Goal: Task Accomplishment & Management: Use online tool/utility

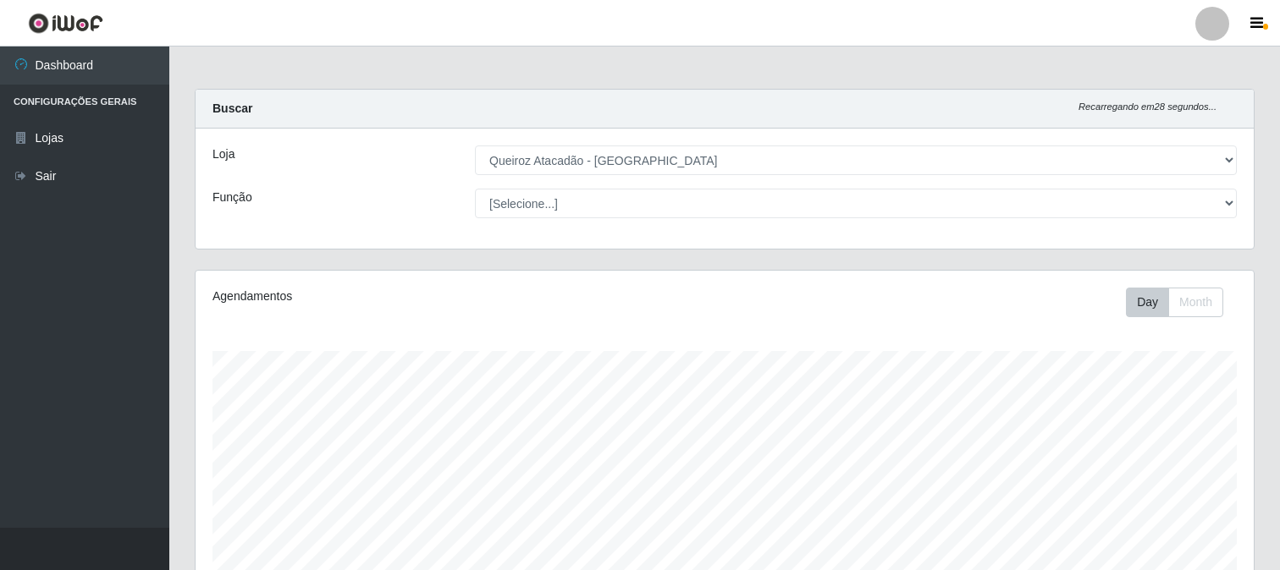
select select "464"
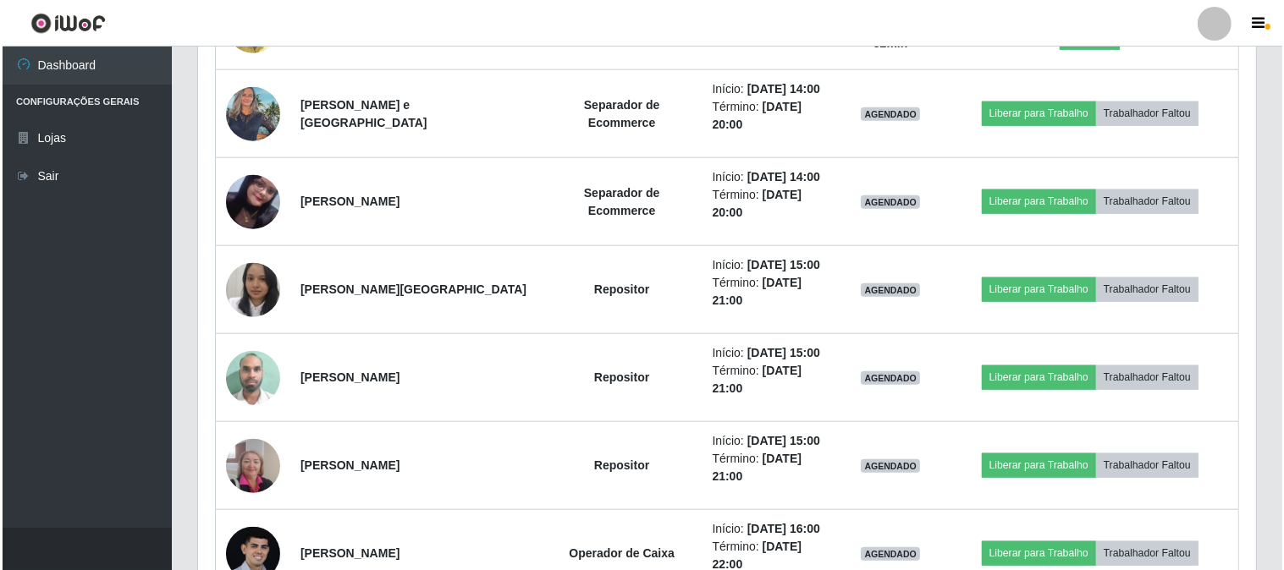
scroll to position [1425, 0]
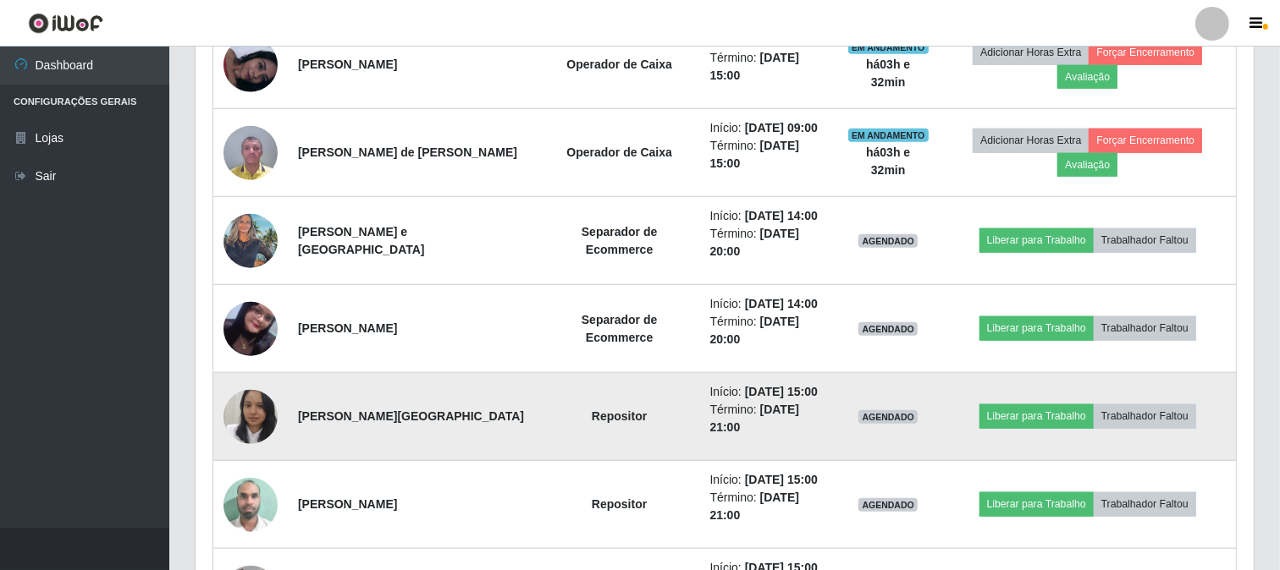
click at [248, 425] on img at bounding box center [250, 417] width 54 height 68
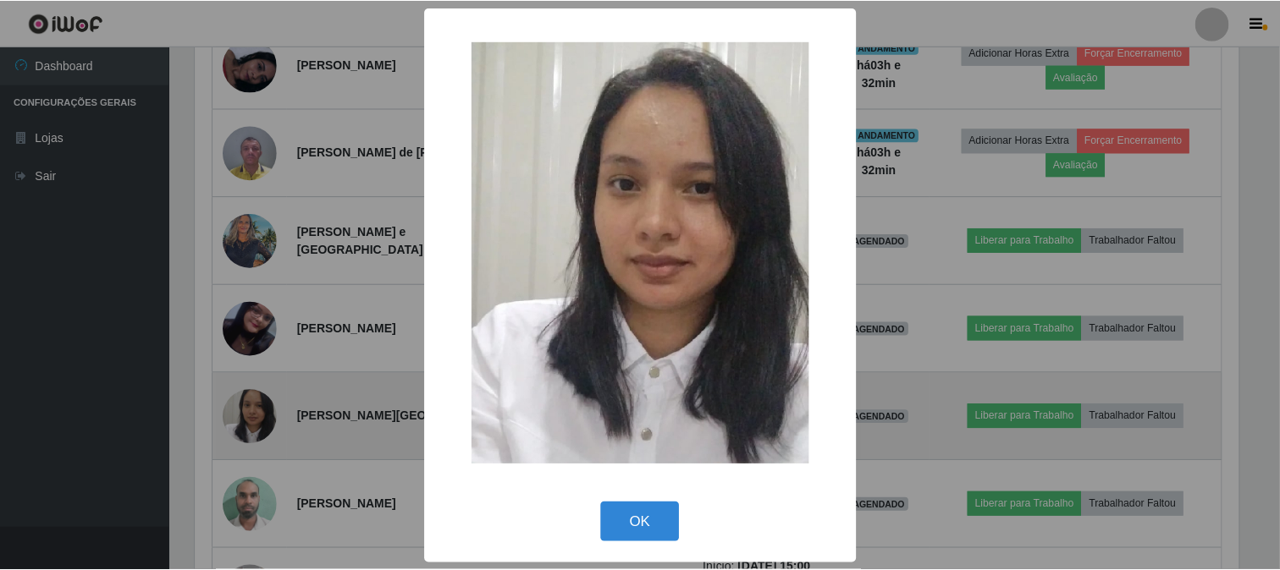
scroll to position [350, 1047]
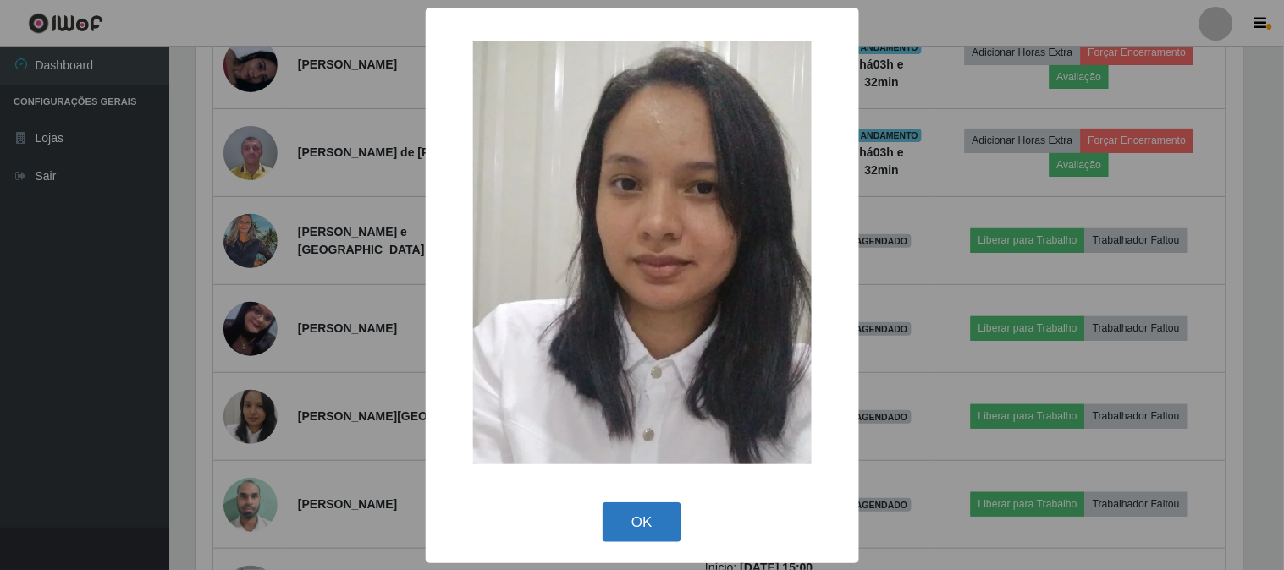
click at [652, 513] on button "OK" at bounding box center [642, 523] width 79 height 40
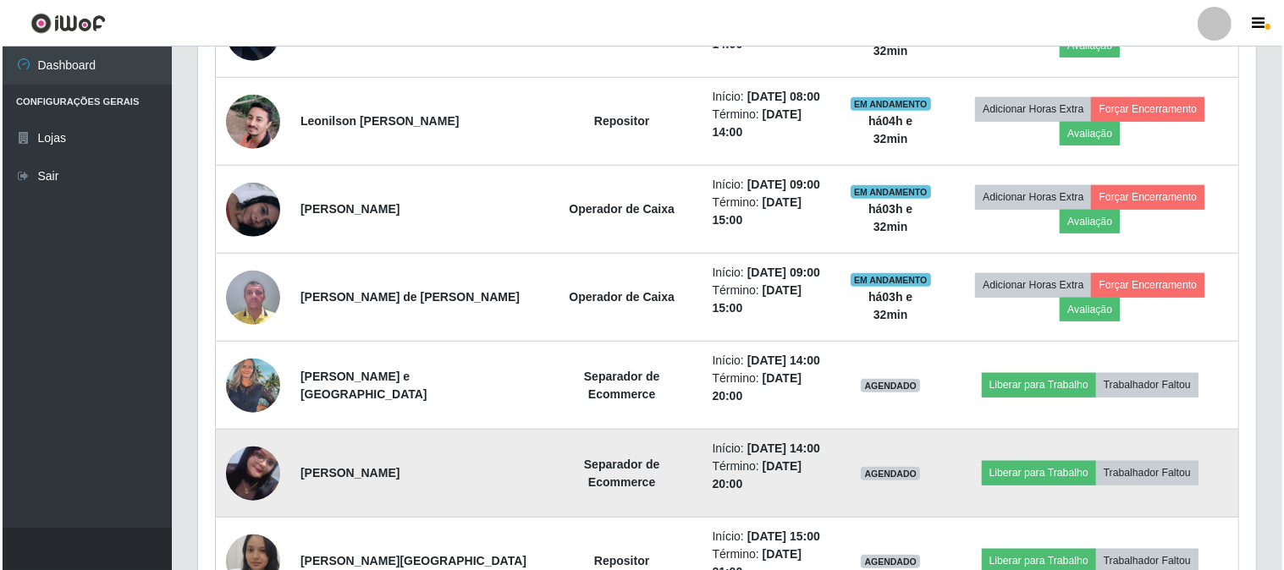
scroll to position [1237, 0]
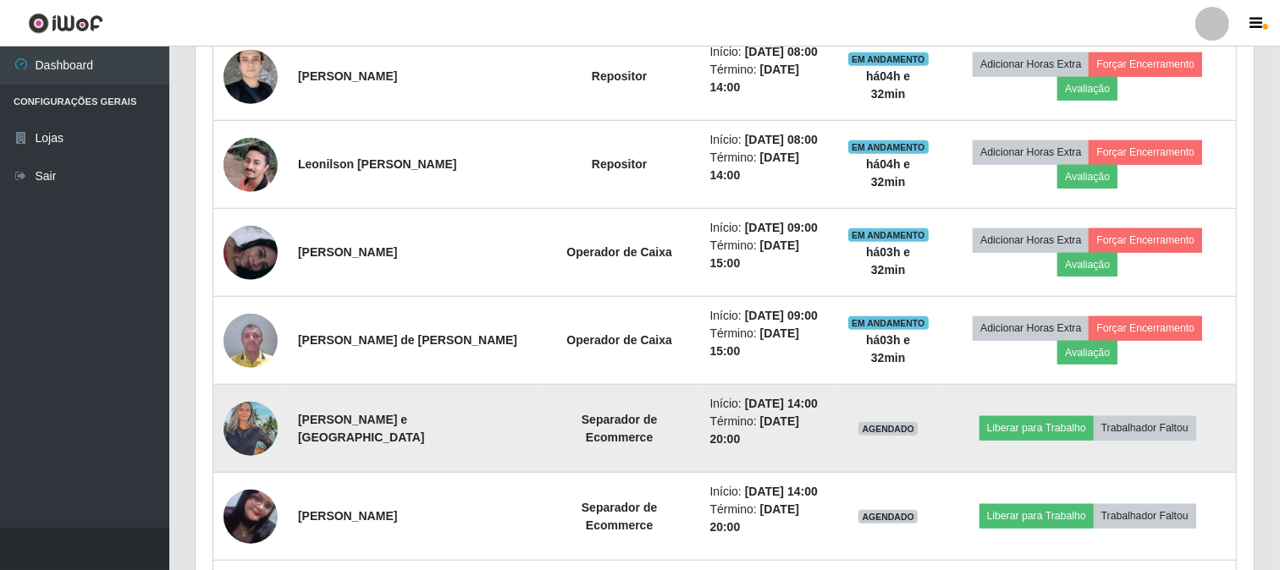
click at [245, 421] on img at bounding box center [250, 429] width 54 height 72
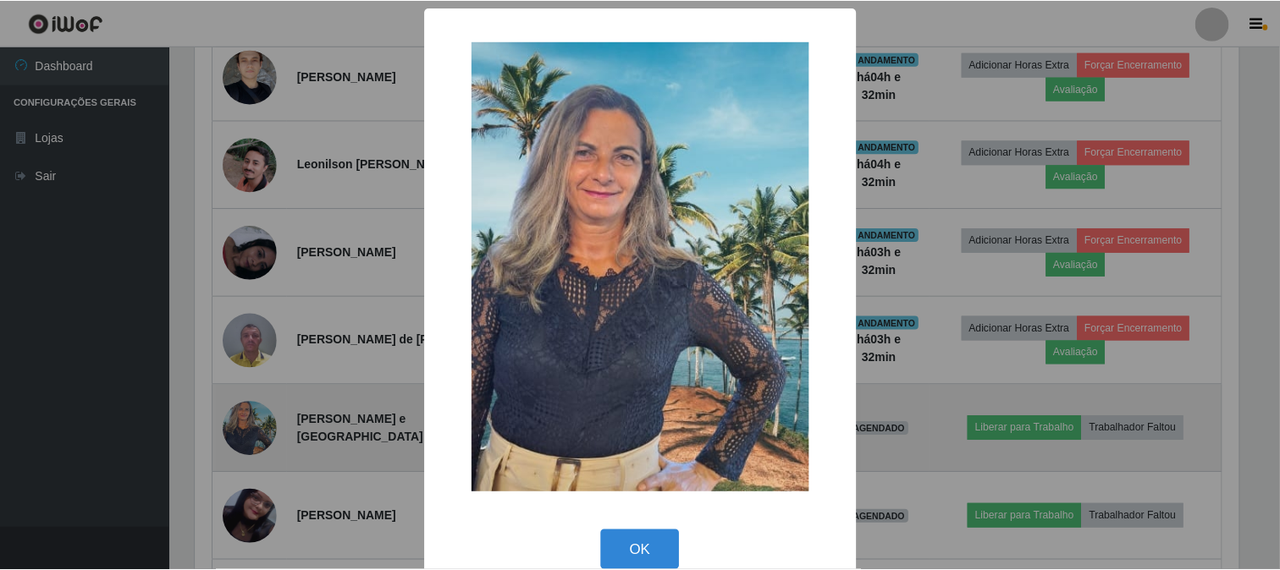
scroll to position [350, 1047]
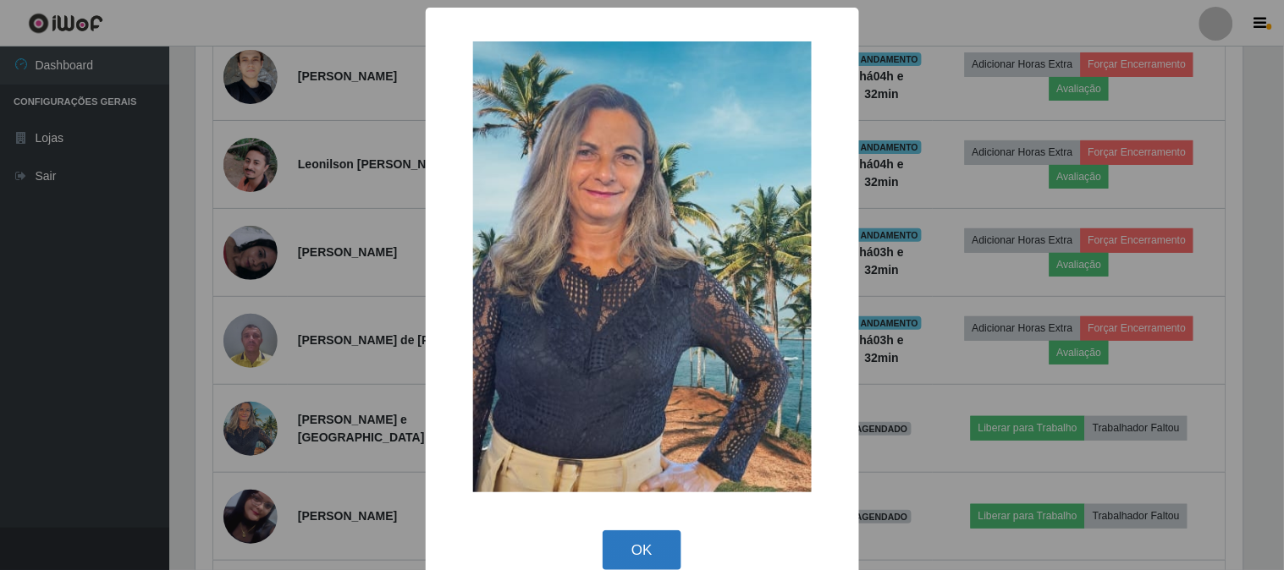
click at [629, 538] on button "OK" at bounding box center [642, 551] width 79 height 40
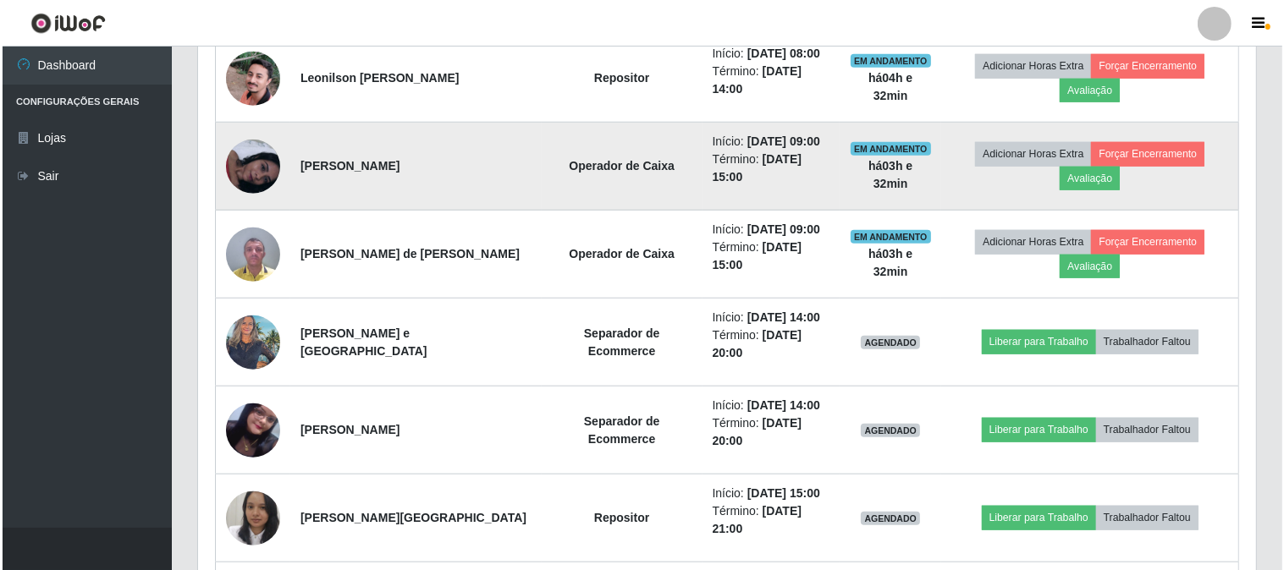
scroll to position [1331, 0]
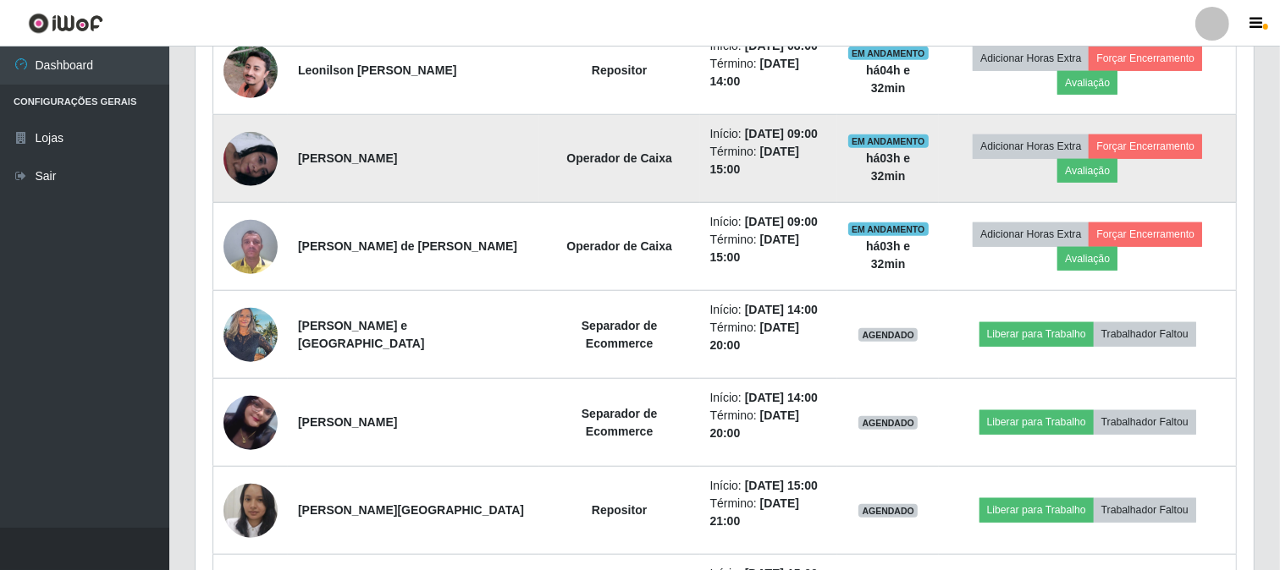
click at [247, 153] on img at bounding box center [250, 159] width 54 height 54
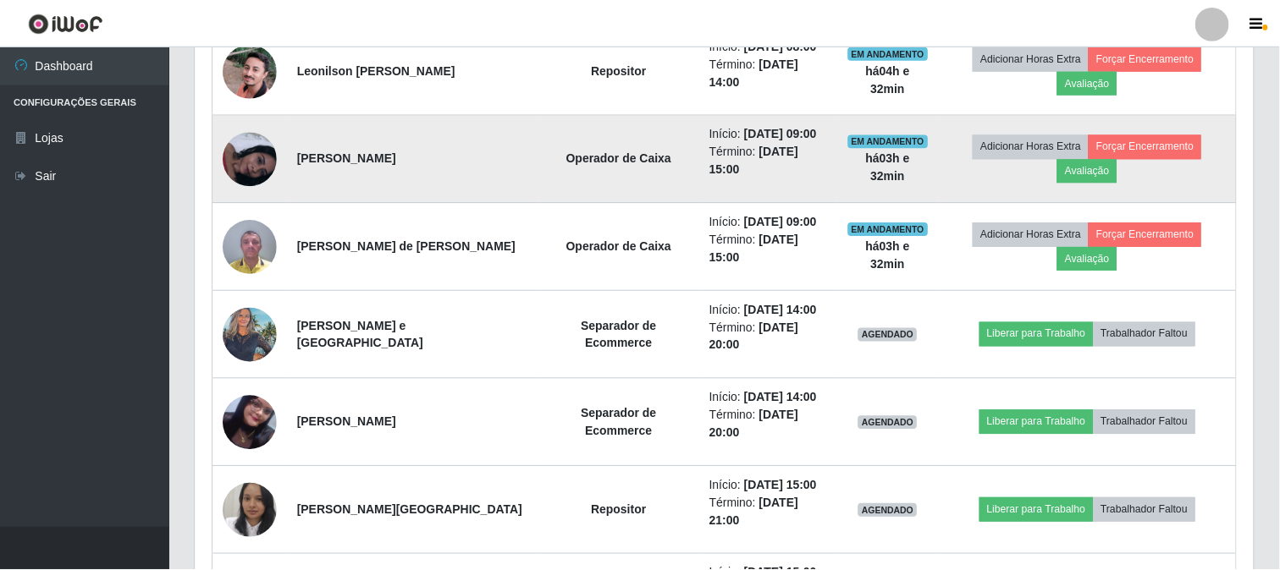
scroll to position [350, 1047]
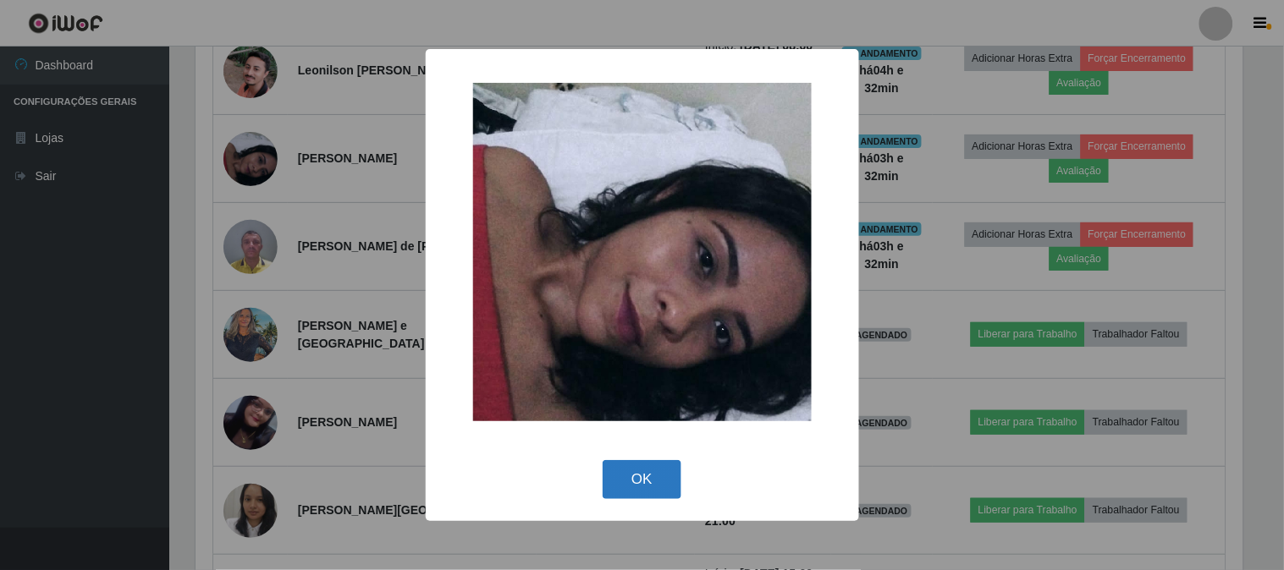
click at [628, 471] on button "OK" at bounding box center [642, 480] width 79 height 40
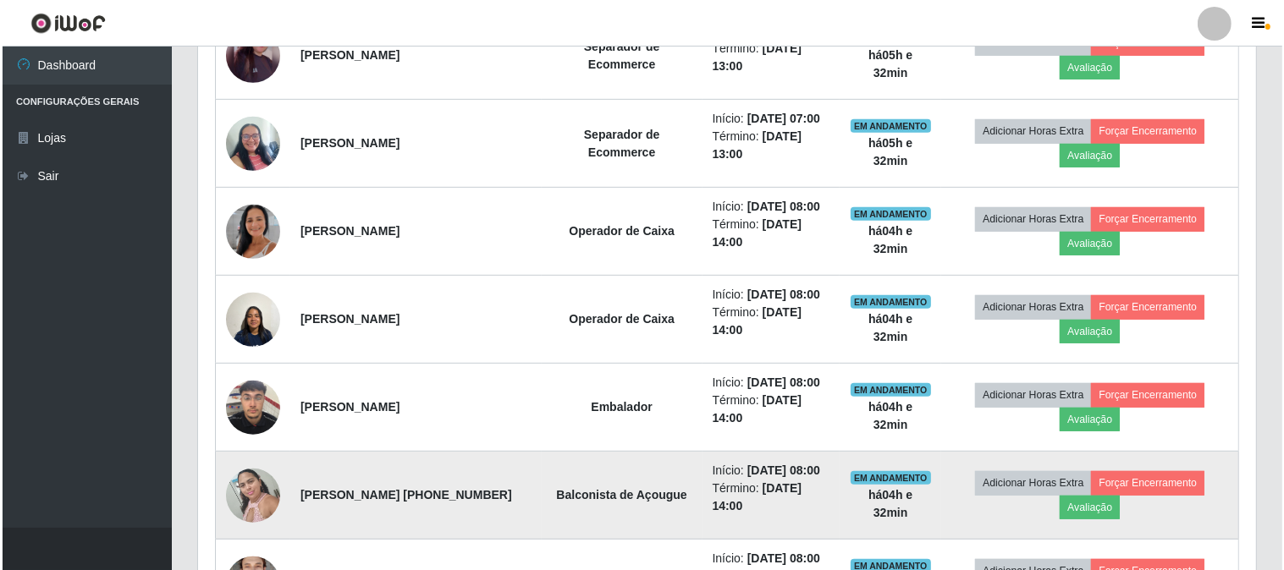
scroll to position [673, 0]
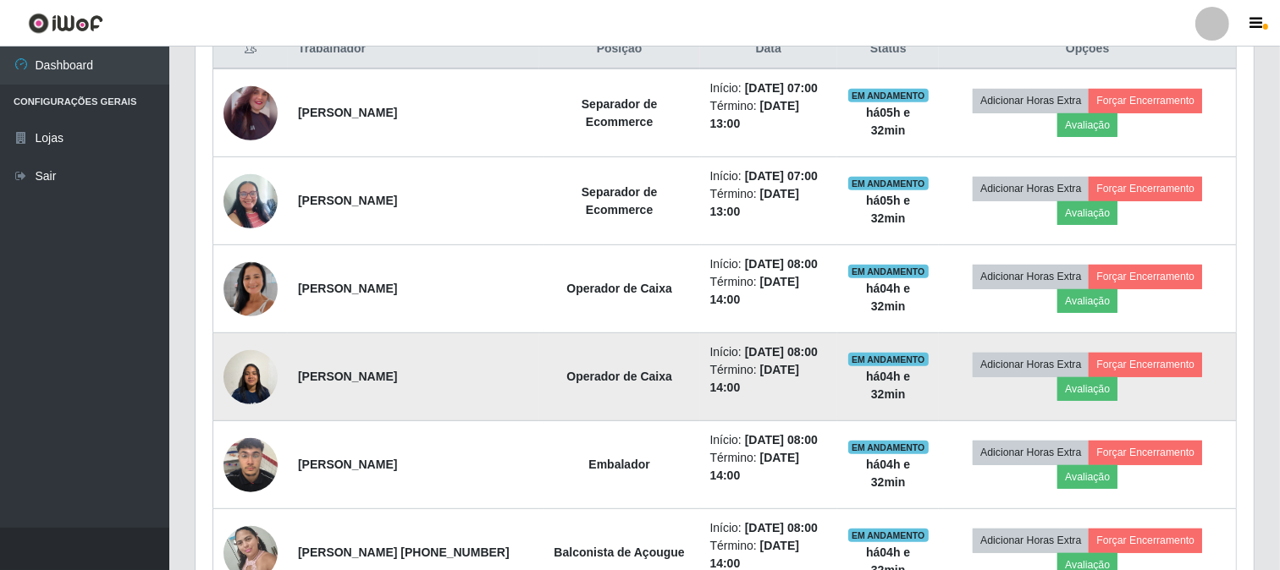
click at [249, 367] on img at bounding box center [250, 377] width 54 height 72
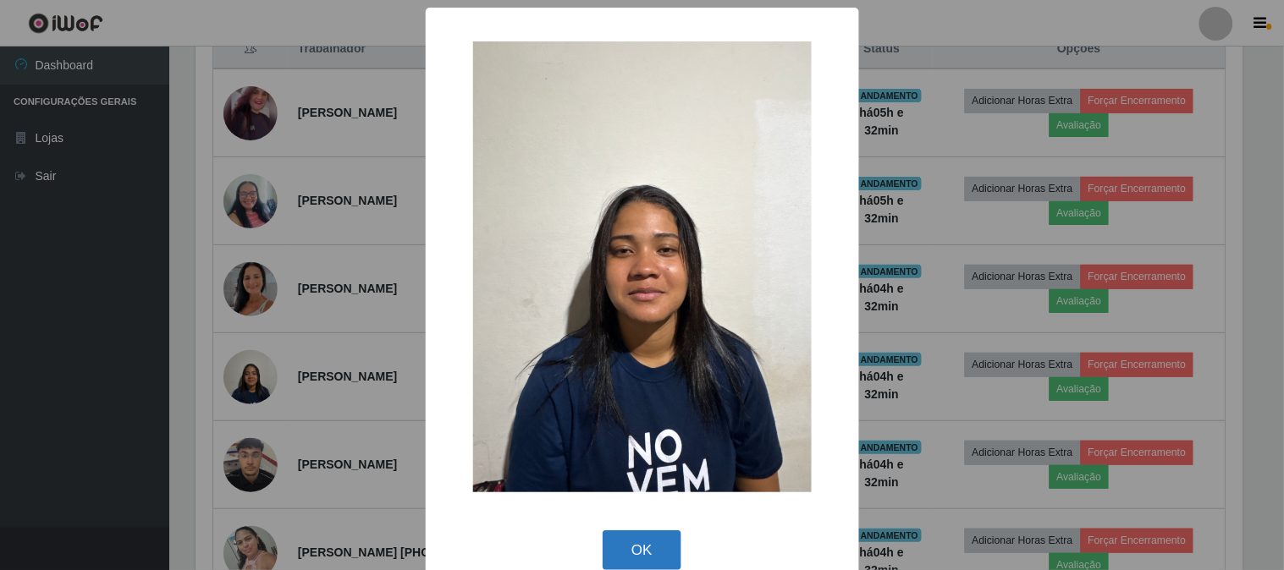
click at [662, 546] on button "OK" at bounding box center [642, 551] width 79 height 40
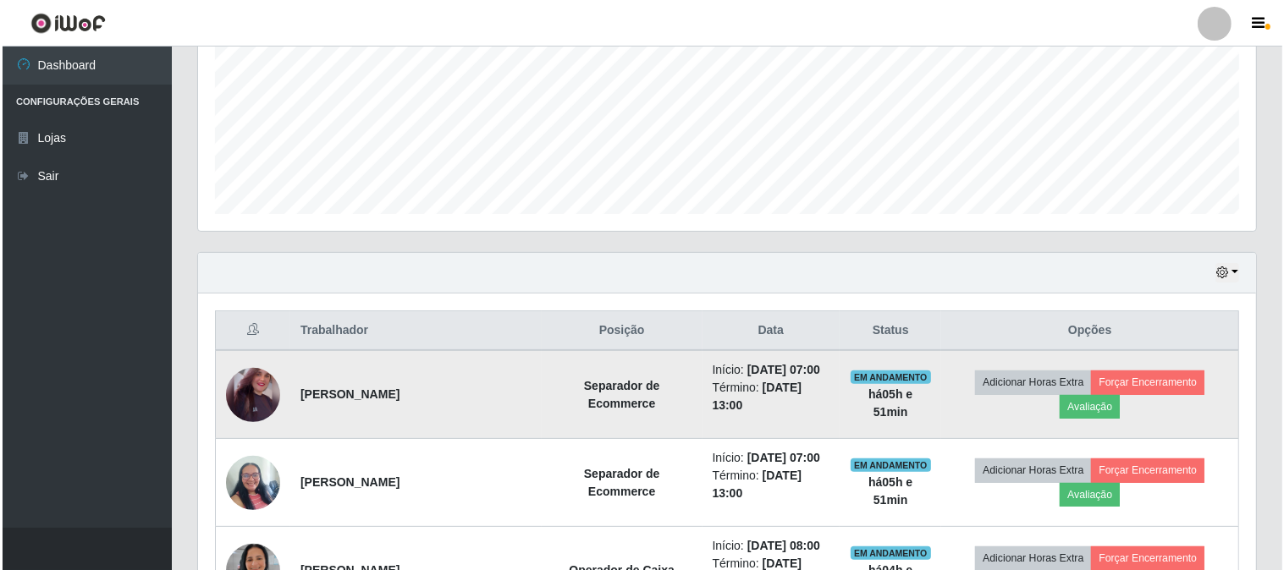
scroll to position [673, 0]
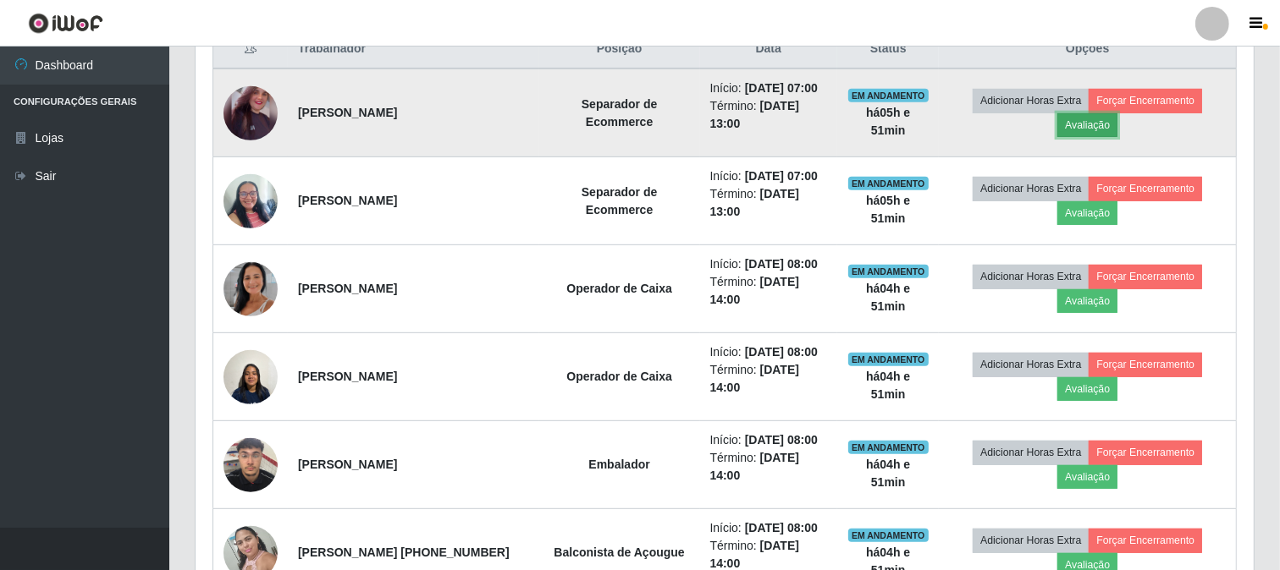
click at [1084, 120] on button "Avaliação" at bounding box center [1087, 125] width 60 height 24
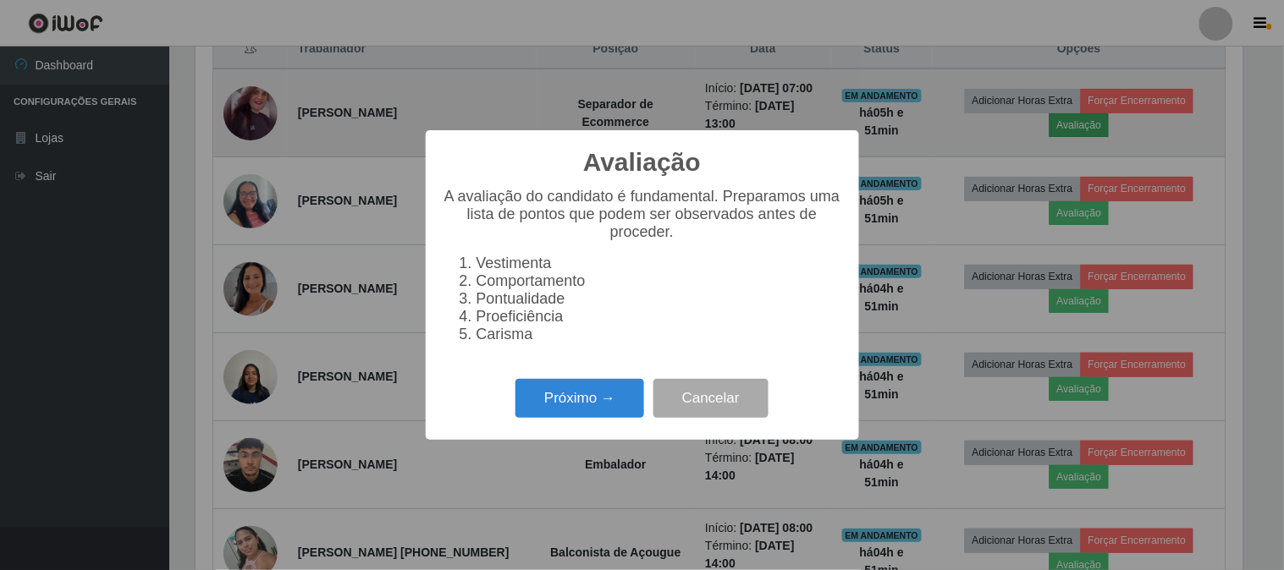
scroll to position [350, 1047]
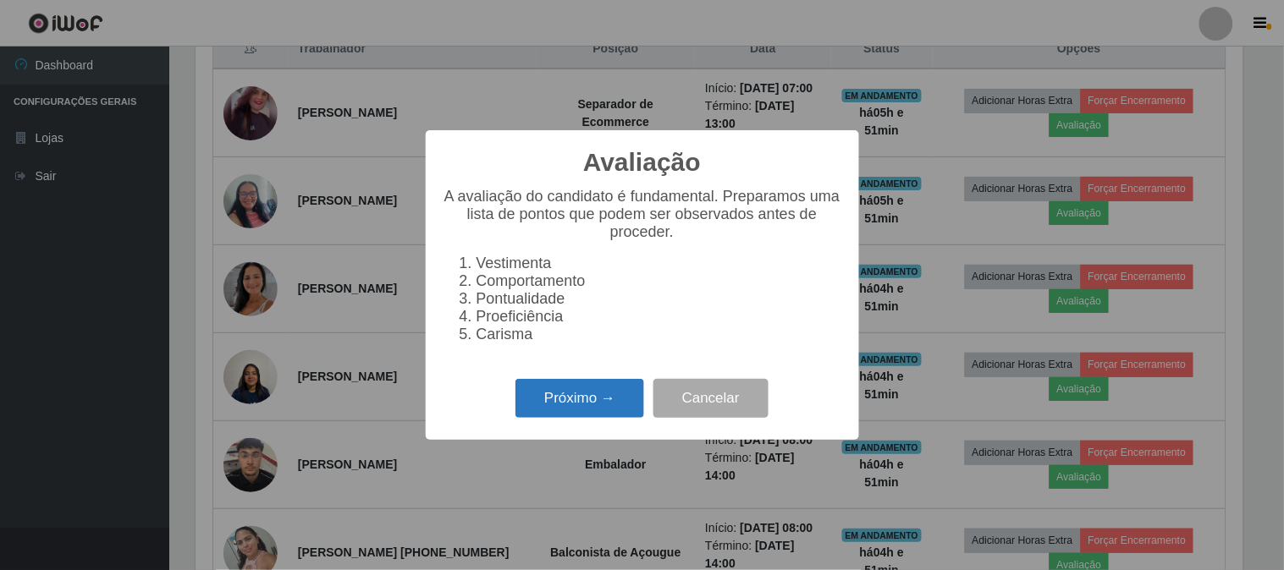
click at [543, 406] on button "Próximo →" at bounding box center [579, 399] width 129 height 40
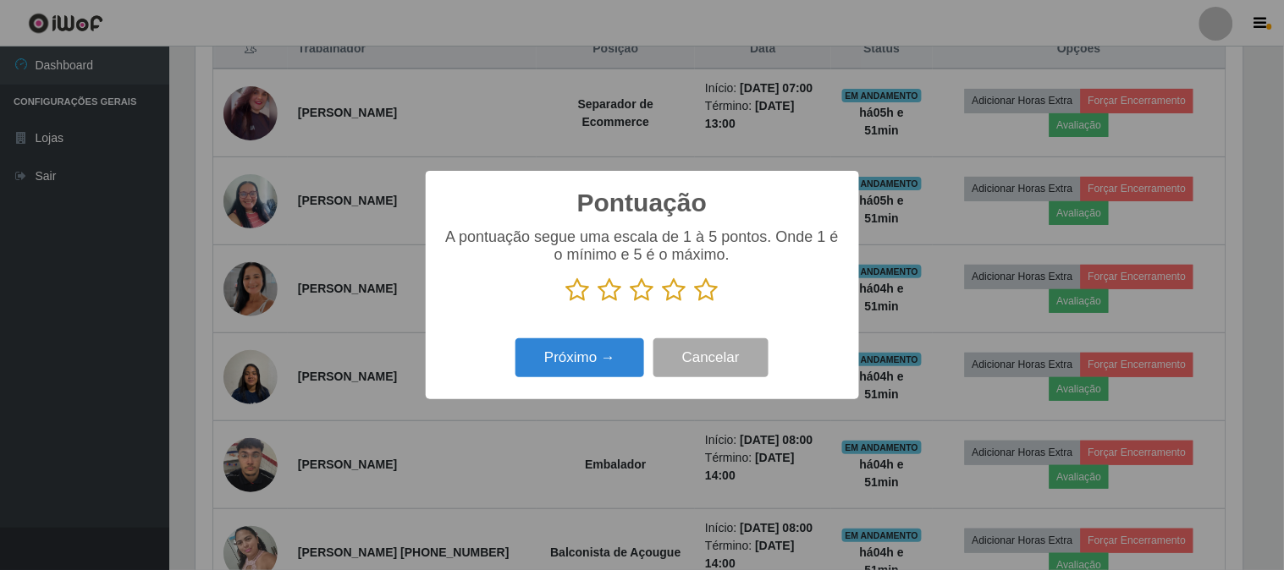
click at [699, 290] on icon at bounding box center [707, 290] width 24 height 25
click at [695, 303] on input "radio" at bounding box center [695, 303] width 0 height 0
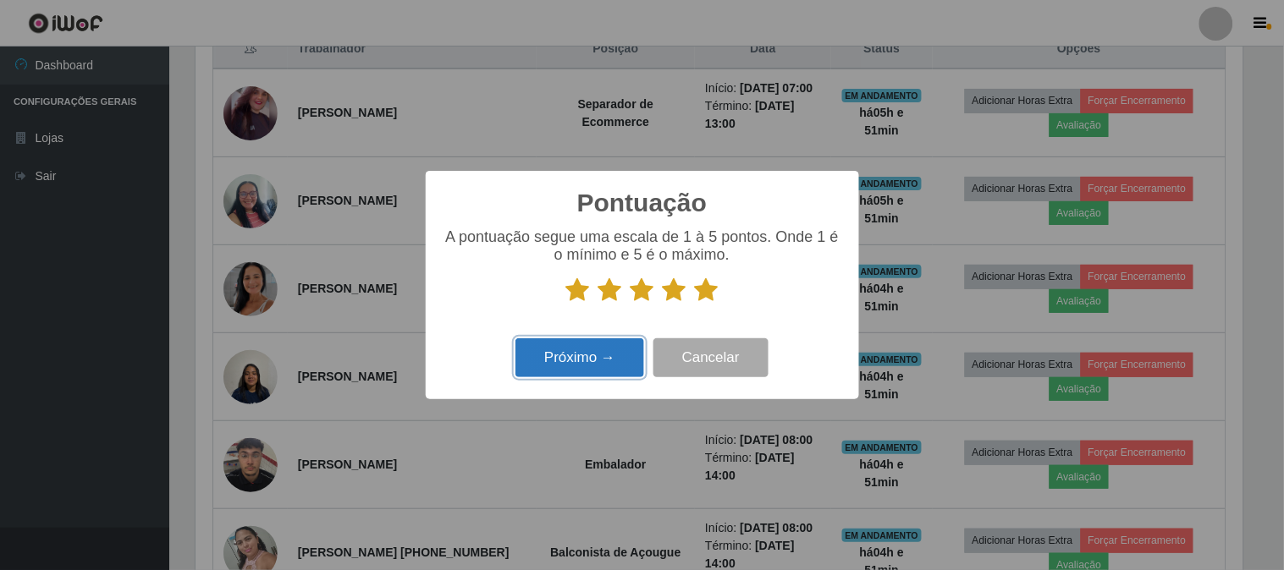
click at [567, 359] on button "Próximo →" at bounding box center [579, 359] width 129 height 40
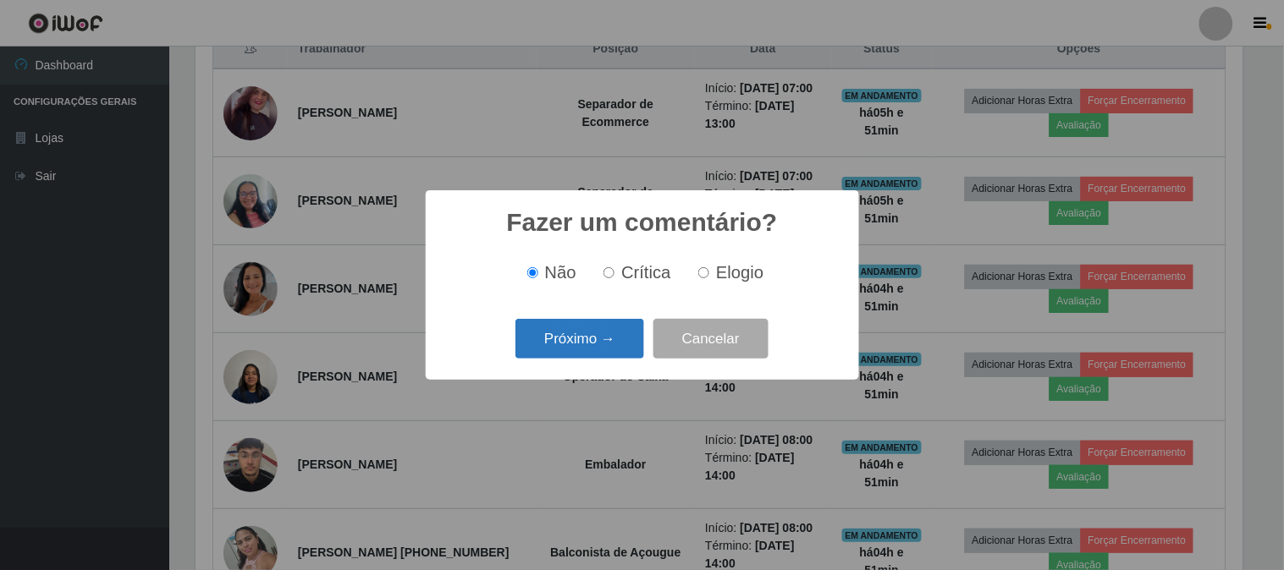
click at [585, 350] on button "Próximo →" at bounding box center [579, 339] width 129 height 40
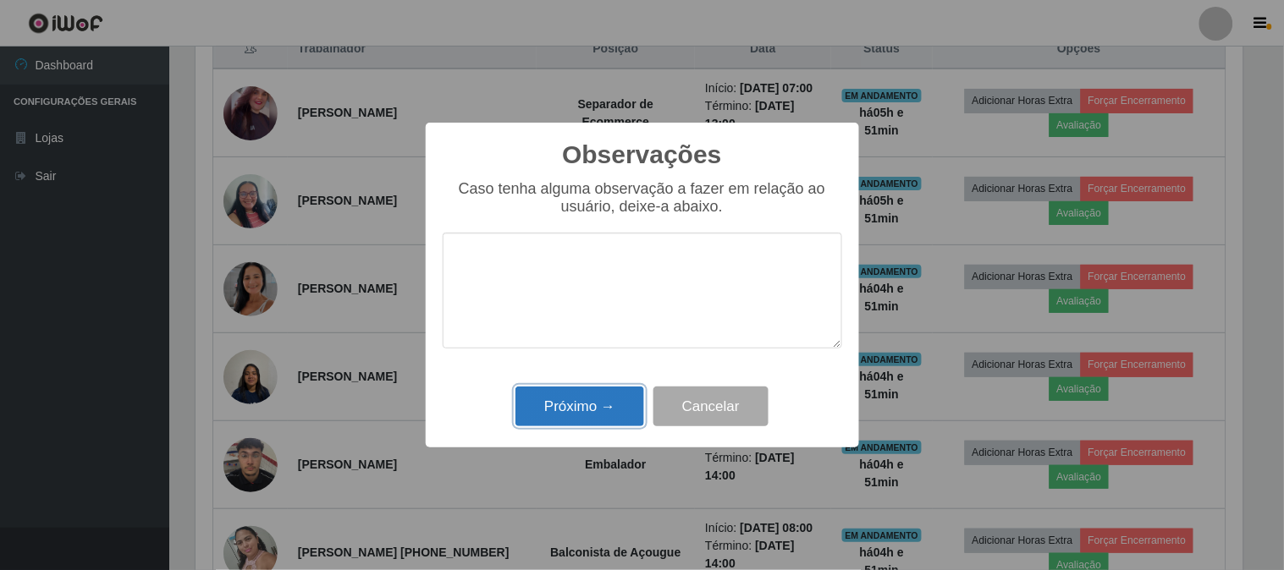
click at [597, 410] on button "Próximo →" at bounding box center [579, 407] width 129 height 40
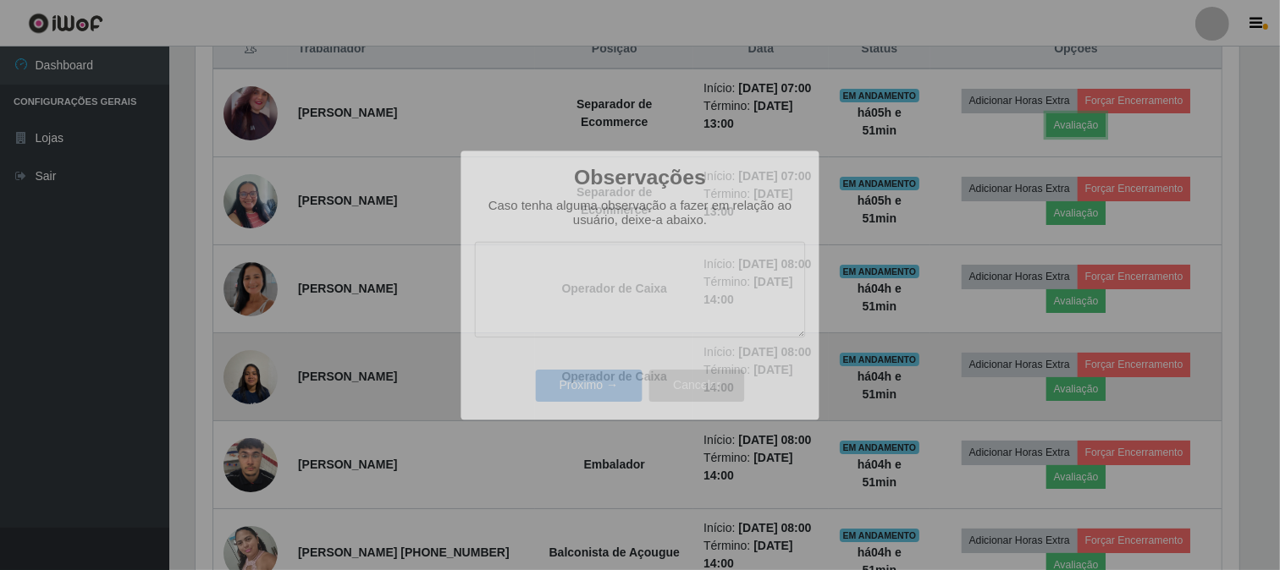
scroll to position [350, 1058]
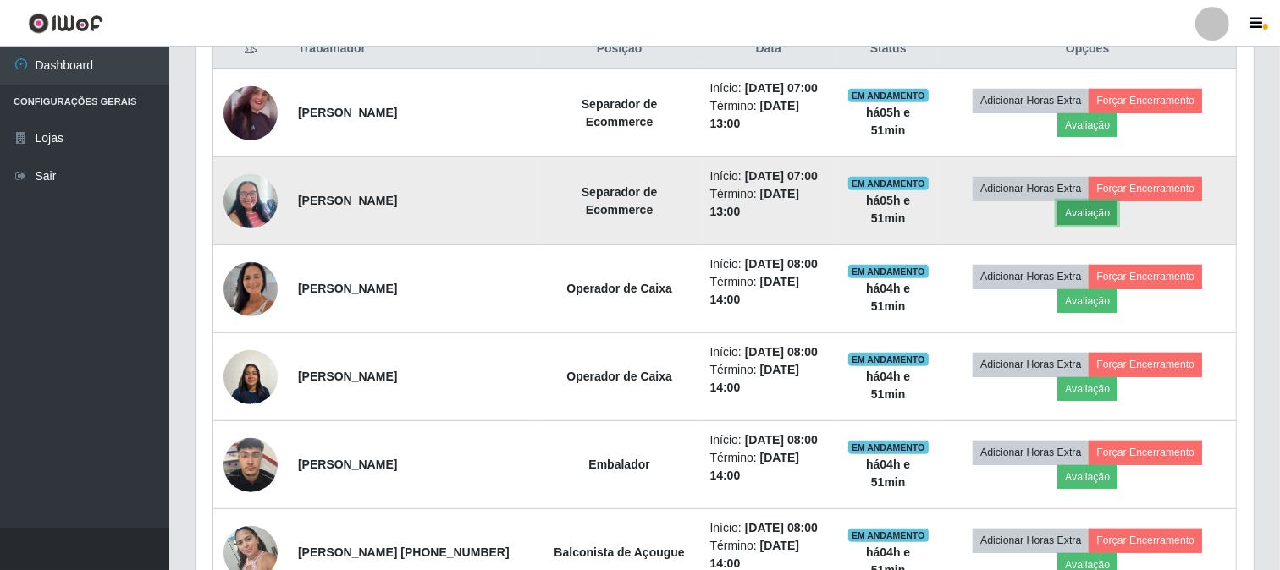
click at [1092, 214] on button "Avaliação" at bounding box center [1087, 213] width 60 height 24
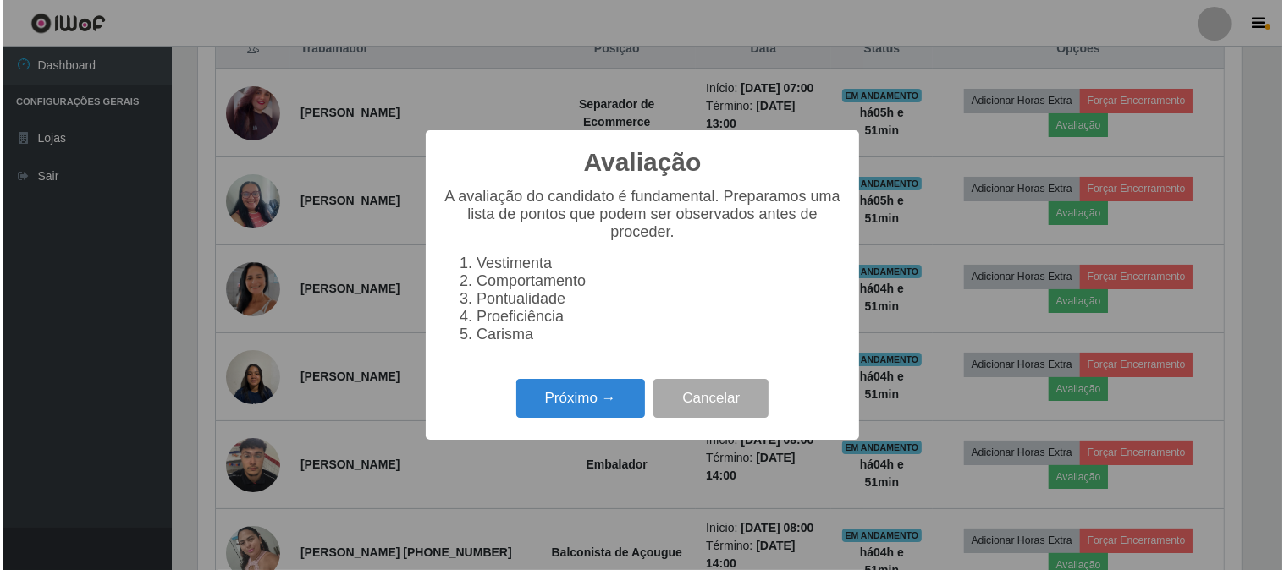
scroll to position [350, 1047]
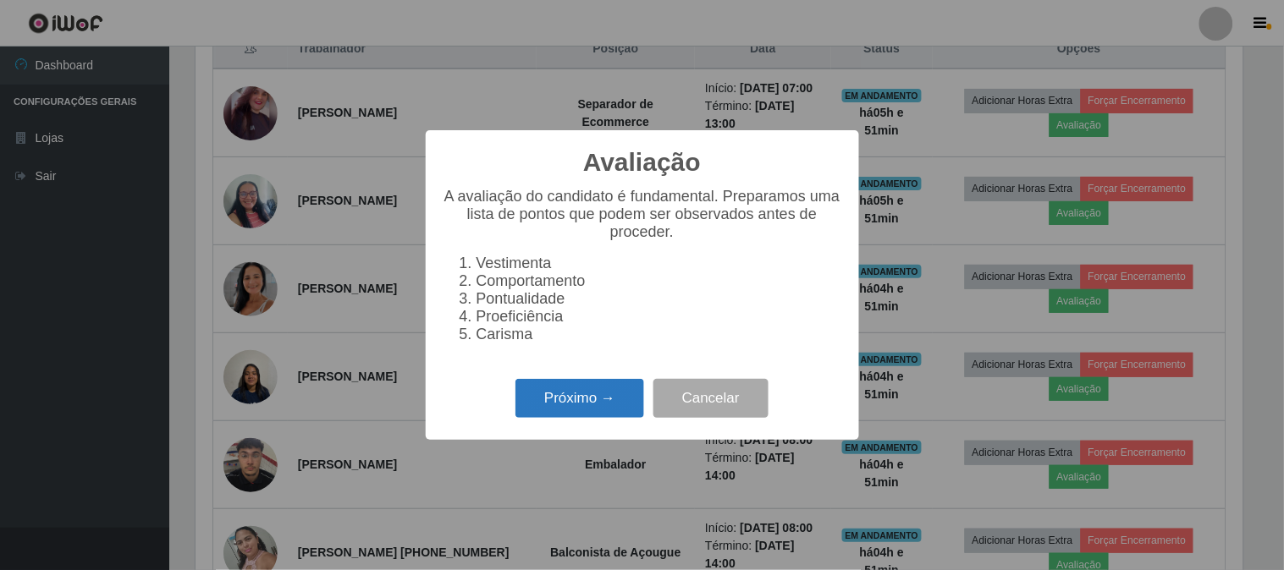
click at [592, 407] on button "Próximo →" at bounding box center [579, 399] width 129 height 40
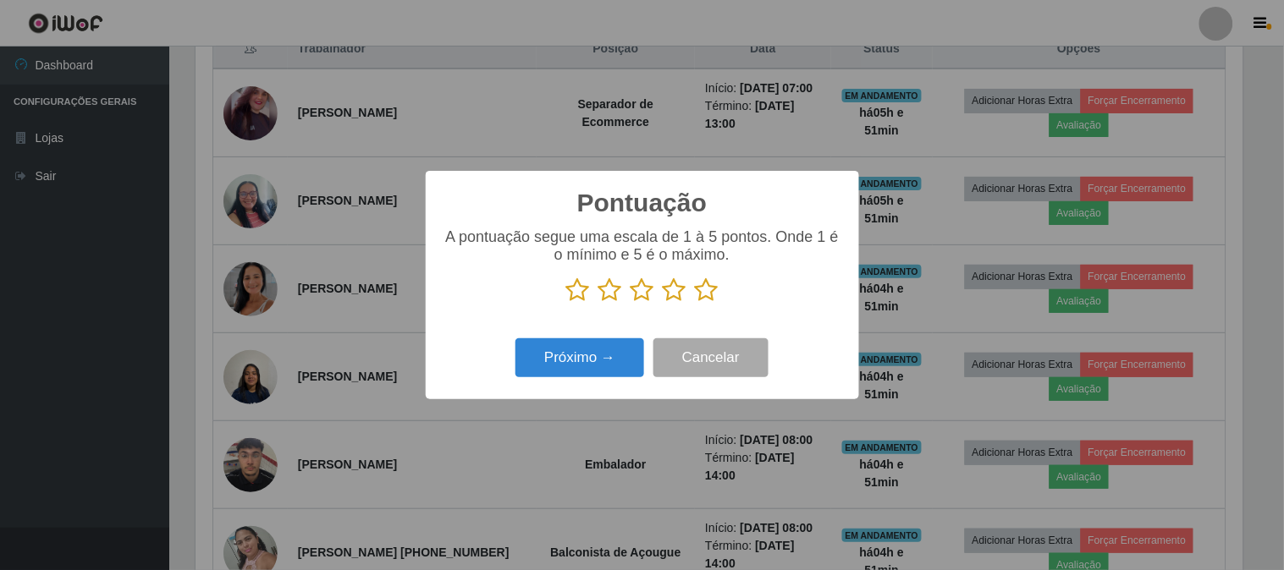
click at [715, 290] on icon at bounding box center [707, 290] width 24 height 25
click at [695, 303] on input "radio" at bounding box center [695, 303] width 0 height 0
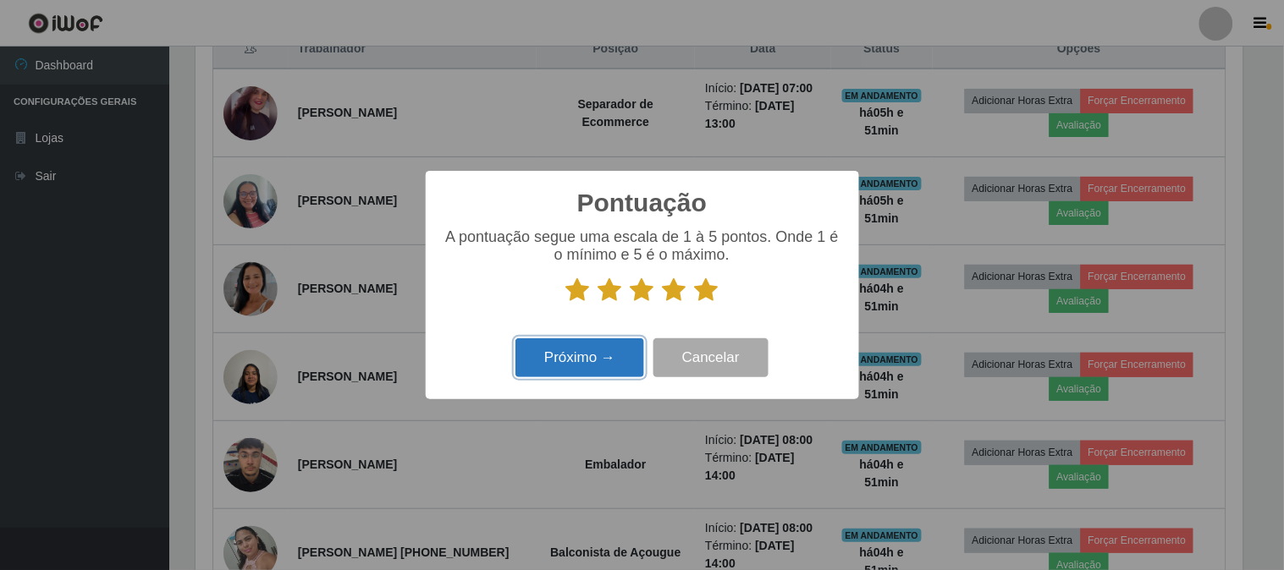
click at [586, 352] on button "Próximo →" at bounding box center [579, 359] width 129 height 40
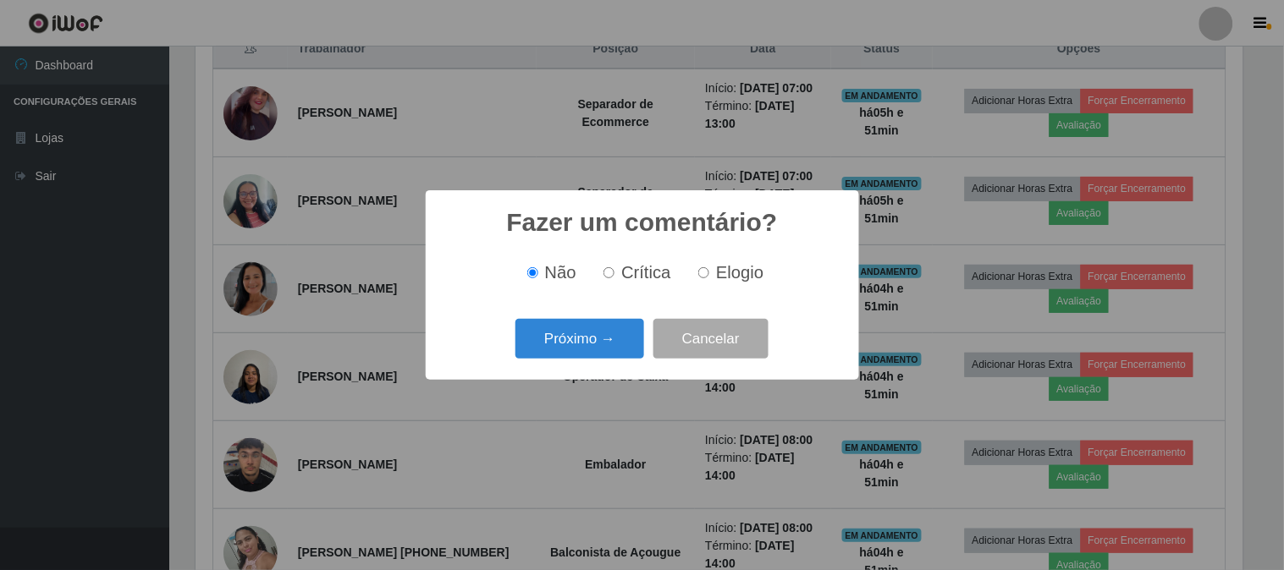
click at [586, 352] on button "Próximo →" at bounding box center [579, 339] width 129 height 40
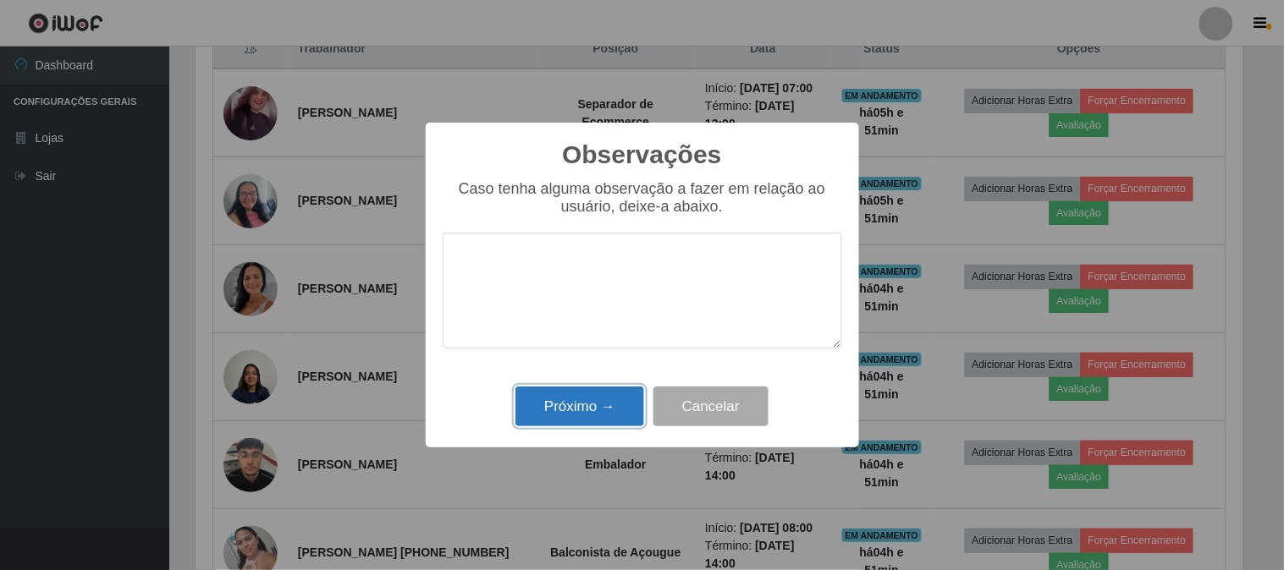
click at [587, 409] on button "Próximo →" at bounding box center [579, 407] width 129 height 40
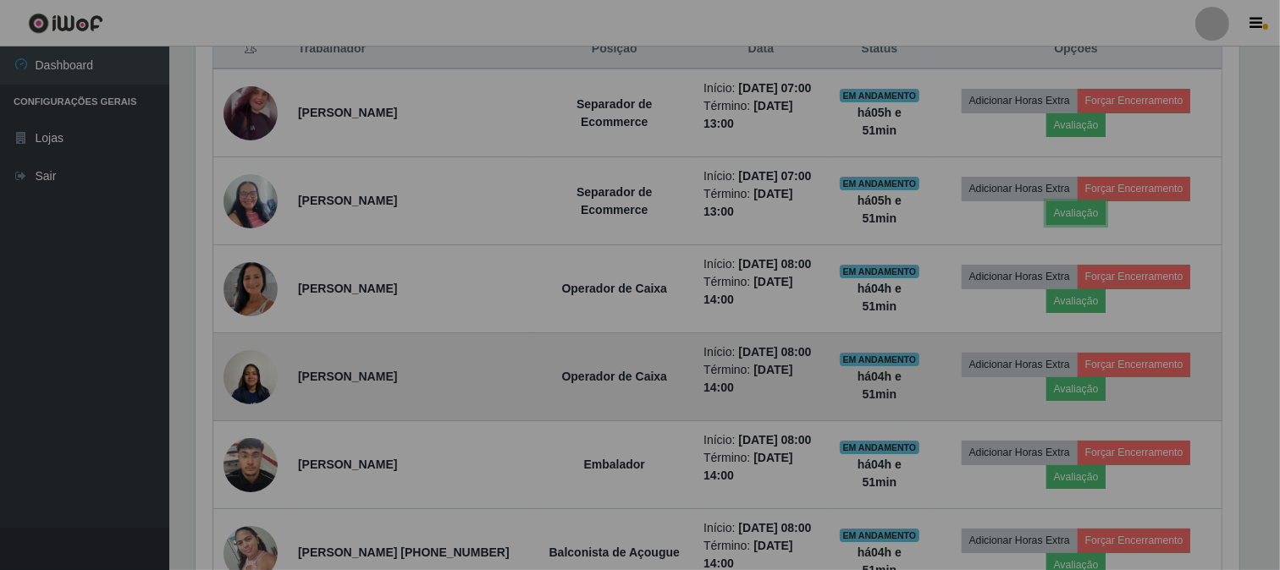
scroll to position [350, 1058]
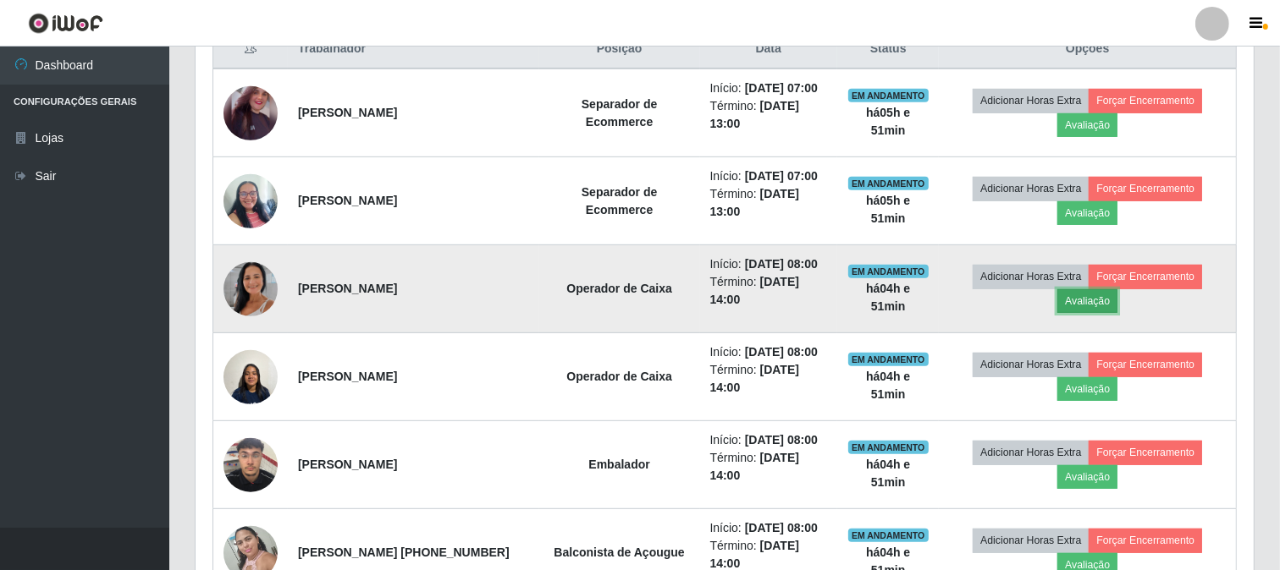
click at [1110, 300] on button "Avaliação" at bounding box center [1087, 301] width 60 height 24
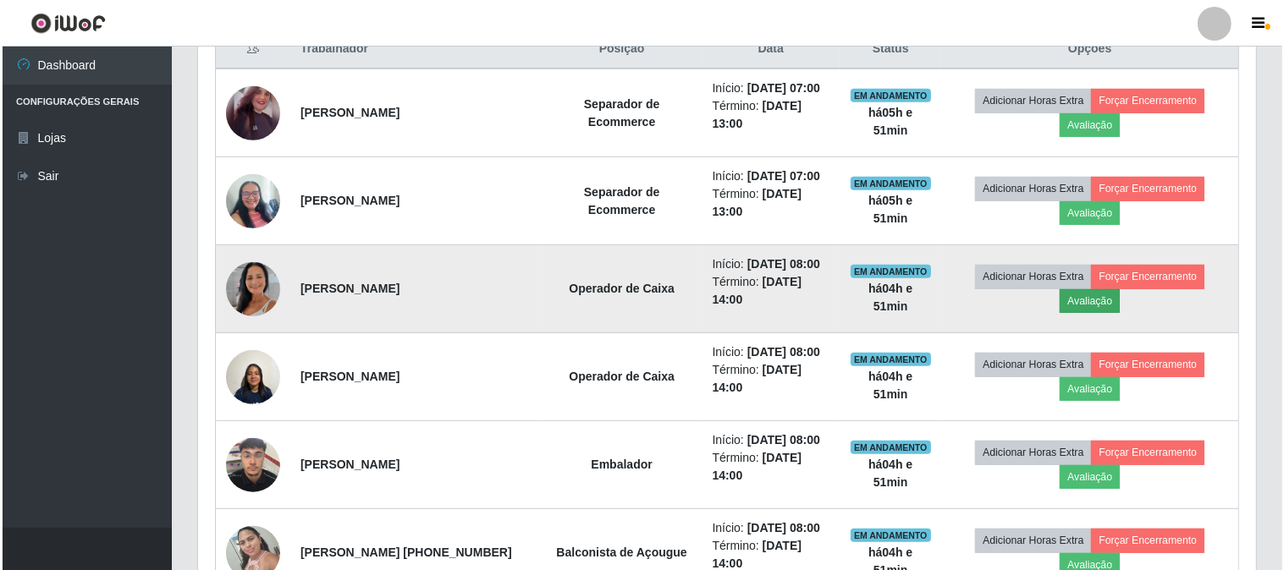
scroll to position [350, 1047]
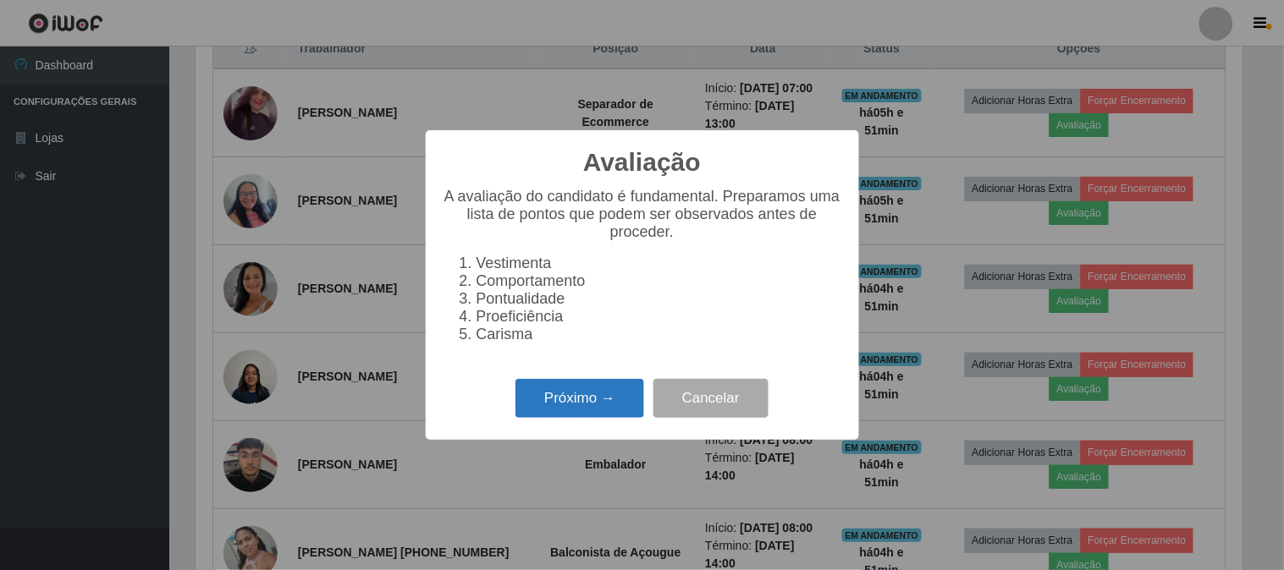
click at [564, 405] on button "Próximo →" at bounding box center [579, 399] width 129 height 40
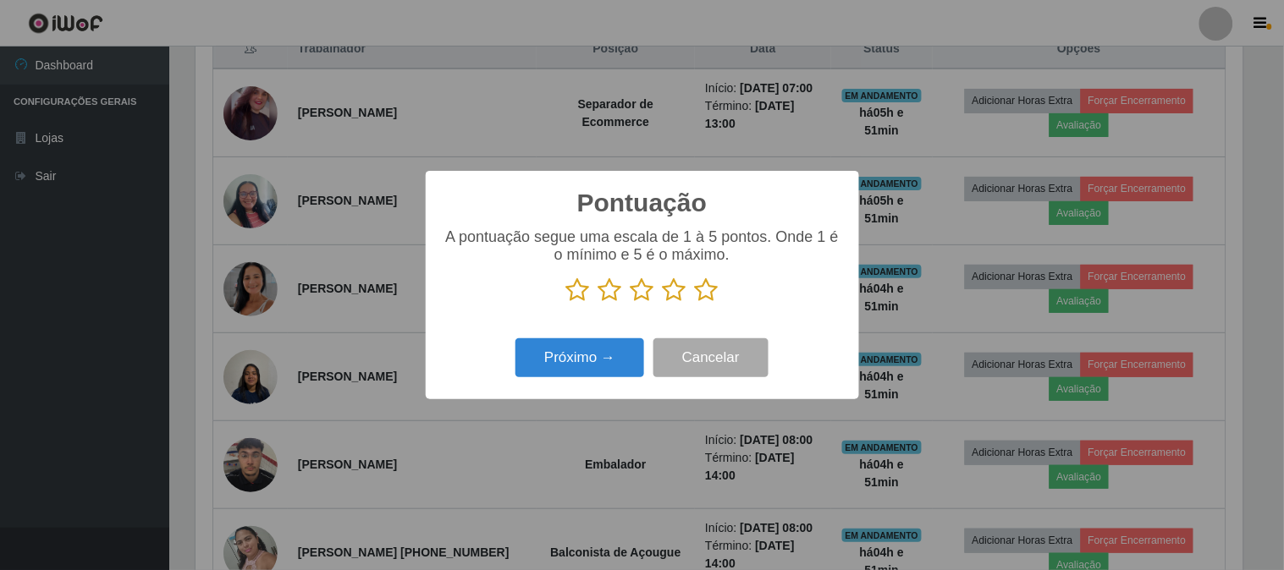
click at [708, 289] on icon at bounding box center [707, 290] width 24 height 25
click at [695, 303] on input "radio" at bounding box center [695, 303] width 0 height 0
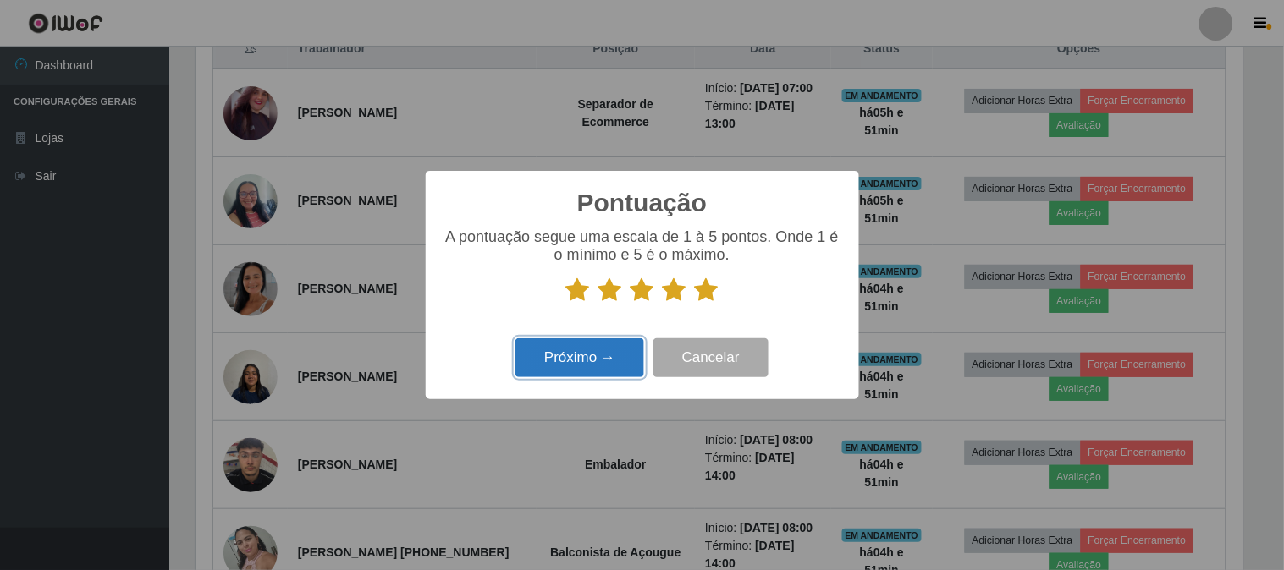
click at [612, 360] on button "Próximo →" at bounding box center [579, 359] width 129 height 40
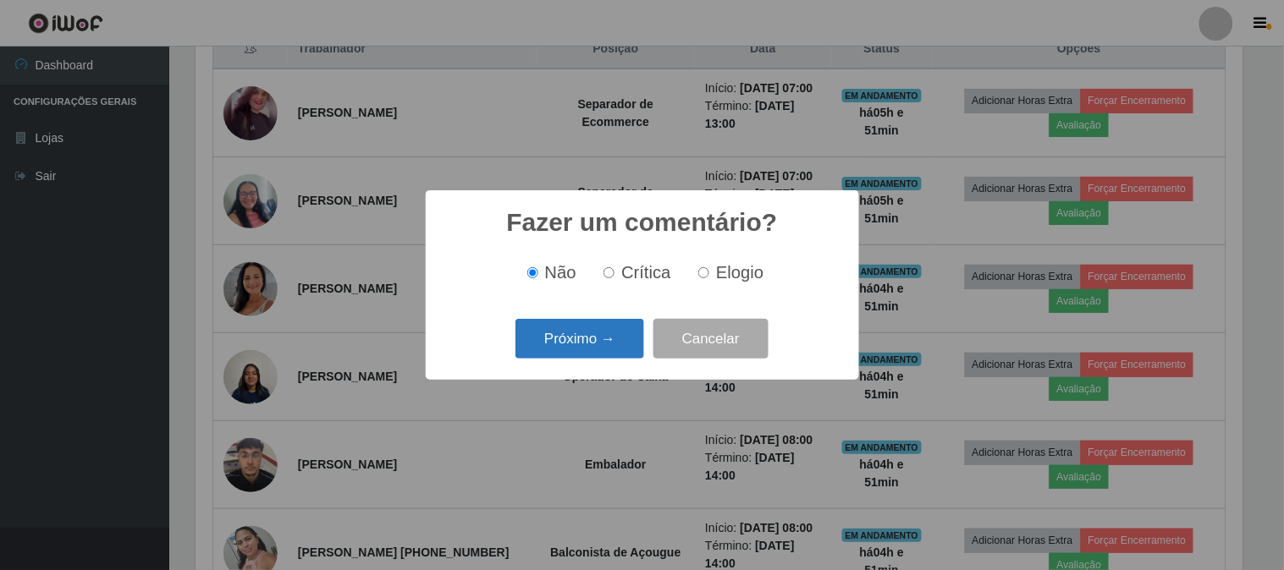
click at [604, 342] on button "Próximo →" at bounding box center [579, 339] width 129 height 40
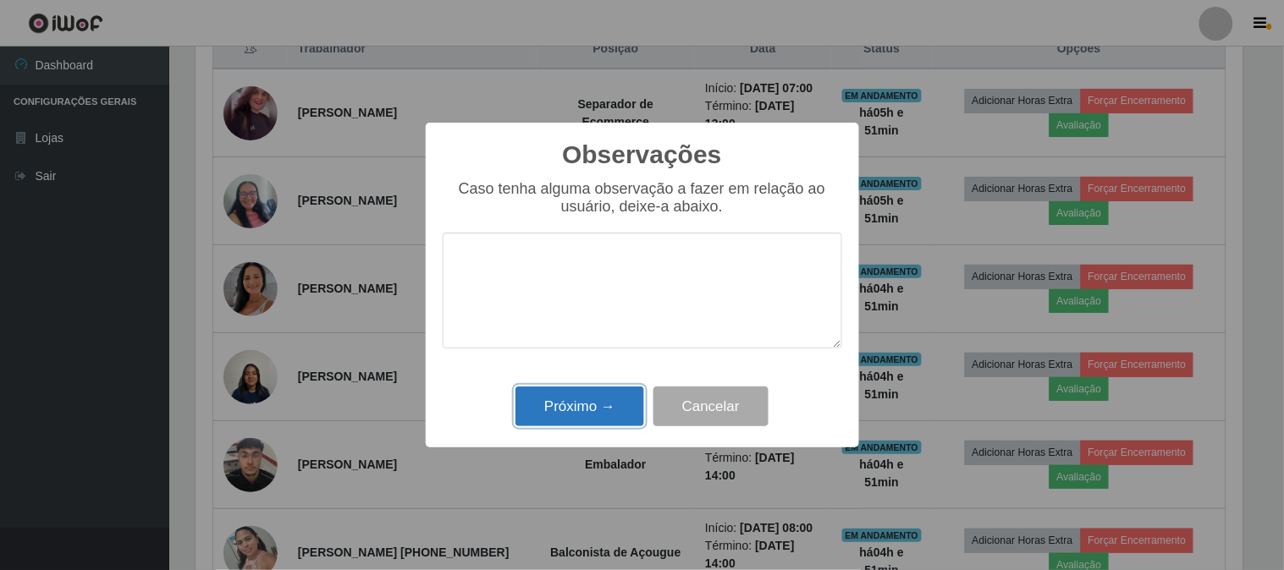
click at [614, 404] on button "Próximo →" at bounding box center [579, 407] width 129 height 40
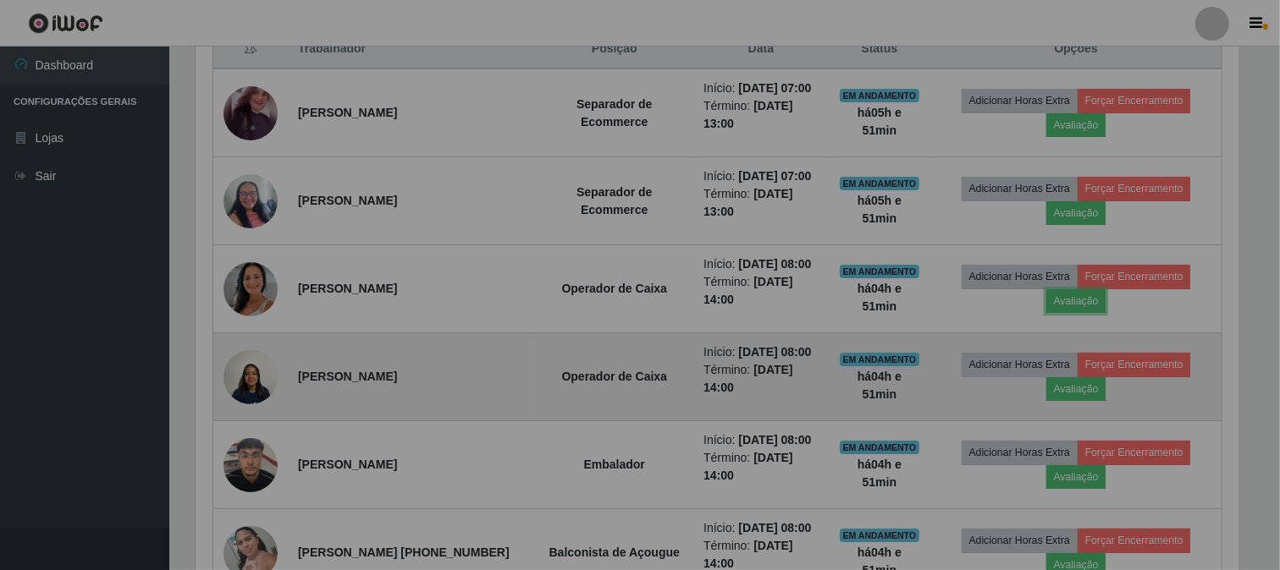
scroll to position [350, 1058]
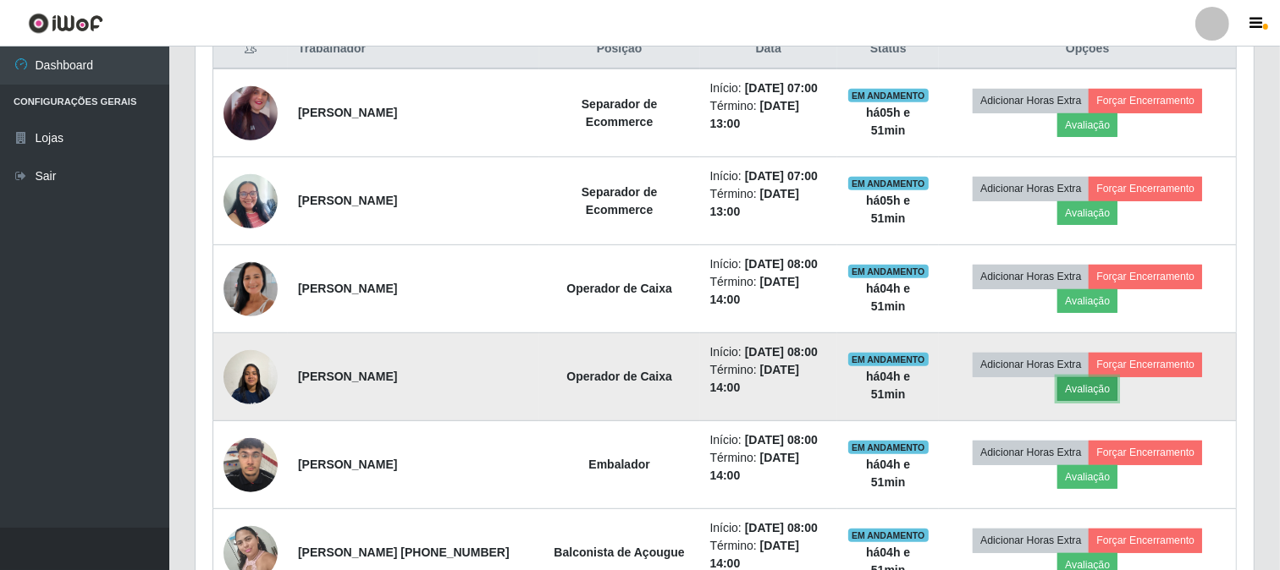
click at [1085, 389] on button "Avaliação" at bounding box center [1087, 389] width 60 height 24
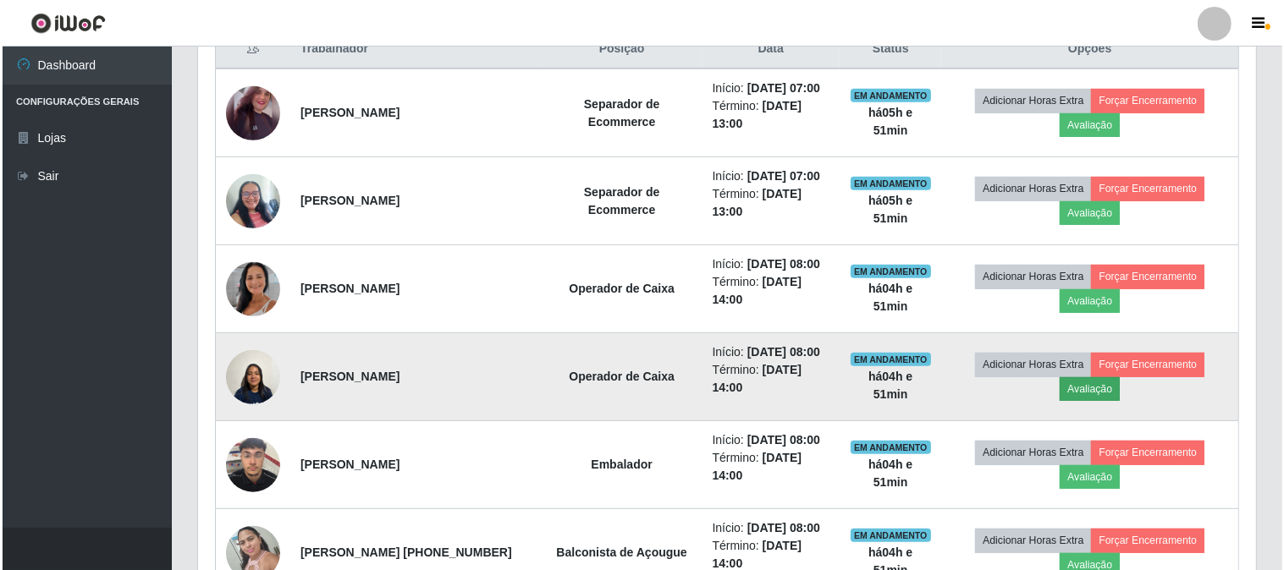
scroll to position [350, 1047]
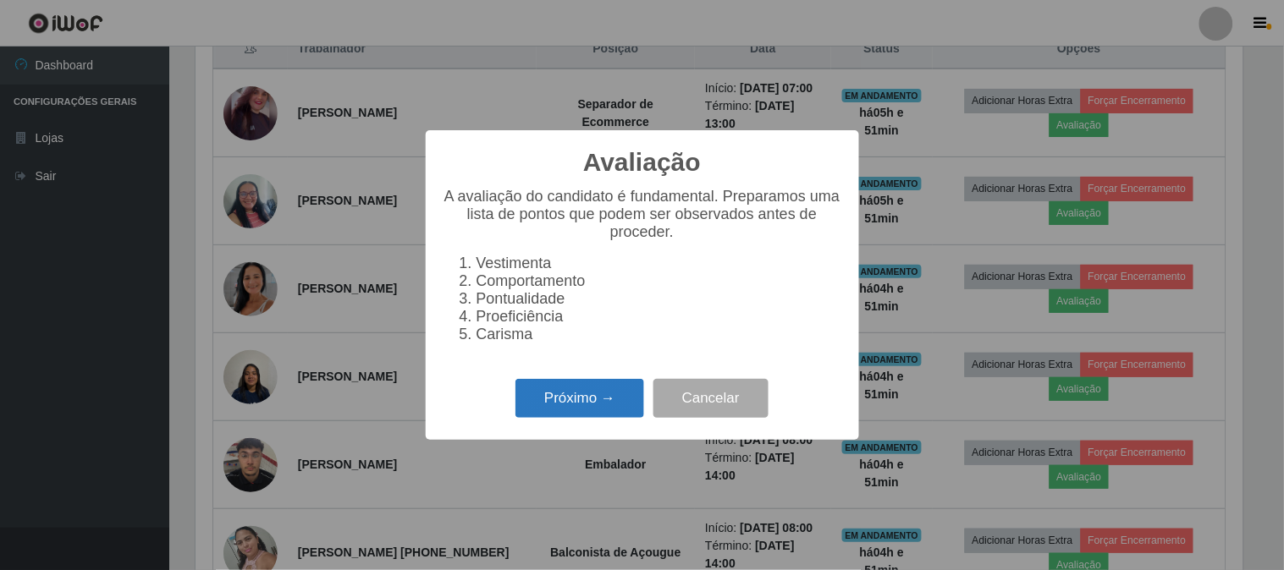
click at [571, 411] on button "Próximo →" at bounding box center [579, 399] width 129 height 40
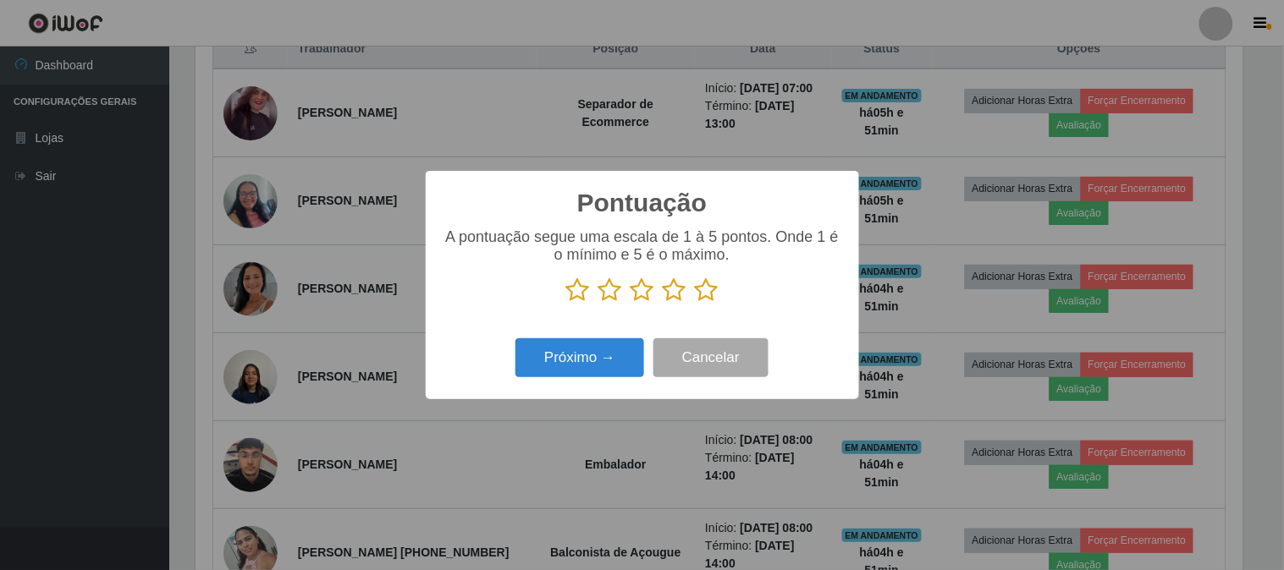
scroll to position [845913, 845217]
click at [705, 286] on icon at bounding box center [707, 290] width 24 height 25
click at [695, 303] on input "radio" at bounding box center [695, 303] width 0 height 0
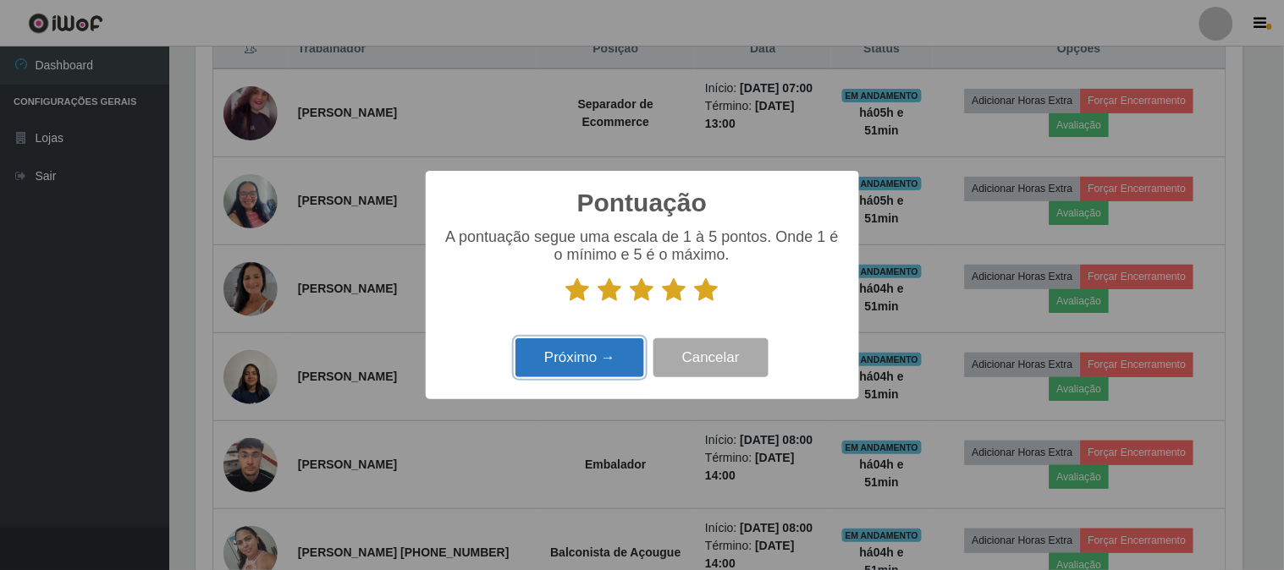
click at [611, 351] on button "Próximo →" at bounding box center [579, 359] width 129 height 40
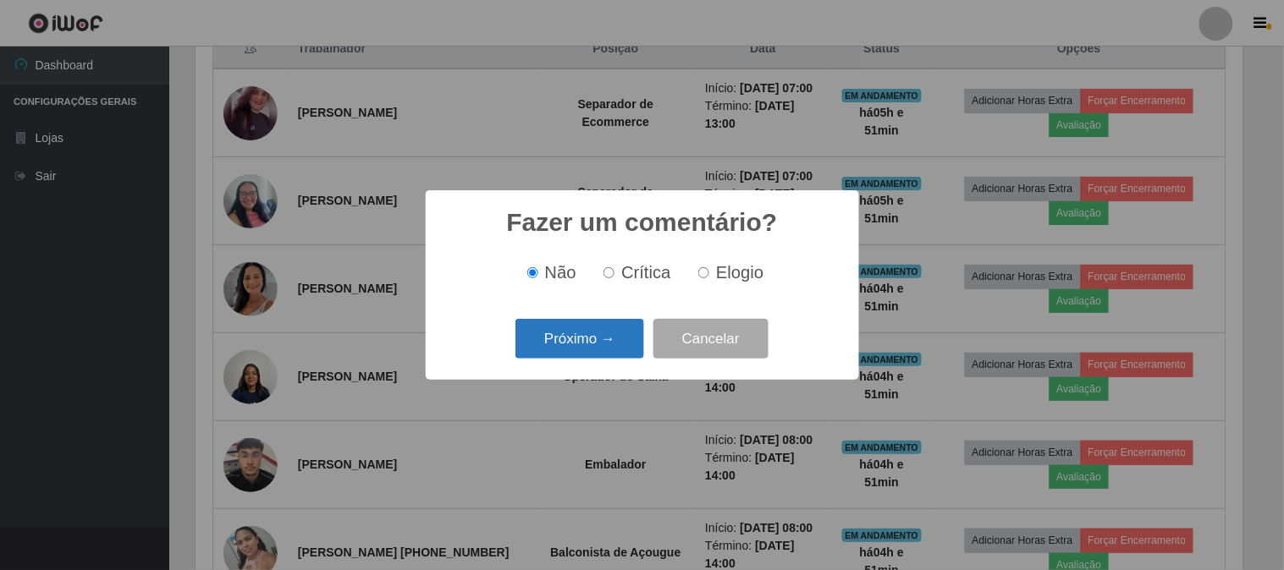
click at [593, 343] on button "Próximo →" at bounding box center [579, 339] width 129 height 40
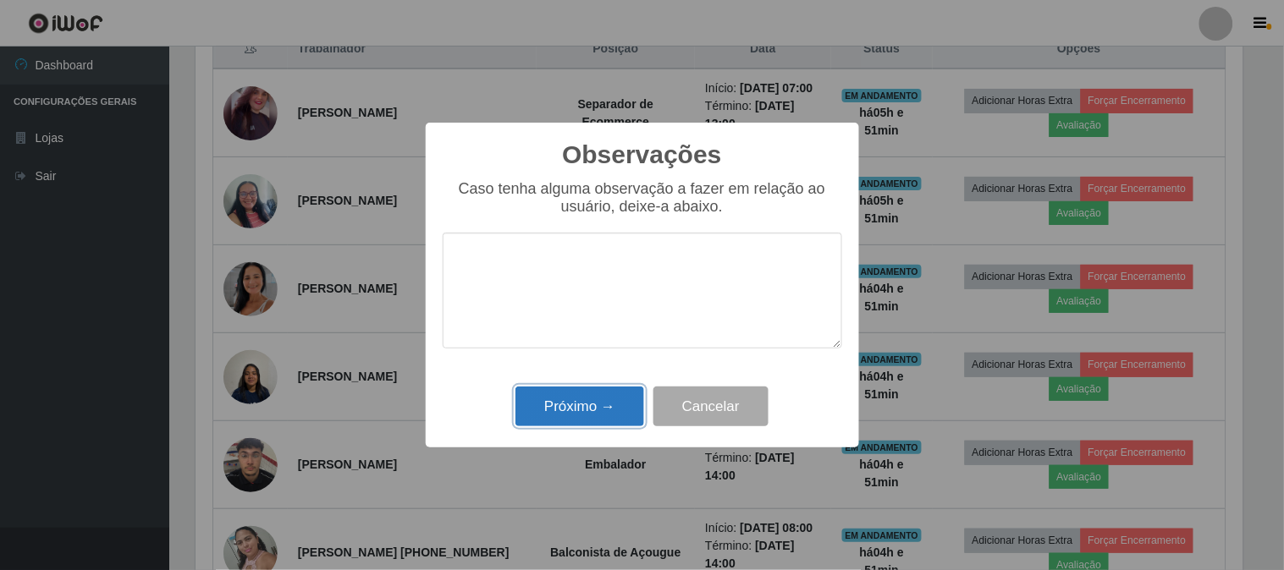
click at [584, 407] on button "Próximo →" at bounding box center [579, 407] width 129 height 40
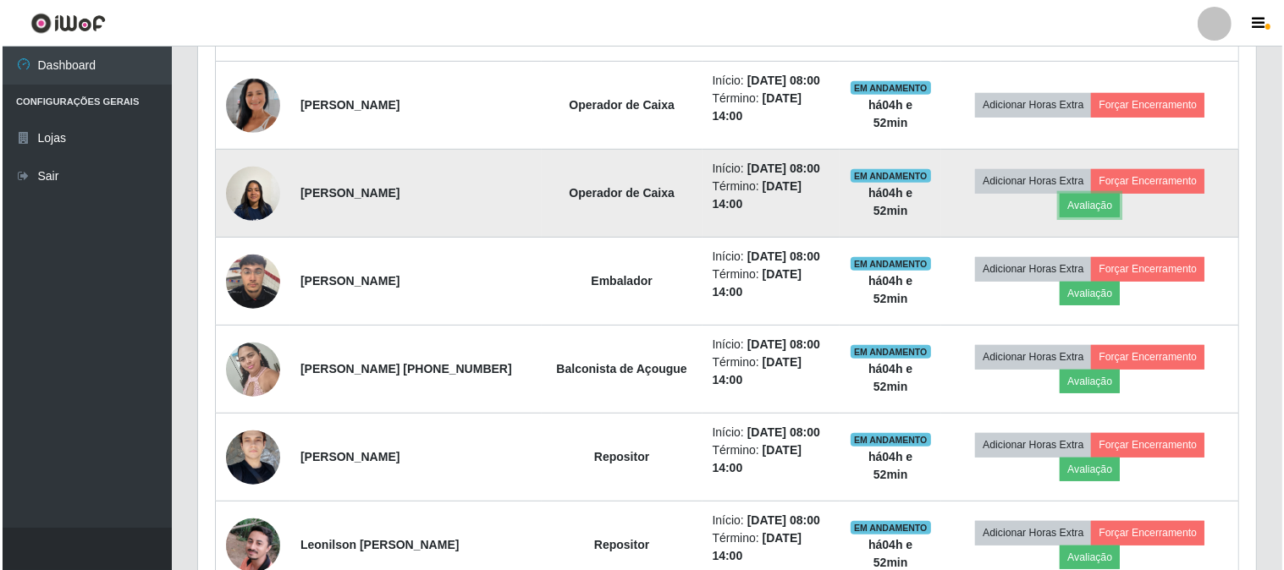
scroll to position [861, 0]
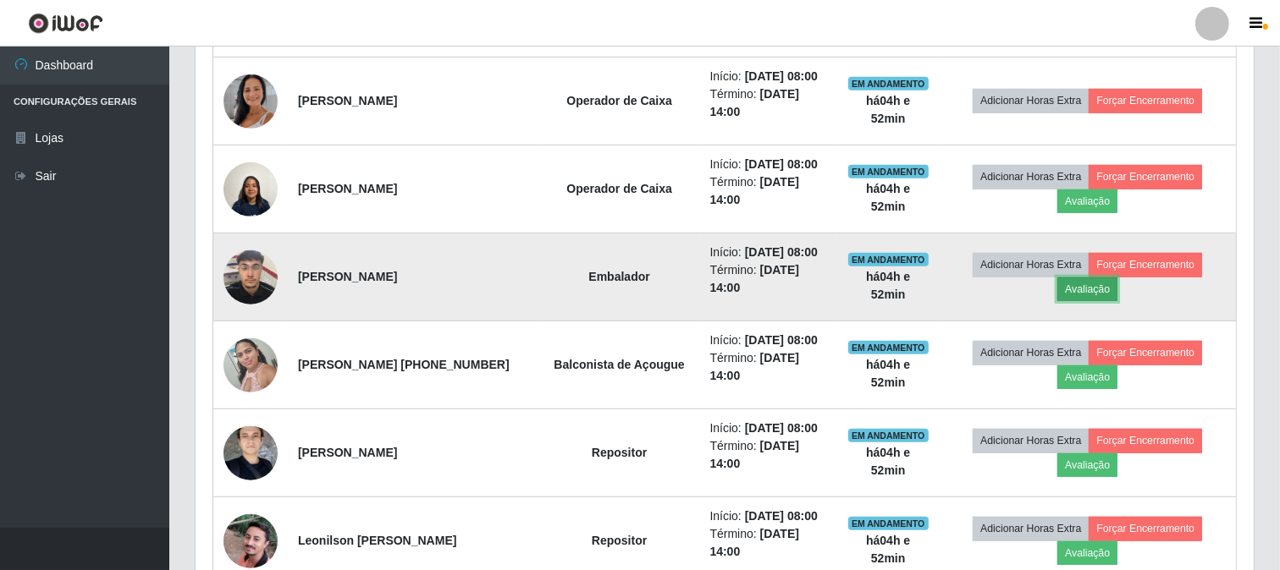
click at [1079, 291] on button "Avaliação" at bounding box center [1087, 290] width 60 height 24
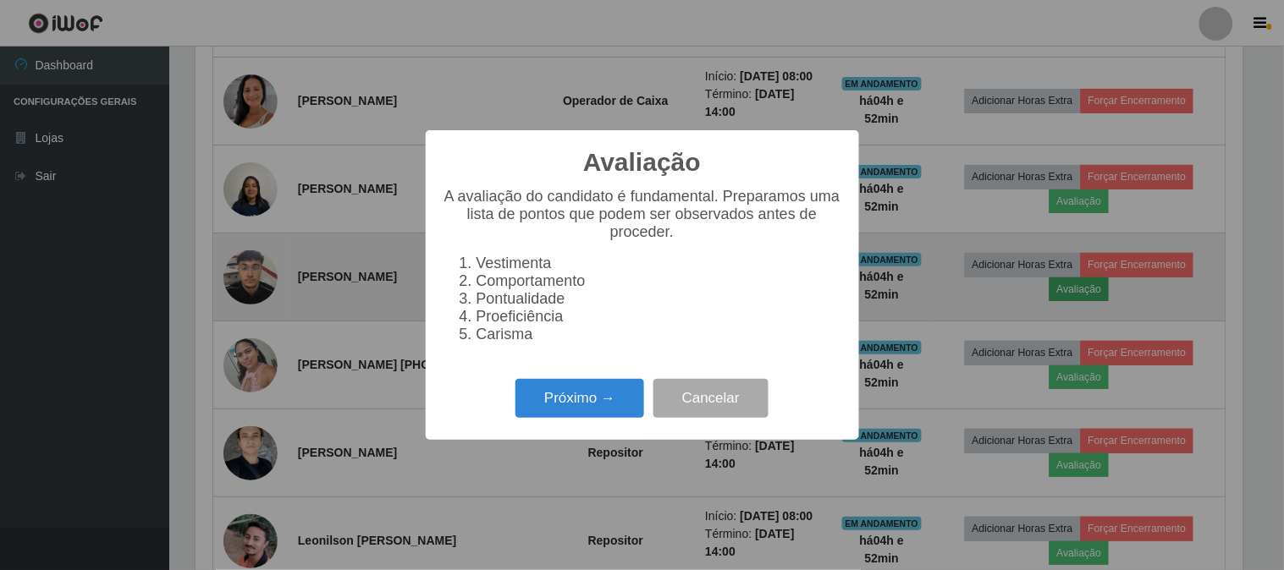
scroll to position [350, 1047]
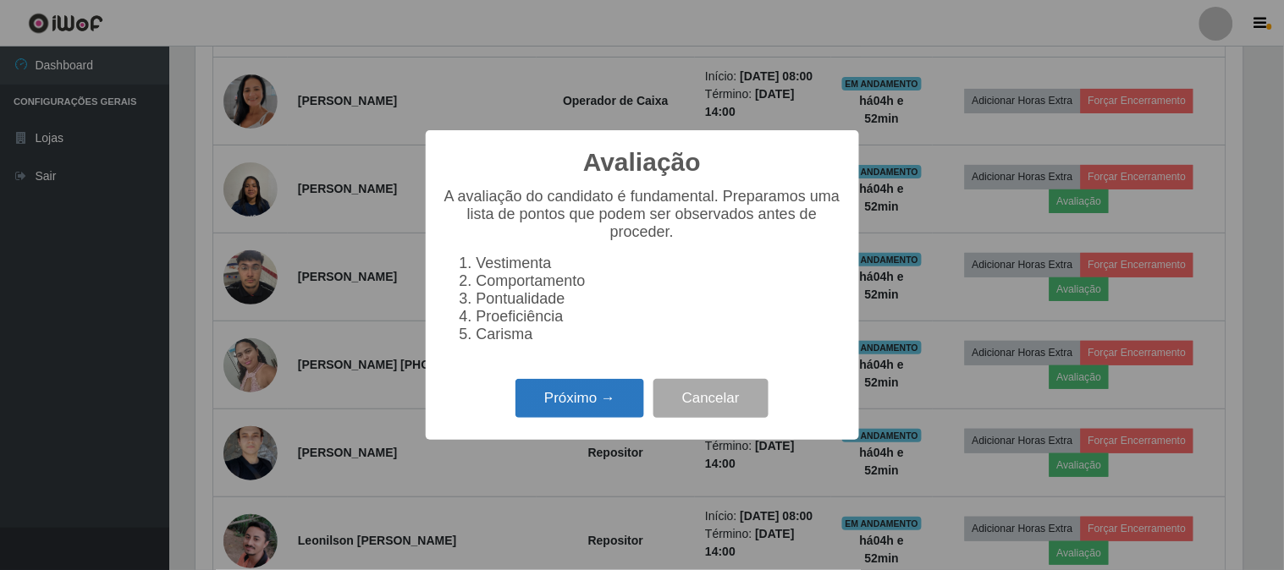
click at [572, 408] on button "Próximo →" at bounding box center [579, 399] width 129 height 40
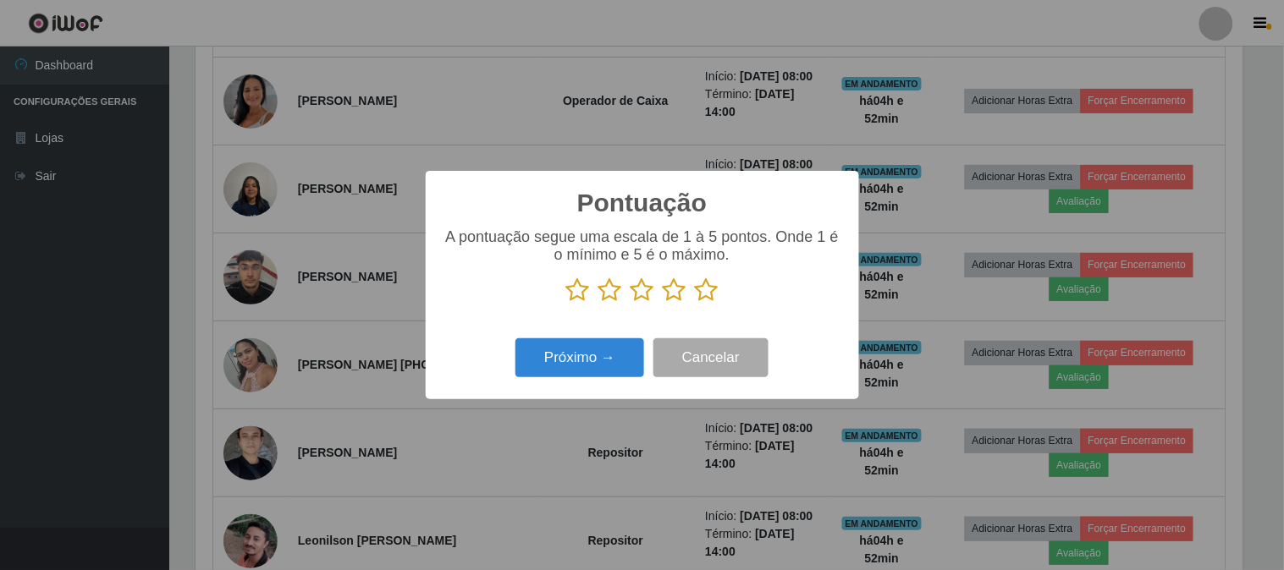
scroll to position [845913, 845217]
click at [707, 291] on icon at bounding box center [707, 290] width 24 height 25
click at [695, 303] on input "radio" at bounding box center [695, 303] width 0 height 0
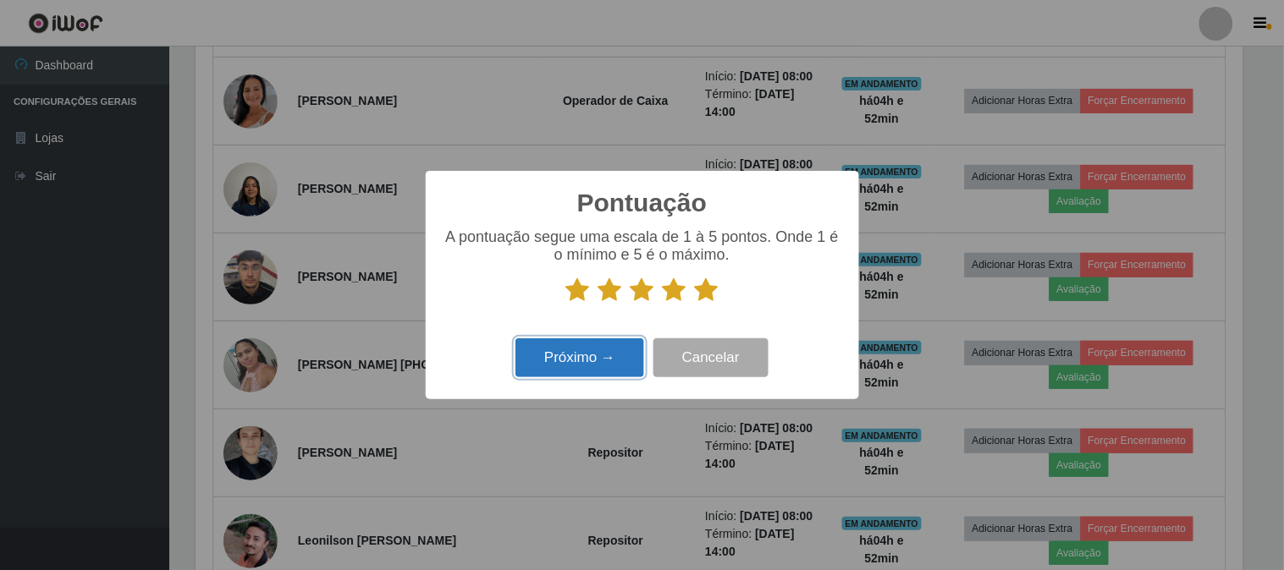
click at [609, 354] on button "Próximo →" at bounding box center [579, 359] width 129 height 40
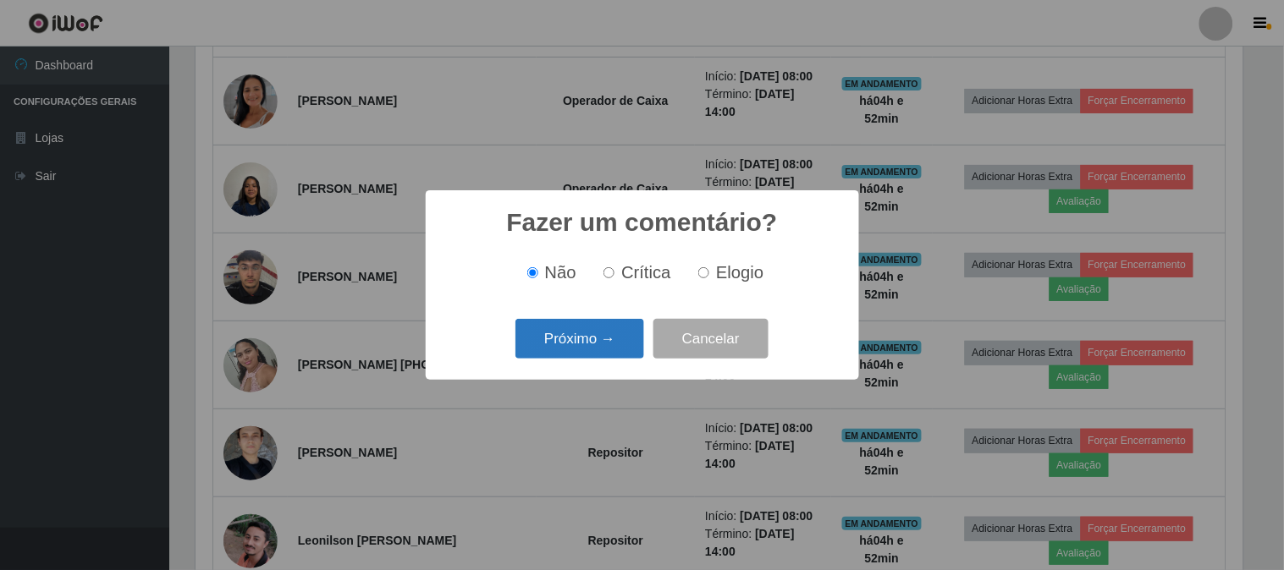
click at [581, 349] on button "Próximo →" at bounding box center [579, 339] width 129 height 40
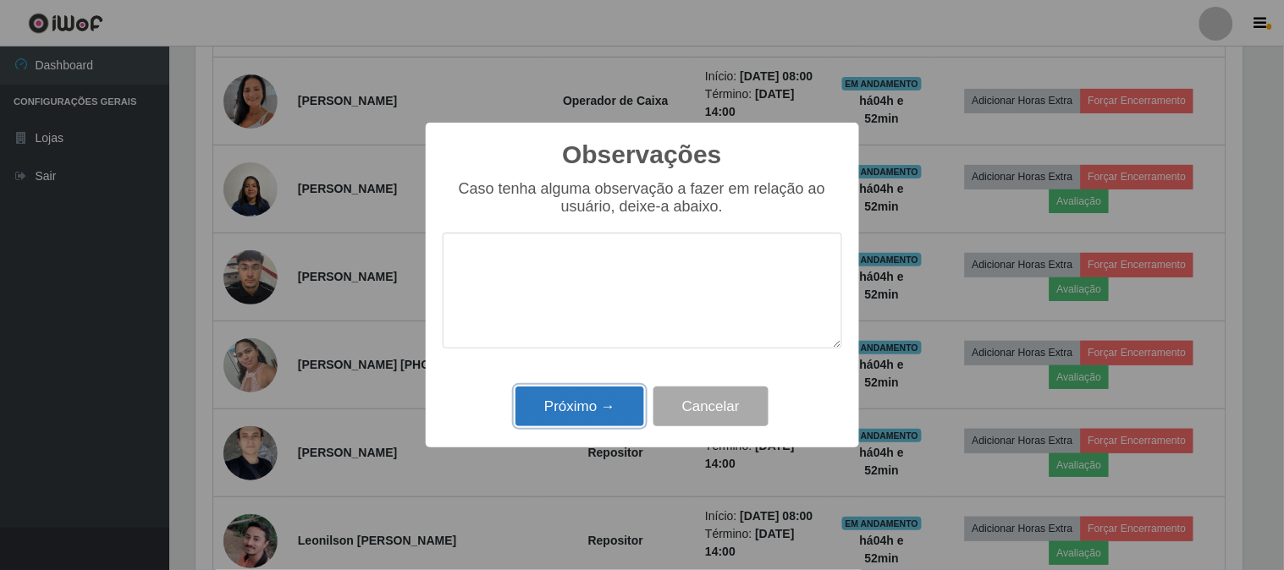
click at [586, 401] on button "Próximo →" at bounding box center [579, 407] width 129 height 40
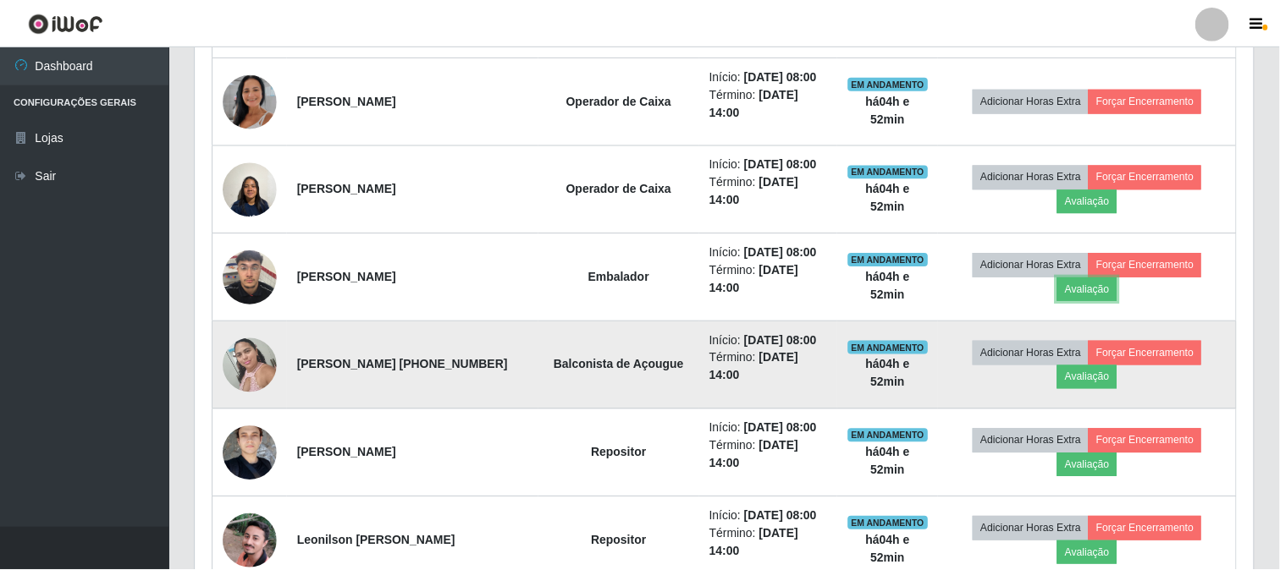
scroll to position [0, 0]
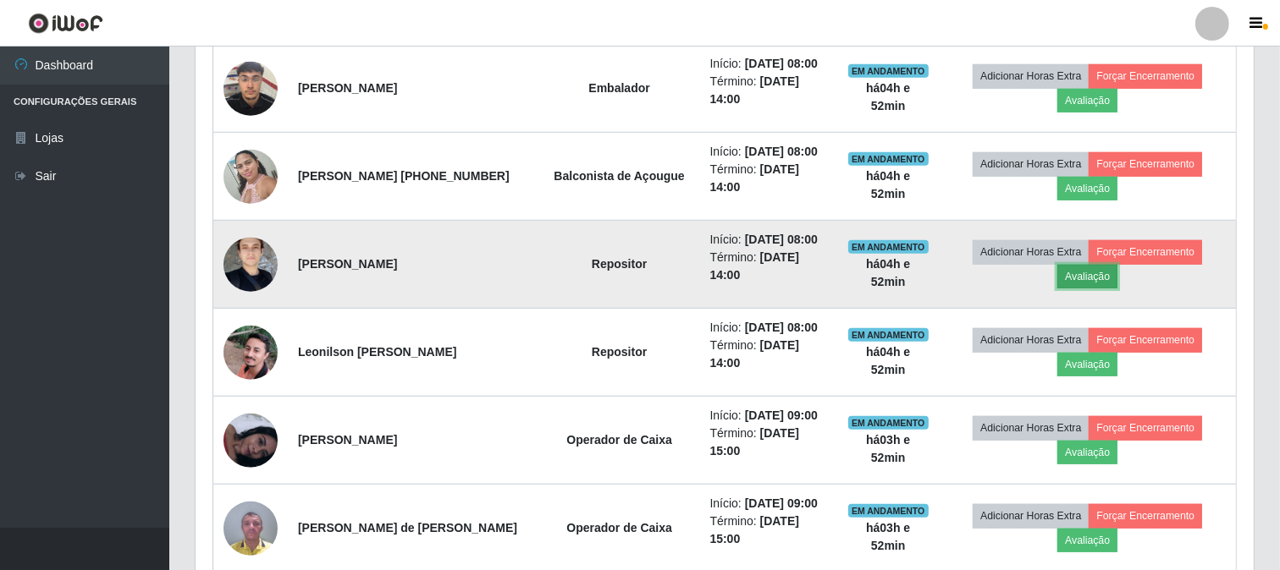
click at [1096, 280] on button "Avaliação" at bounding box center [1087, 277] width 60 height 24
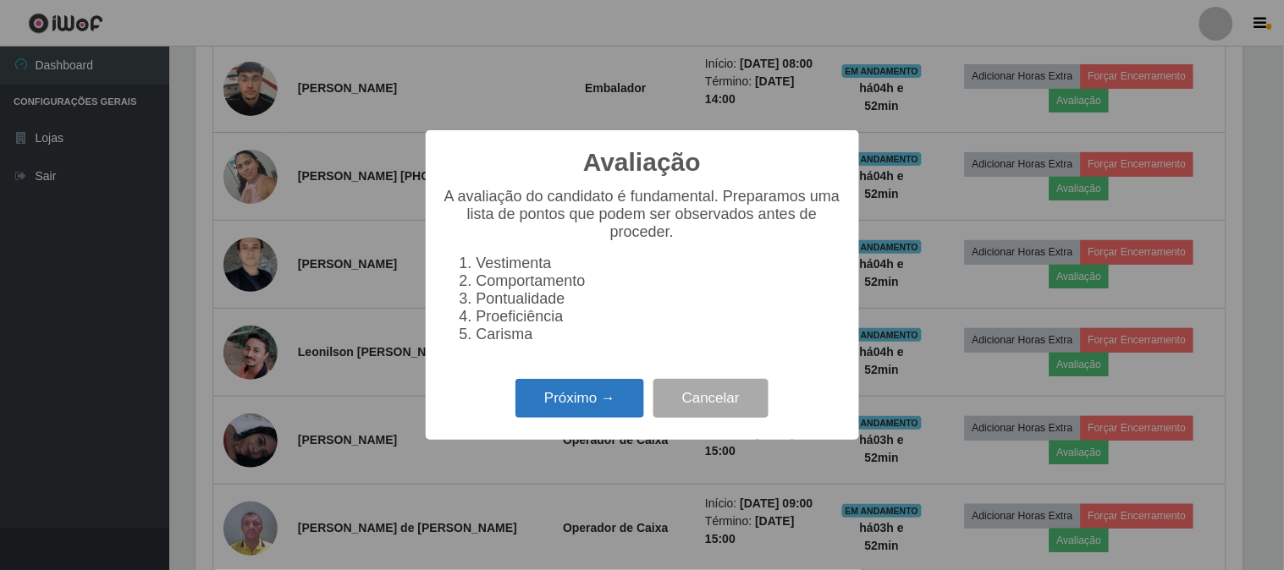
click at [570, 416] on button "Próximo →" at bounding box center [579, 399] width 129 height 40
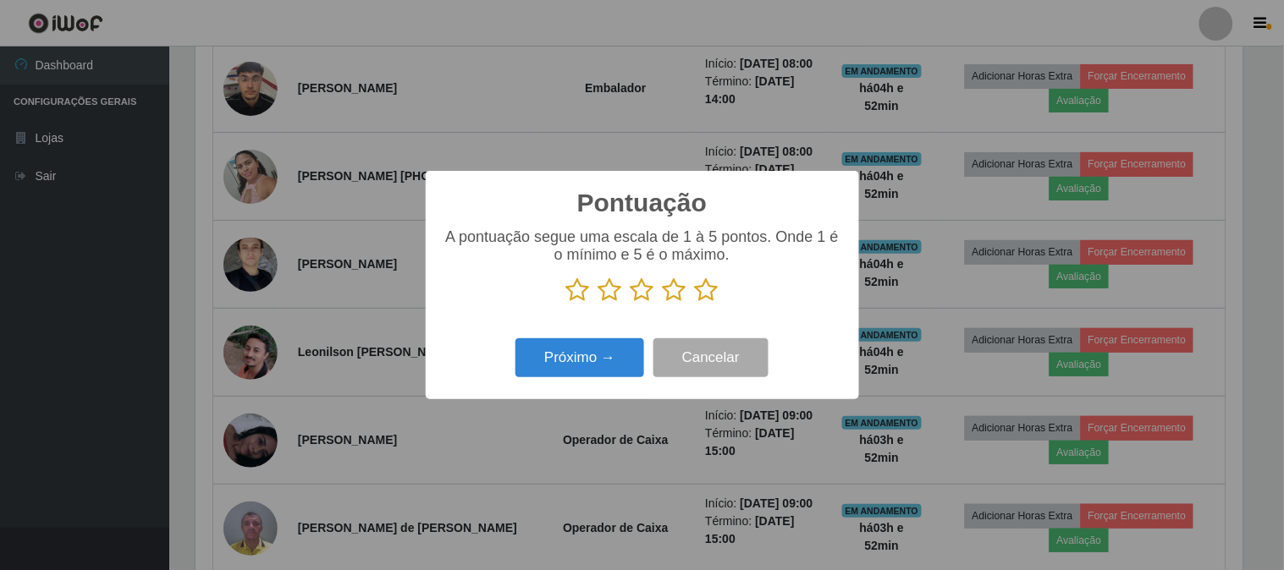
click at [709, 289] on icon at bounding box center [707, 290] width 24 height 25
click at [695, 303] on input "radio" at bounding box center [695, 303] width 0 height 0
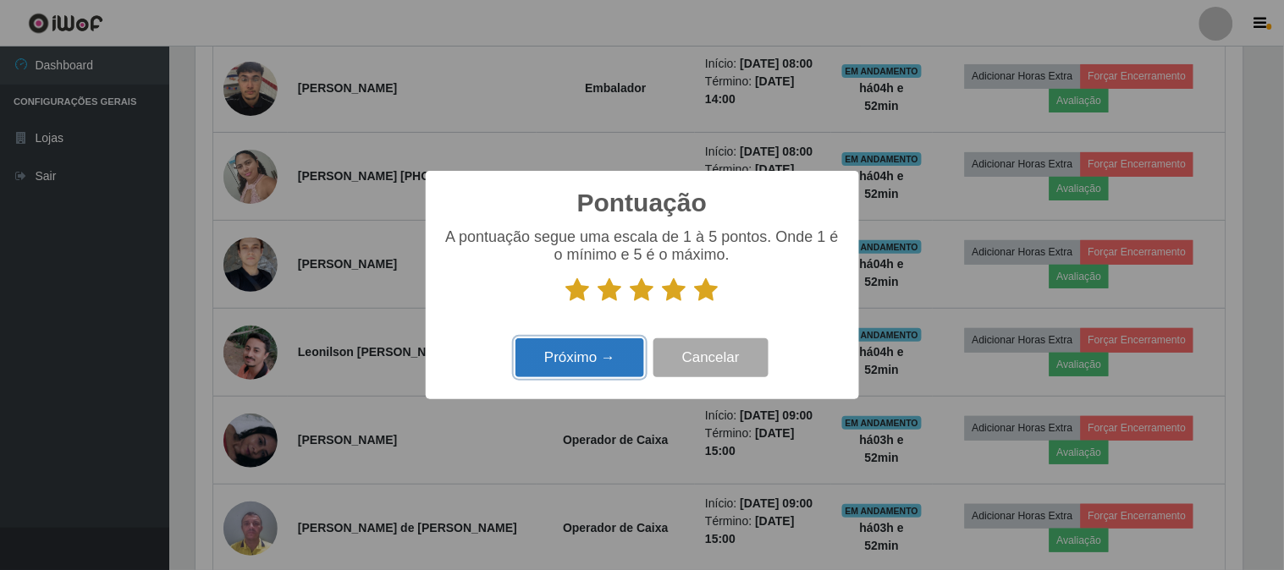
click at [568, 362] on button "Próximo →" at bounding box center [579, 359] width 129 height 40
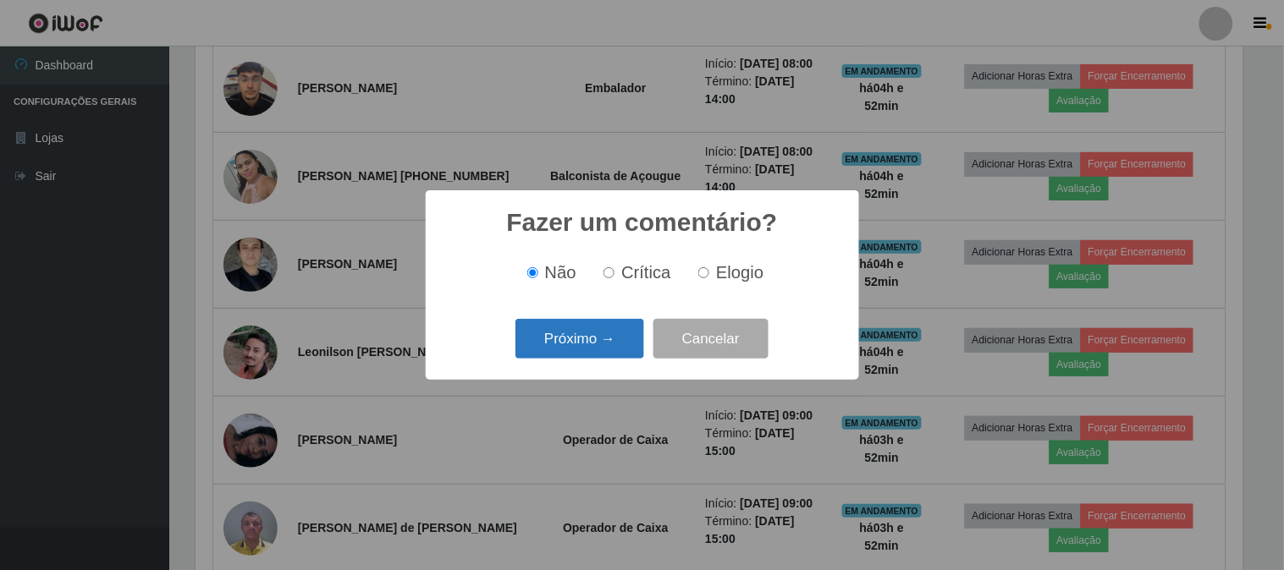
click at [592, 350] on button "Próximo →" at bounding box center [579, 339] width 129 height 40
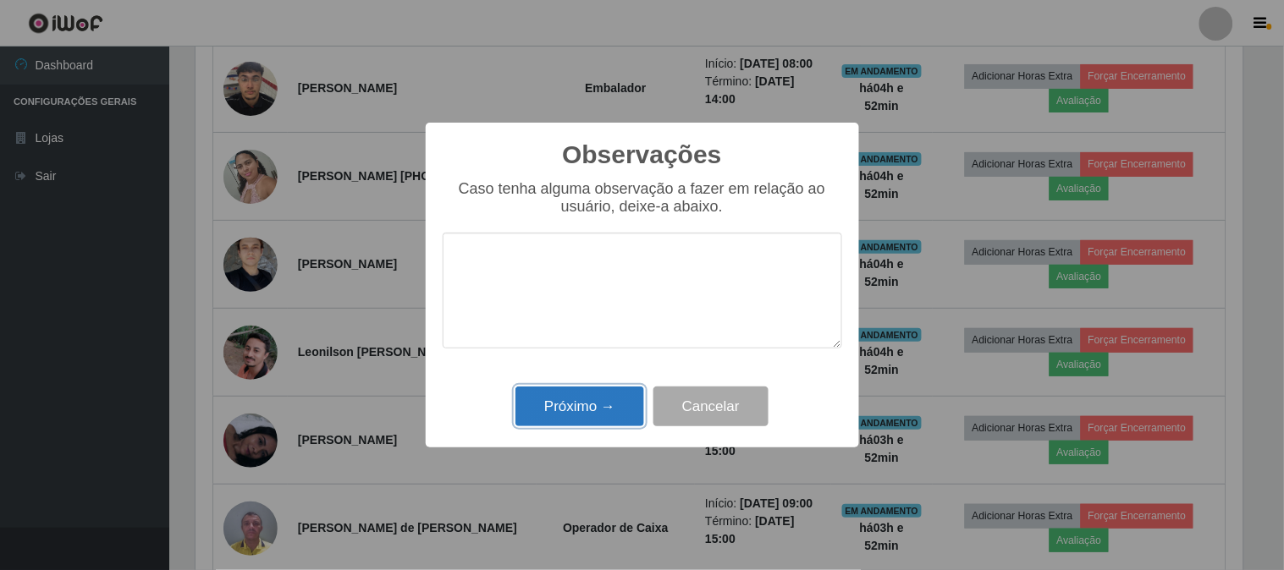
click at [573, 402] on button "Próximo →" at bounding box center [579, 407] width 129 height 40
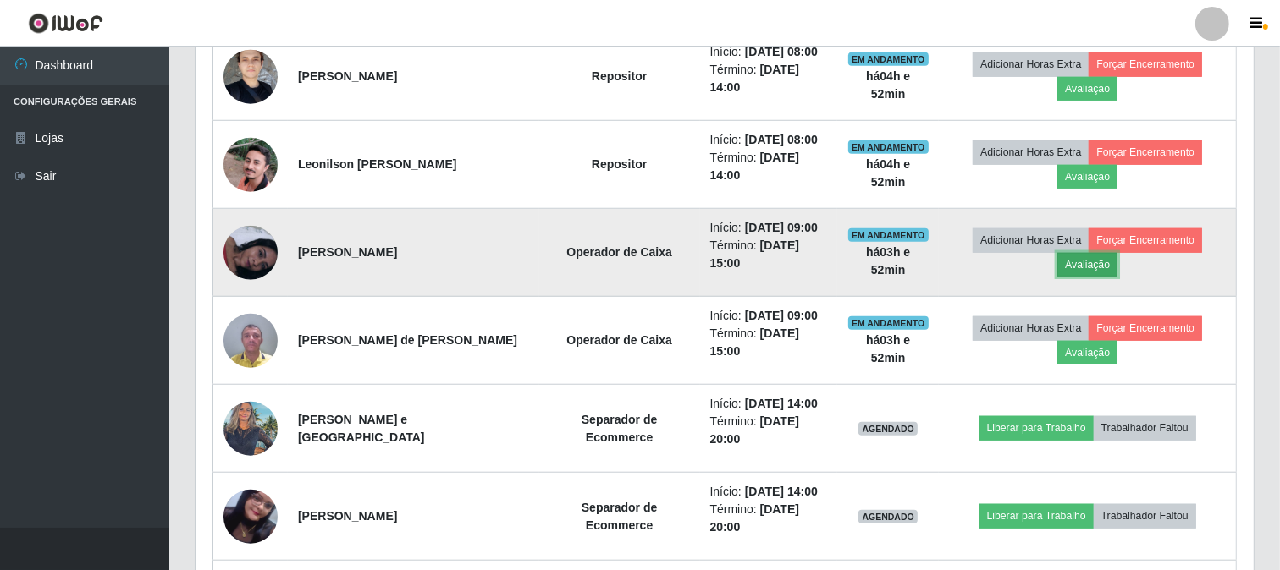
click at [1085, 263] on button "Avaliação" at bounding box center [1087, 265] width 60 height 24
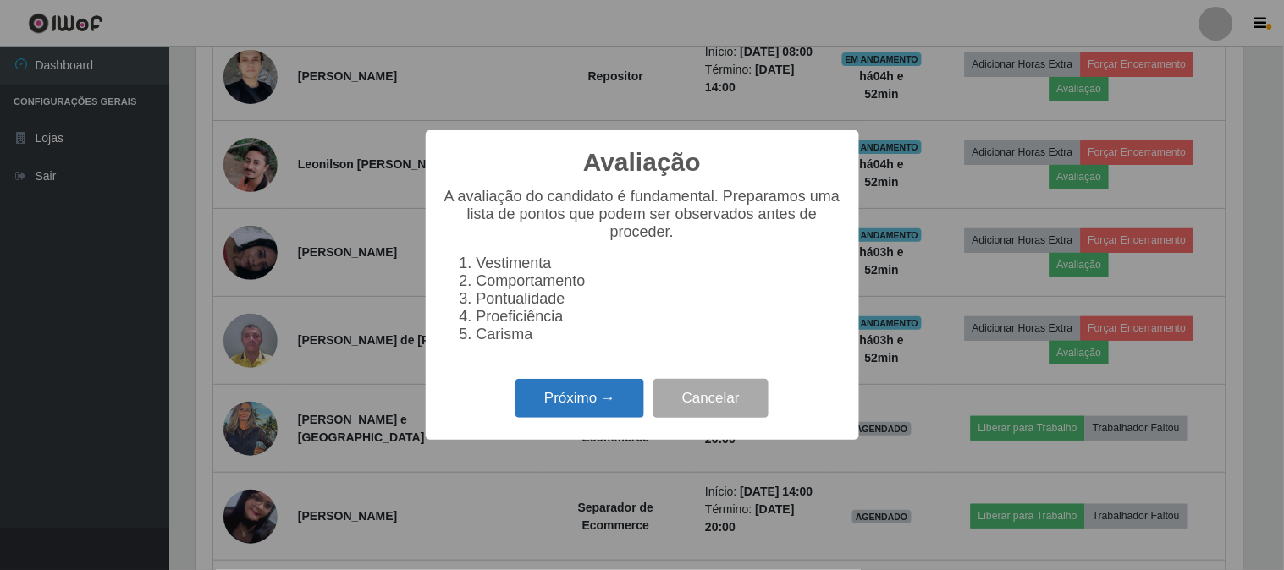
click at [547, 410] on button "Próximo →" at bounding box center [579, 399] width 129 height 40
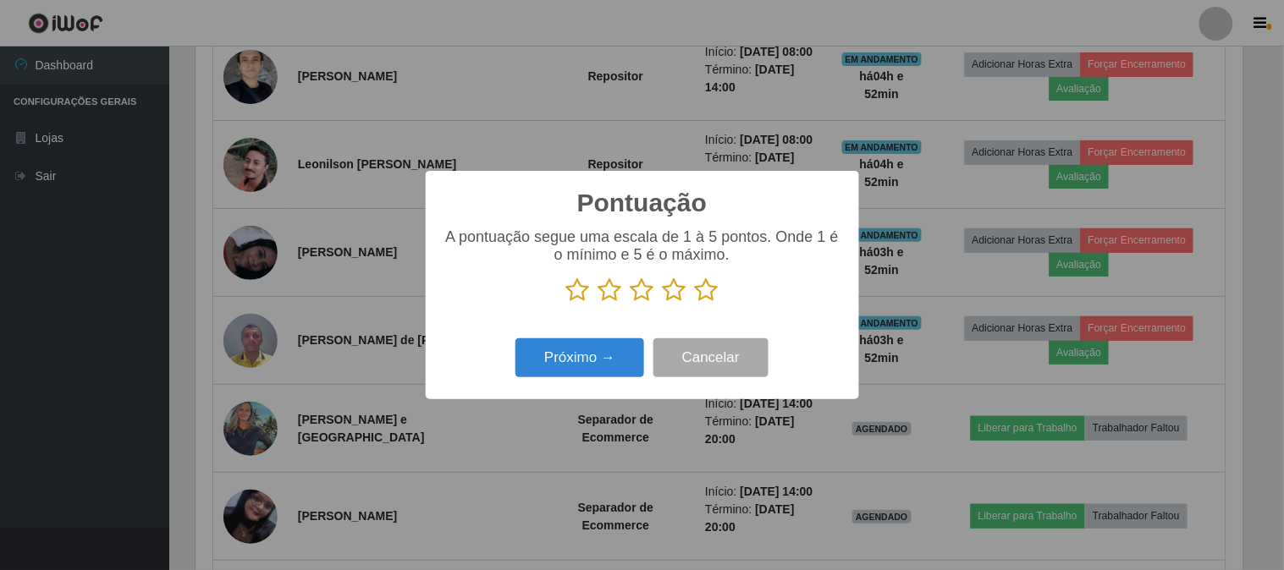
click at [709, 284] on icon at bounding box center [707, 290] width 24 height 25
click at [695, 303] on input "radio" at bounding box center [695, 303] width 0 height 0
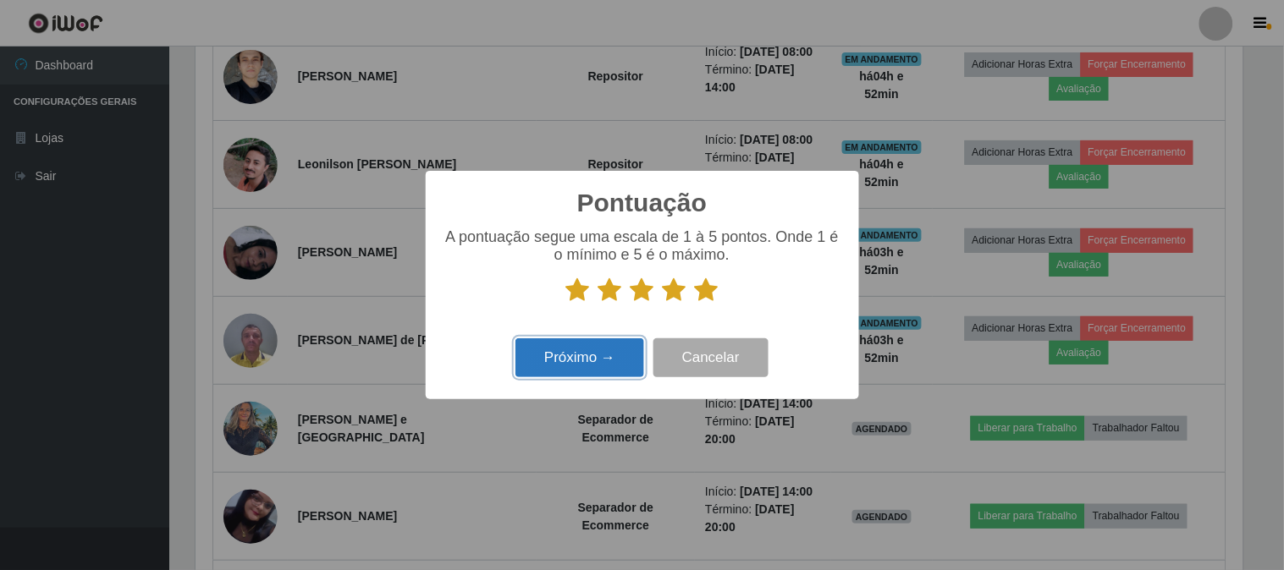
click at [614, 360] on button "Próximo →" at bounding box center [579, 359] width 129 height 40
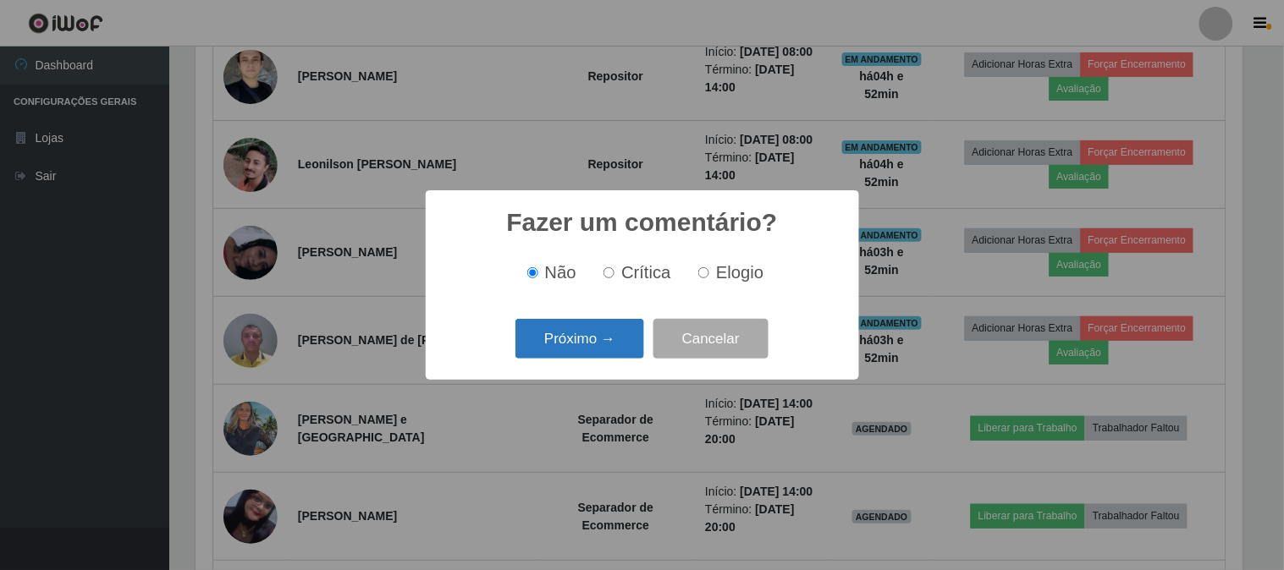
click at [624, 334] on button "Próximo →" at bounding box center [579, 339] width 129 height 40
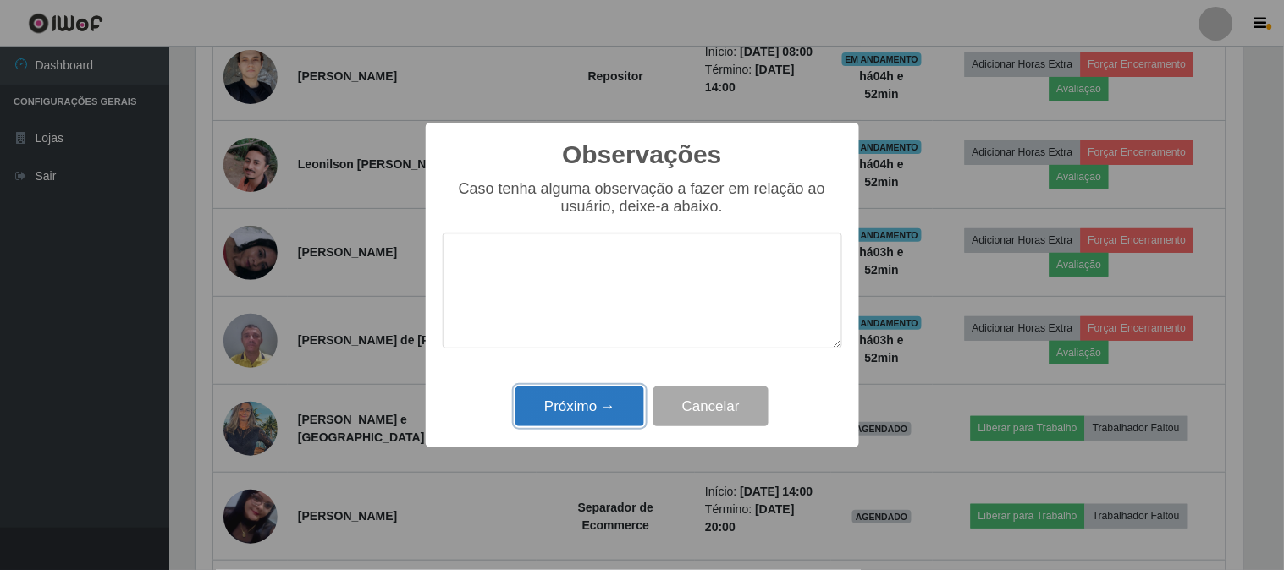
click at [613, 406] on button "Próximo →" at bounding box center [579, 407] width 129 height 40
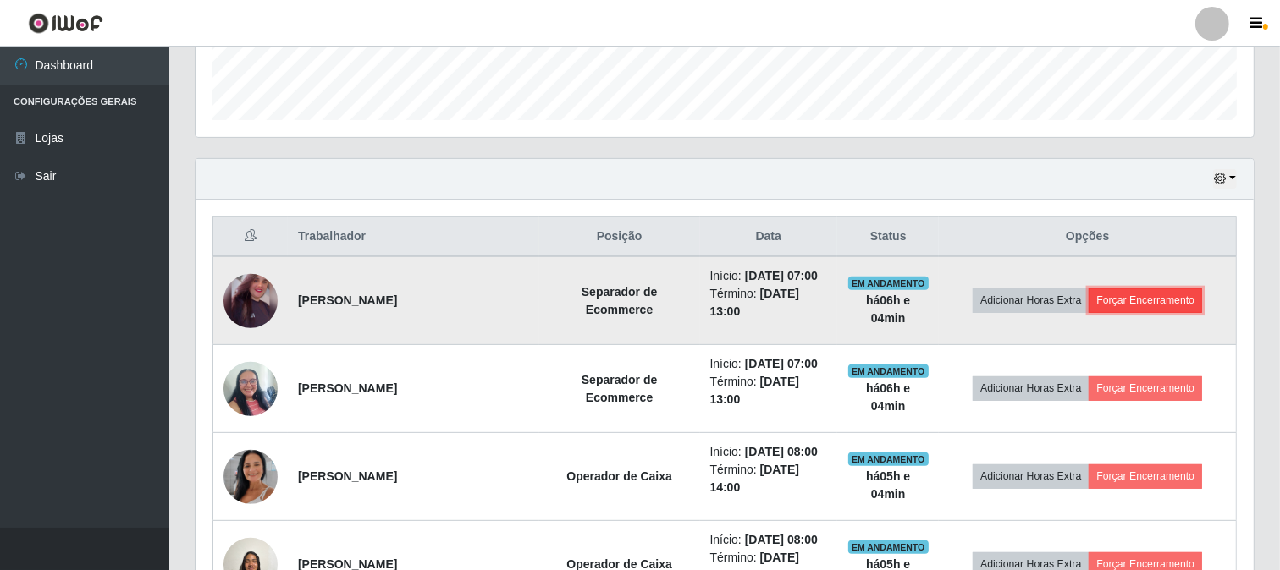
click at [1148, 299] on button "Forçar Encerramento" at bounding box center [1144, 301] width 113 height 24
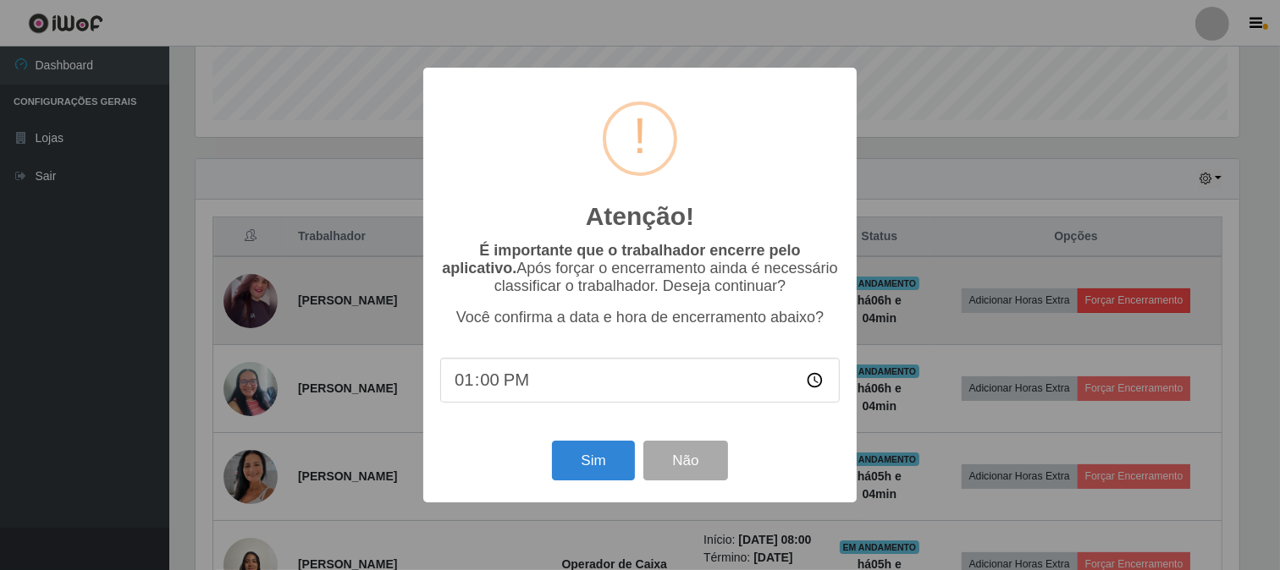
scroll to position [350, 1047]
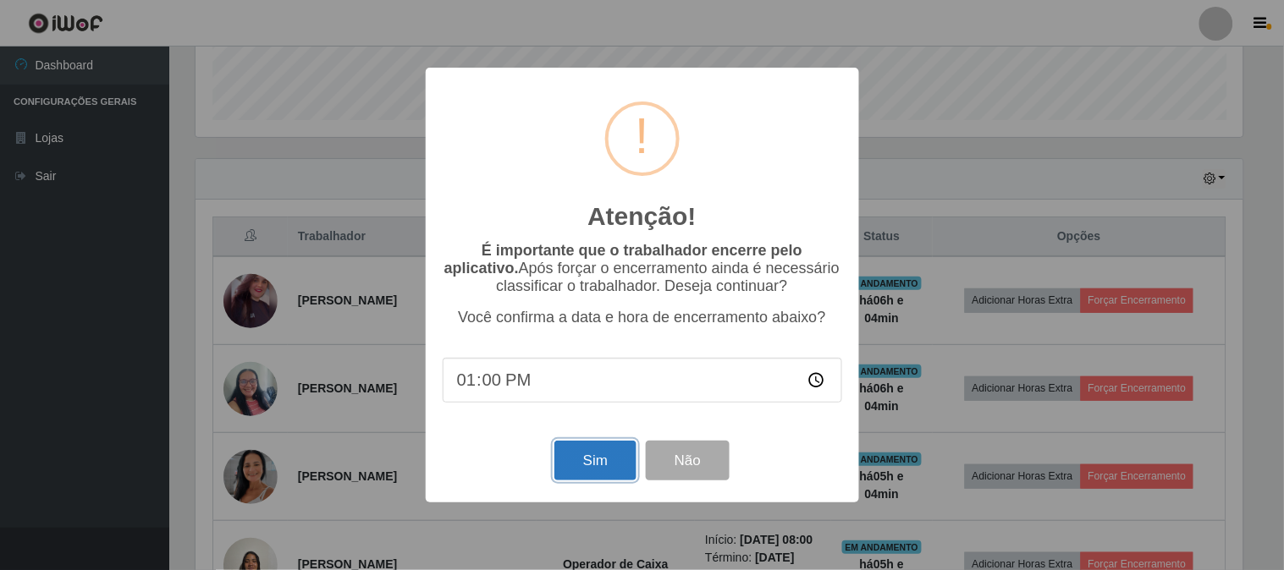
click at [586, 474] on button "Sim" at bounding box center [595, 461] width 82 height 40
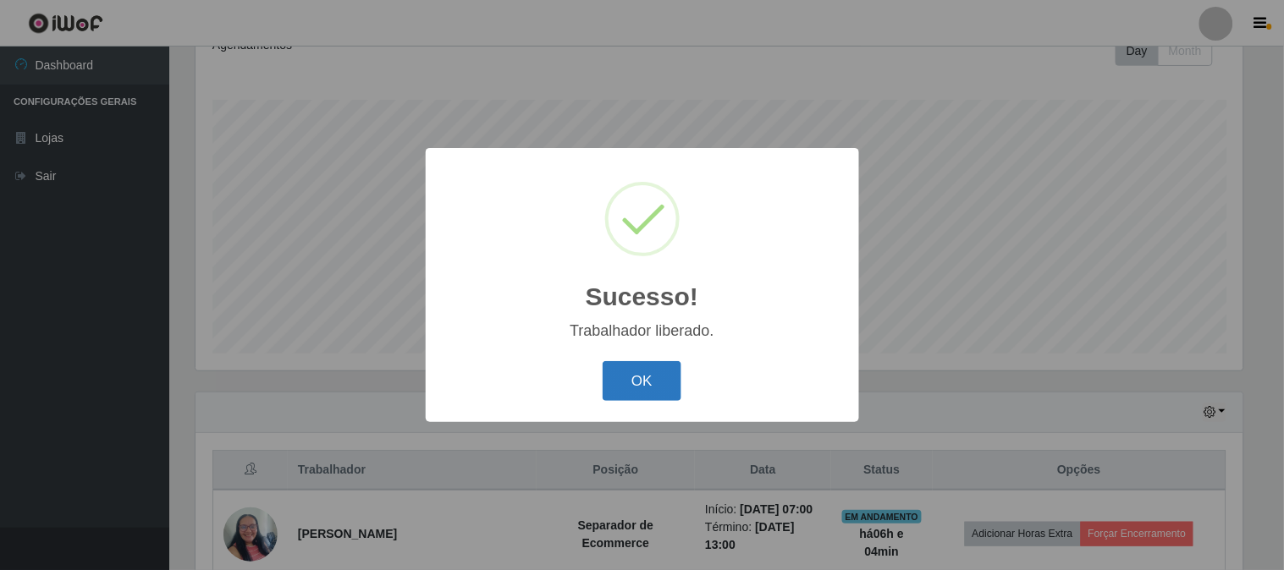
click at [656, 396] on button "OK" at bounding box center [642, 381] width 79 height 40
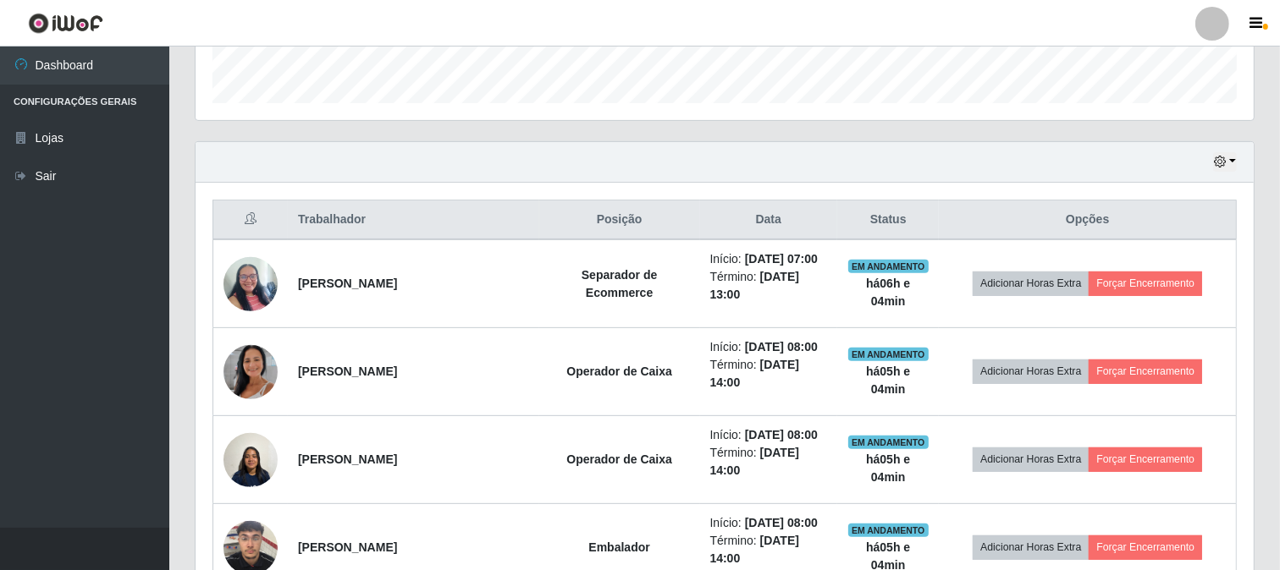
scroll to position [628, 0]
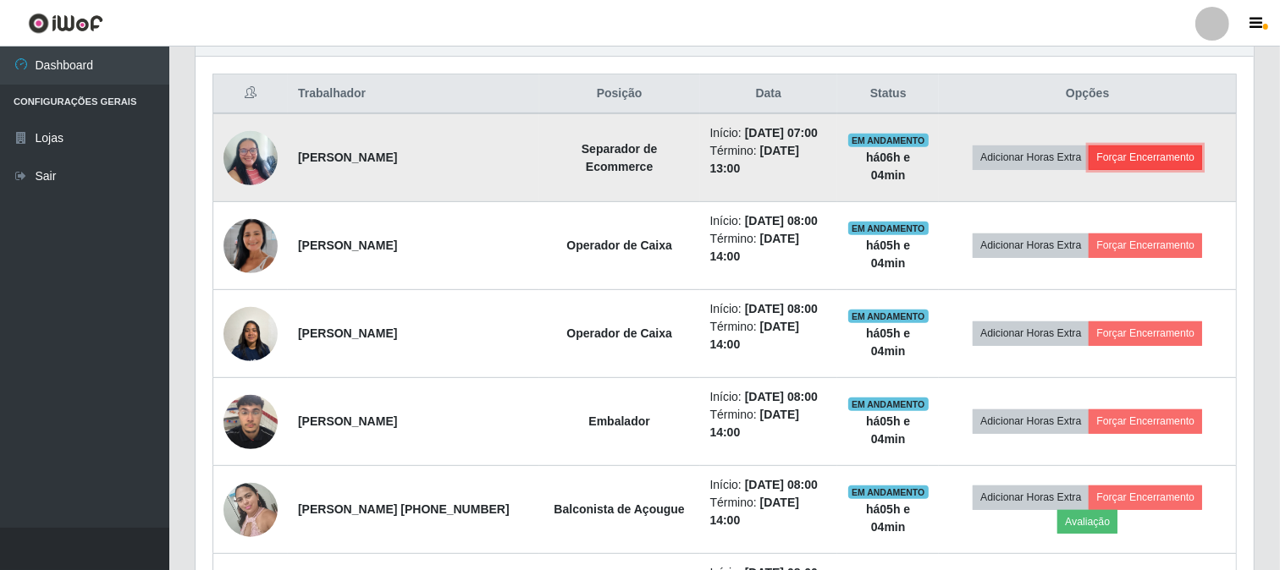
click at [1153, 162] on button "Forçar Encerramento" at bounding box center [1144, 158] width 113 height 24
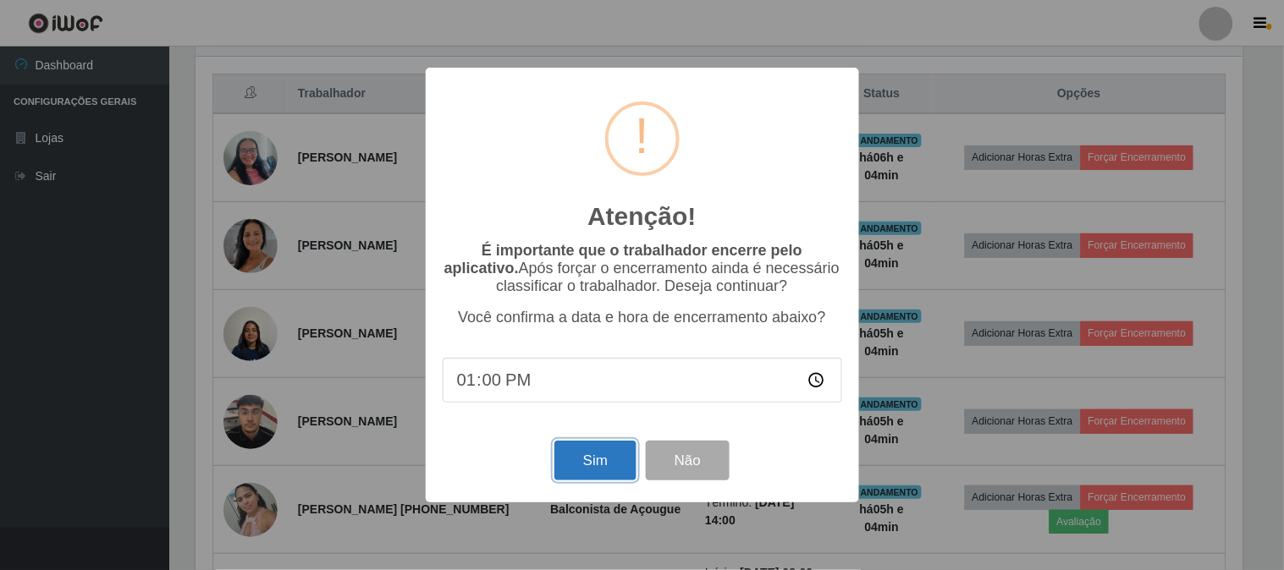
click at [610, 470] on button "Sim" at bounding box center [595, 461] width 82 height 40
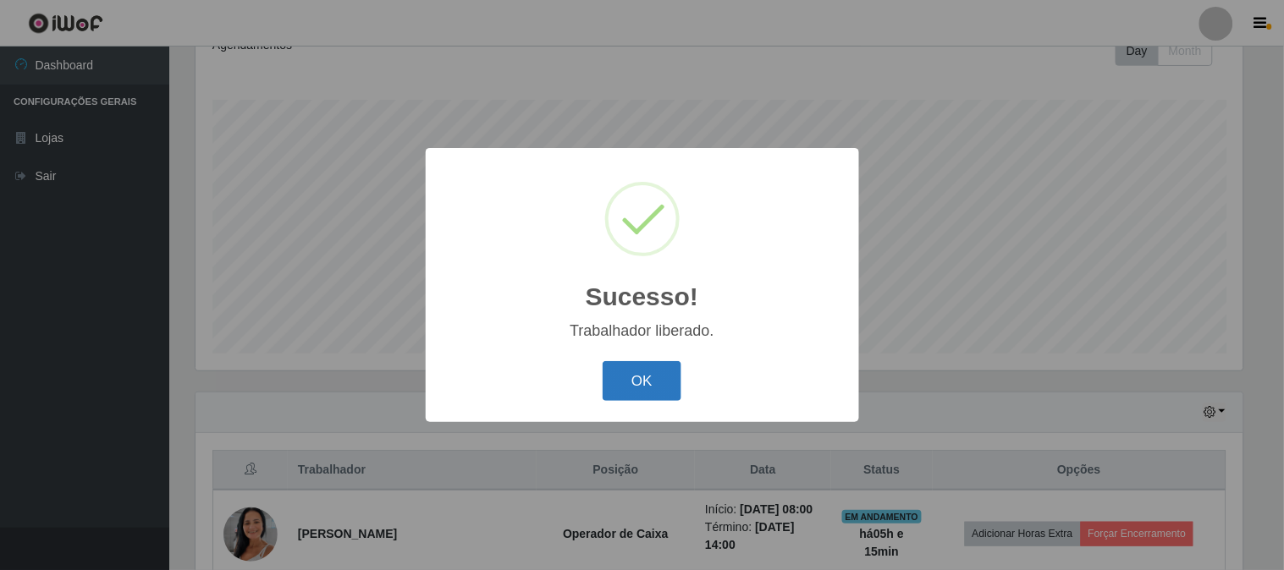
click at [630, 390] on button "OK" at bounding box center [642, 381] width 79 height 40
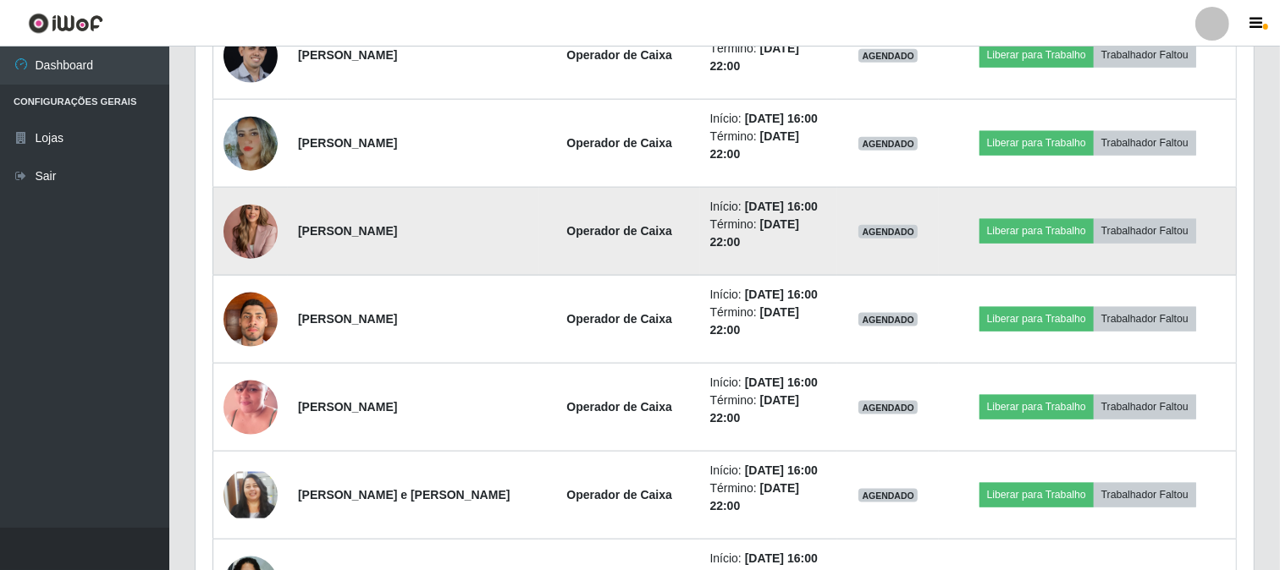
scroll to position [1907, 0]
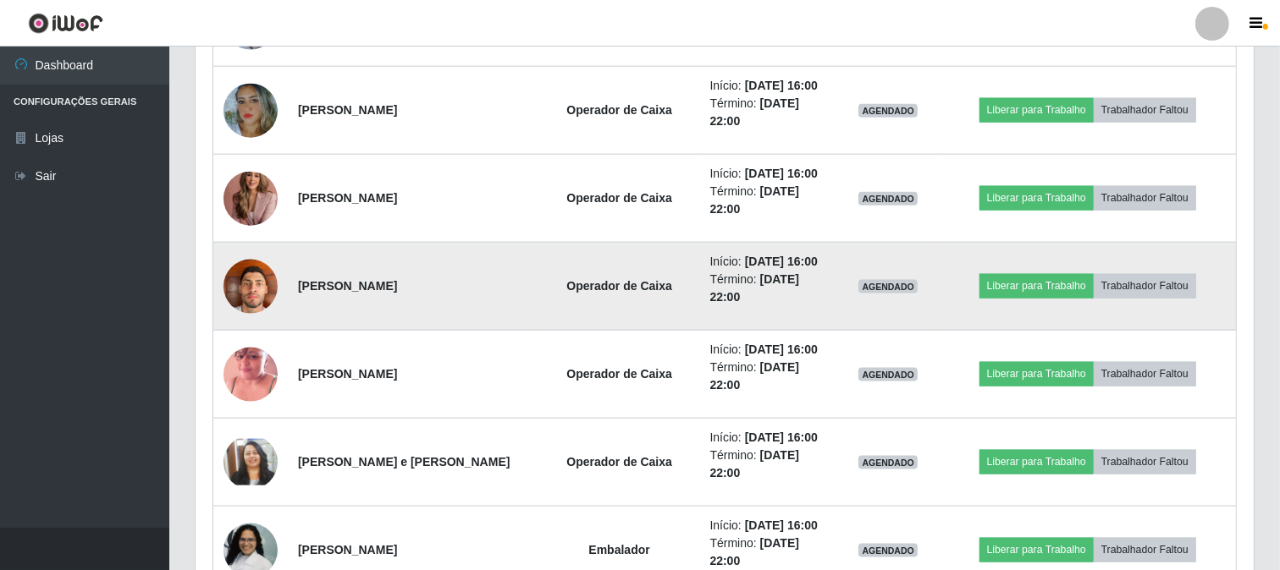
click at [242, 289] on img at bounding box center [250, 286] width 54 height 72
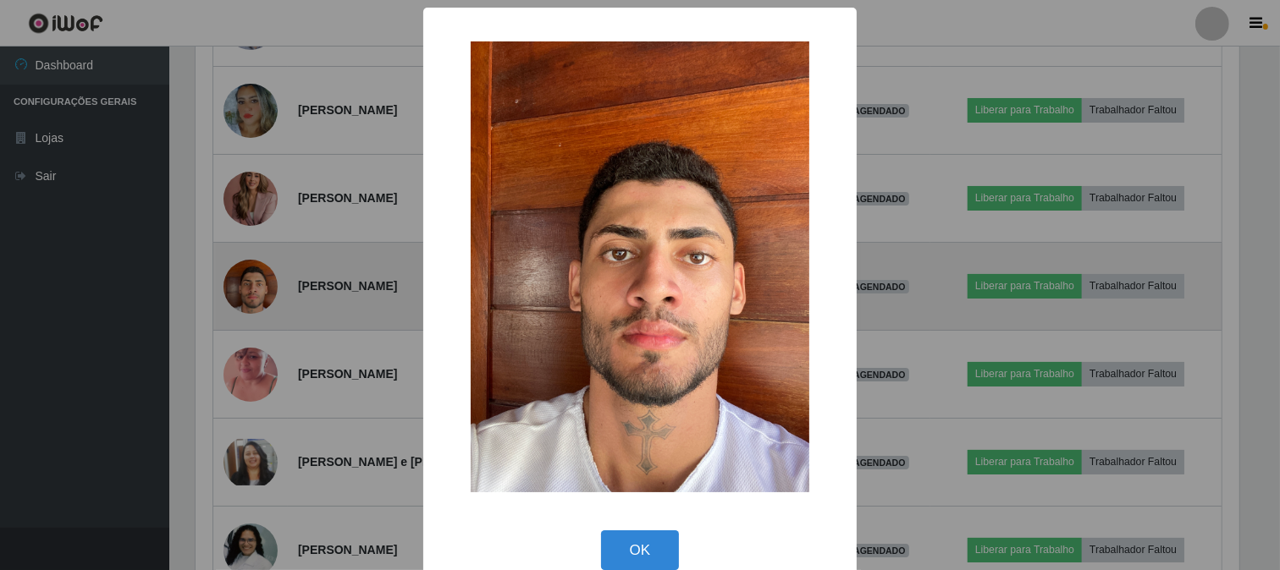
scroll to position [350, 1047]
click at [242, 289] on div "× OK Cancel" at bounding box center [642, 285] width 1284 height 570
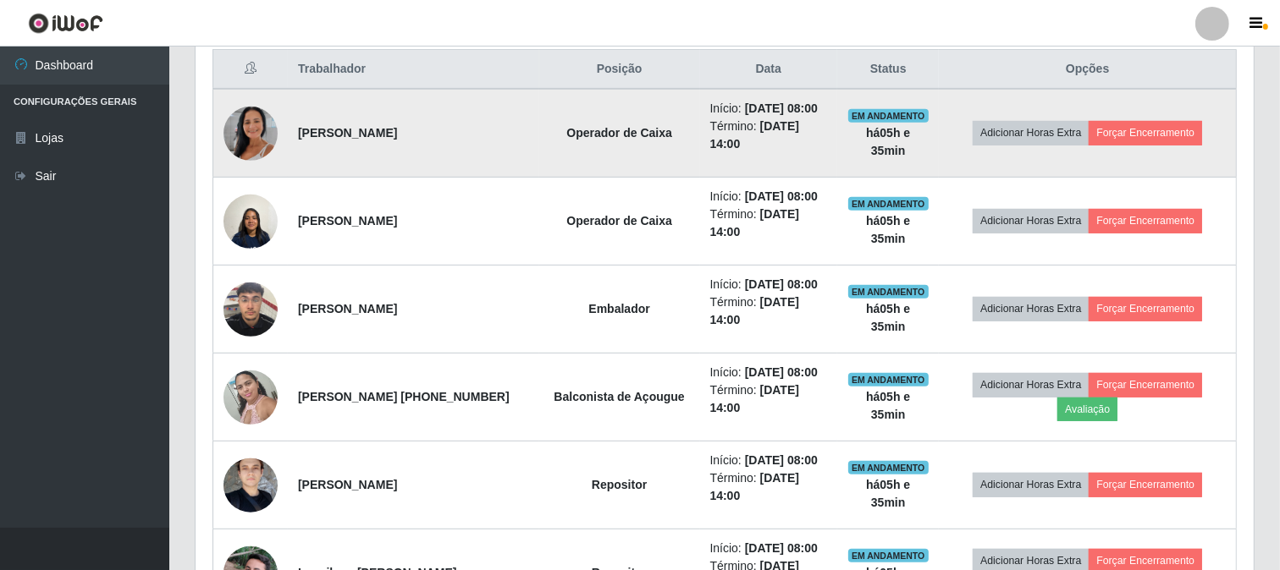
scroll to position [685, 0]
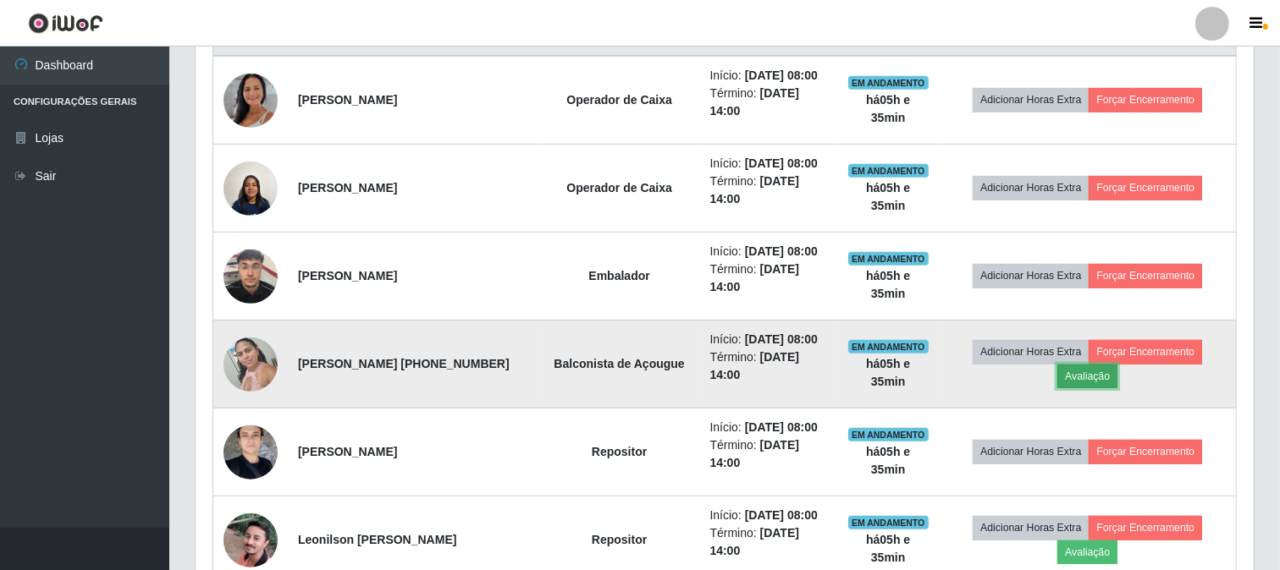
click at [1098, 385] on button "Avaliação" at bounding box center [1087, 377] width 60 height 24
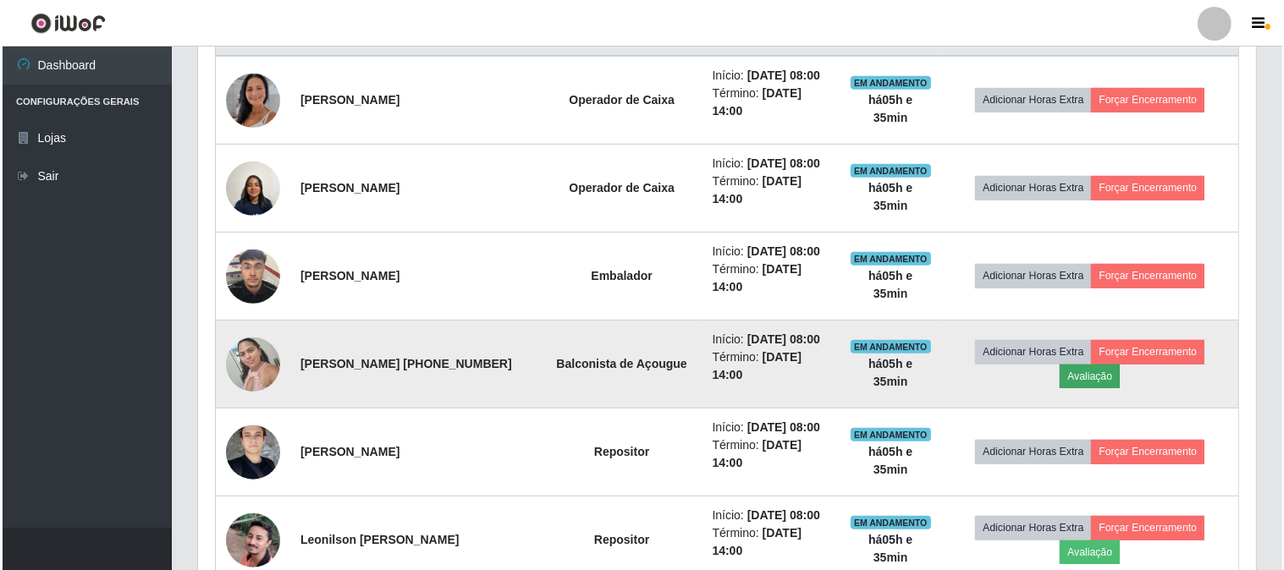
scroll to position [350, 1047]
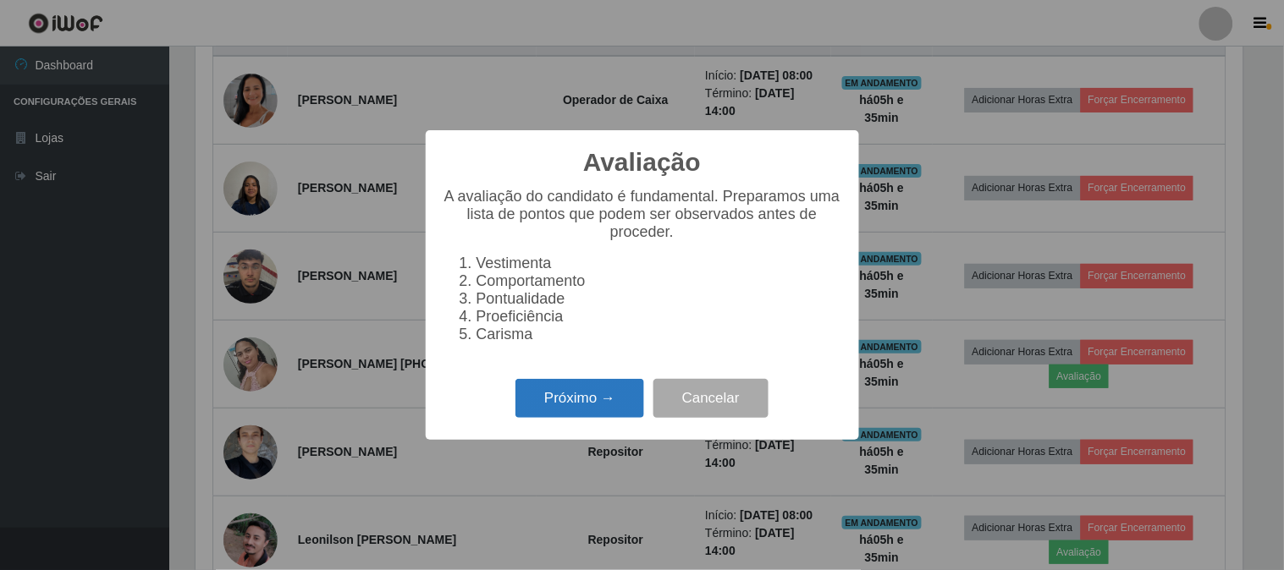
click at [548, 407] on button "Próximo →" at bounding box center [579, 399] width 129 height 40
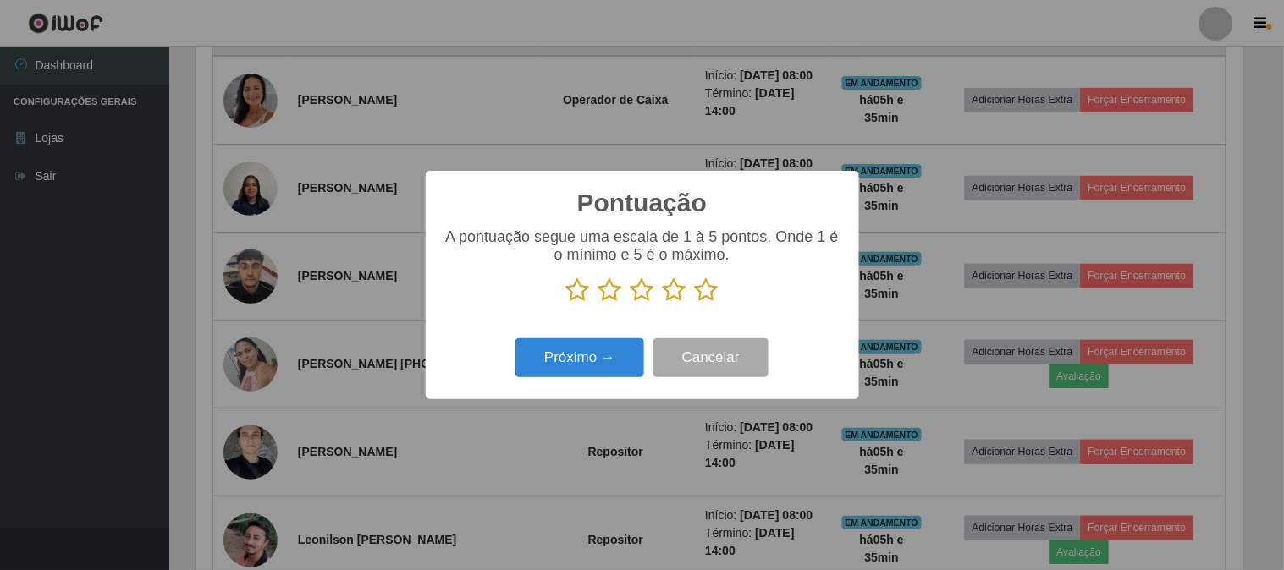
scroll to position [845913, 845217]
click at [706, 293] on icon at bounding box center [707, 290] width 24 height 25
click at [695, 303] on input "radio" at bounding box center [695, 303] width 0 height 0
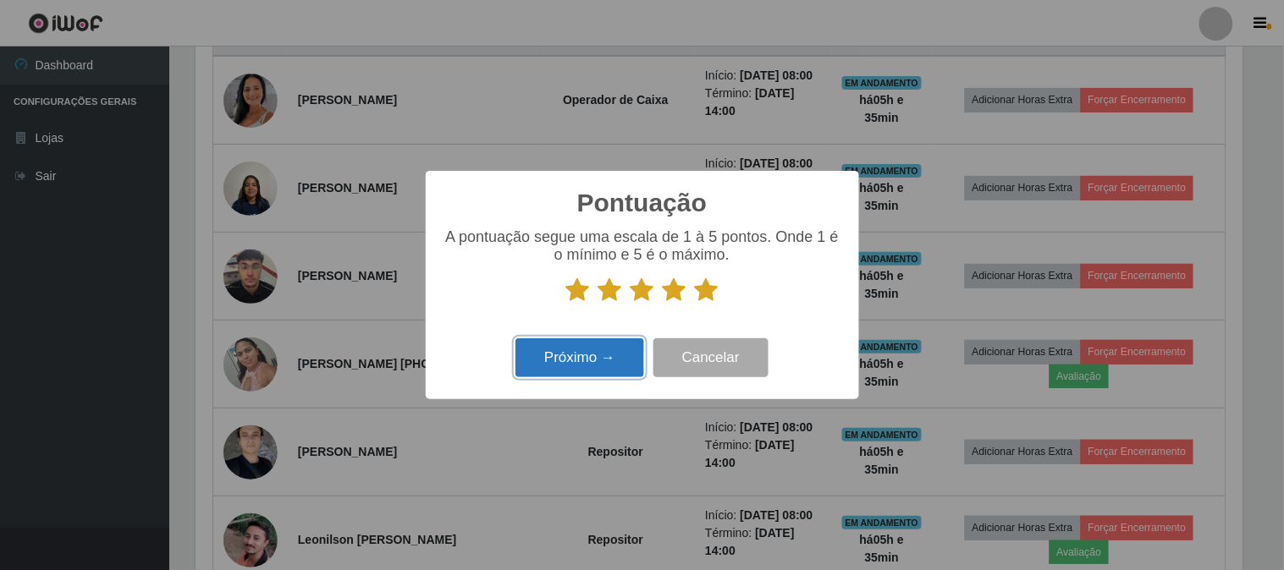
click at [582, 351] on button "Próximo →" at bounding box center [579, 359] width 129 height 40
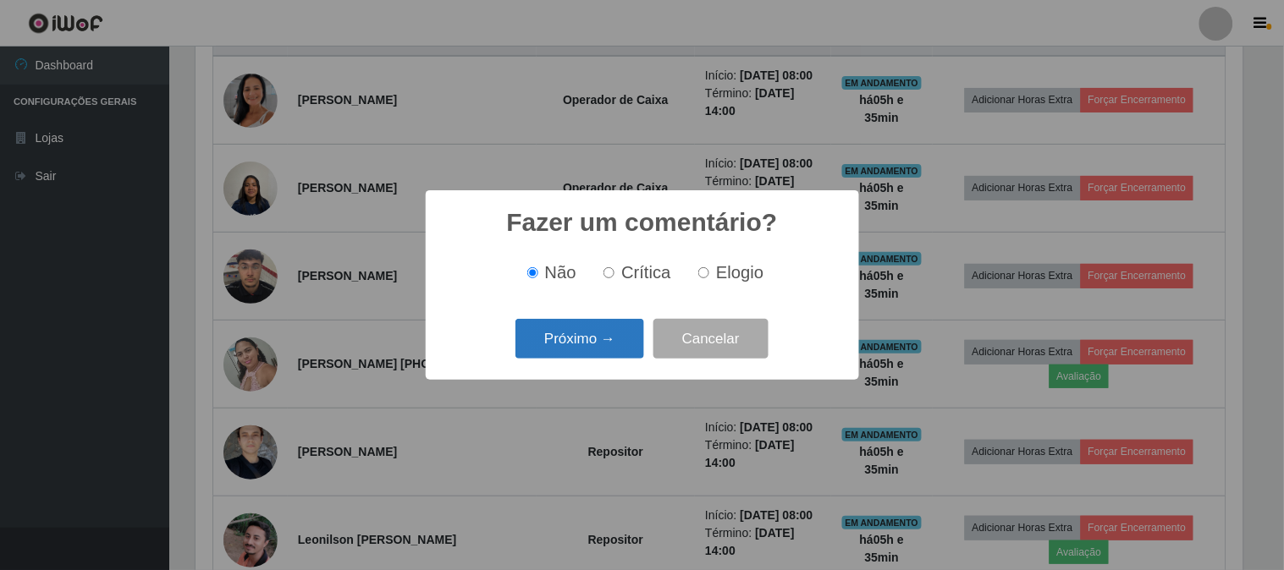
click at [582, 348] on button "Próximo →" at bounding box center [579, 339] width 129 height 40
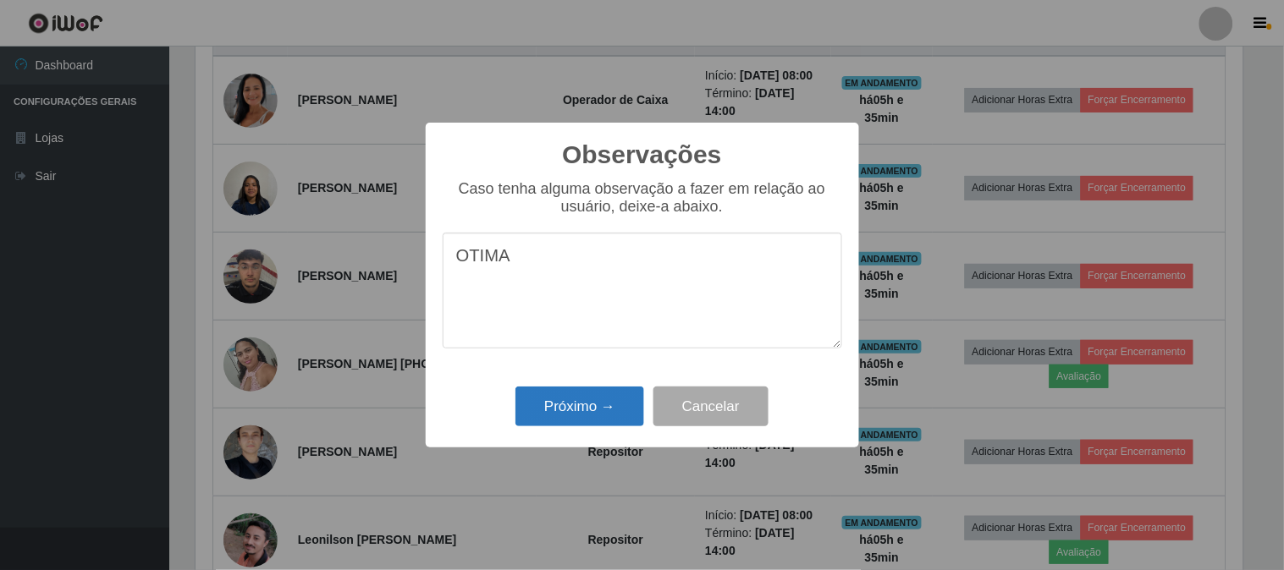
type textarea "OTIMA"
click at [607, 398] on button "Próximo →" at bounding box center [579, 407] width 129 height 40
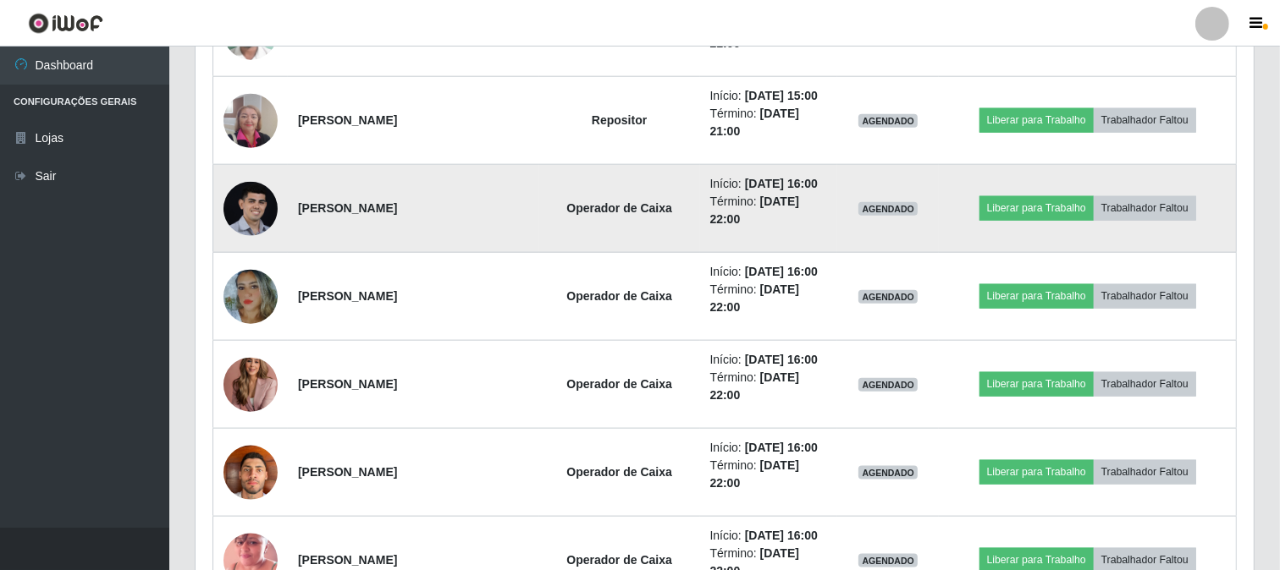
scroll to position [1814, 0]
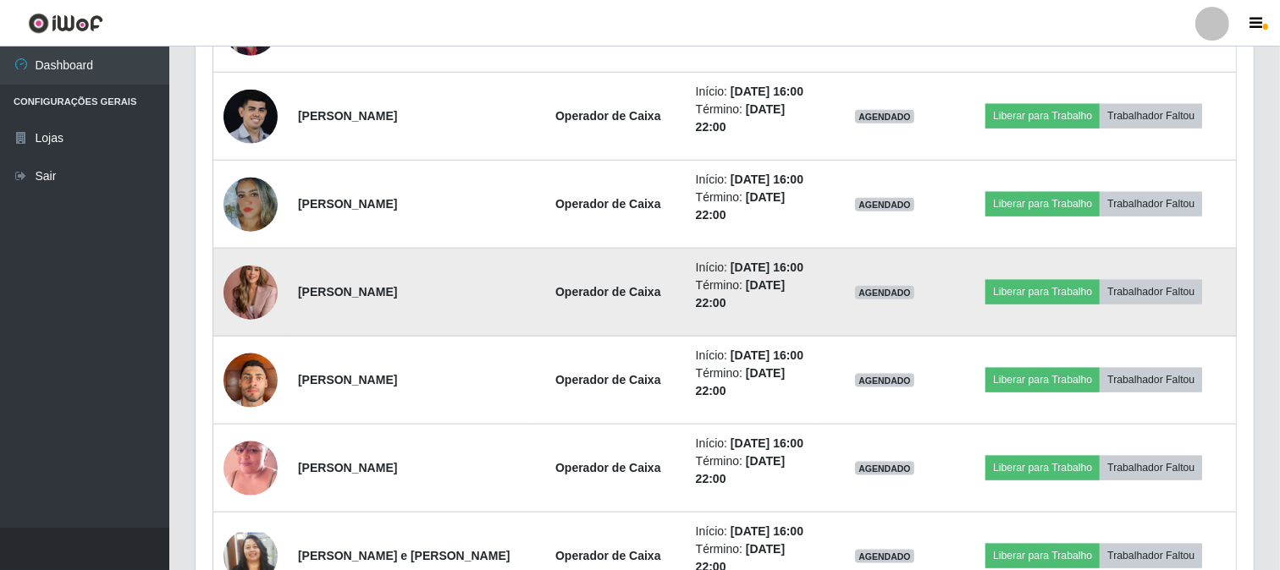
click at [582, 318] on td "Operador de Caixa" at bounding box center [608, 293] width 155 height 88
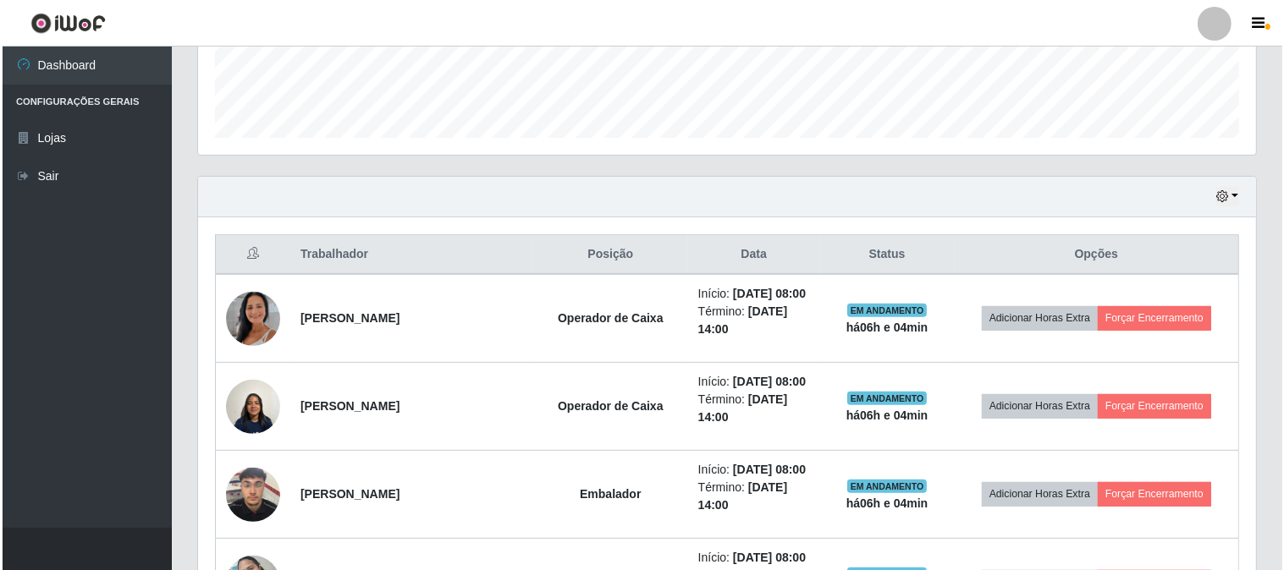
scroll to position [403, 0]
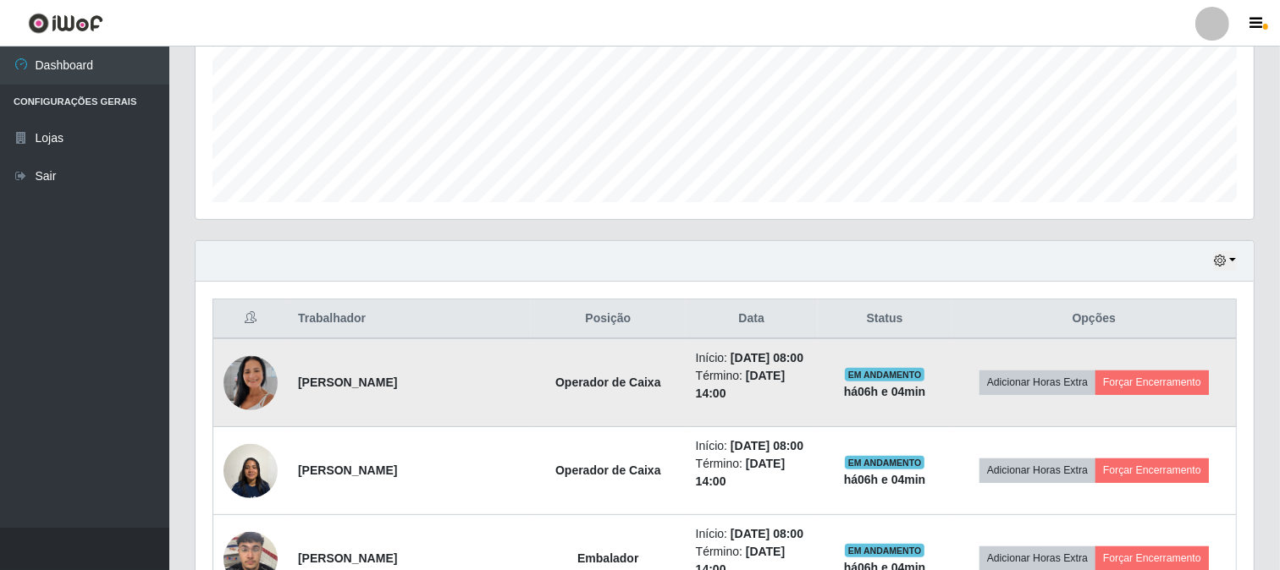
click at [1159, 396] on td "Adicionar Horas Extra Forçar Encerramento" at bounding box center [1094, 383] width 284 height 89
click at [1169, 382] on button "Forçar Encerramento" at bounding box center [1151, 383] width 113 height 24
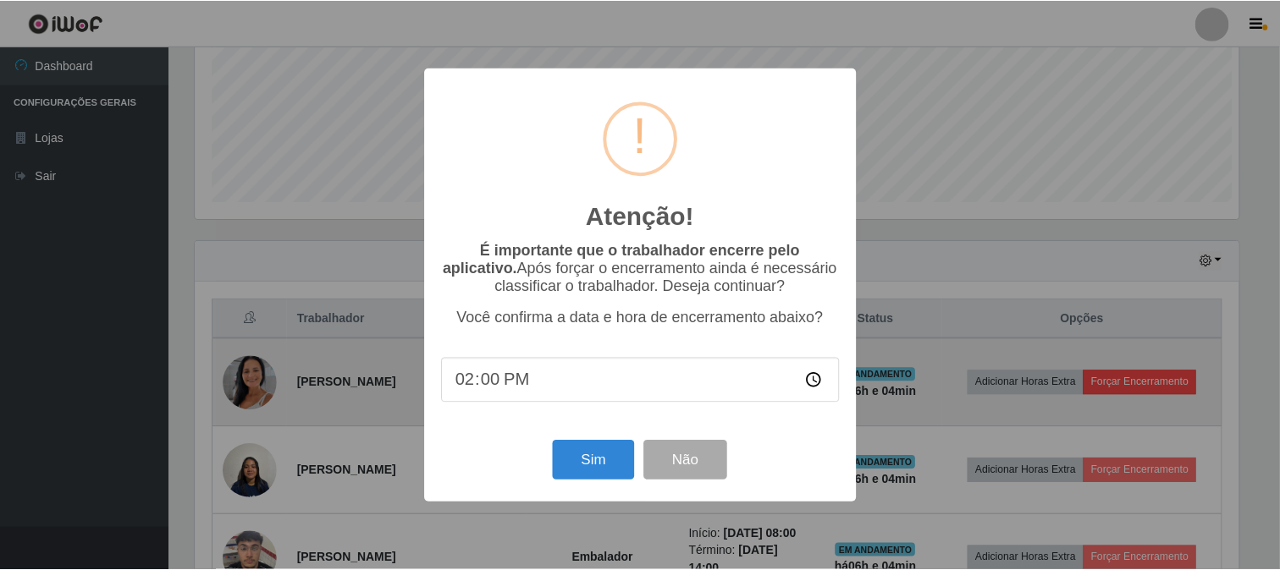
scroll to position [350, 1047]
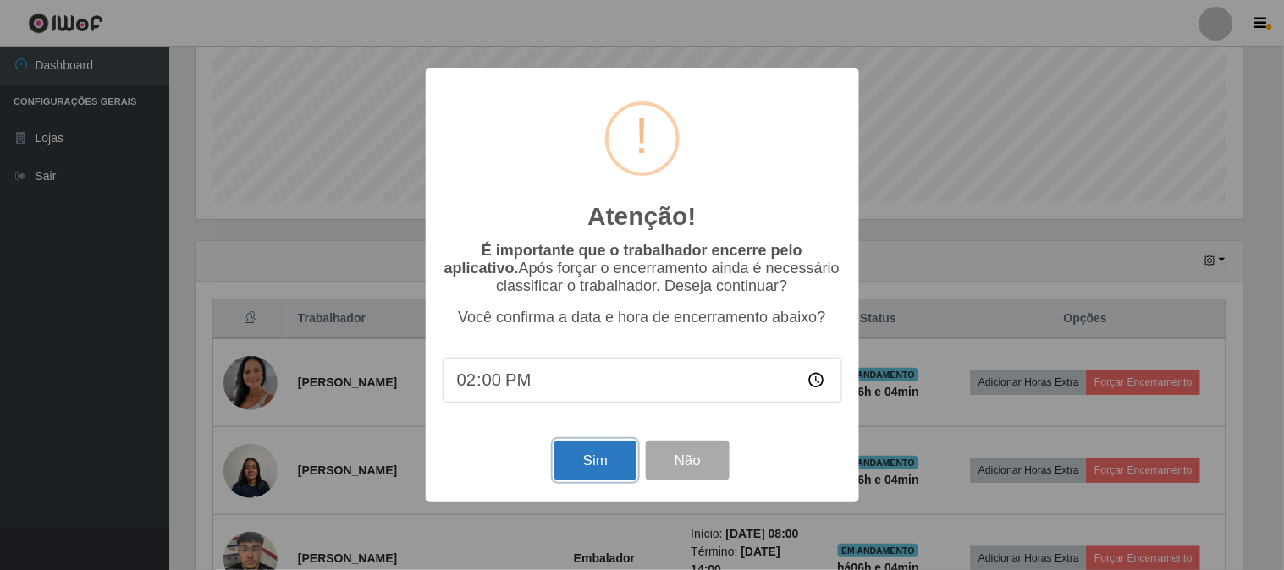
click at [591, 478] on button "Sim" at bounding box center [595, 461] width 82 height 40
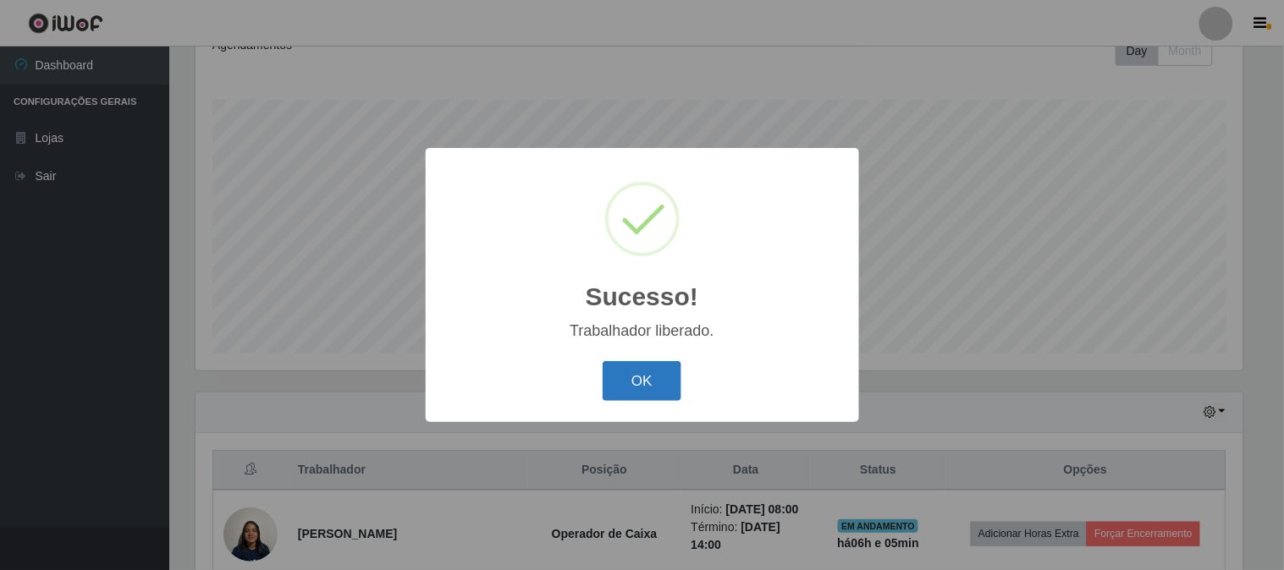
click at [647, 372] on button "OK" at bounding box center [642, 381] width 79 height 40
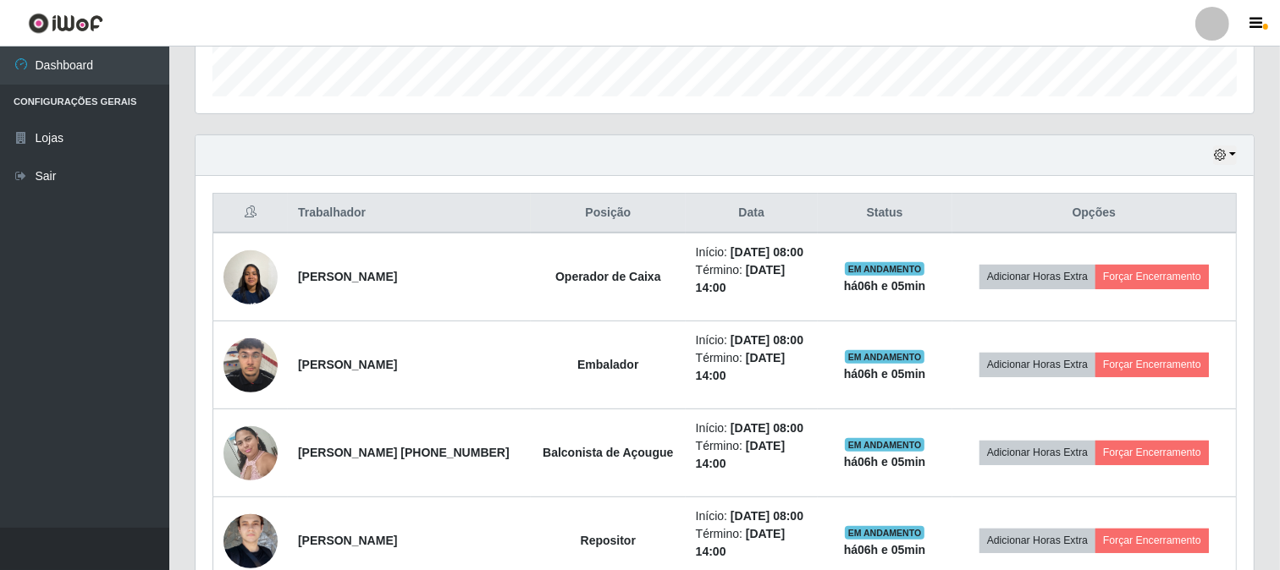
scroll to position [534, 0]
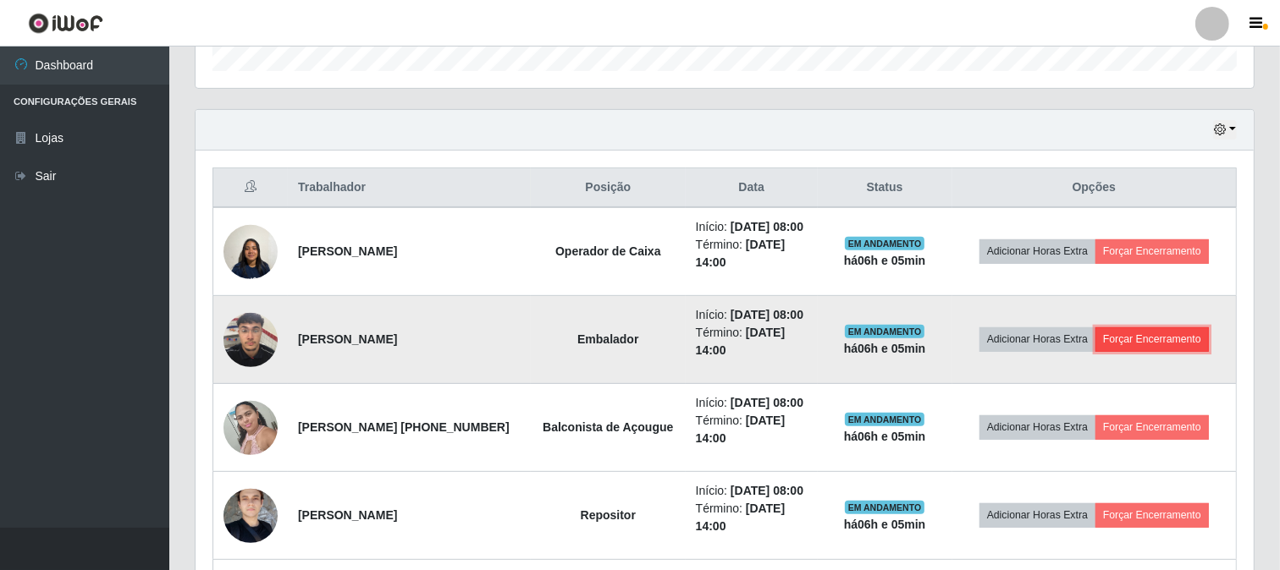
click at [1136, 332] on button "Forçar Encerramento" at bounding box center [1151, 340] width 113 height 24
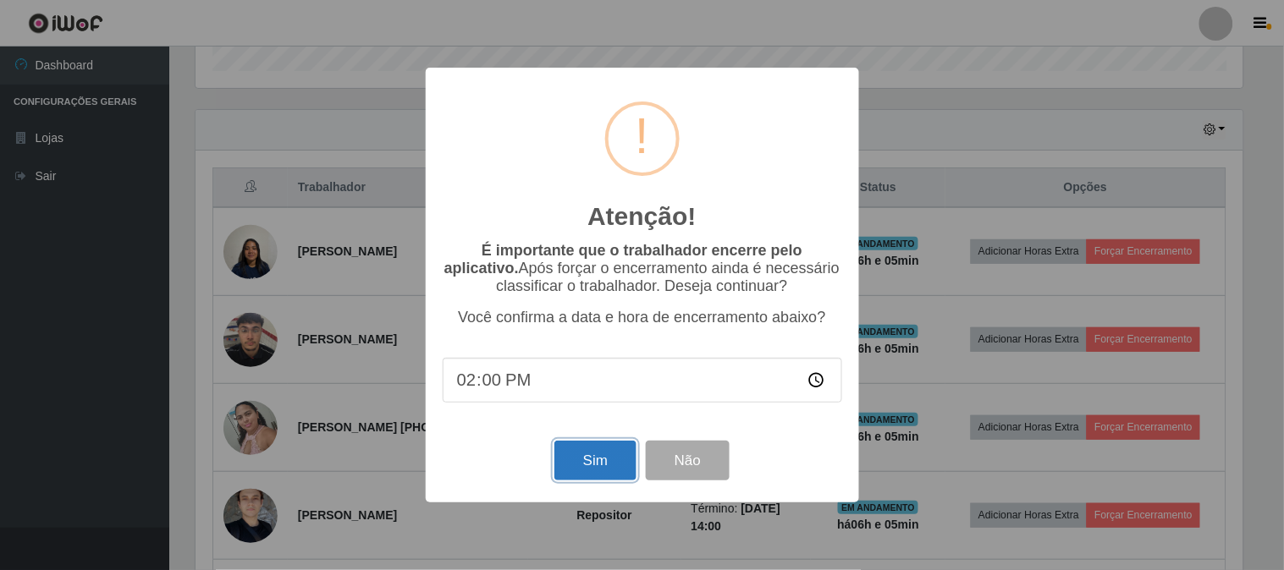
click at [618, 453] on button "Sim" at bounding box center [595, 461] width 82 height 40
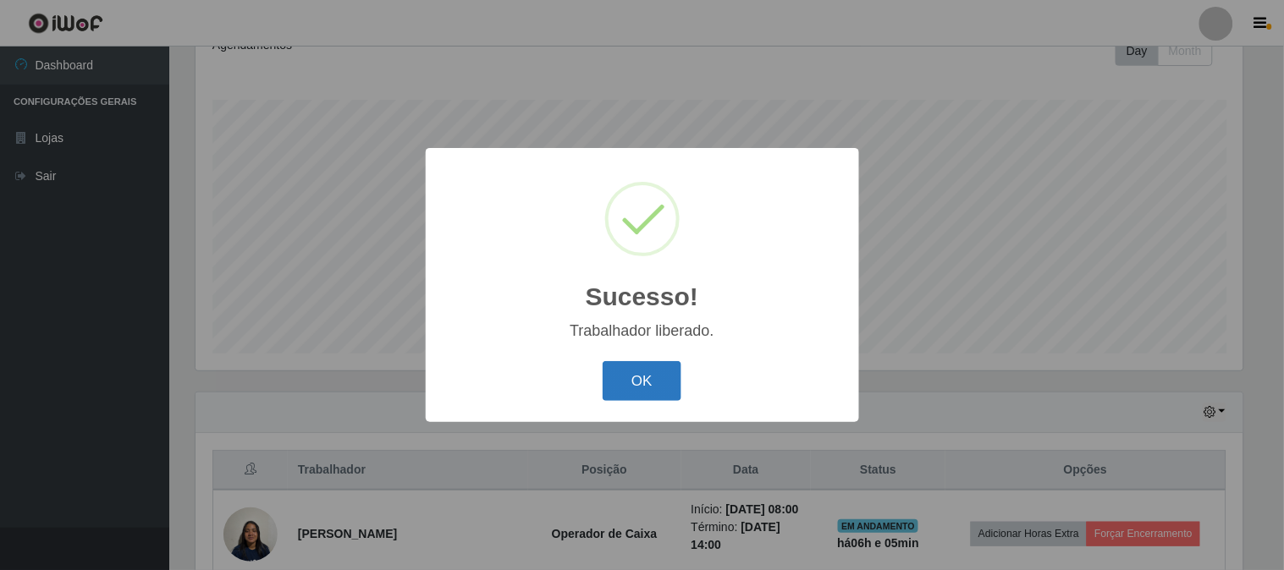
click at [663, 386] on button "OK" at bounding box center [642, 381] width 79 height 40
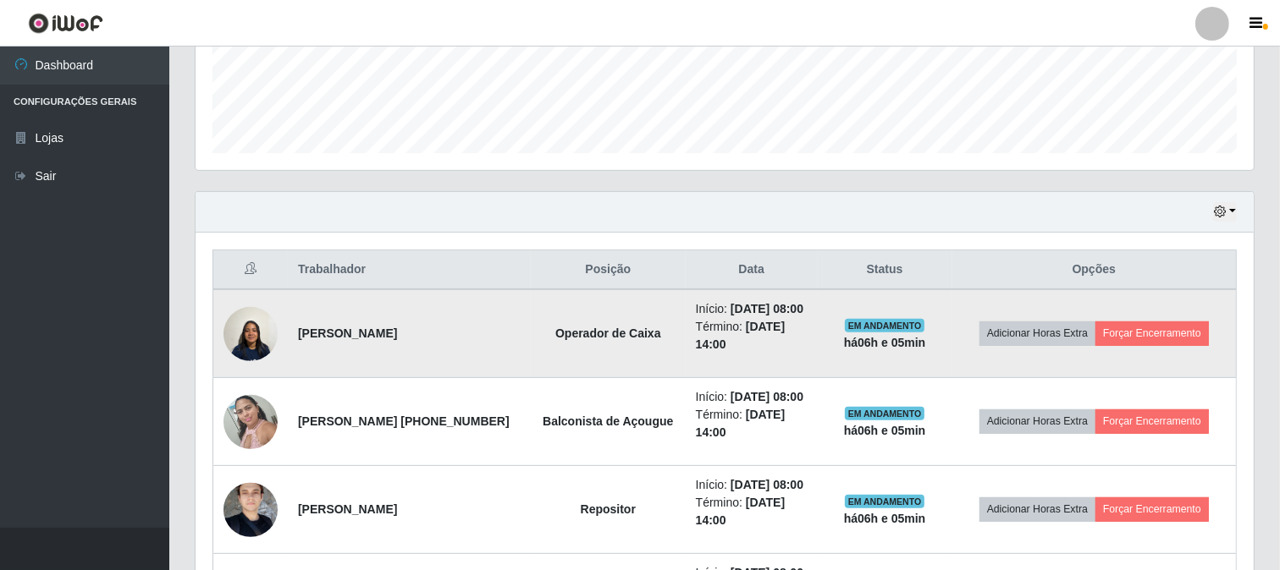
scroll to position [628, 0]
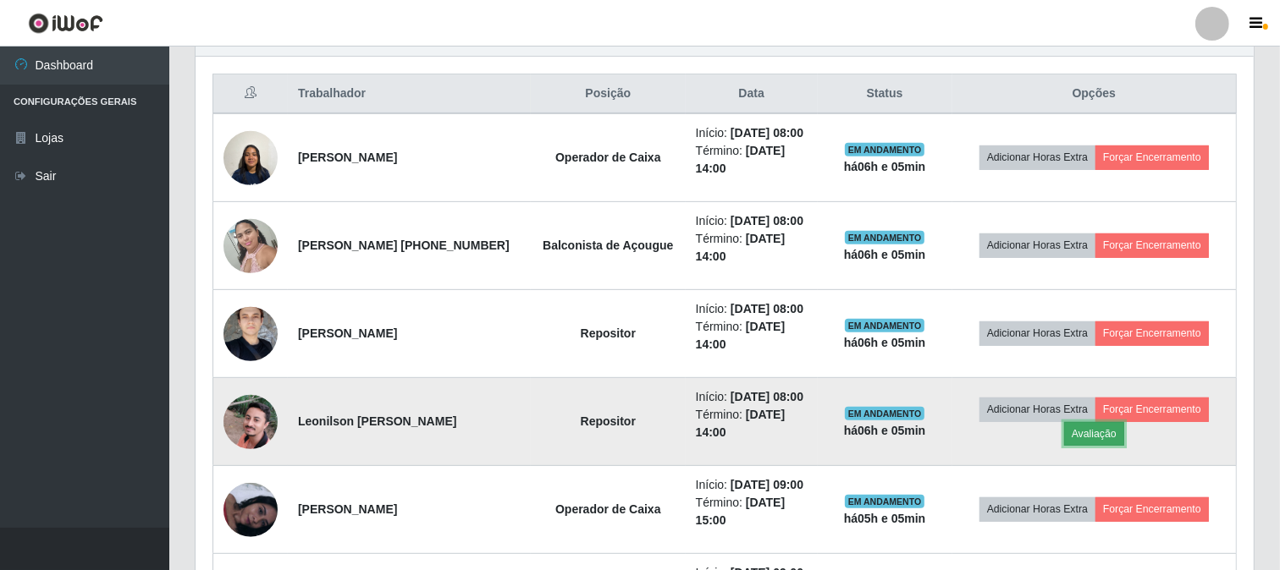
click at [1068, 432] on button "Avaliação" at bounding box center [1094, 434] width 60 height 24
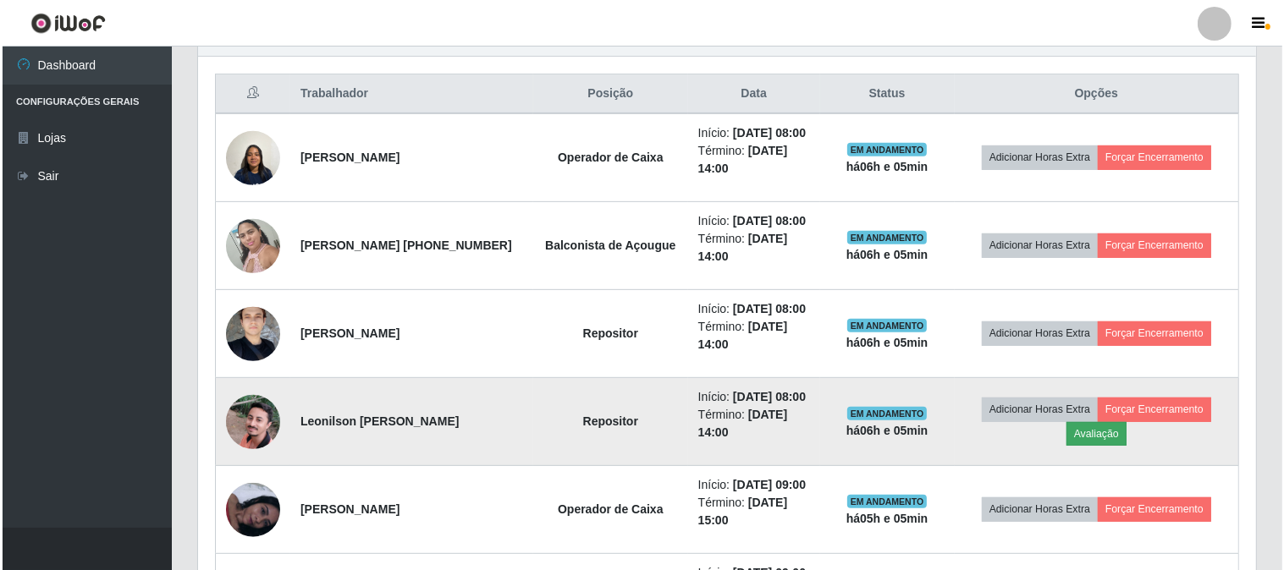
scroll to position [350, 1047]
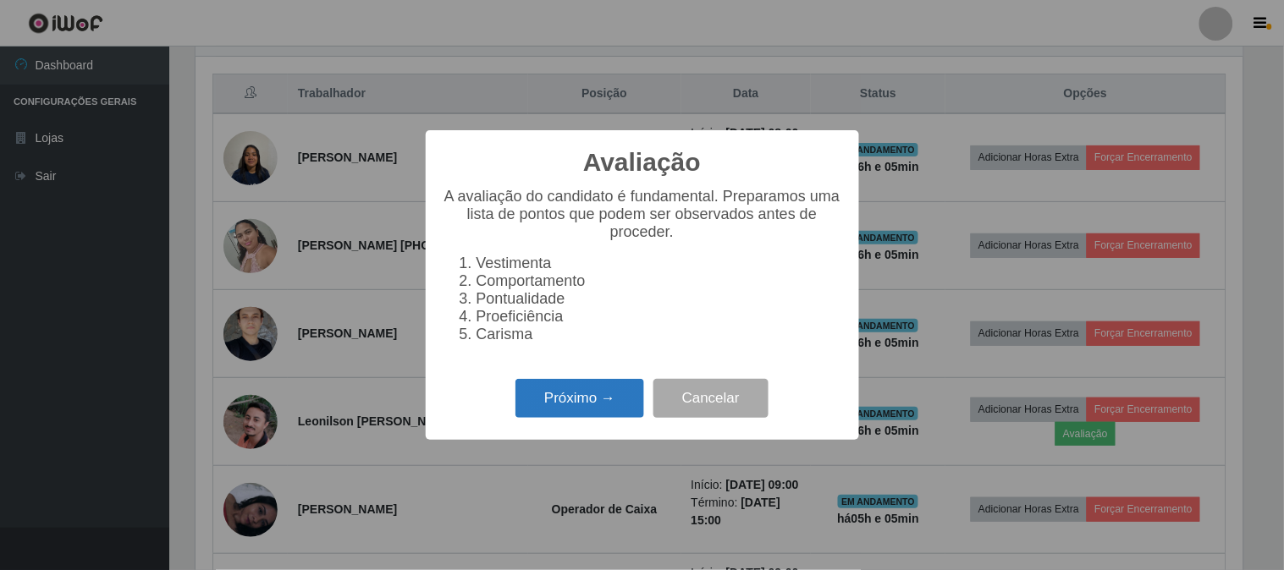
click at [601, 415] on button "Próximo →" at bounding box center [579, 399] width 129 height 40
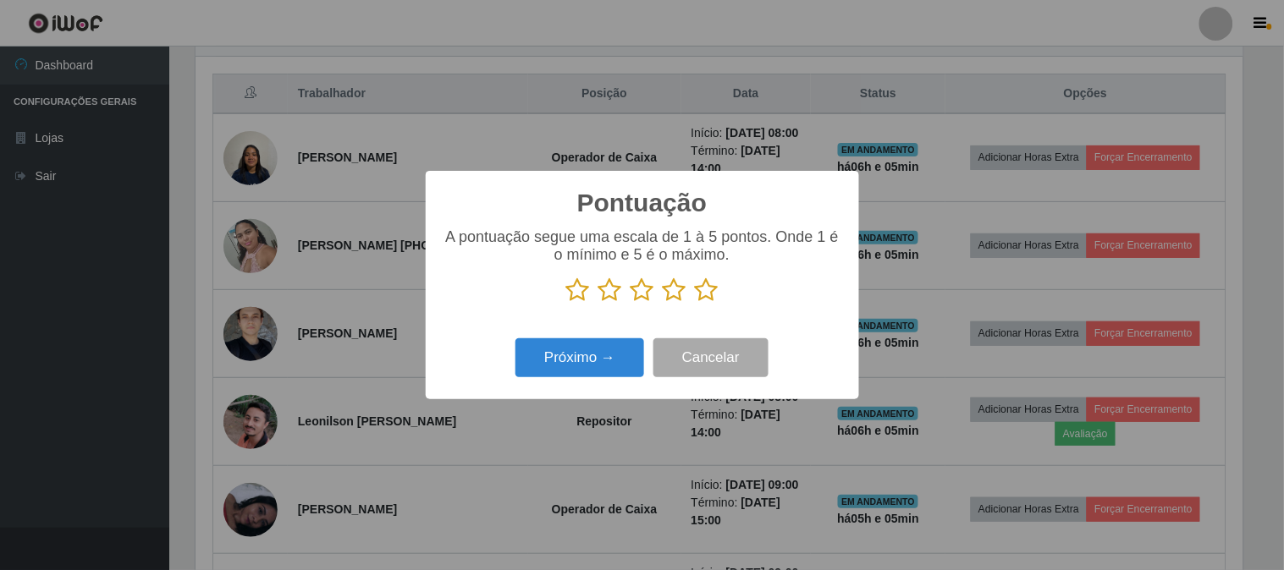
scroll to position [845913, 845217]
click at [707, 295] on icon at bounding box center [707, 290] width 24 height 25
click at [695, 303] on input "radio" at bounding box center [695, 303] width 0 height 0
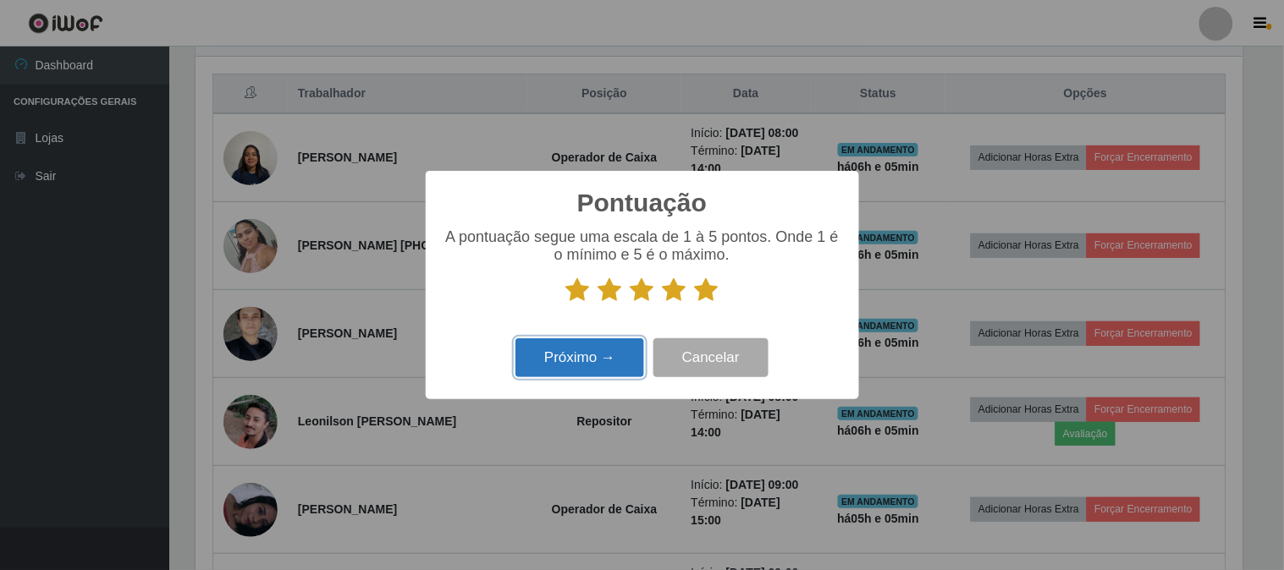
click at [594, 360] on button "Próximo →" at bounding box center [579, 359] width 129 height 40
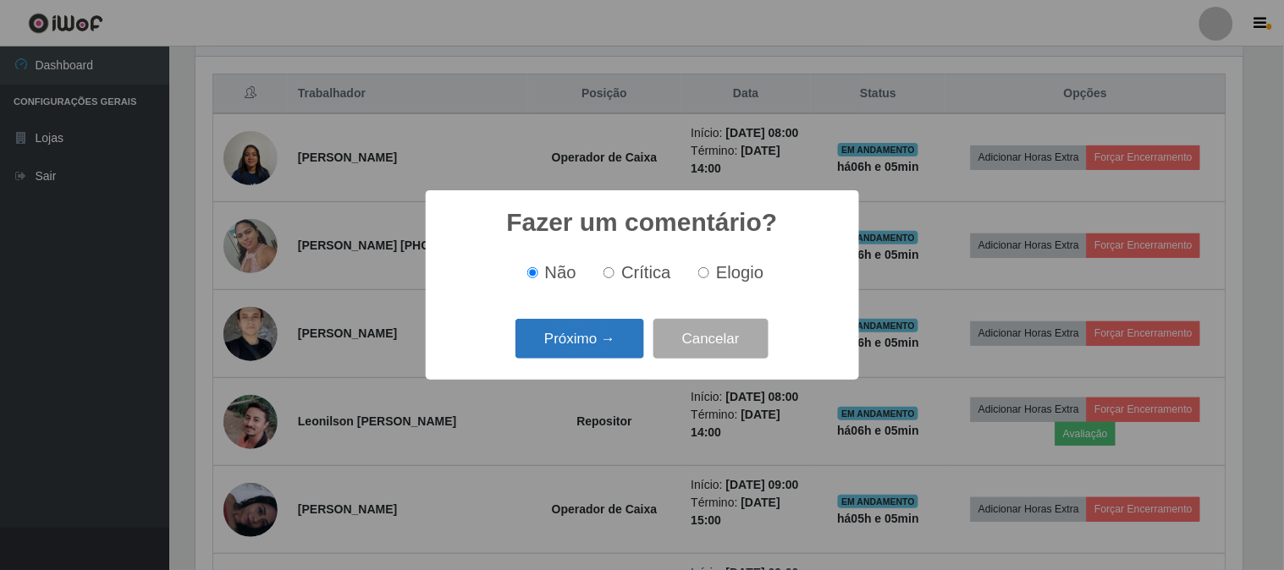
click at [607, 340] on button "Próximo →" at bounding box center [579, 339] width 129 height 40
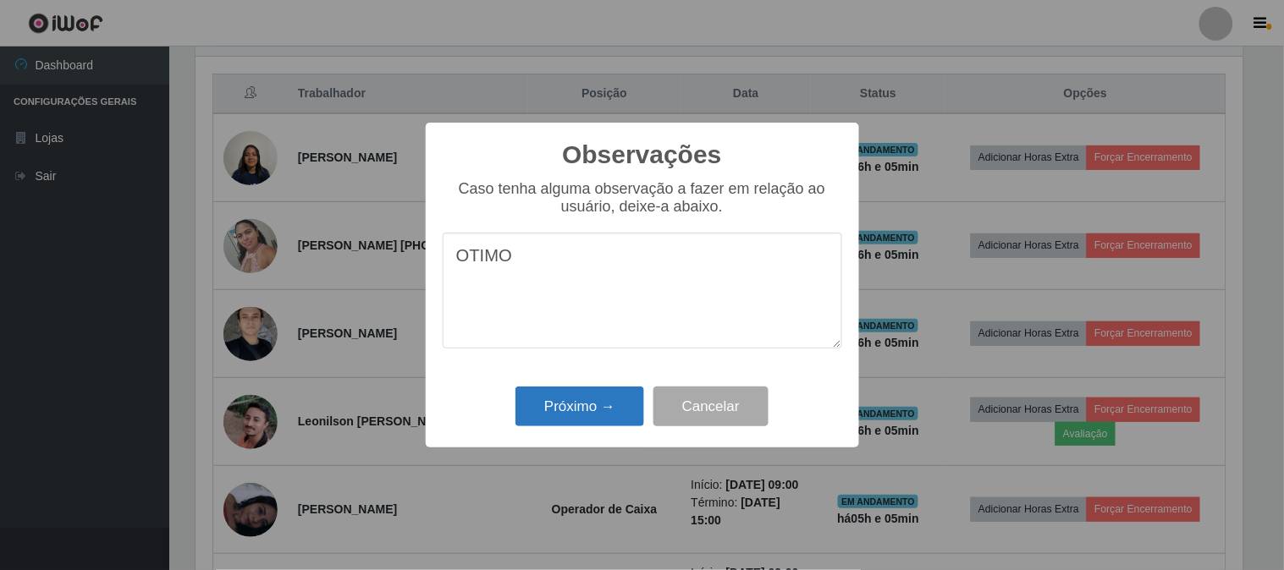
type textarea "OTIMO"
click at [585, 410] on button "Próximo →" at bounding box center [579, 407] width 129 height 40
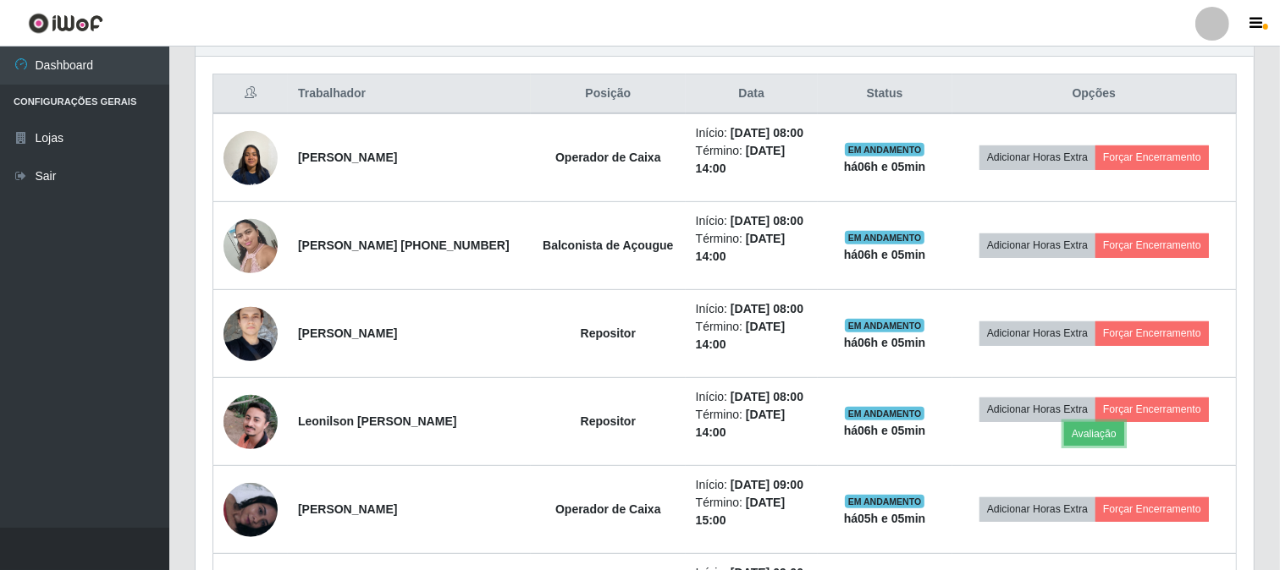
scroll to position [440, 0]
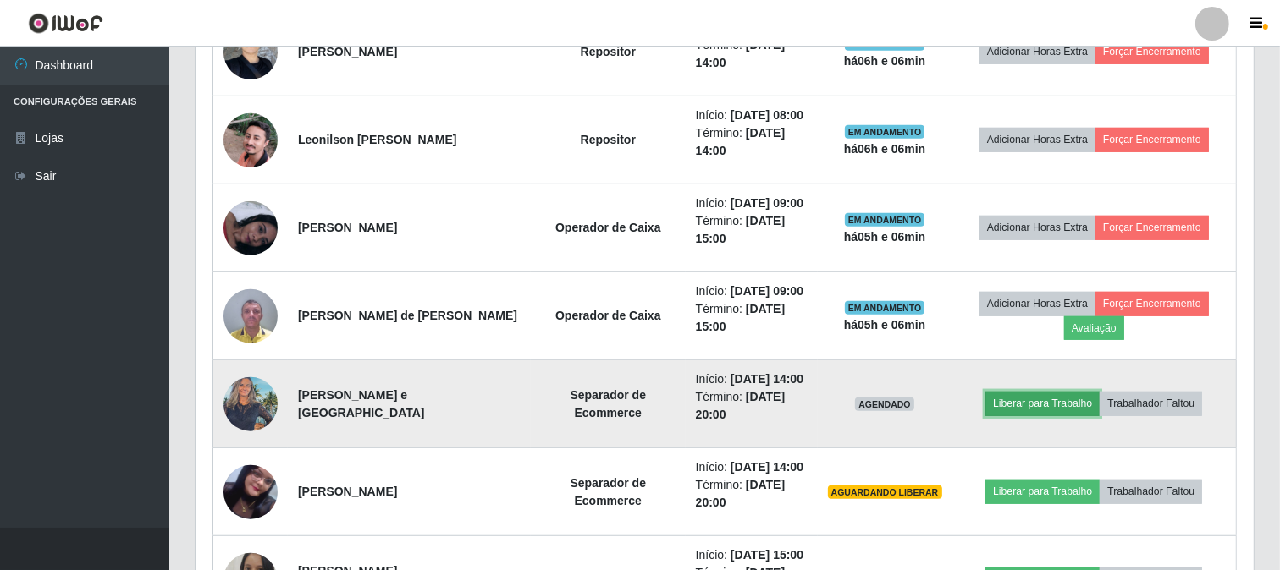
click at [1069, 408] on button "Liberar para Trabalho" at bounding box center [1042, 404] width 114 height 24
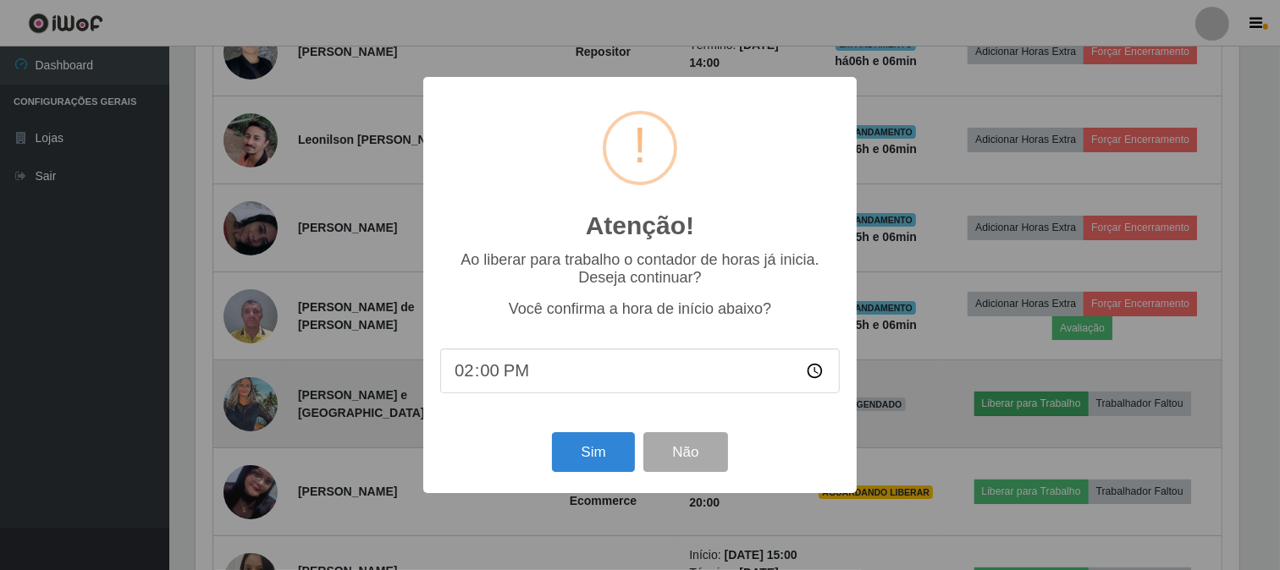
scroll to position [350, 1047]
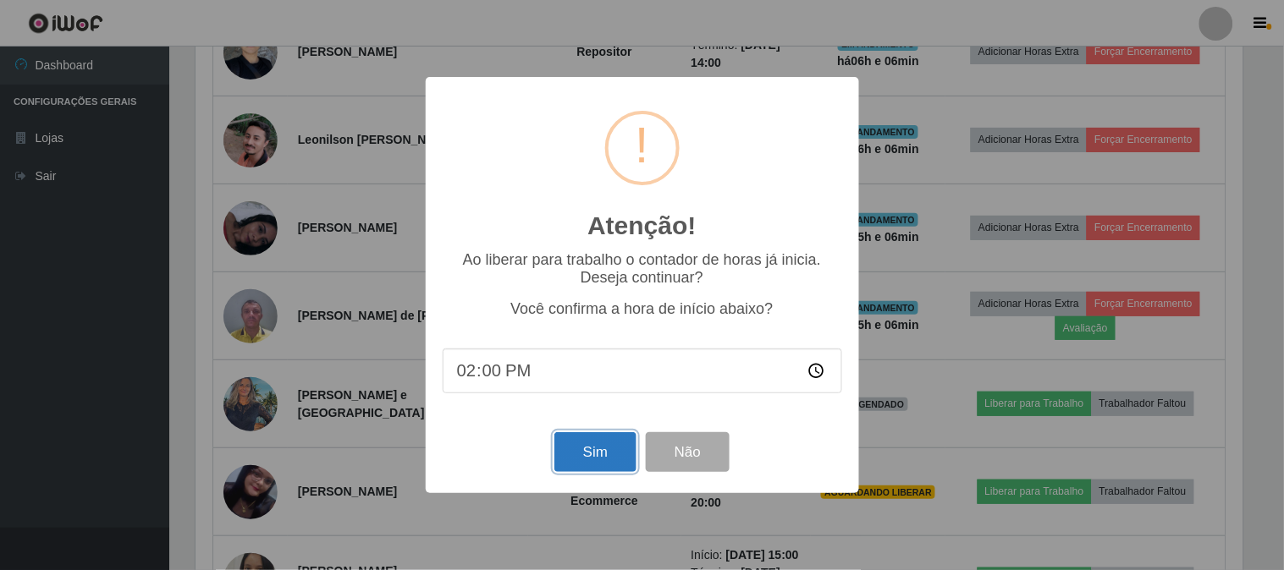
click at [607, 450] on button "Sim" at bounding box center [595, 452] width 82 height 40
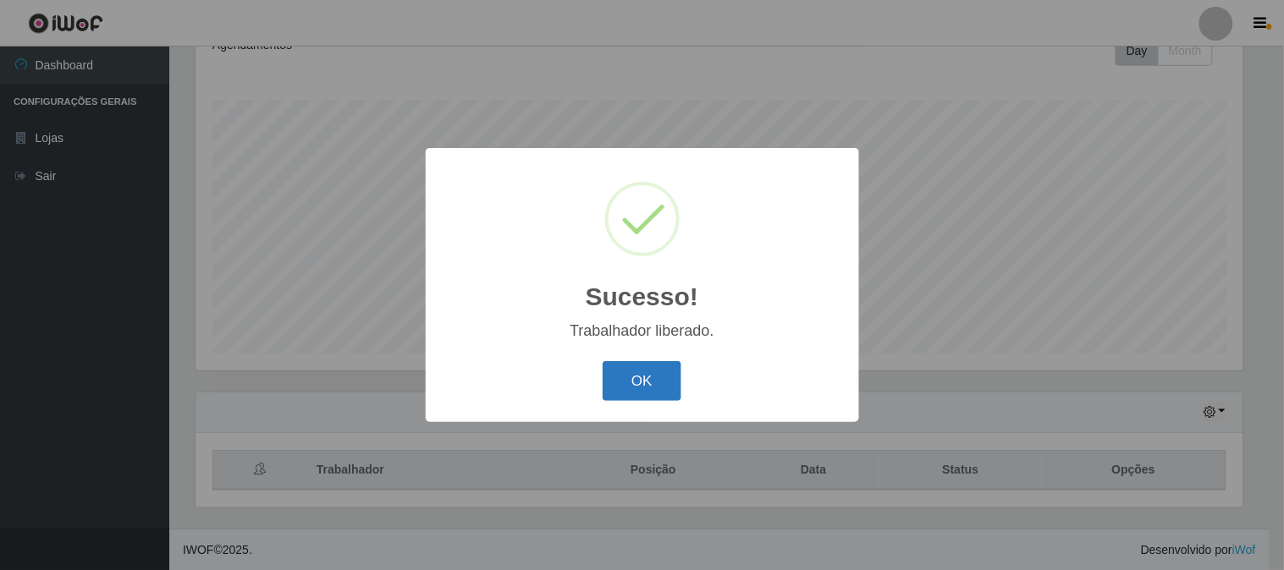
click at [623, 386] on button "OK" at bounding box center [642, 381] width 79 height 40
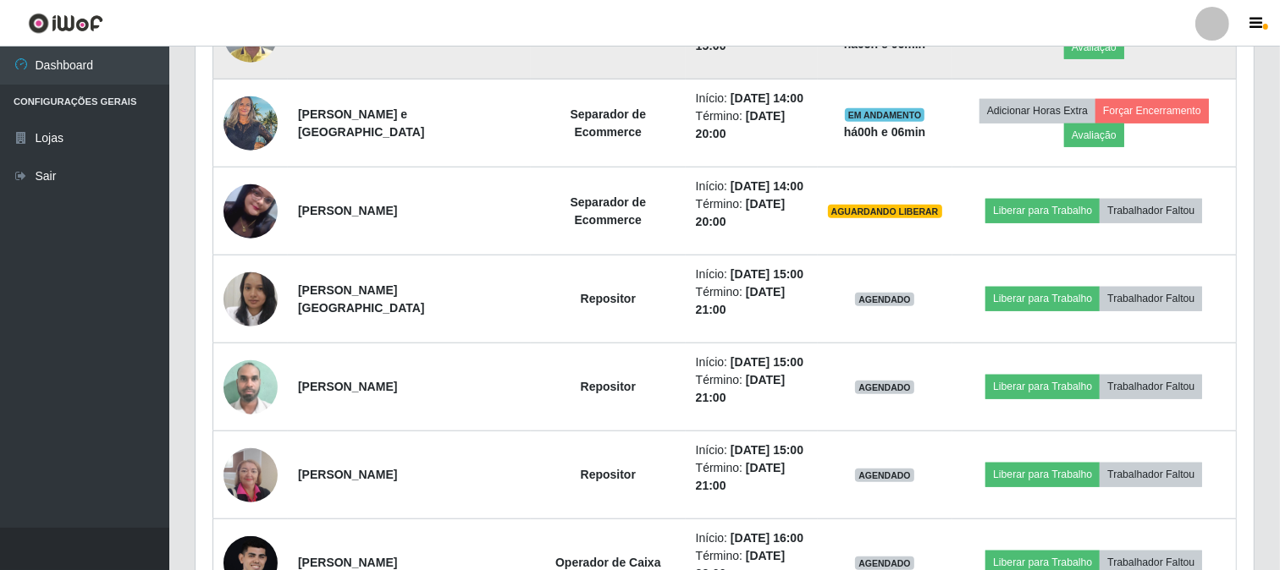
scroll to position [1192, 0]
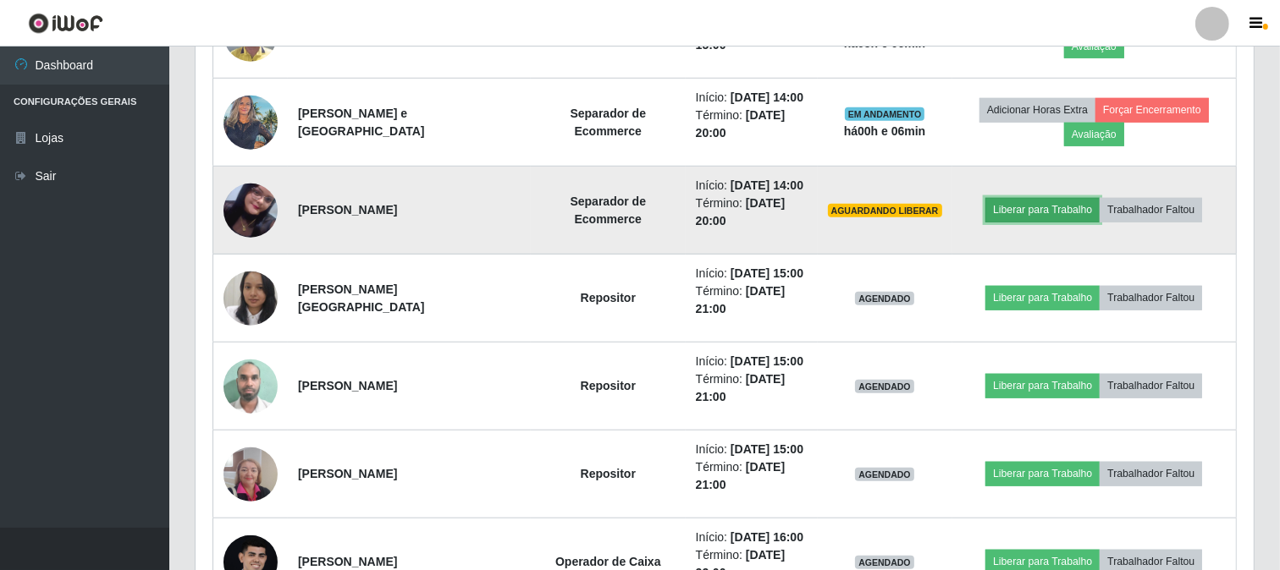
click at [1037, 208] on button "Liberar para Trabalho" at bounding box center [1042, 210] width 114 height 24
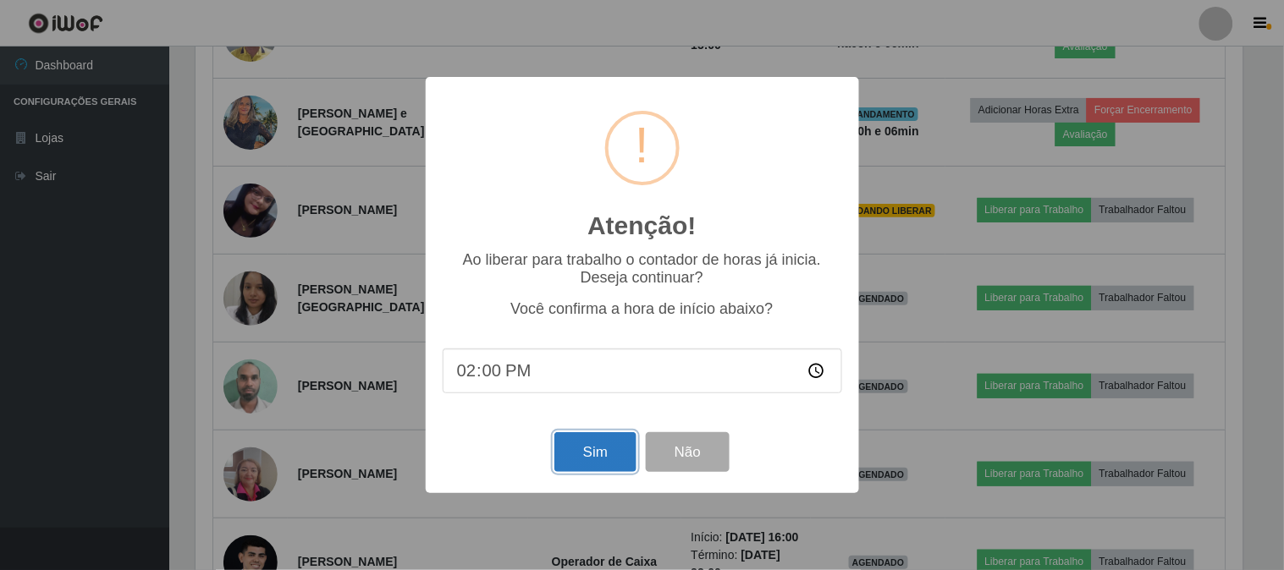
click at [618, 452] on button "Sim" at bounding box center [595, 452] width 82 height 40
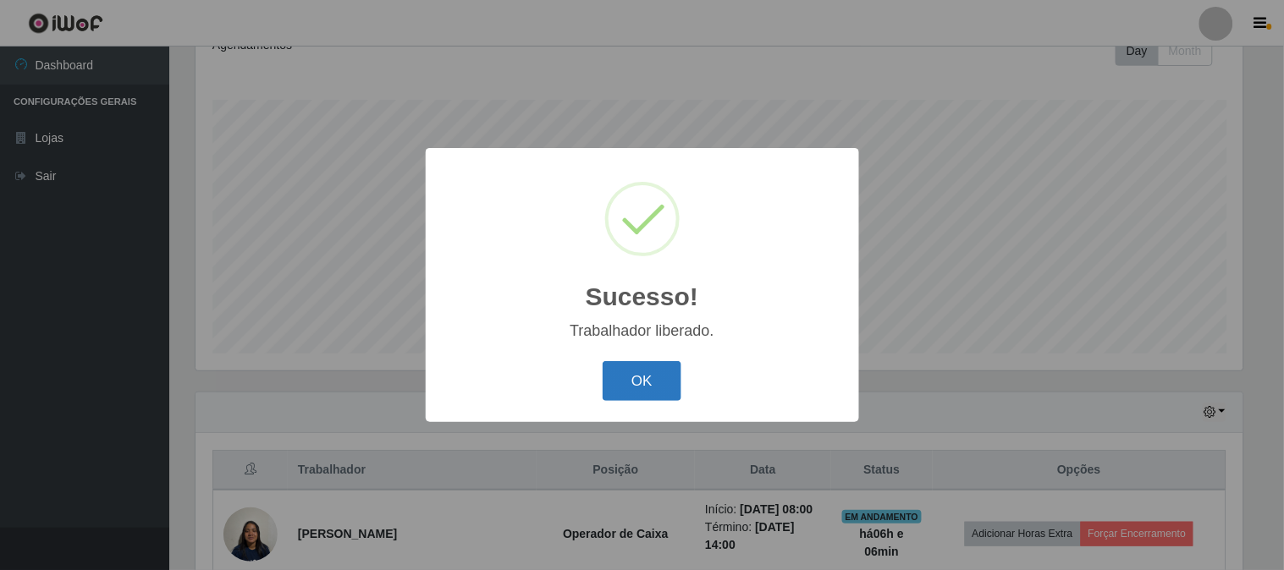
click at [630, 377] on button "OK" at bounding box center [642, 381] width 79 height 40
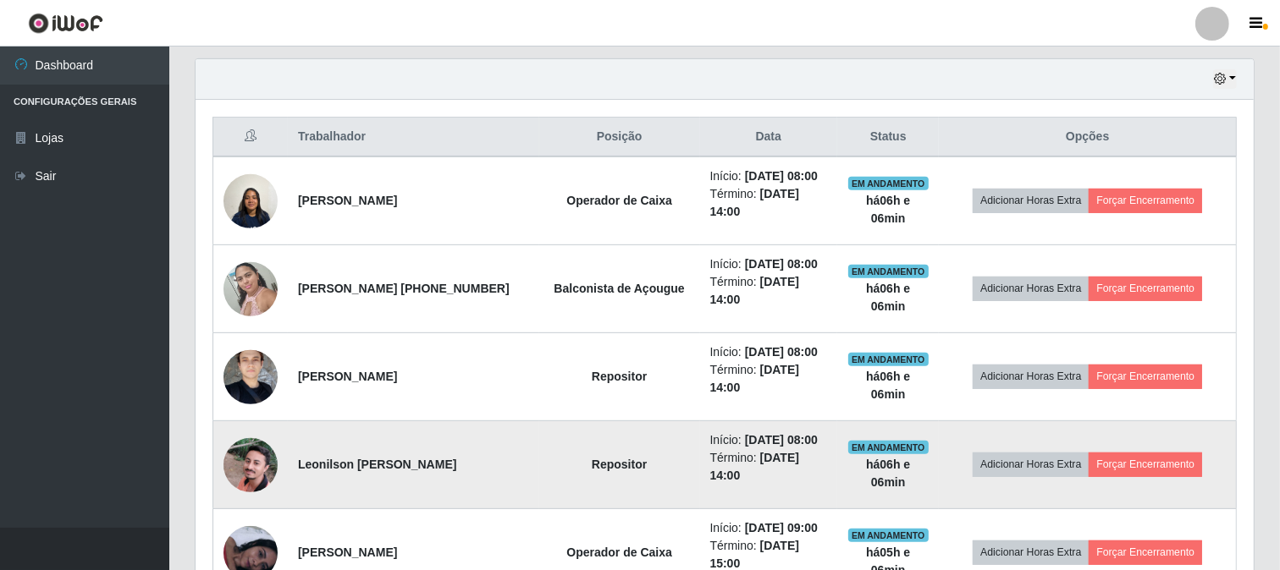
scroll to position [564, 0]
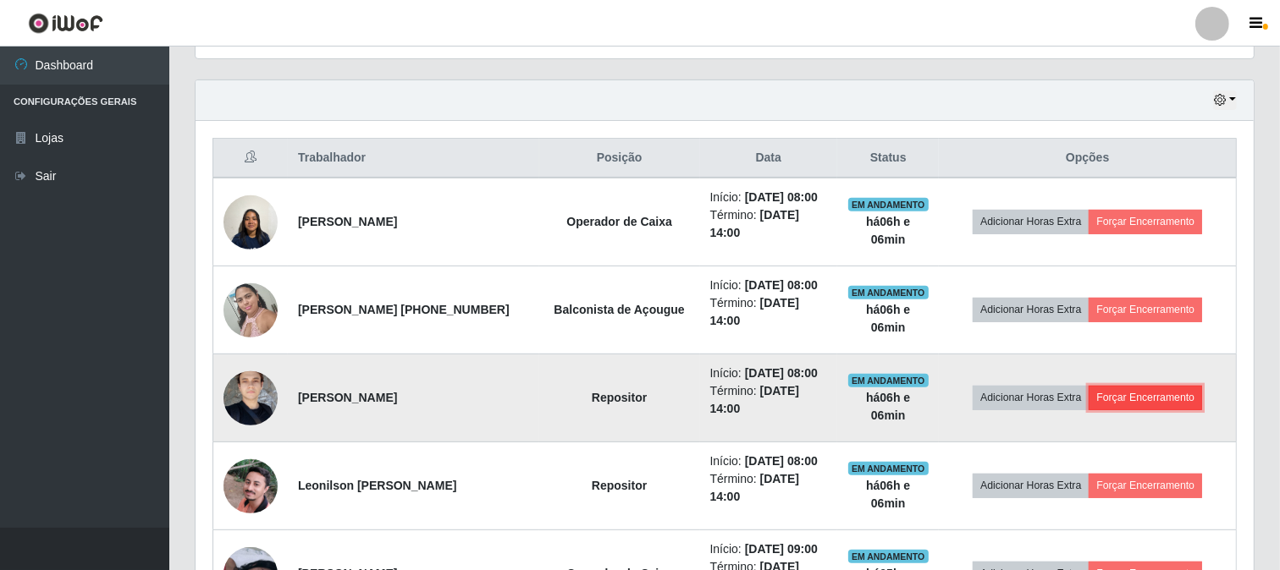
click at [1134, 398] on button "Forçar Encerramento" at bounding box center [1144, 398] width 113 height 24
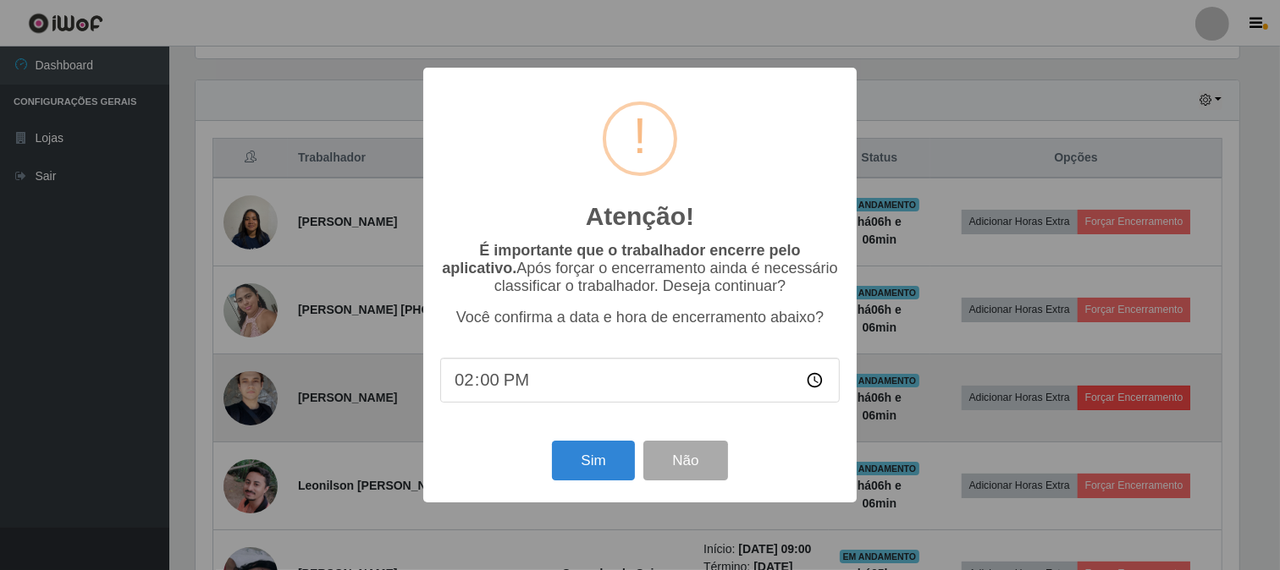
scroll to position [350, 1047]
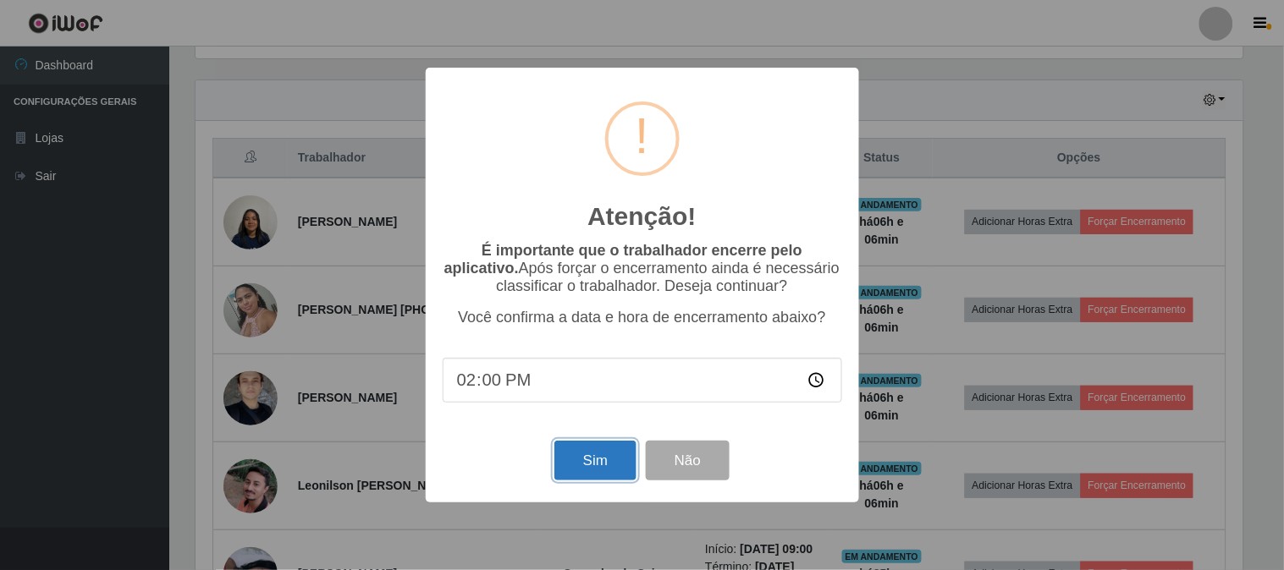
click at [614, 460] on button "Sim" at bounding box center [595, 461] width 82 height 40
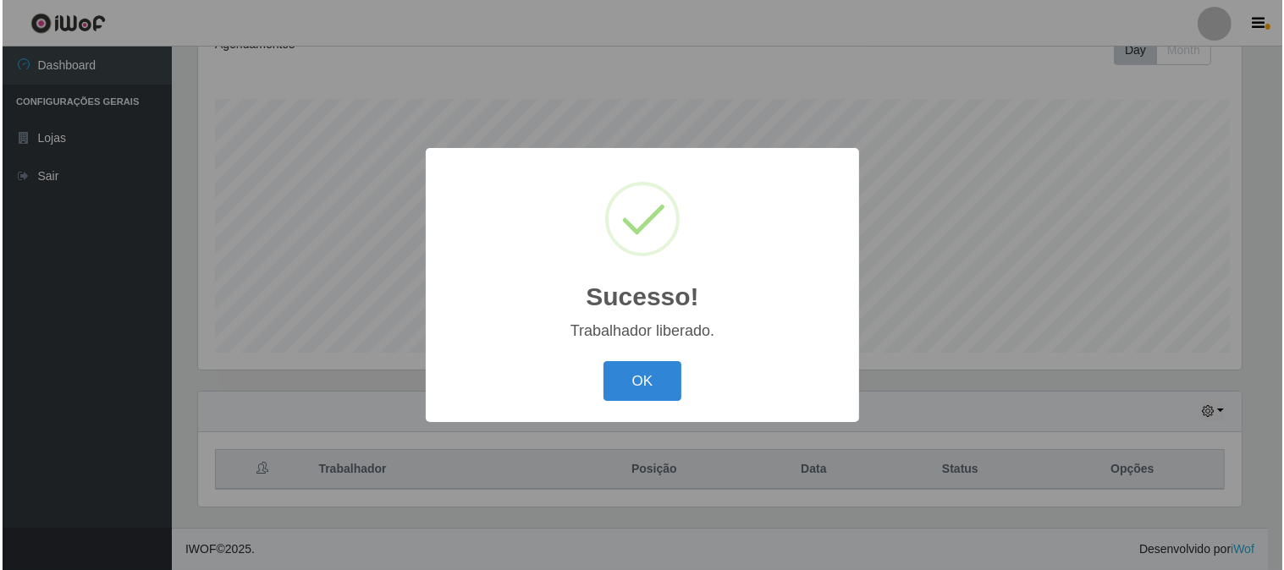
scroll to position [845913, 845217]
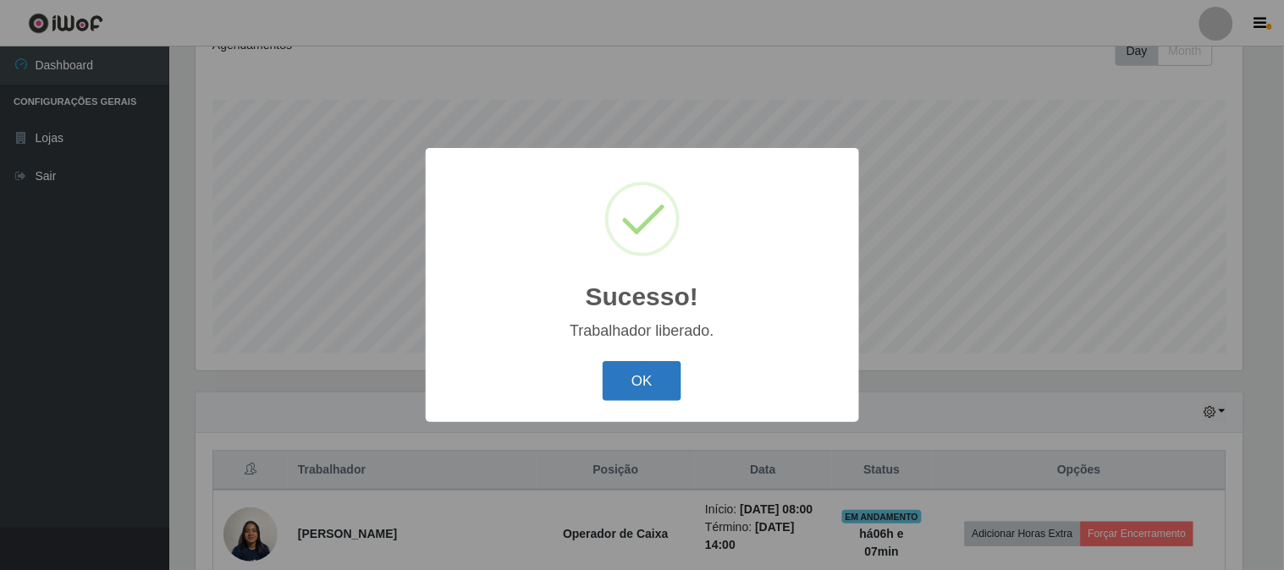
click at [678, 384] on button "OK" at bounding box center [642, 381] width 79 height 40
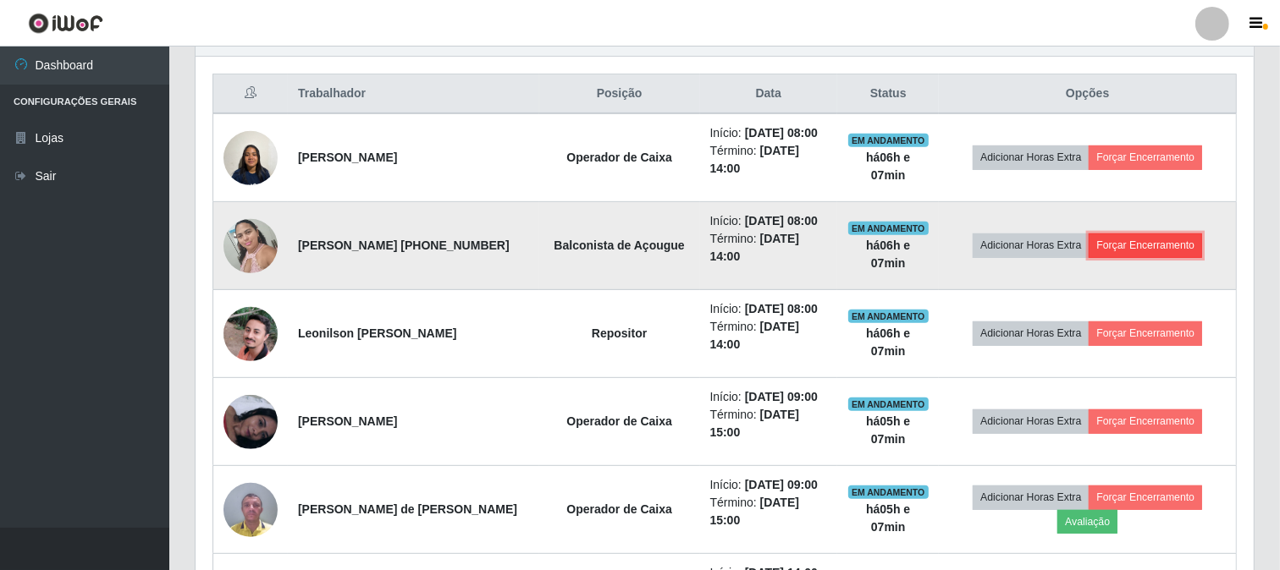
click at [1139, 247] on button "Forçar Encerramento" at bounding box center [1144, 246] width 113 height 24
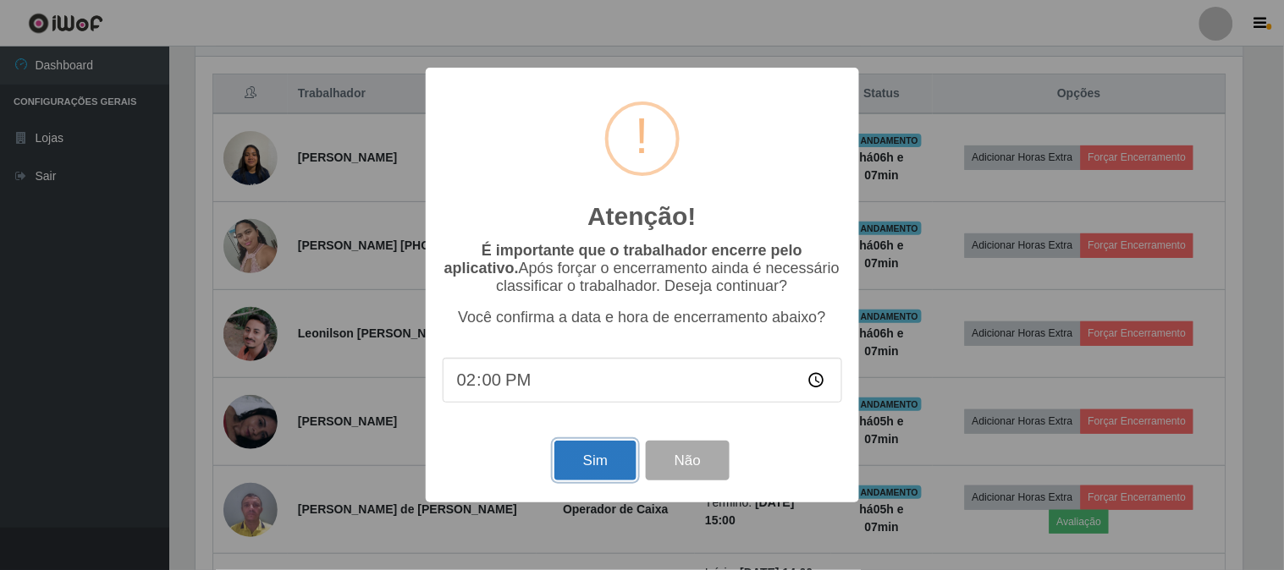
click at [606, 462] on button "Sim" at bounding box center [595, 461] width 82 height 40
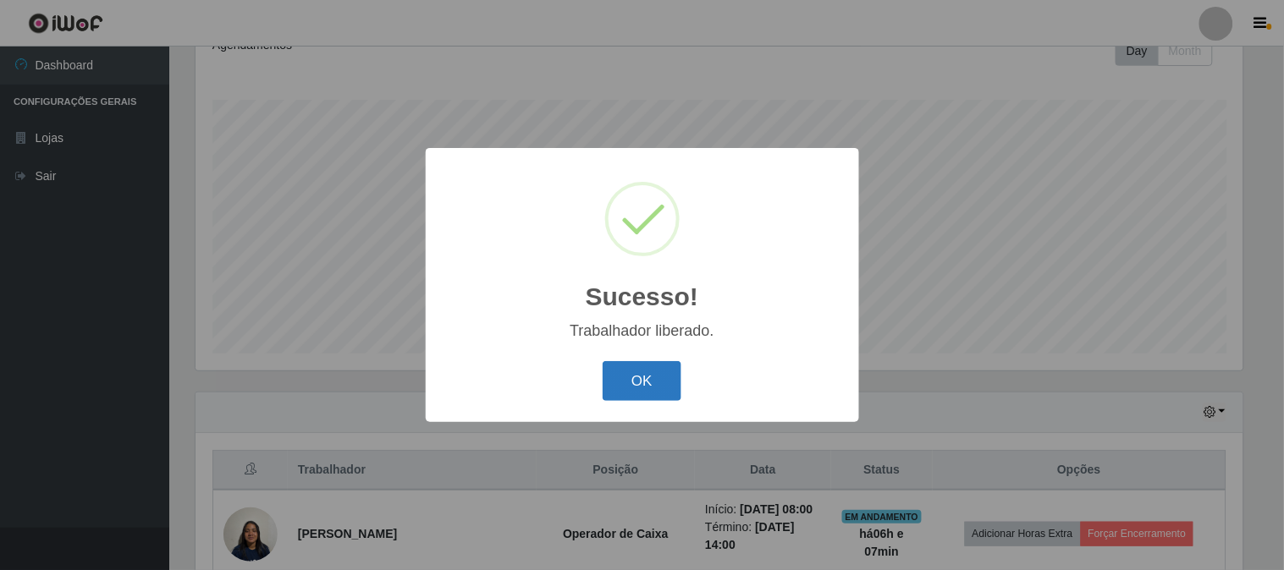
click at [666, 388] on button "OK" at bounding box center [642, 381] width 79 height 40
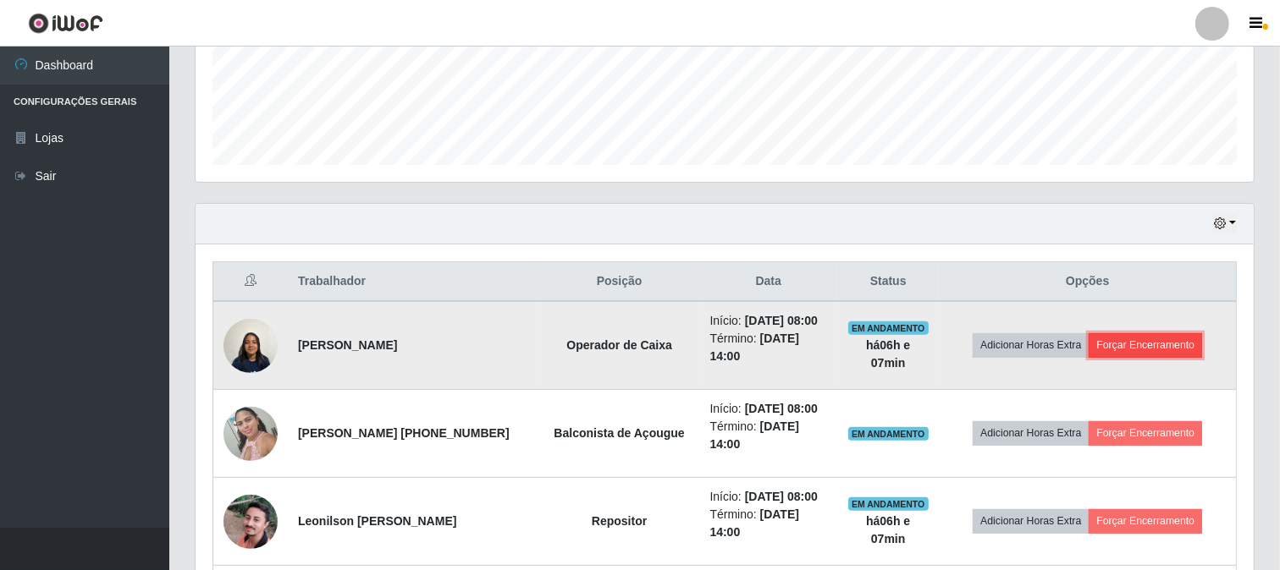
click at [1131, 337] on button "Forçar Encerramento" at bounding box center [1144, 345] width 113 height 24
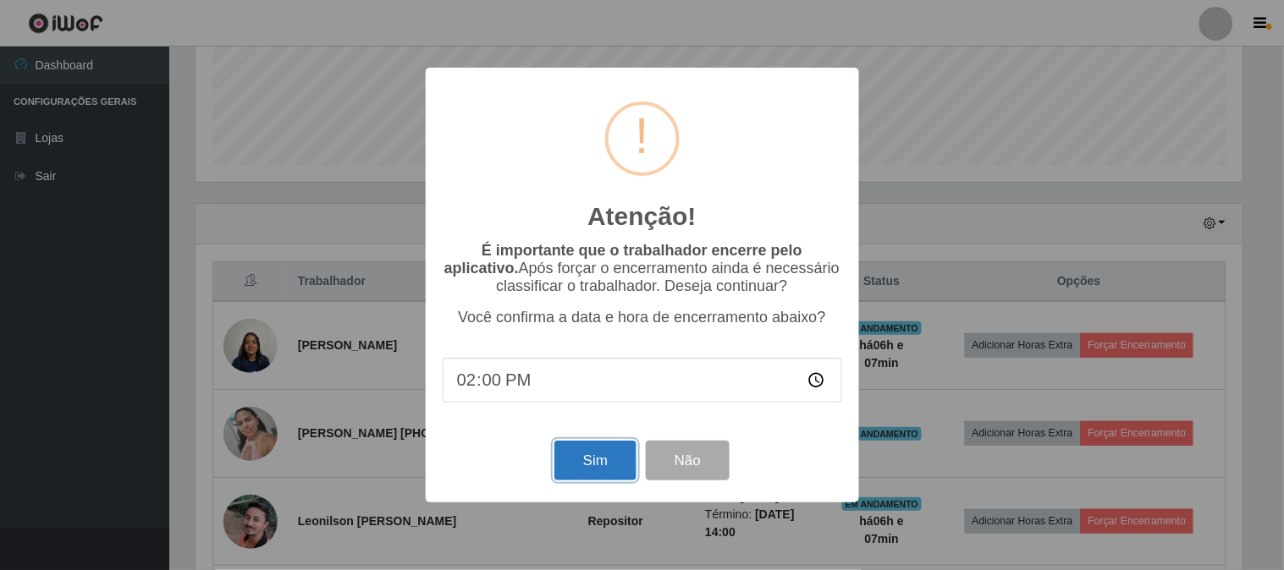
click at [584, 461] on button "Sim" at bounding box center [595, 461] width 82 height 40
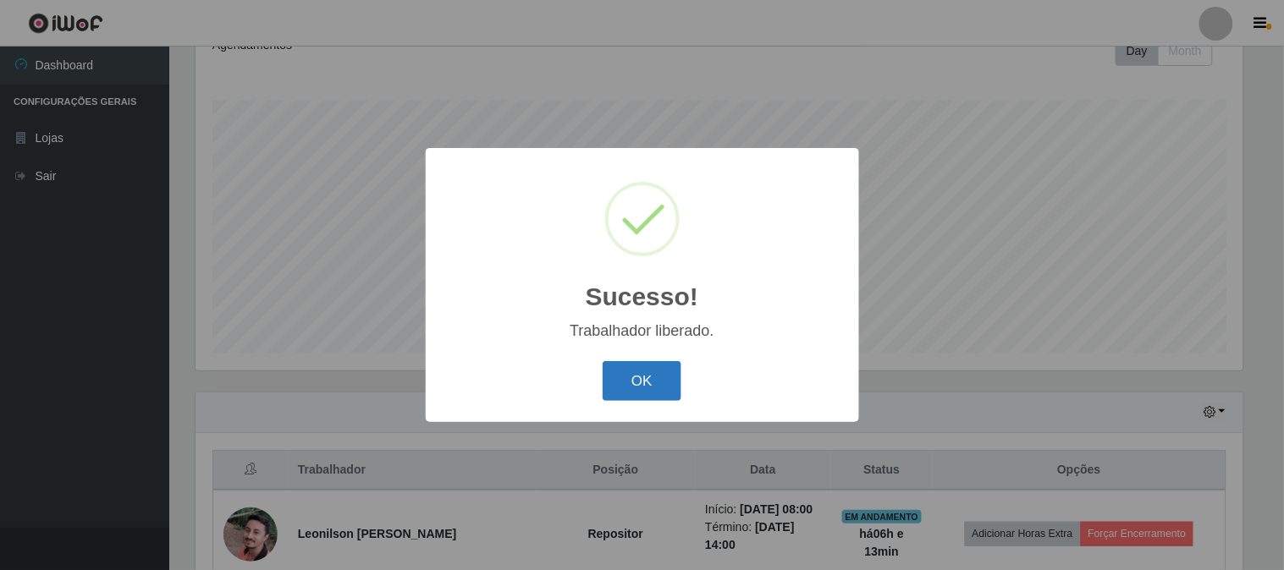
click at [669, 383] on button "OK" at bounding box center [642, 381] width 79 height 40
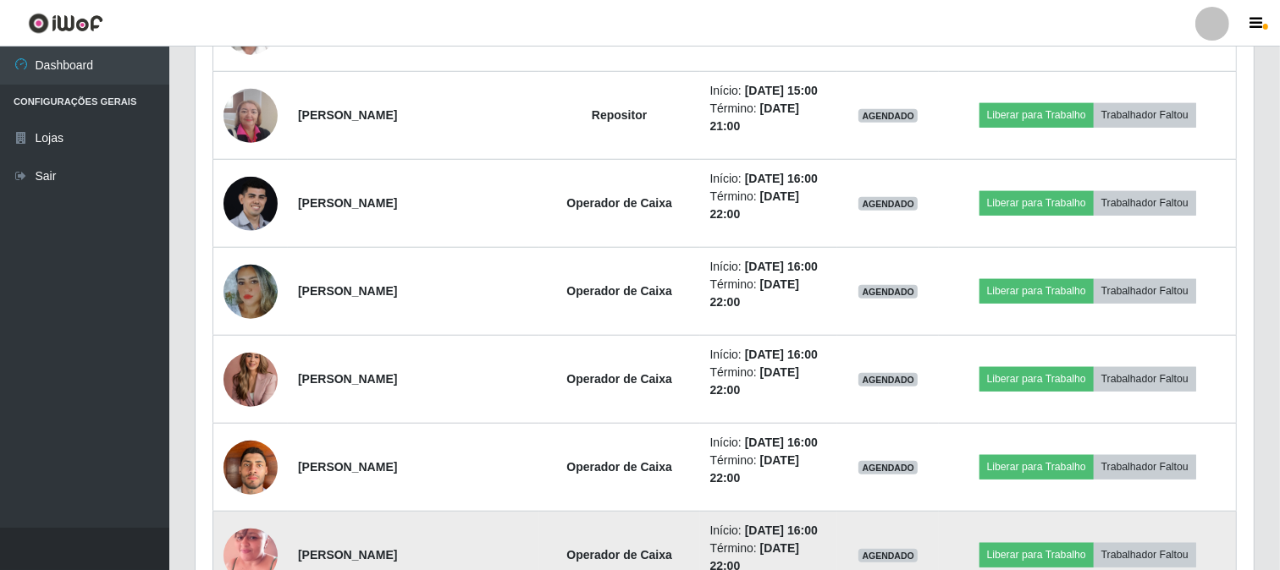
scroll to position [1192, 0]
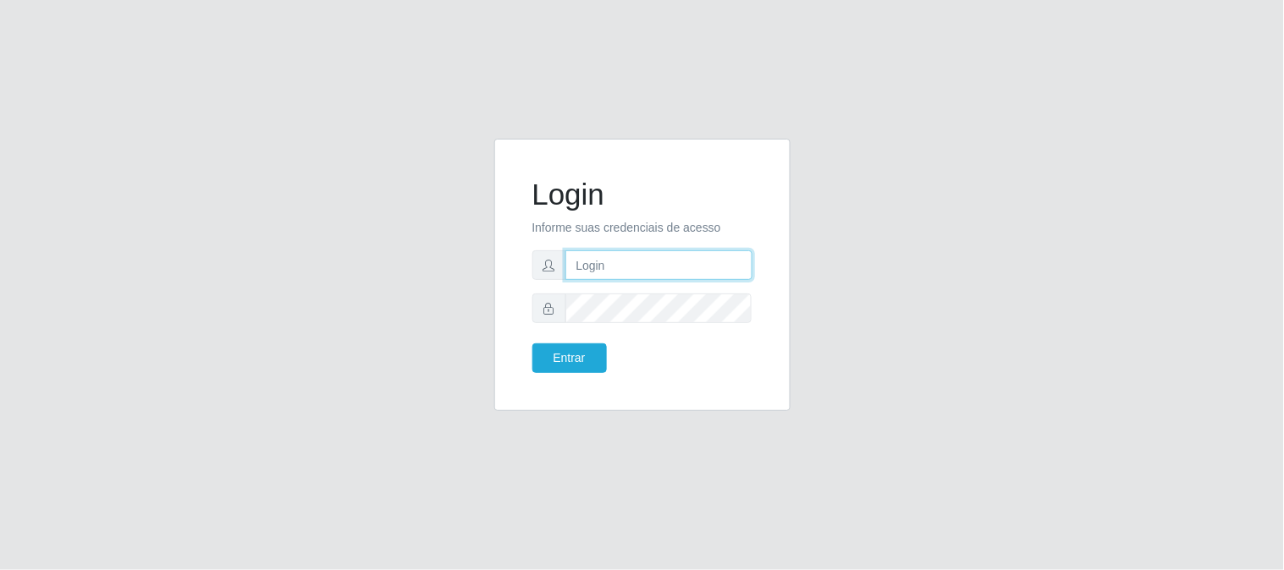
click at [636, 263] on input "text" at bounding box center [658, 265] width 187 height 30
type input "[EMAIL_ADDRESS][DOMAIN_NAME]"
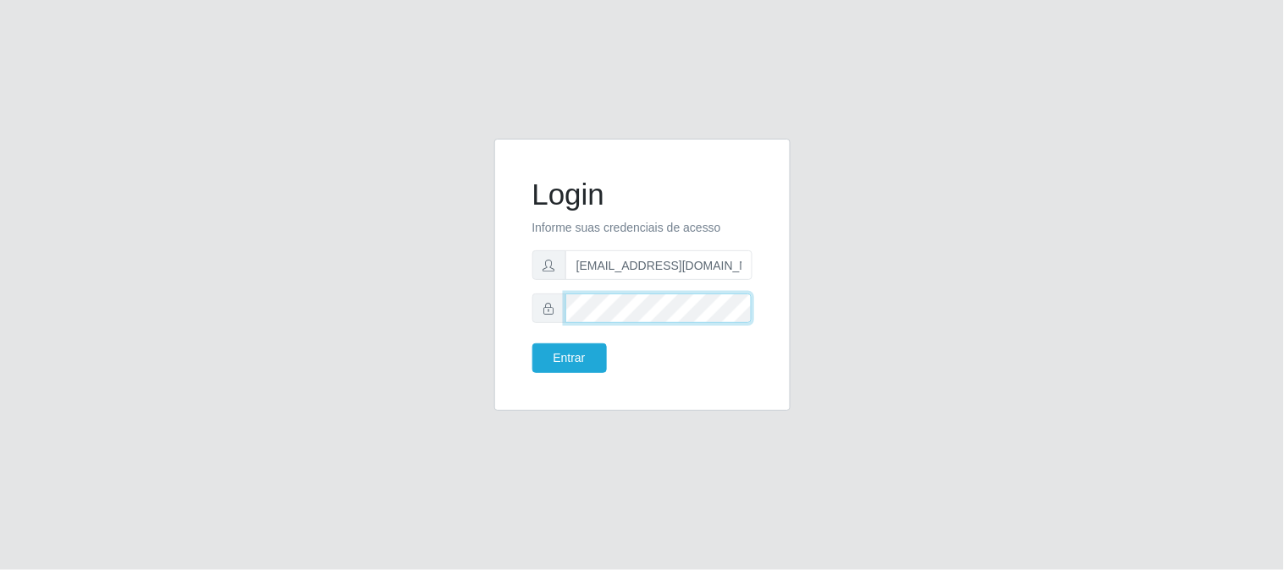
click at [532, 344] on button "Entrar" at bounding box center [569, 359] width 74 height 30
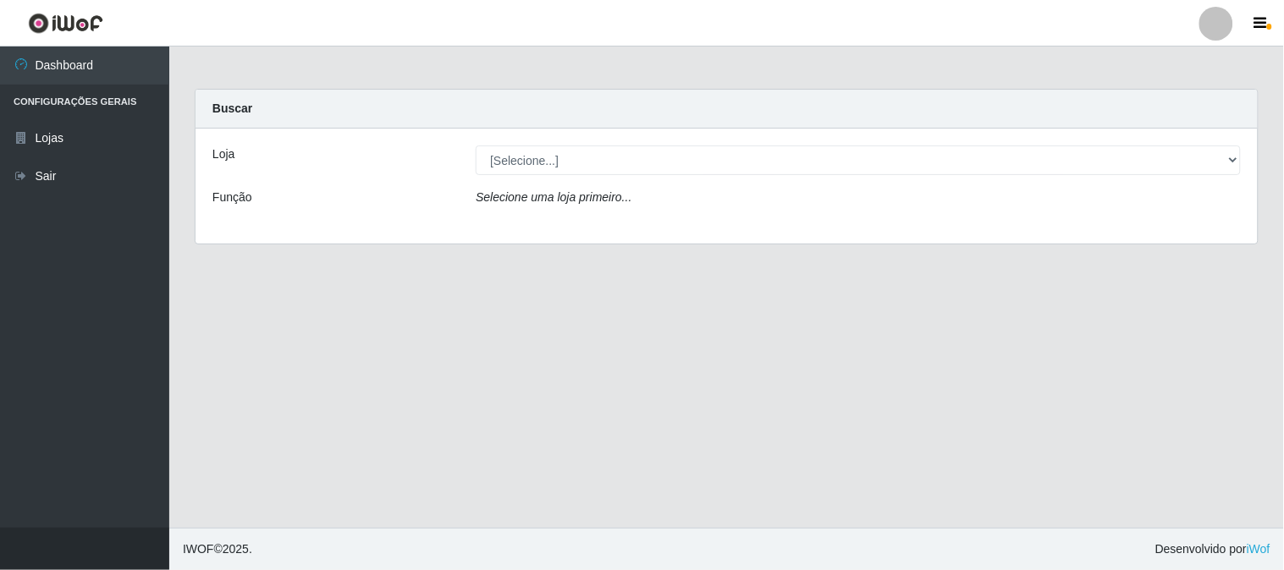
drag, startPoint x: 650, startPoint y: 309, endPoint x: 696, endPoint y: 341, distance: 55.9
drag, startPoint x: 696, startPoint y: 341, endPoint x: 1136, endPoint y: 319, distance: 440.6
click at [1136, 319] on main "Carregando... Buscar Loja [Selecione...] Queiroz Atacadão - [GEOGRAPHIC_DATA] F…" at bounding box center [726, 288] width 1115 height 482
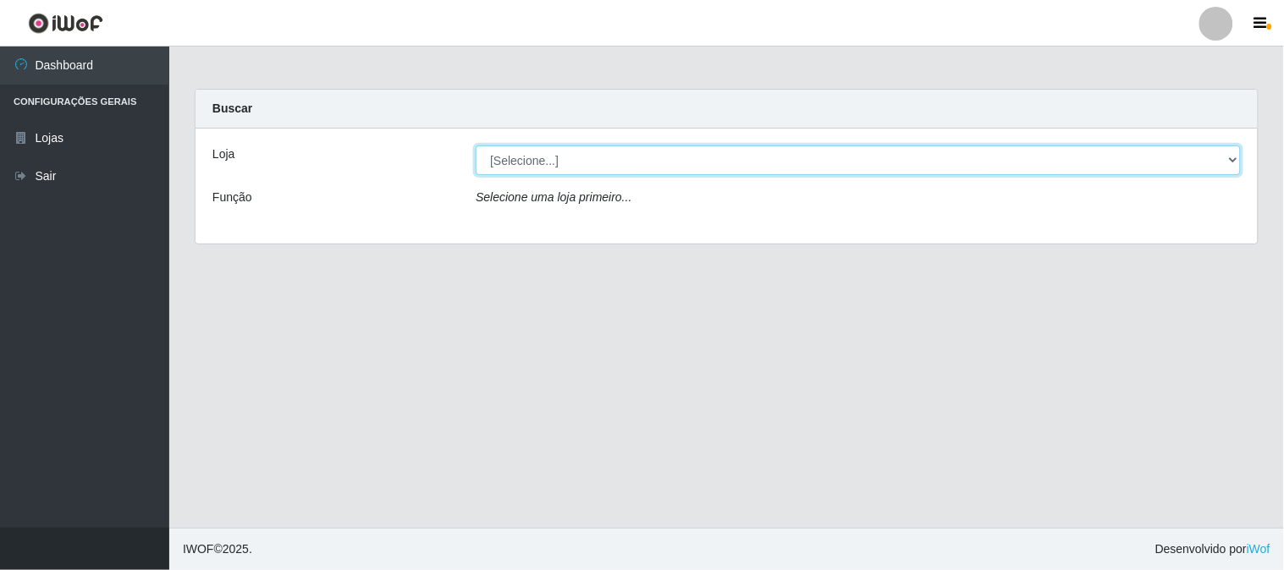
click at [1236, 157] on select "[Selecione...] Queiroz Atacadão - [GEOGRAPHIC_DATA]" at bounding box center [858, 161] width 765 height 30
select select "464"
click at [476, 146] on select "[Selecione...] Queiroz Atacadão - [GEOGRAPHIC_DATA]" at bounding box center [858, 161] width 765 height 30
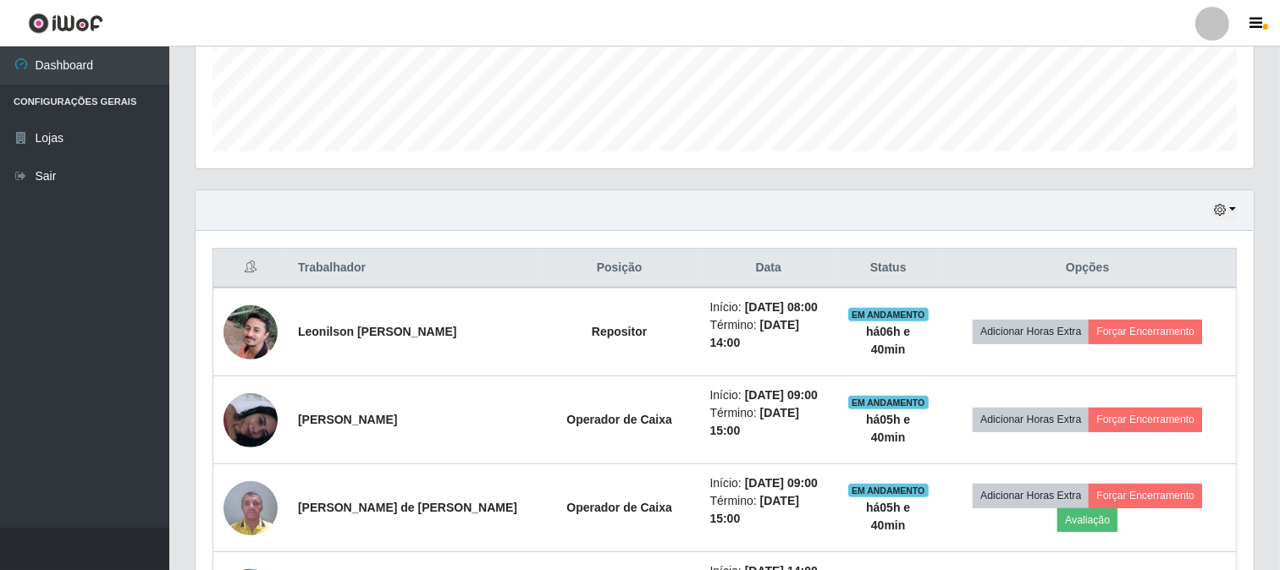
scroll to position [470, 0]
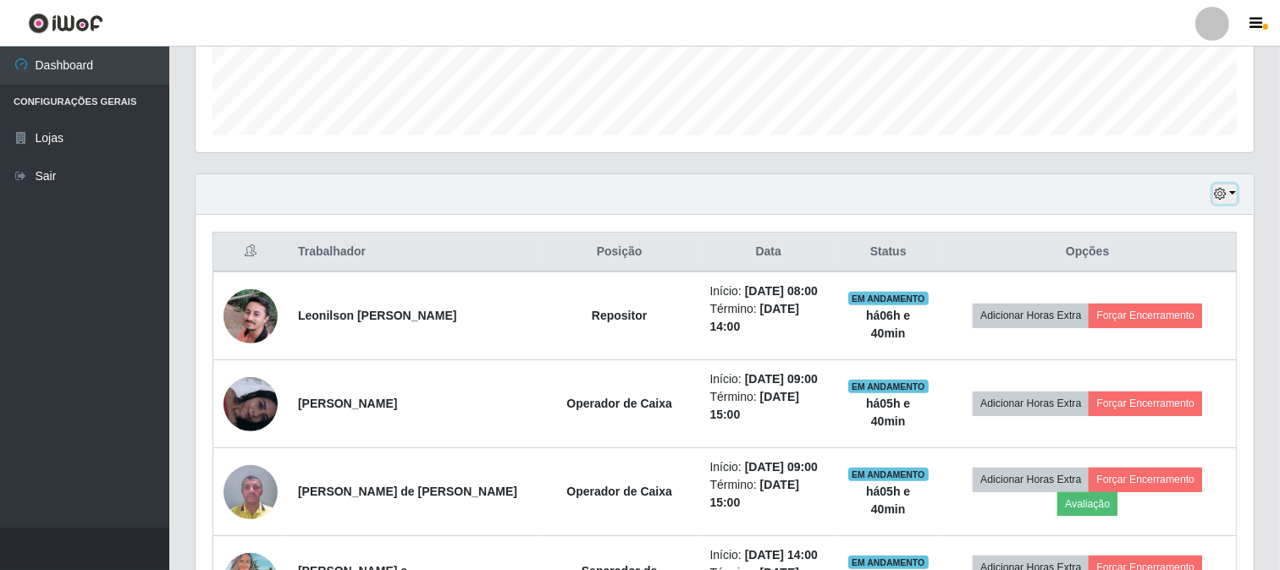
click at [1229, 188] on button "button" at bounding box center [1225, 193] width 24 height 19
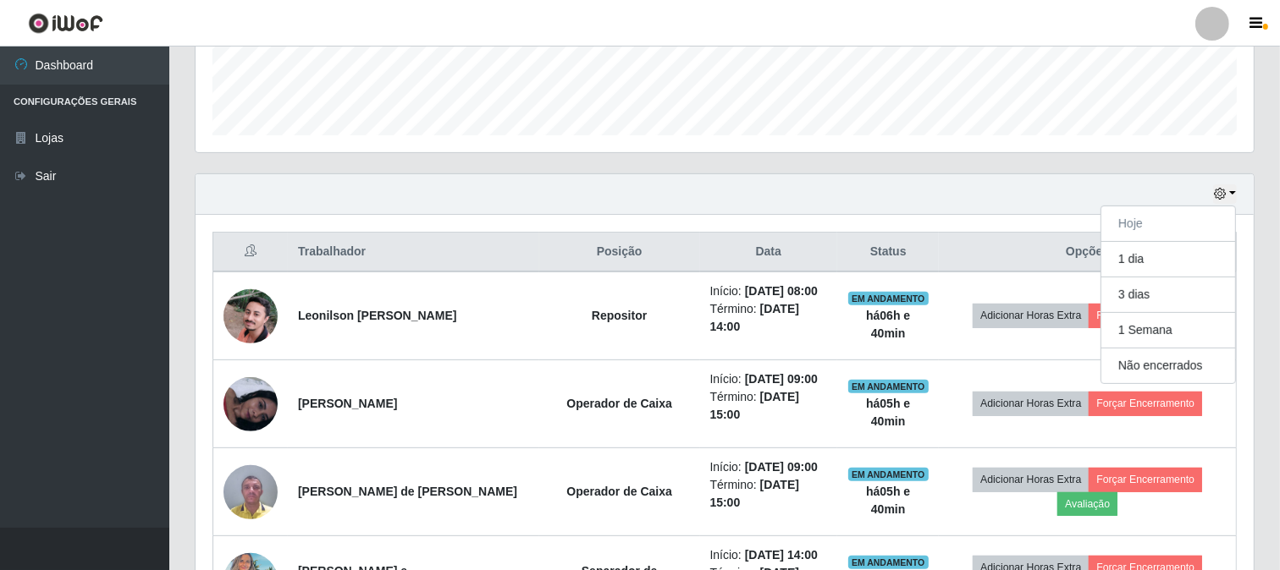
click at [934, 183] on div "Hoje 1 dia 3 dias 1 Semana Não encerrados" at bounding box center [724, 194] width 1058 height 41
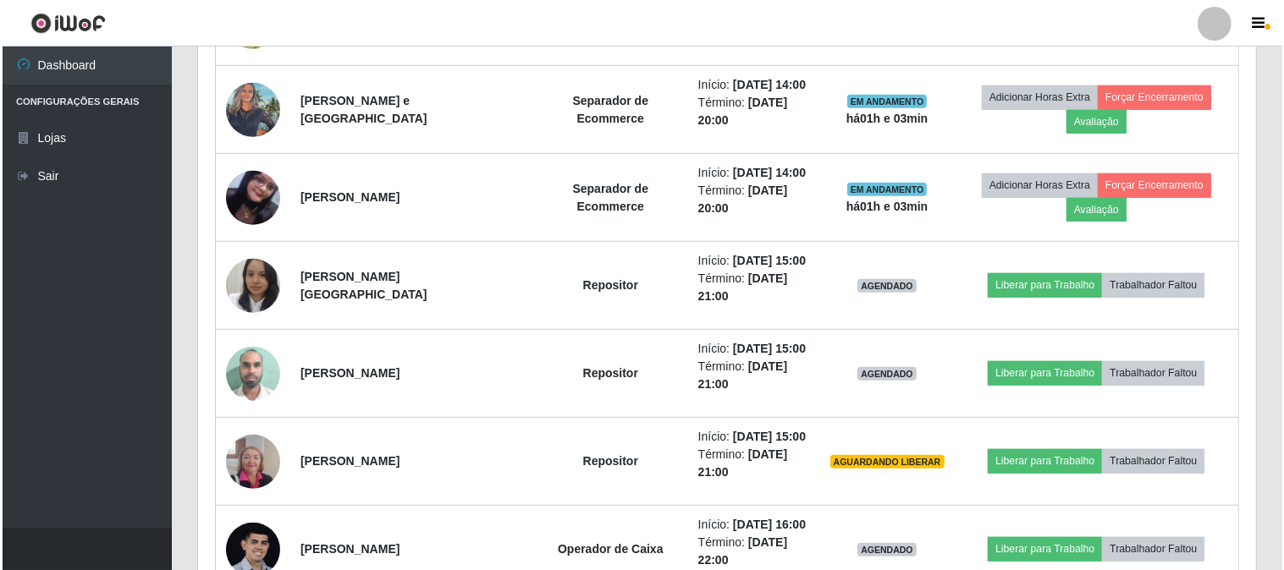
scroll to position [1034, 0]
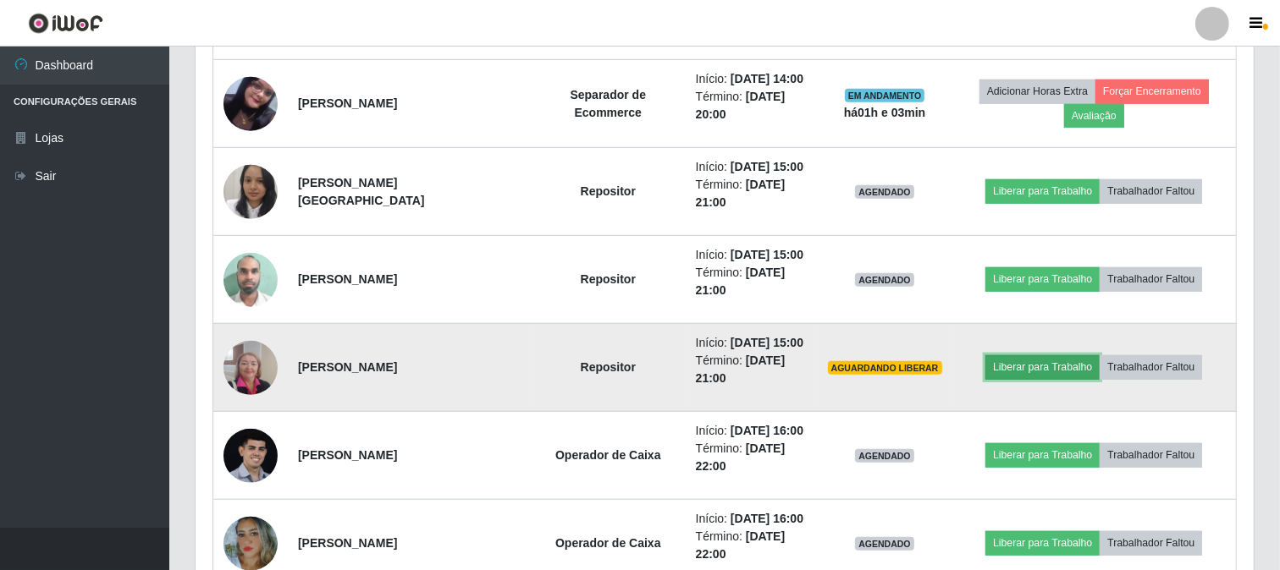
click at [1013, 366] on button "Liberar para Trabalho" at bounding box center [1042, 367] width 114 height 24
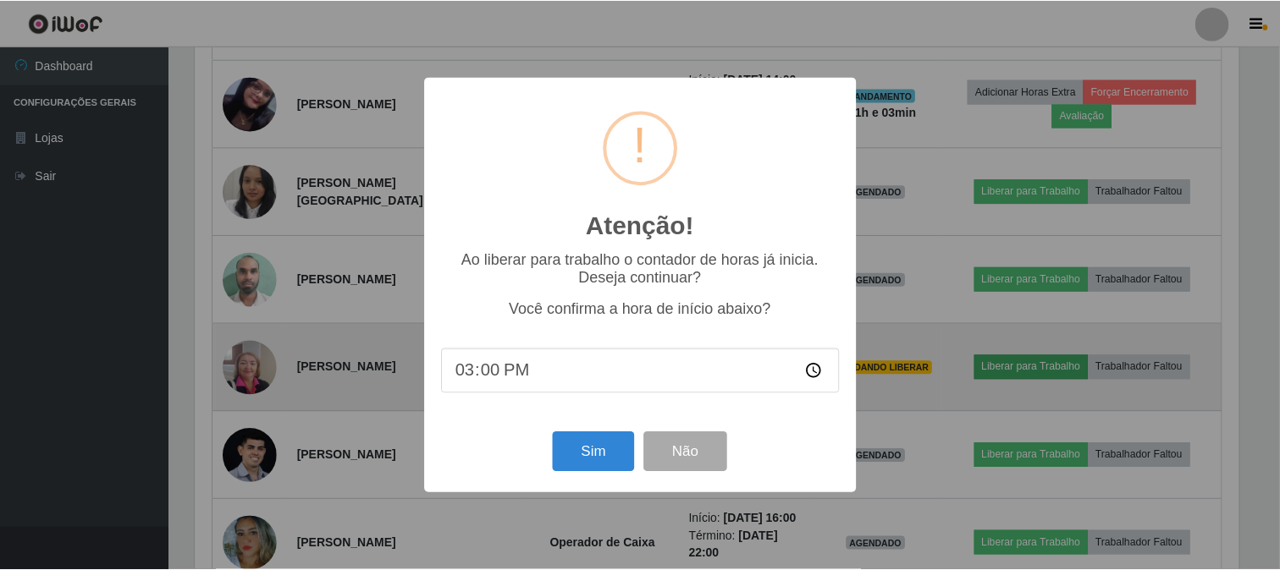
scroll to position [350, 1047]
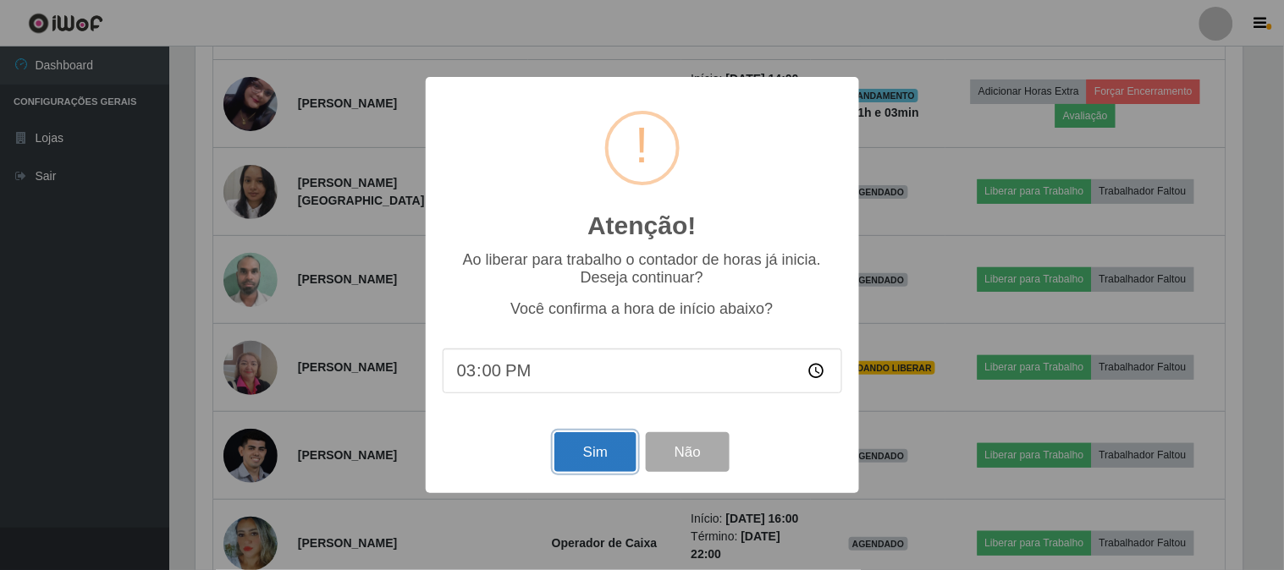
click at [584, 460] on button "Sim" at bounding box center [595, 452] width 82 height 40
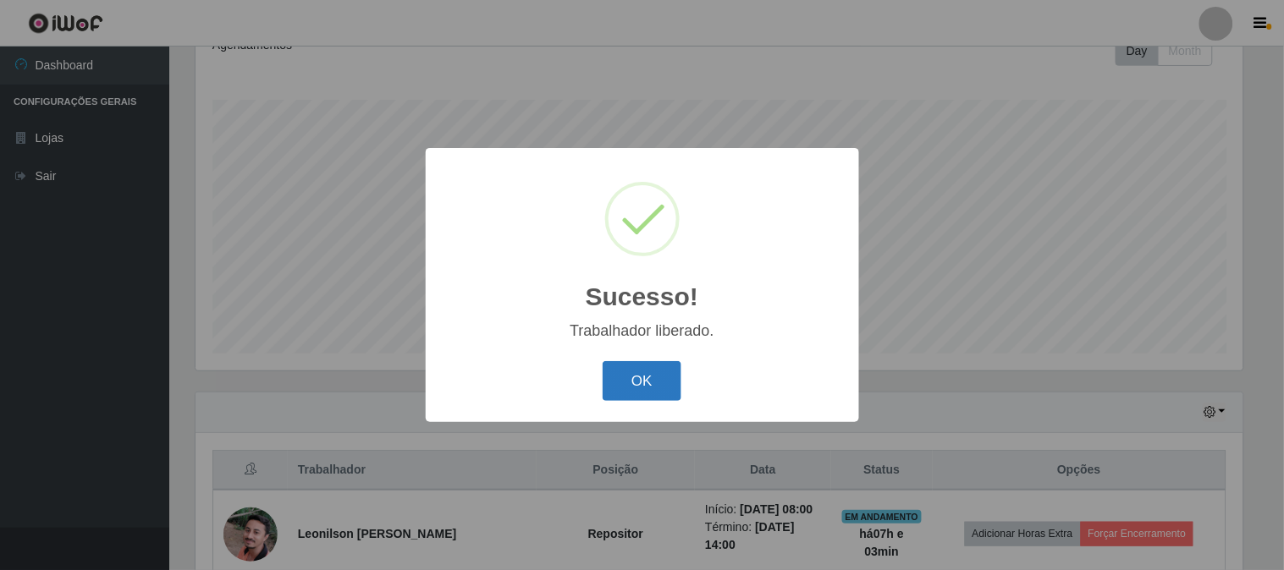
click at [619, 394] on button "OK" at bounding box center [642, 381] width 79 height 40
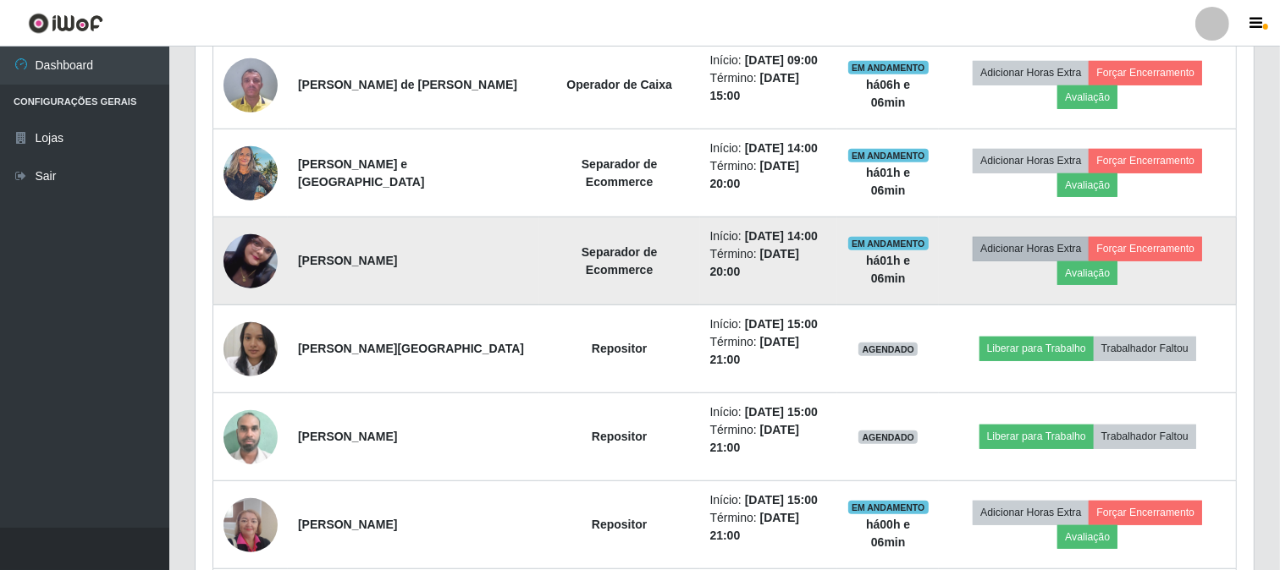
scroll to position [910, 0]
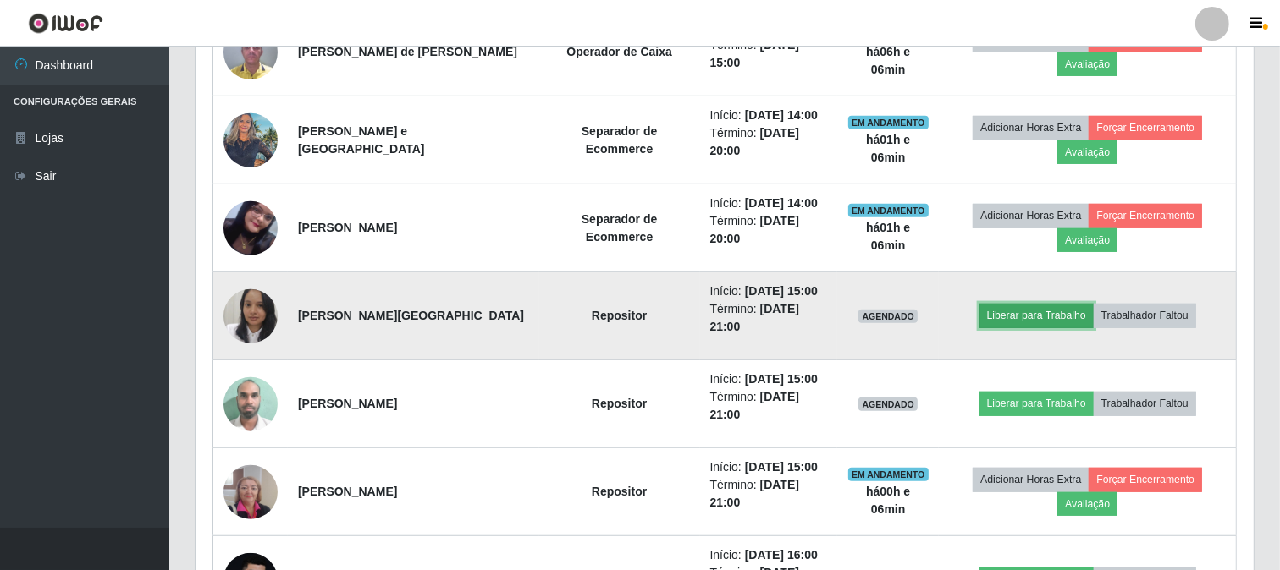
click at [1013, 311] on button "Liberar para Trabalho" at bounding box center [1036, 316] width 114 height 24
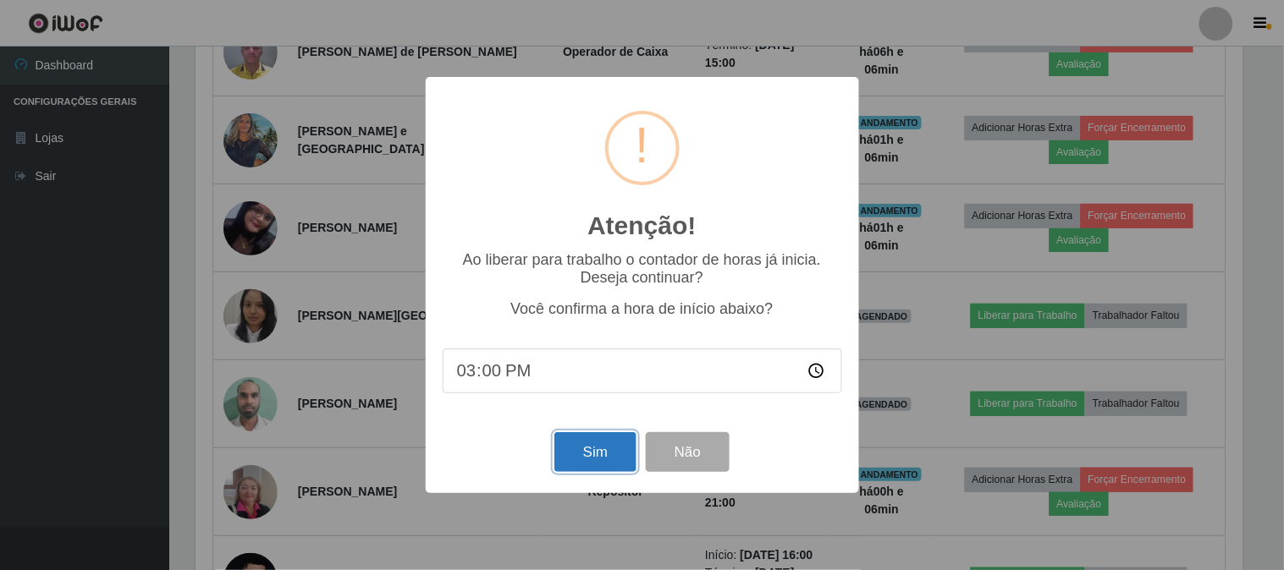
click at [613, 470] on button "Sim" at bounding box center [595, 452] width 82 height 40
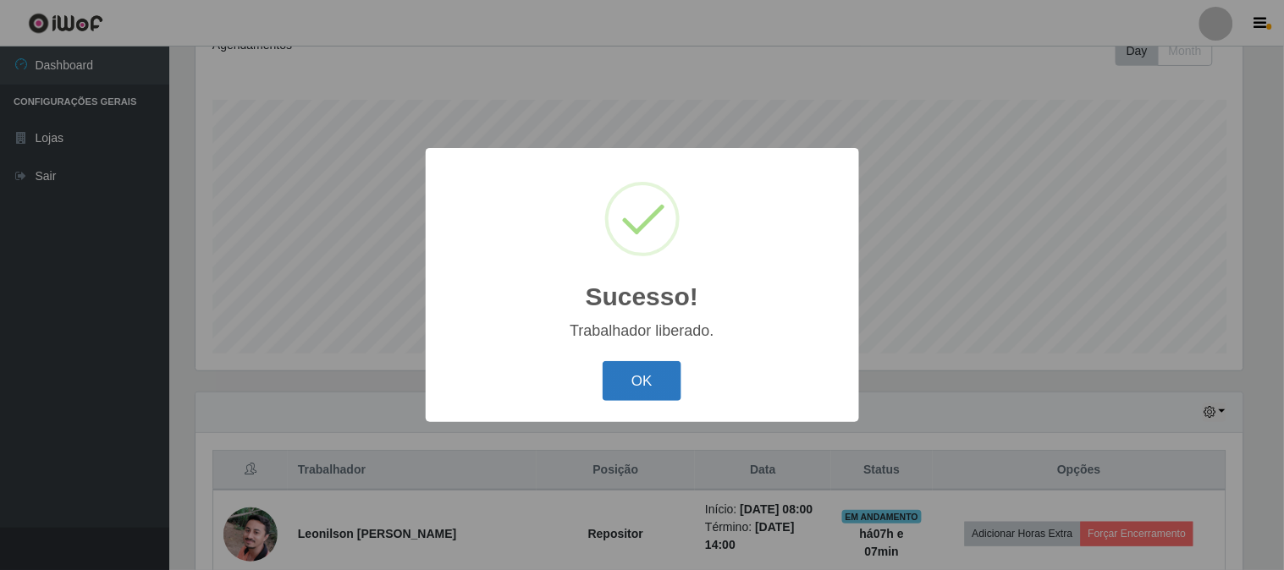
click at [619, 372] on button "OK" at bounding box center [642, 381] width 79 height 40
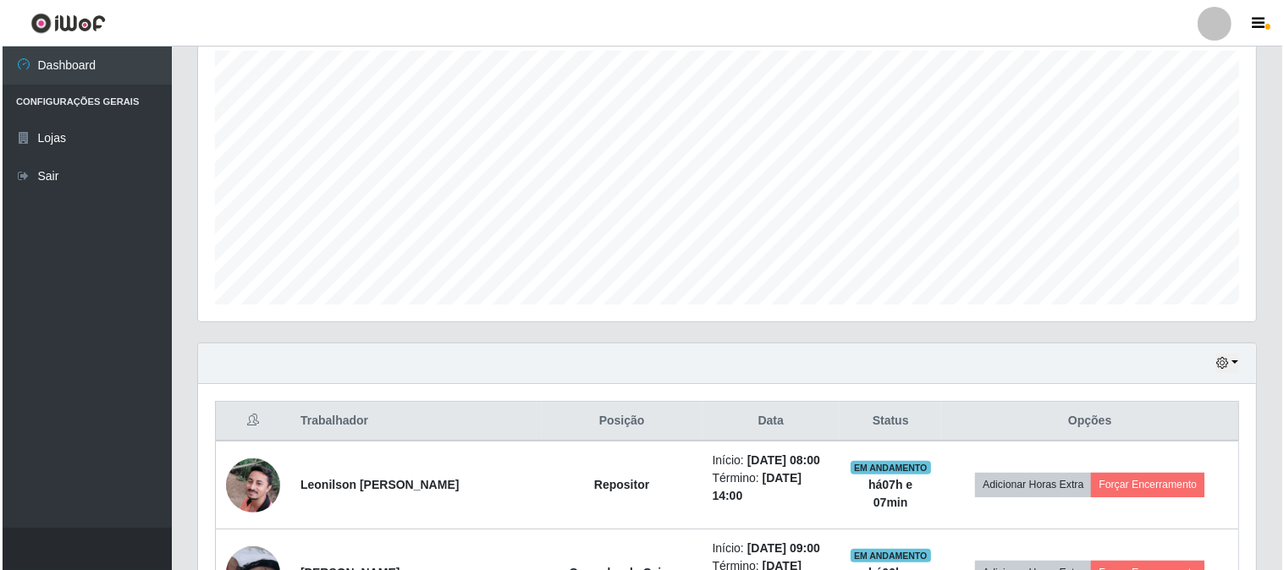
scroll to position [345, 0]
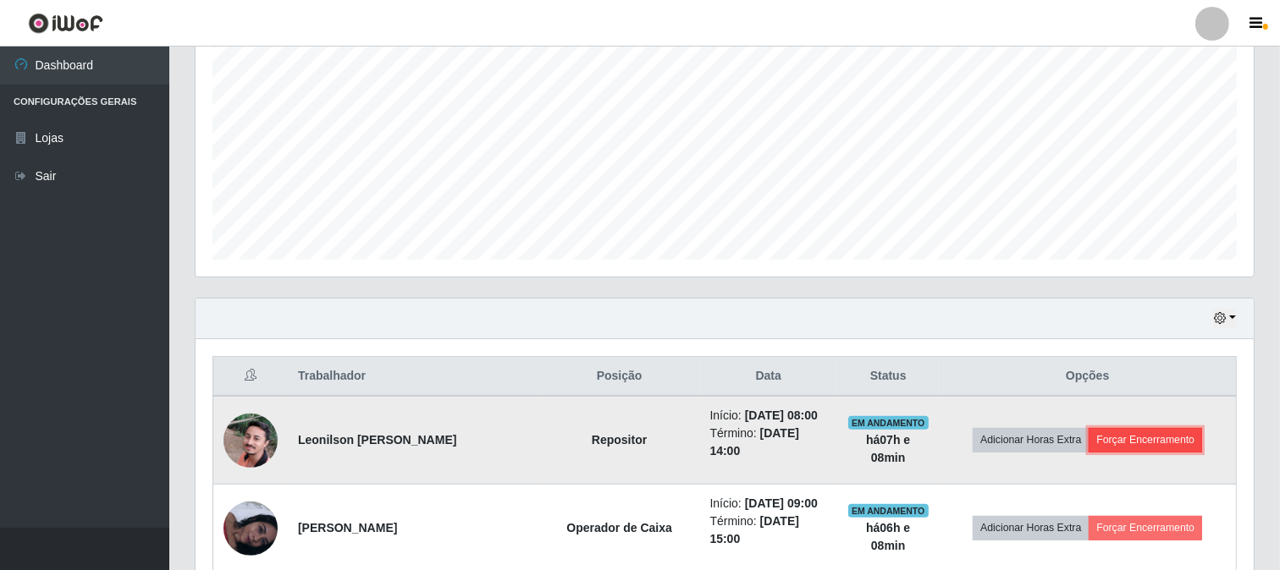
click at [1119, 440] on button "Forçar Encerramento" at bounding box center [1144, 440] width 113 height 24
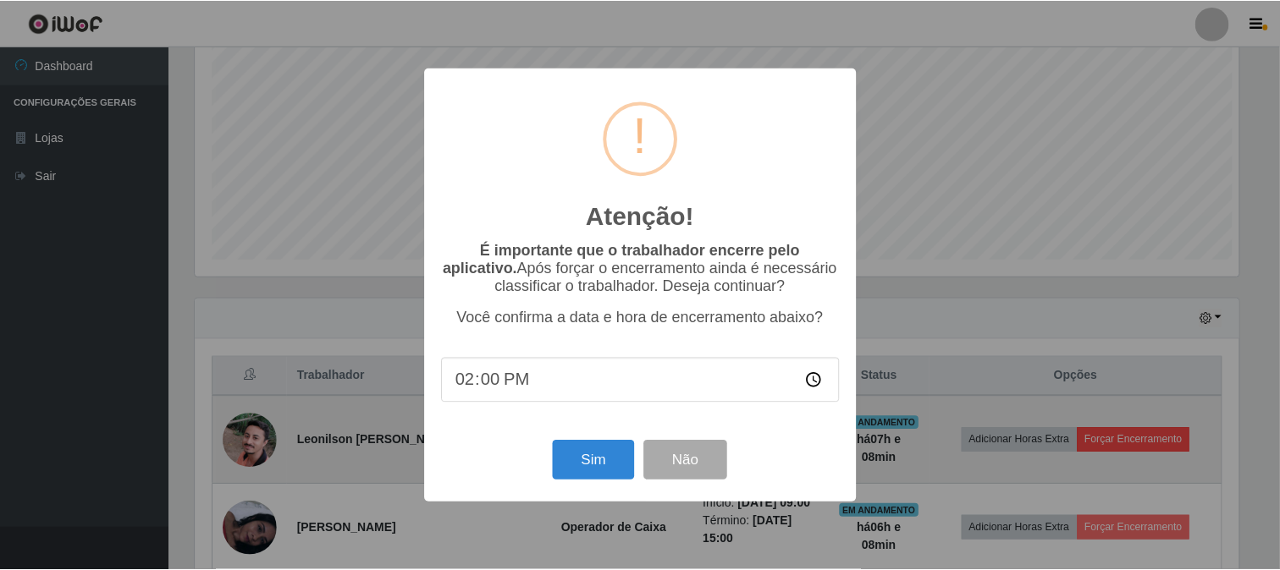
scroll to position [350, 1047]
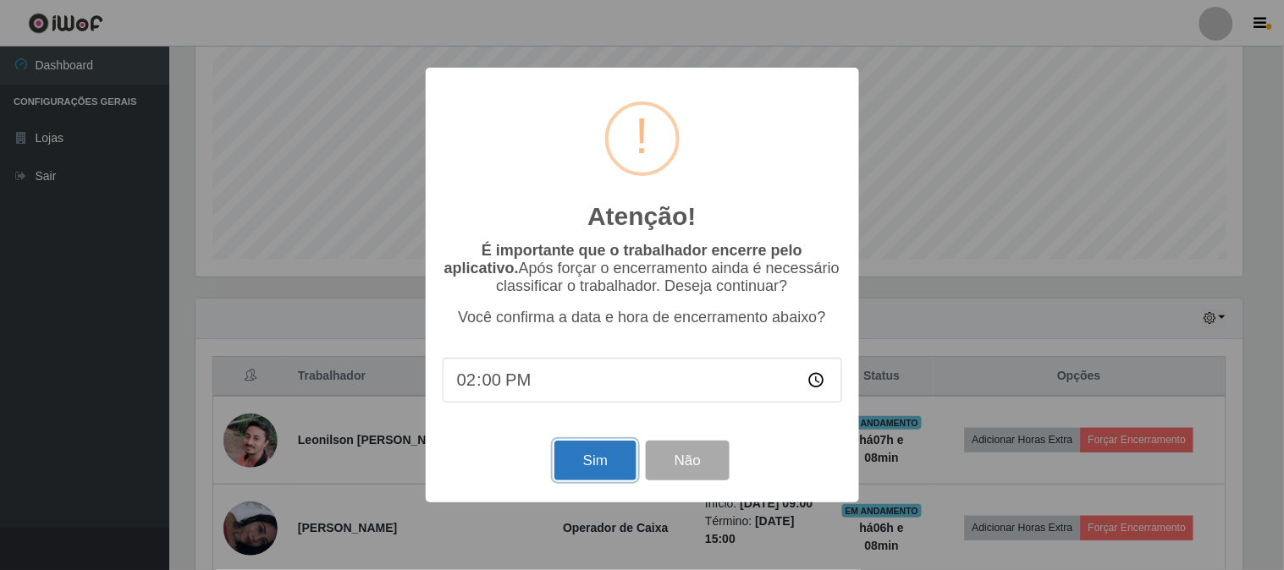
click at [574, 460] on button "Sim" at bounding box center [595, 461] width 82 height 40
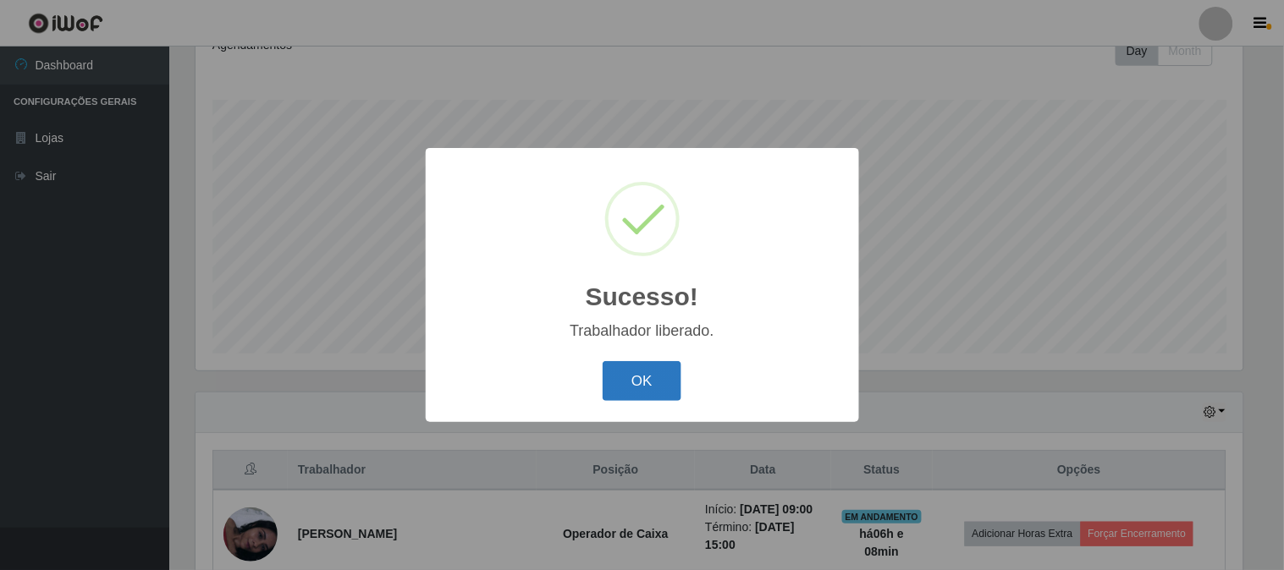
click at [655, 383] on button "OK" at bounding box center [642, 381] width 79 height 40
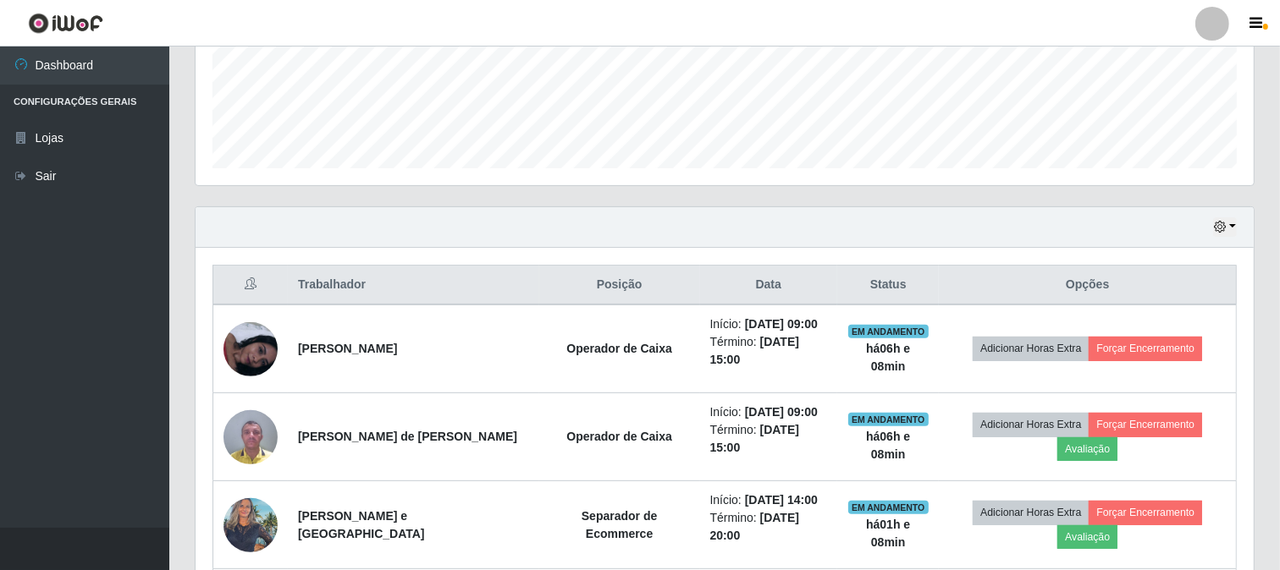
scroll to position [440, 0]
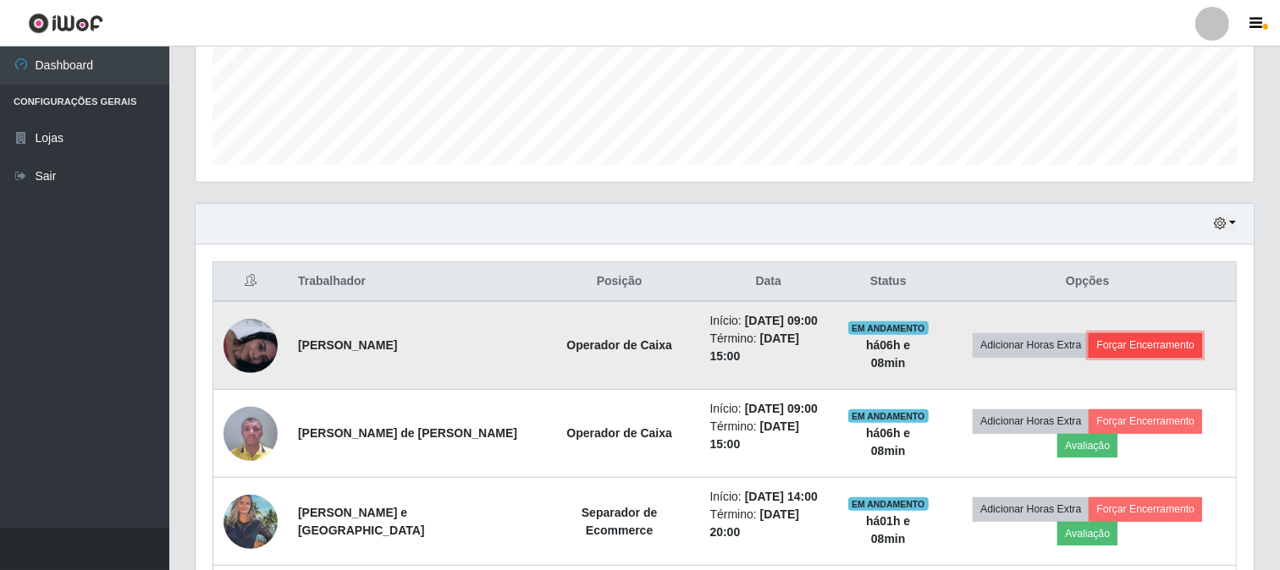
click at [1137, 342] on button "Forçar Encerramento" at bounding box center [1144, 345] width 113 height 24
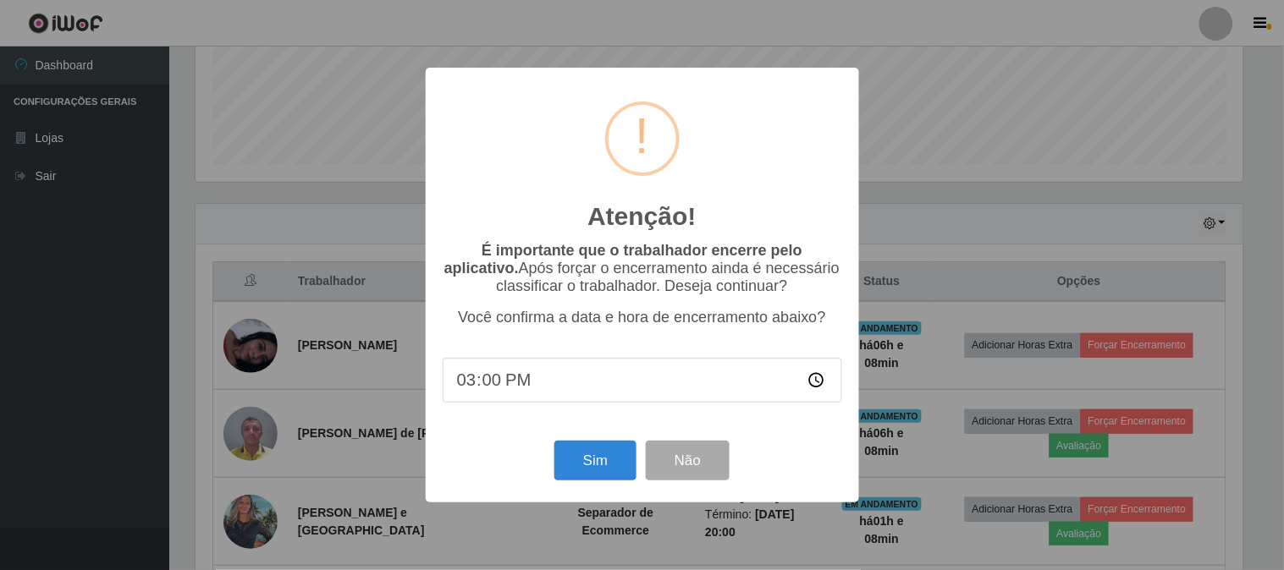
click at [113, 300] on div "Atenção! × É importante que o trabalhador encerre pelo aplicativo. Após forçar …" at bounding box center [642, 285] width 1284 height 570
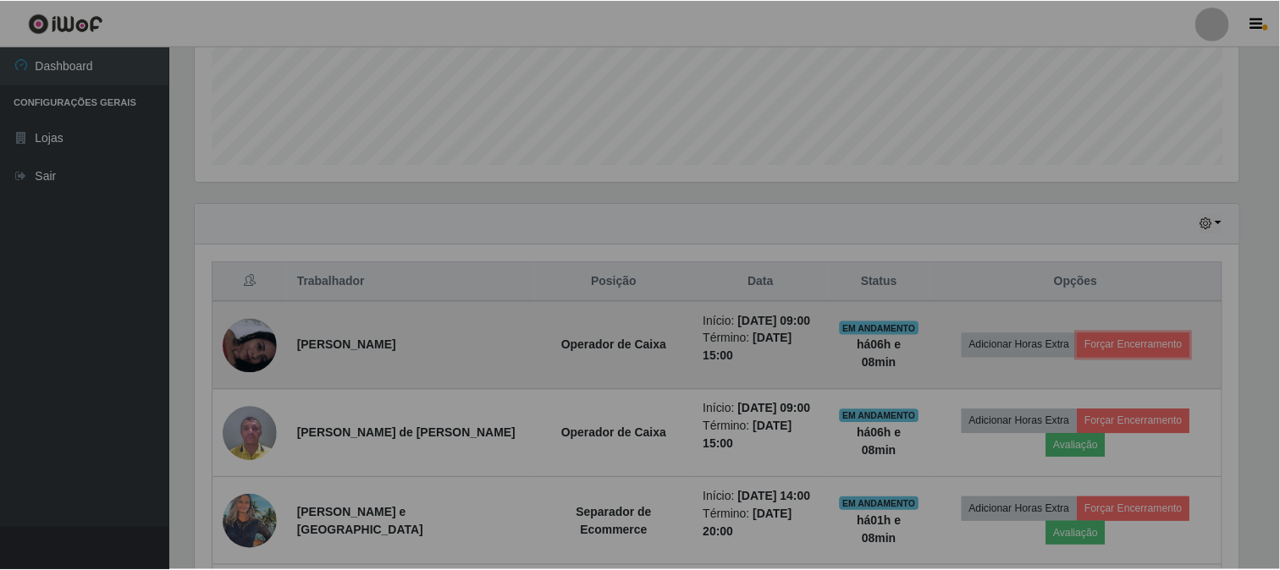
scroll to position [350, 1058]
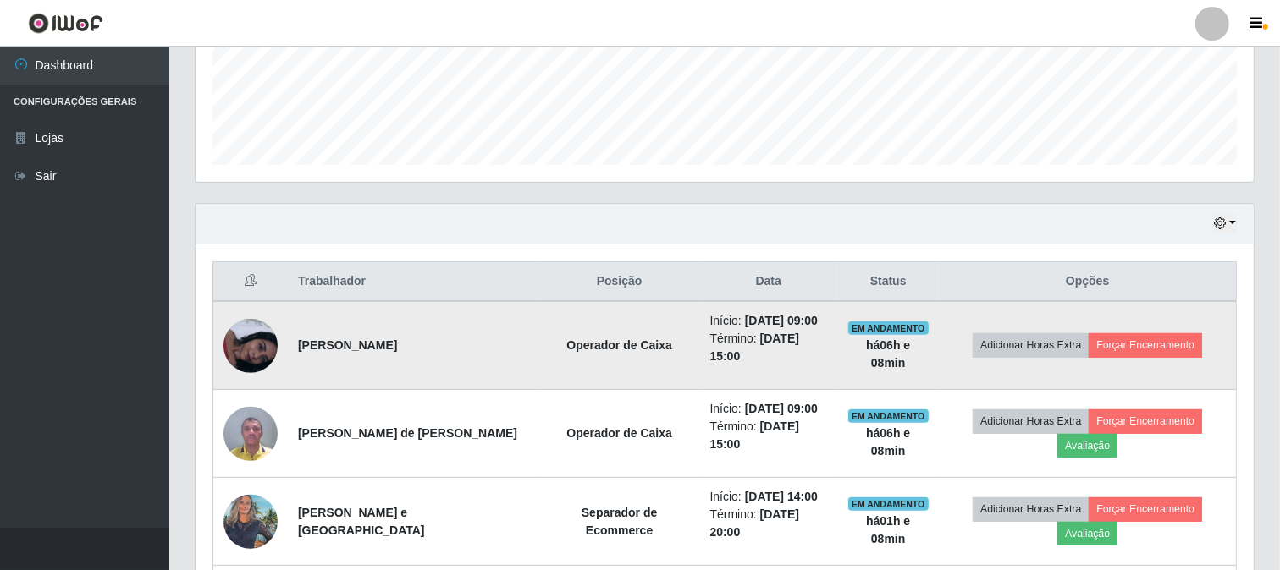
click at [264, 347] on img at bounding box center [250, 346] width 54 height 54
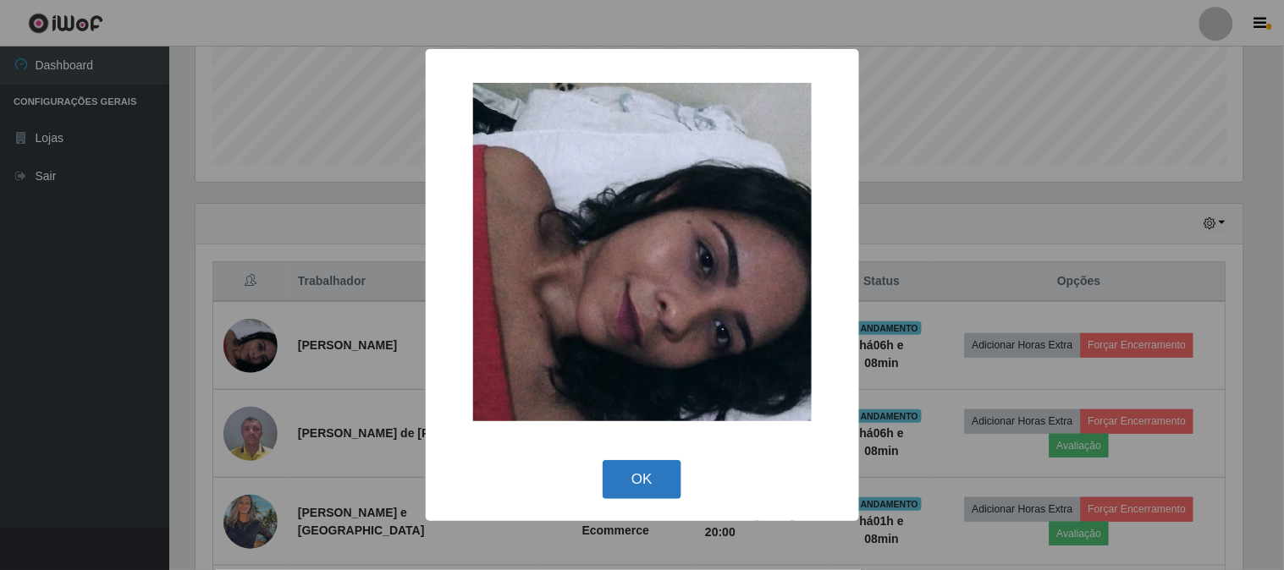
click at [625, 480] on button "OK" at bounding box center [642, 480] width 79 height 40
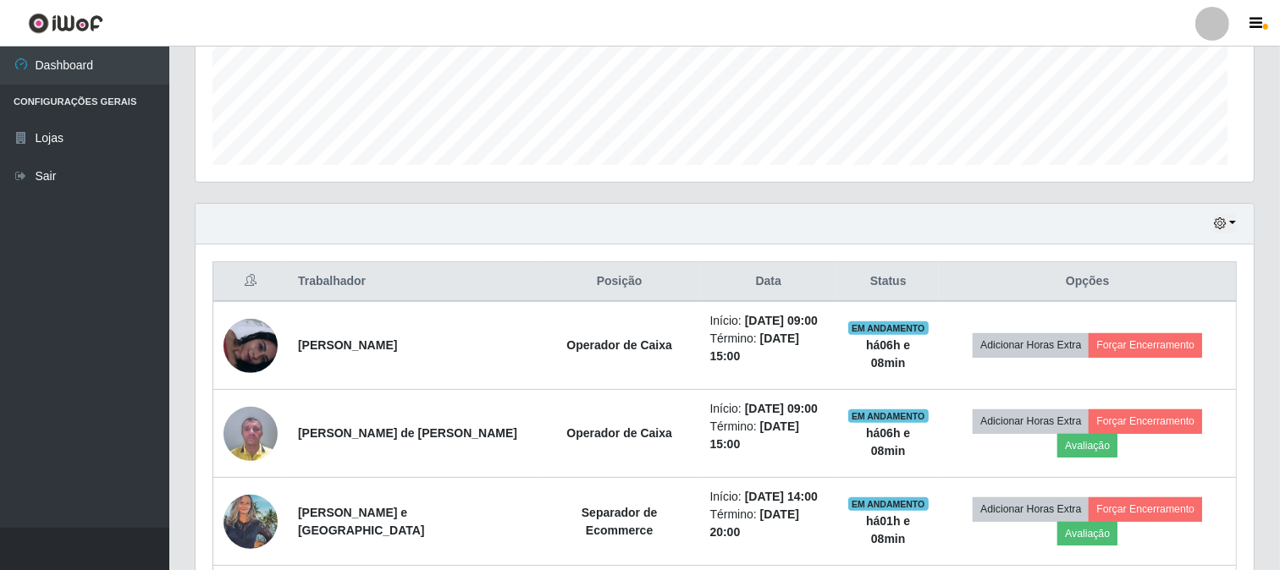
scroll to position [350, 1058]
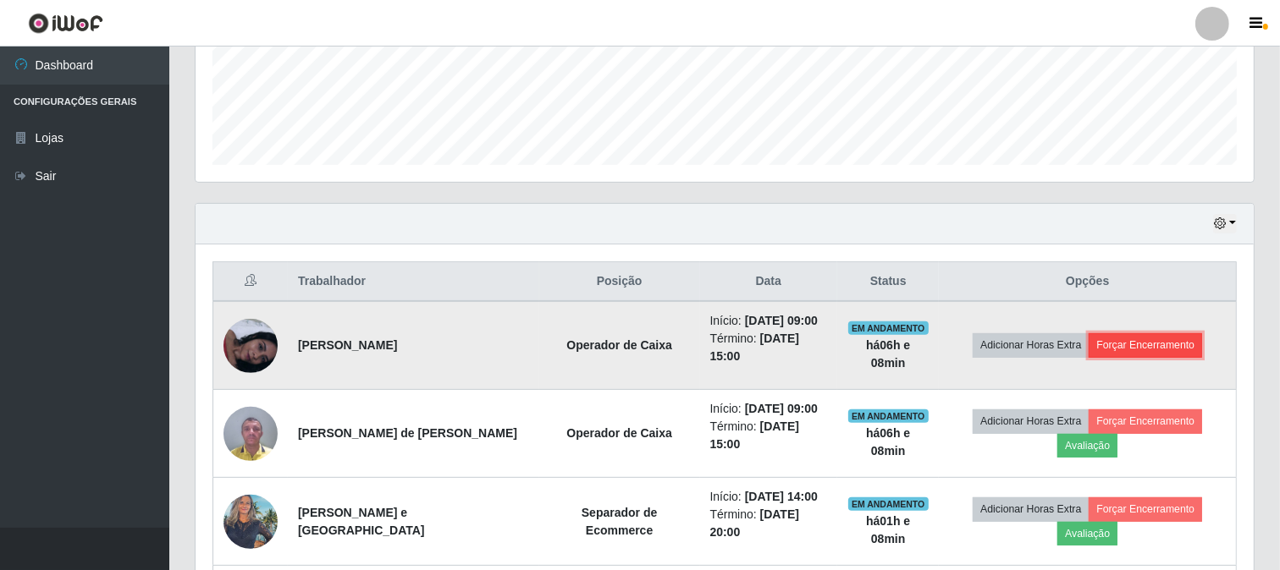
click at [1141, 344] on button "Forçar Encerramento" at bounding box center [1144, 345] width 113 height 24
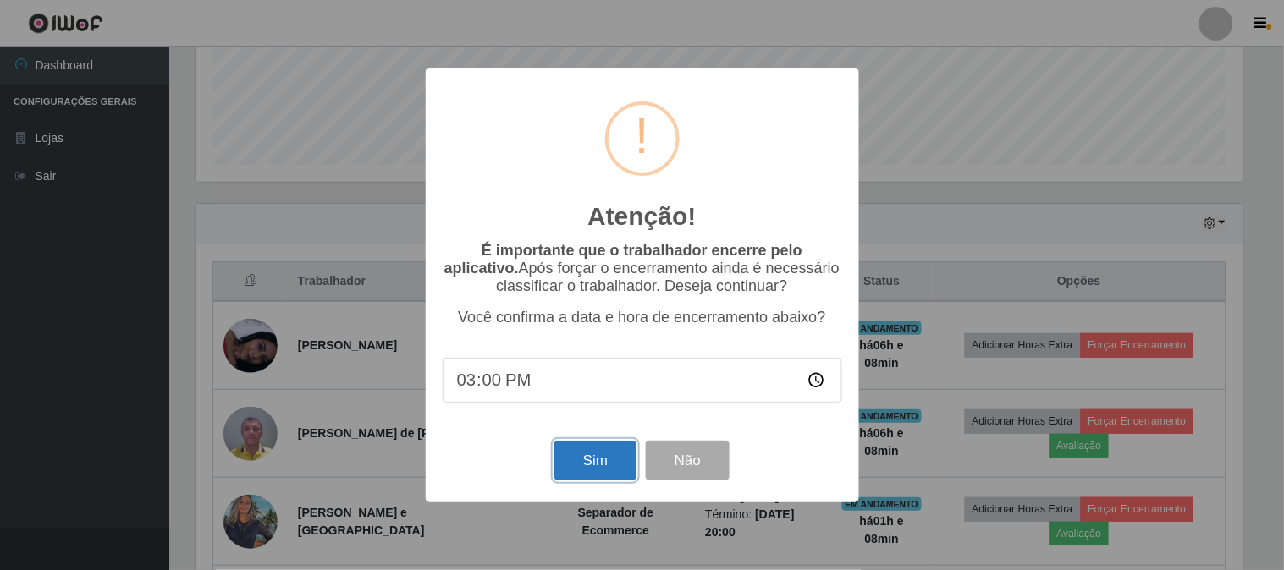
click at [588, 451] on button "Sim" at bounding box center [595, 461] width 82 height 40
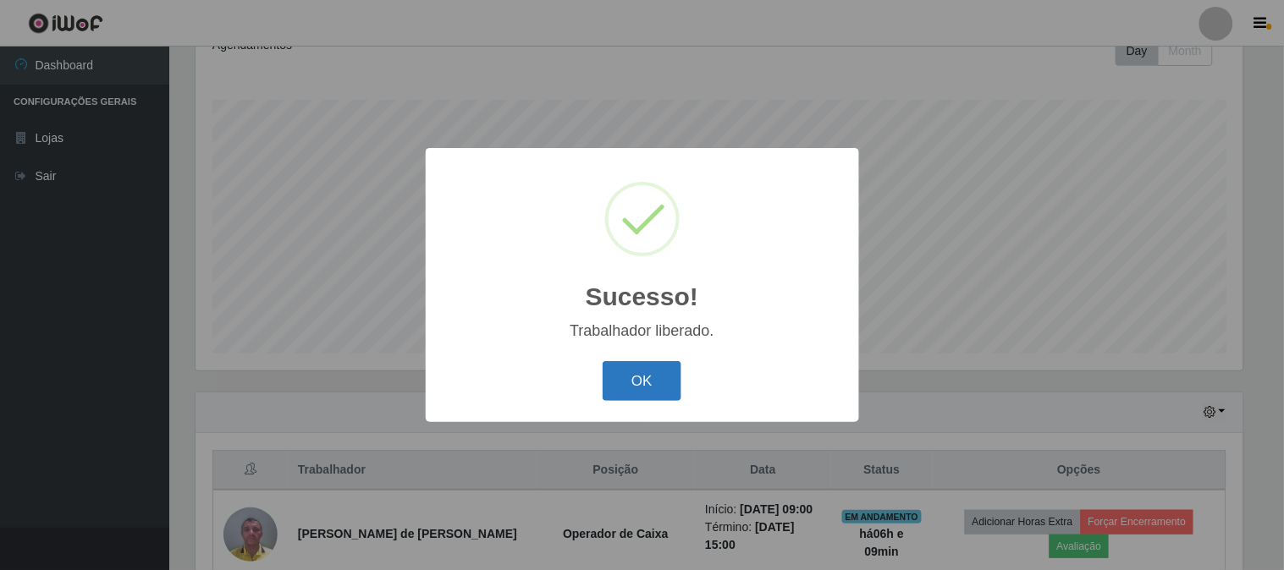
click at [649, 378] on button "OK" at bounding box center [642, 381] width 79 height 40
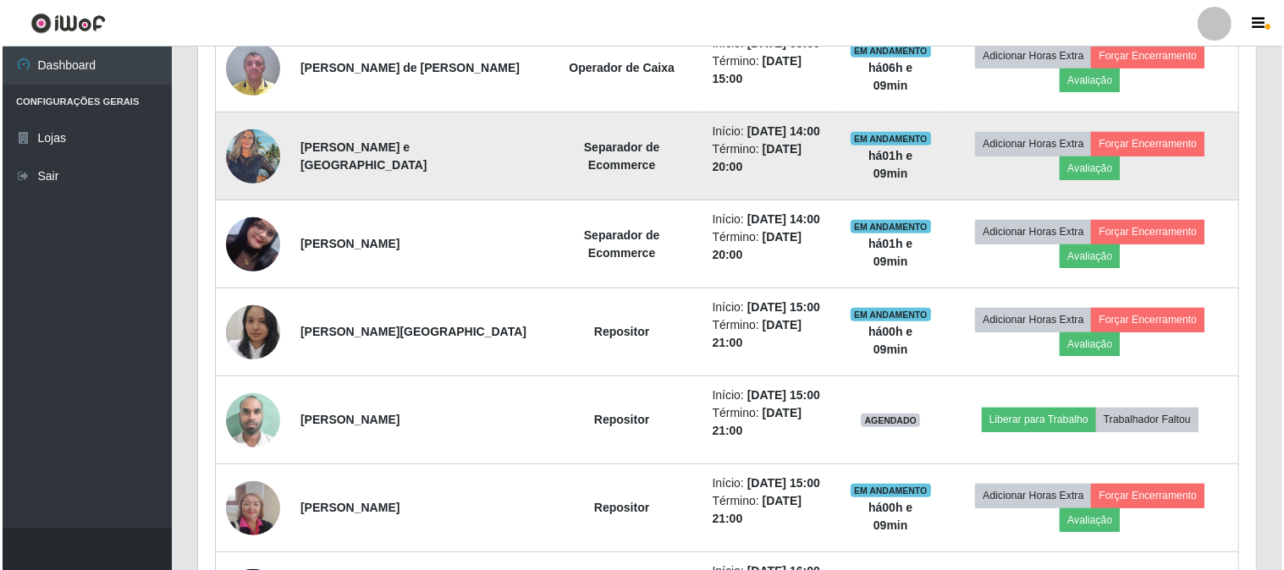
scroll to position [722, 0]
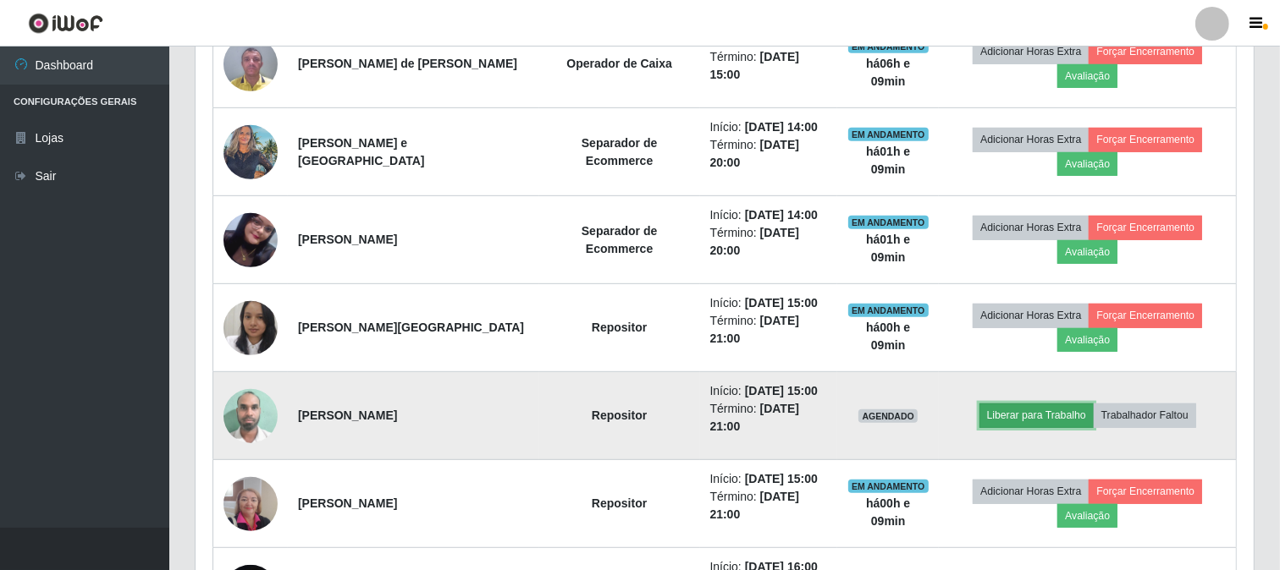
click at [1010, 416] on button "Liberar para Trabalho" at bounding box center [1036, 416] width 114 height 24
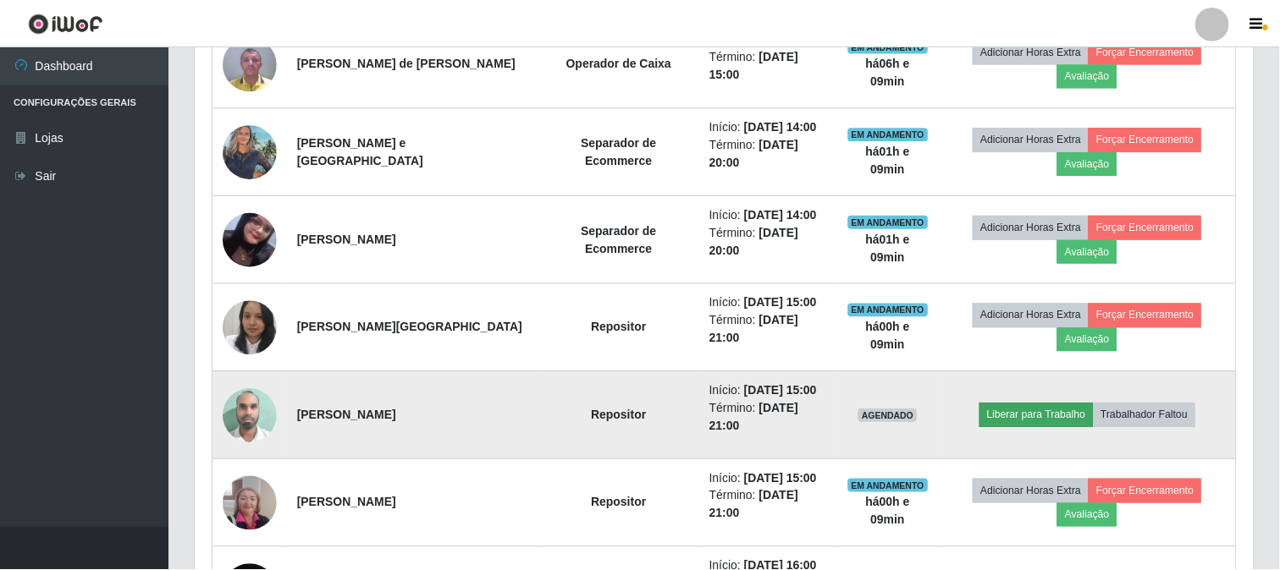
scroll to position [0, 0]
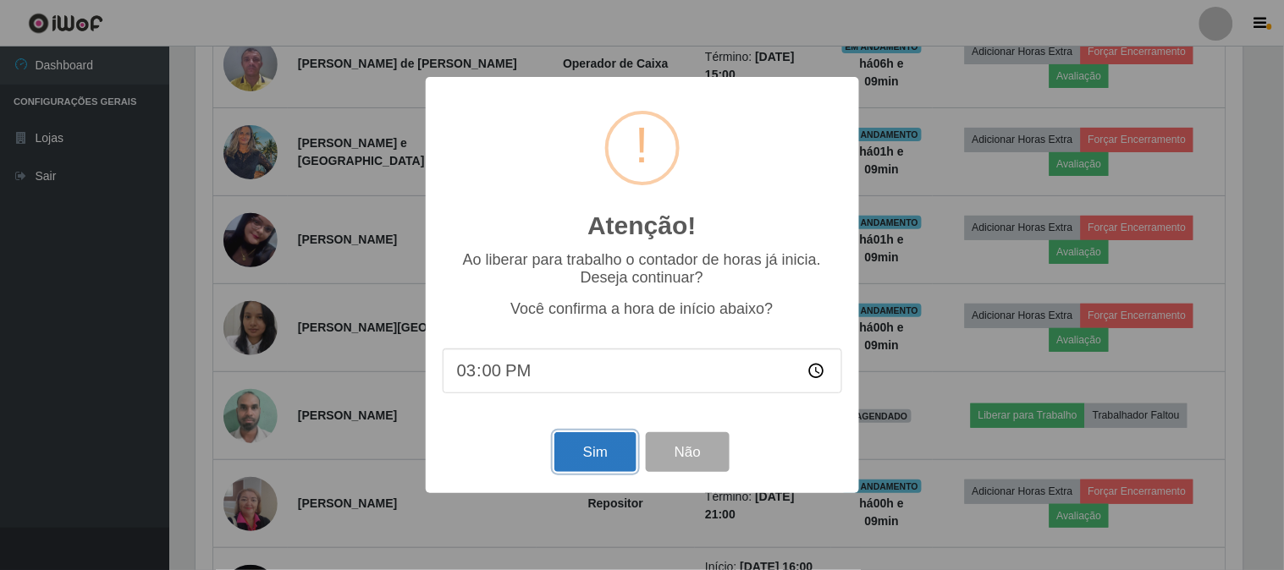
click at [610, 450] on button "Sim" at bounding box center [595, 452] width 82 height 40
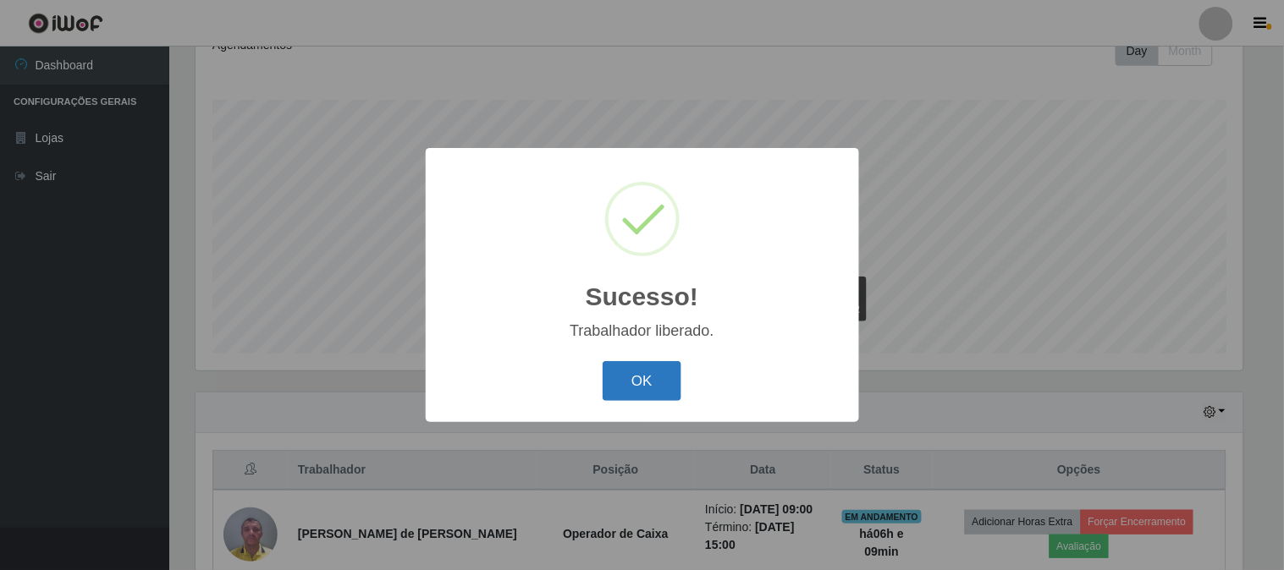
click at [665, 378] on button "OK" at bounding box center [642, 381] width 79 height 40
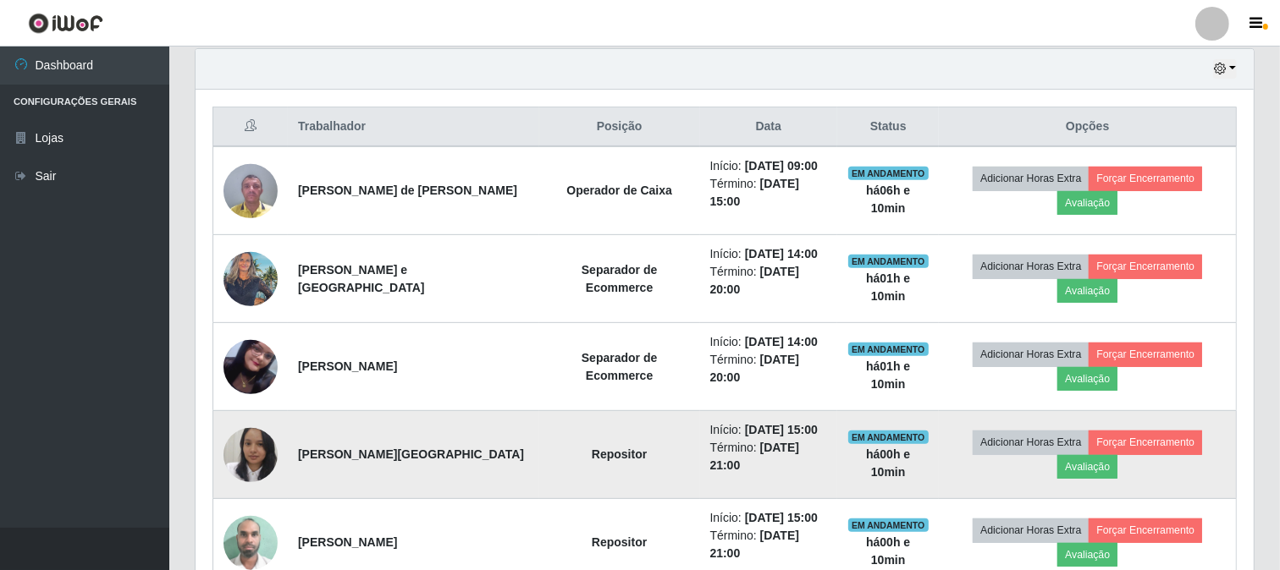
scroll to position [628, 0]
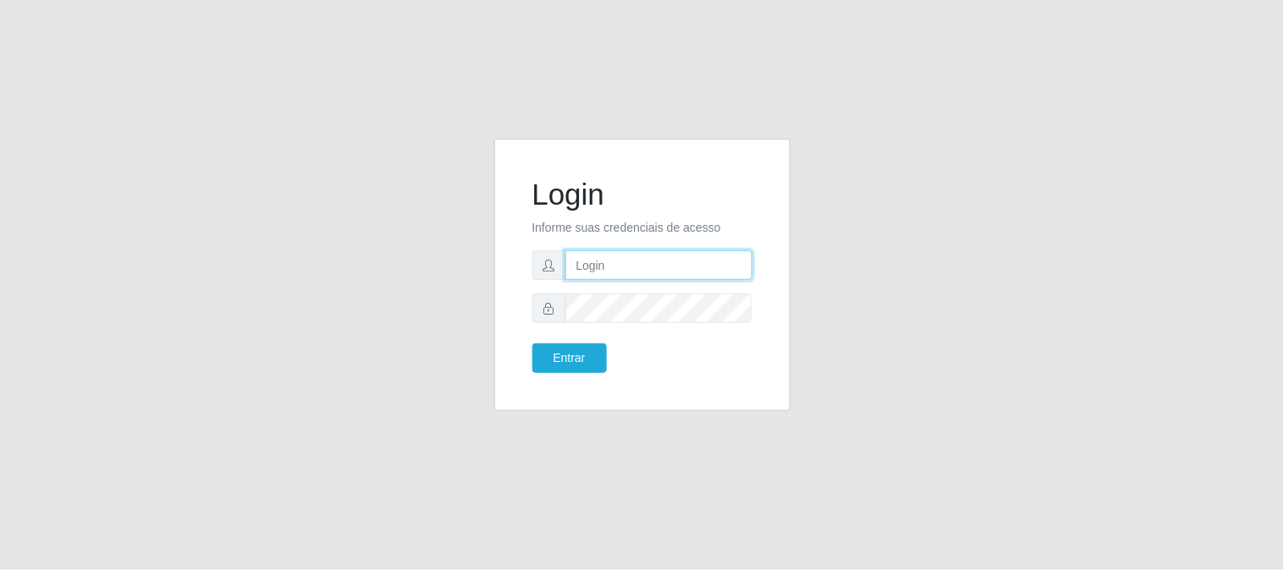
click at [674, 271] on input "text" at bounding box center [658, 265] width 187 height 30
type input "beatrizbarros2526@gmail.com"
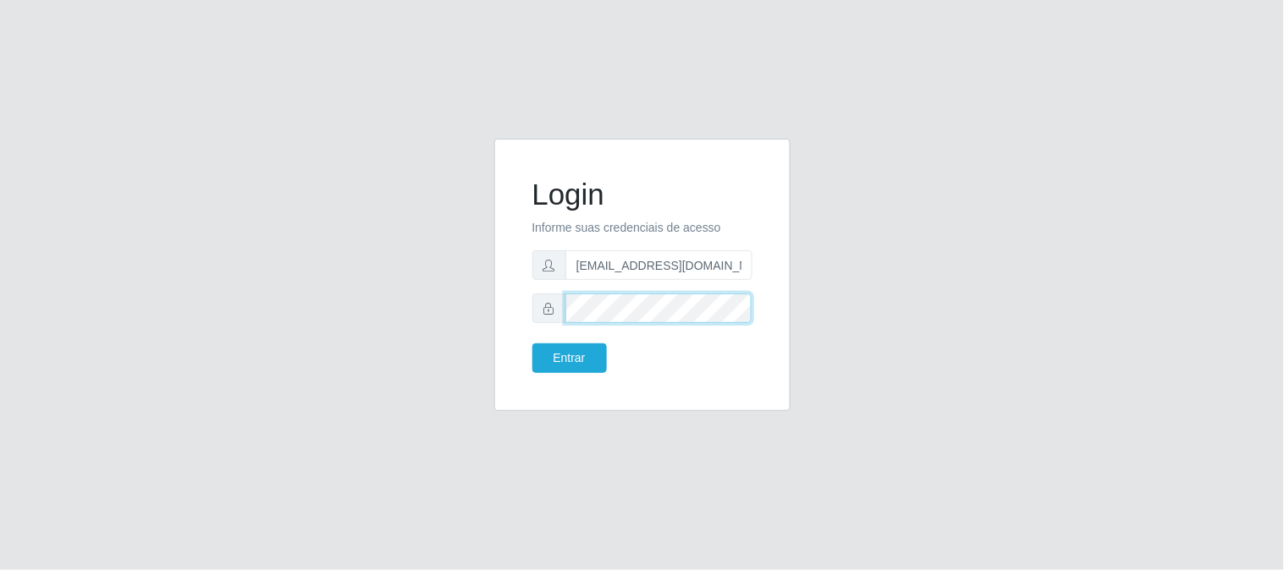
click at [532, 344] on button "Entrar" at bounding box center [569, 359] width 74 height 30
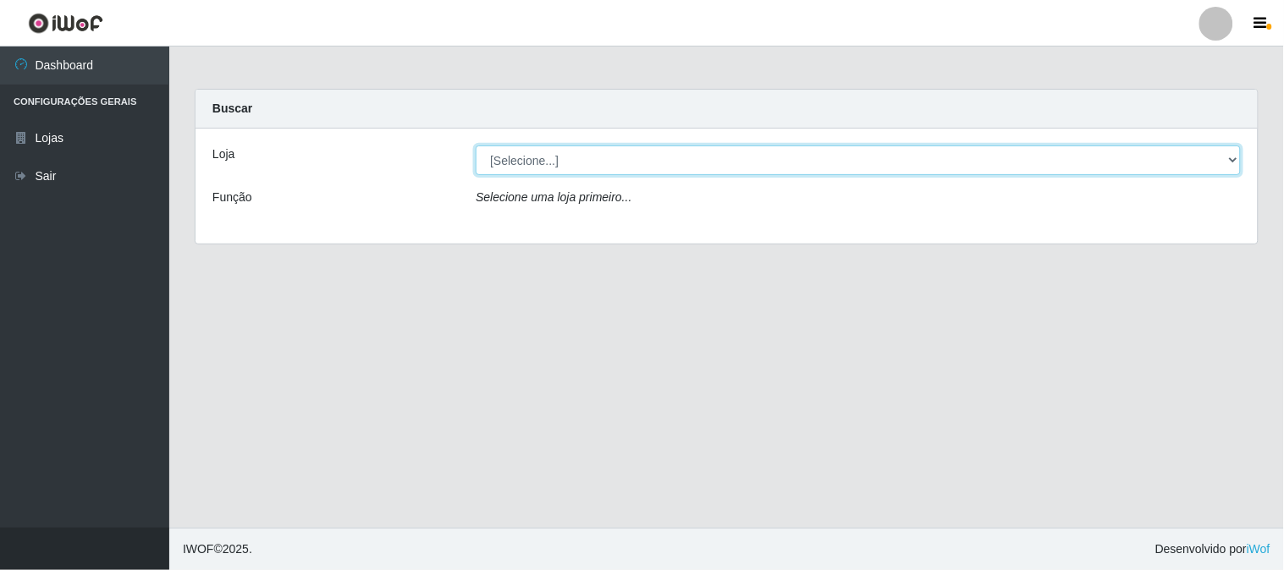
click at [592, 159] on select "[Selecione...] Queiroz Atacadão - São Gonçalo do Amarante" at bounding box center [858, 161] width 765 height 30
select select "464"
click at [476, 146] on select "[Selecione...] Queiroz Atacadão - São Gonçalo do Amarante" at bounding box center [858, 161] width 765 height 30
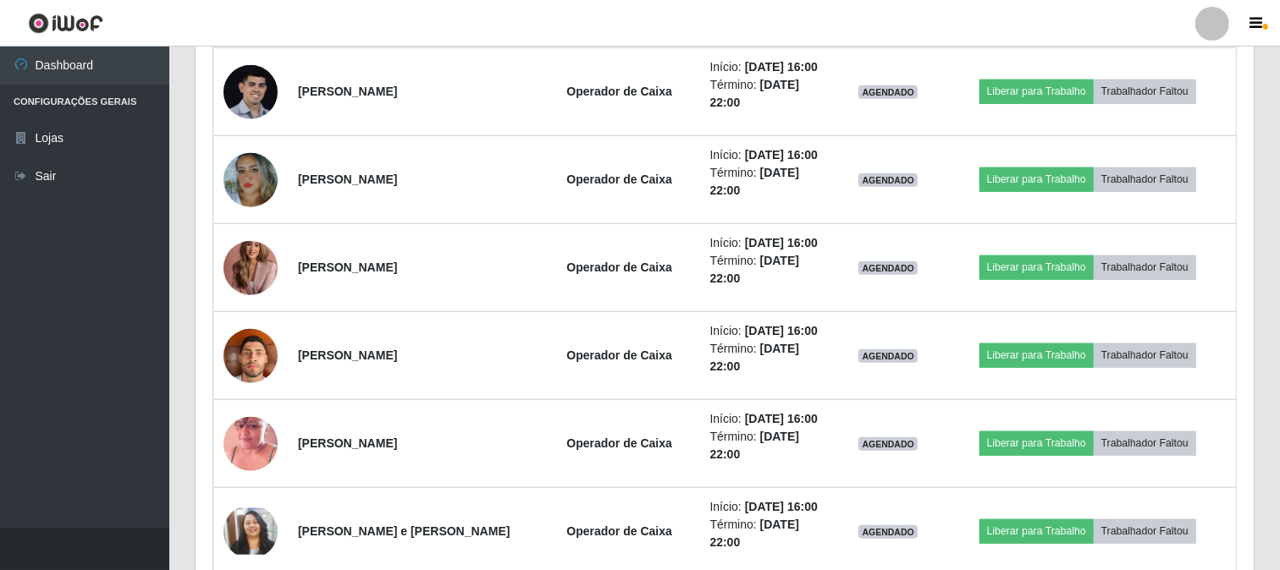
scroll to position [1128, 0]
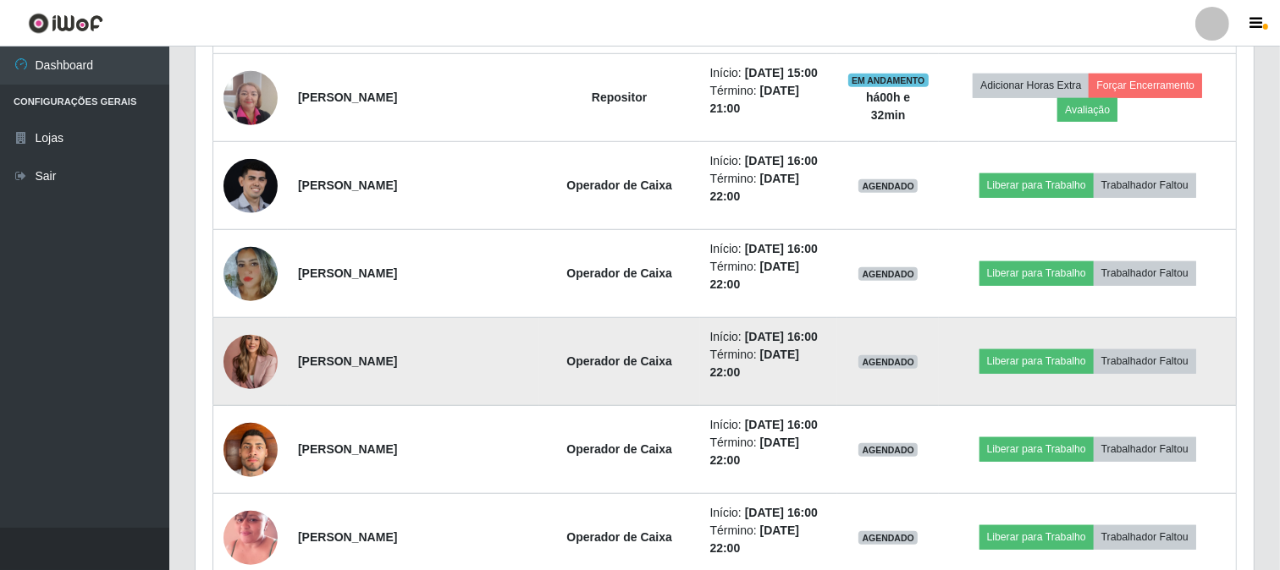
click at [250, 349] on img at bounding box center [250, 361] width 54 height 75
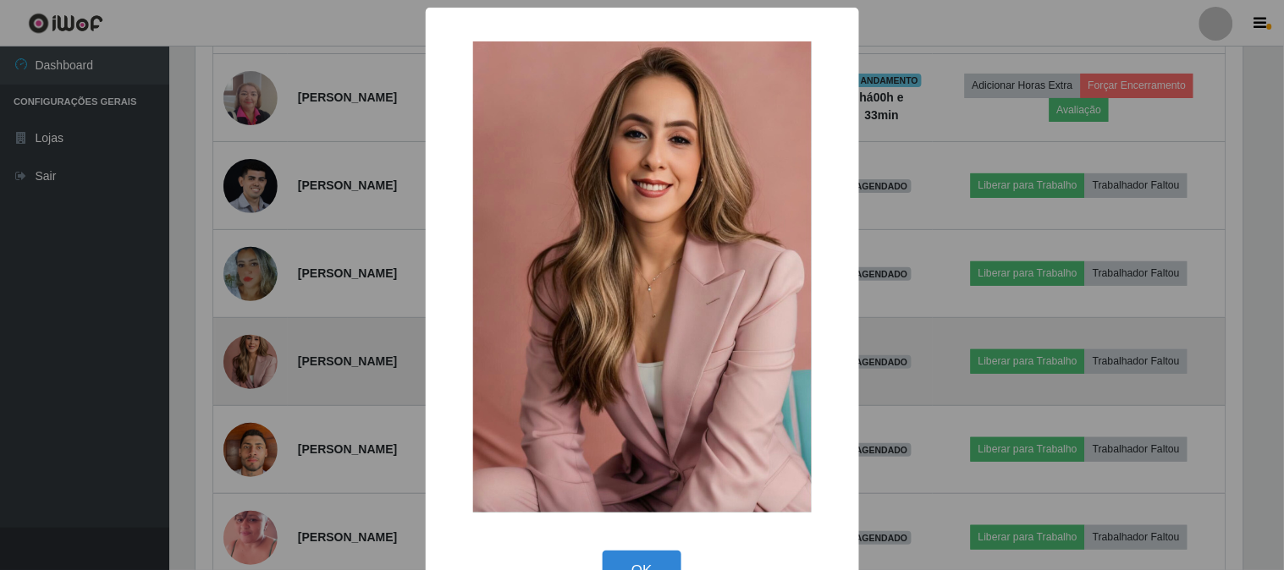
click at [250, 349] on div "× OK Cancel" at bounding box center [642, 285] width 1284 height 570
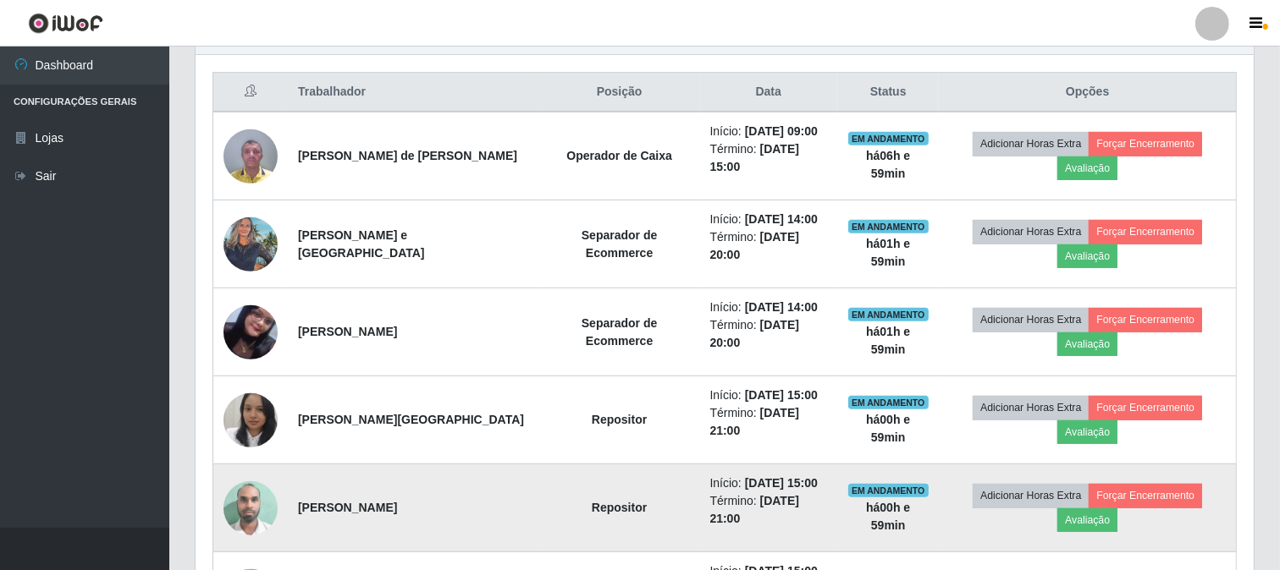
scroll to position [658, 0]
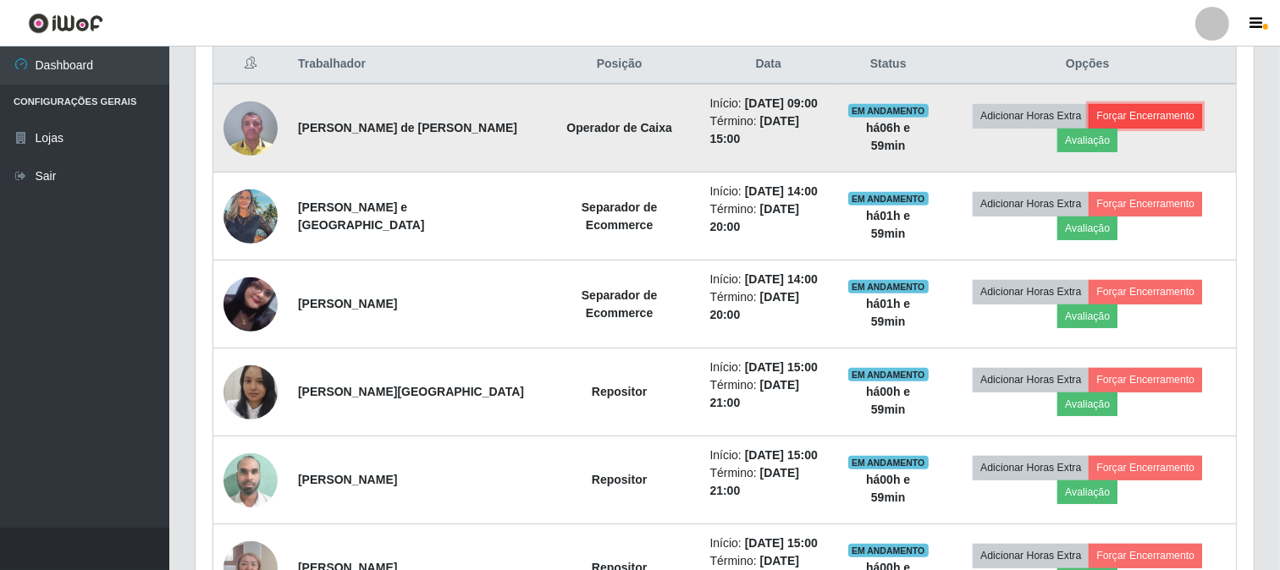
click at [1146, 114] on button "Forçar Encerramento" at bounding box center [1144, 116] width 113 height 24
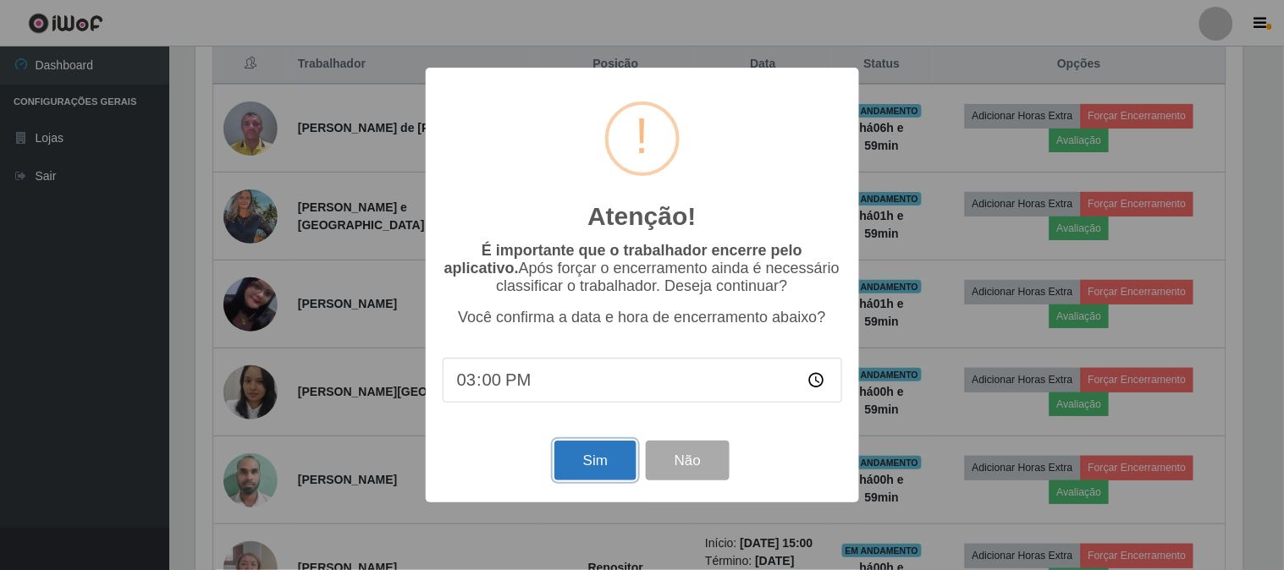
click at [621, 471] on button "Sim" at bounding box center [595, 461] width 82 height 40
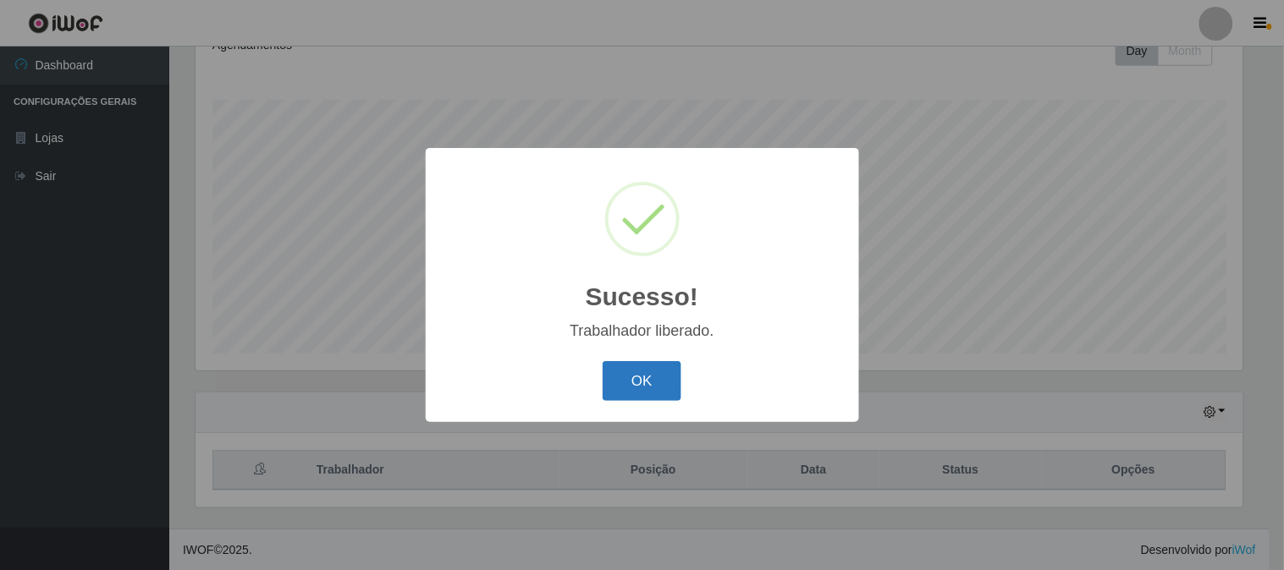
click at [619, 370] on button "OK" at bounding box center [642, 381] width 79 height 40
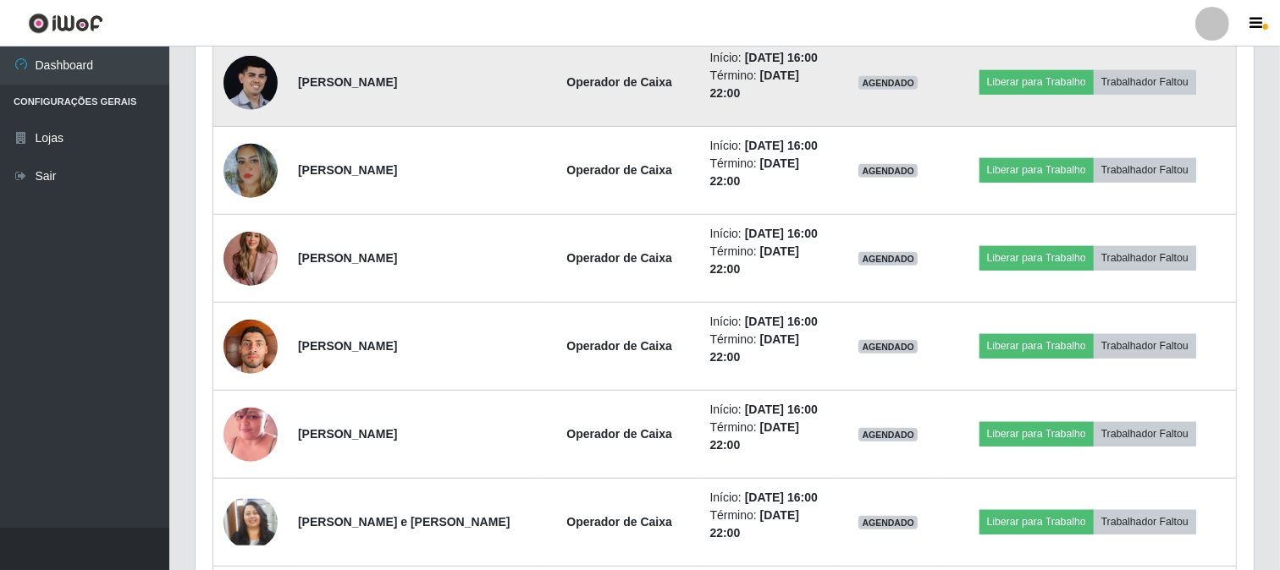
scroll to position [1098, 0]
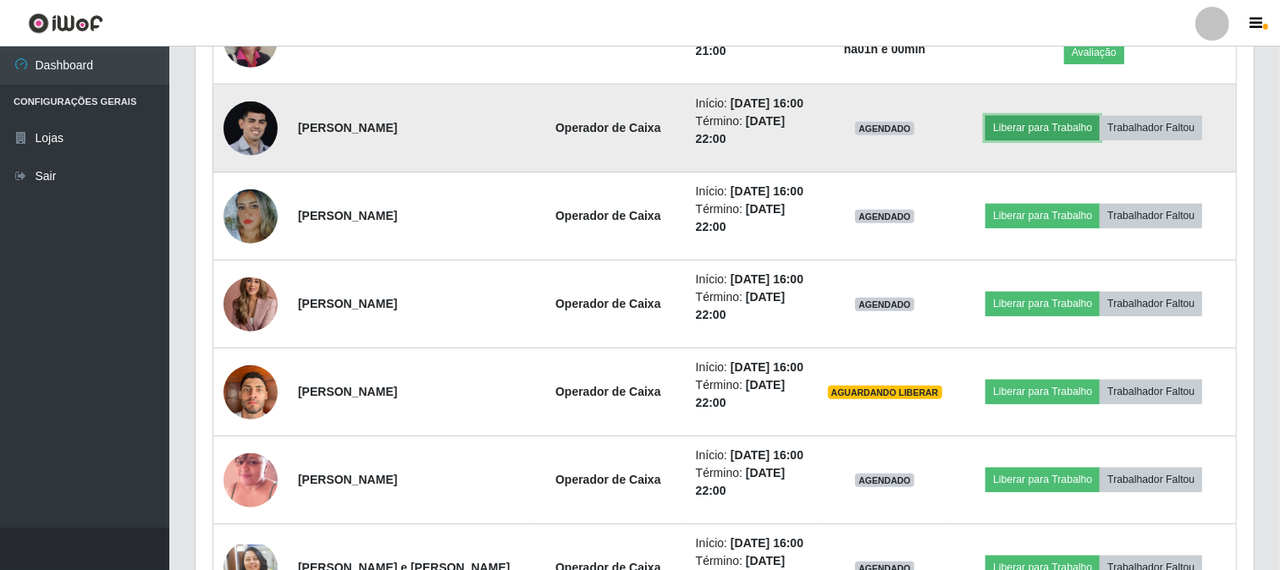
click at [1041, 130] on button "Liberar para Trabalho" at bounding box center [1042, 128] width 114 height 24
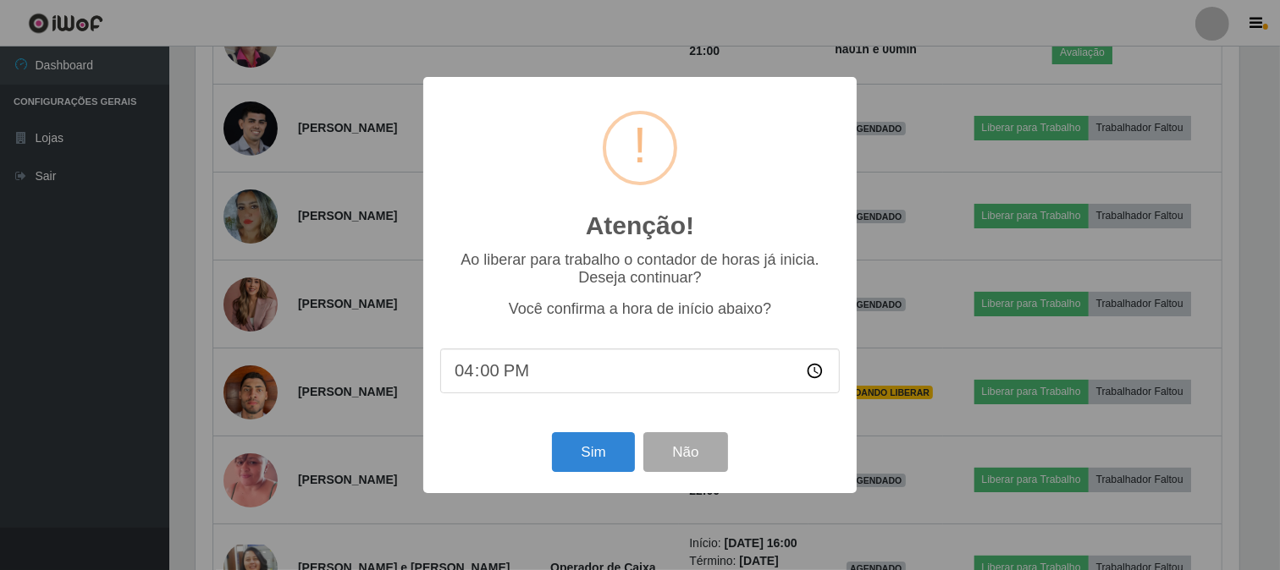
scroll to position [350, 1047]
click at [597, 469] on button "Sim" at bounding box center [595, 452] width 82 height 40
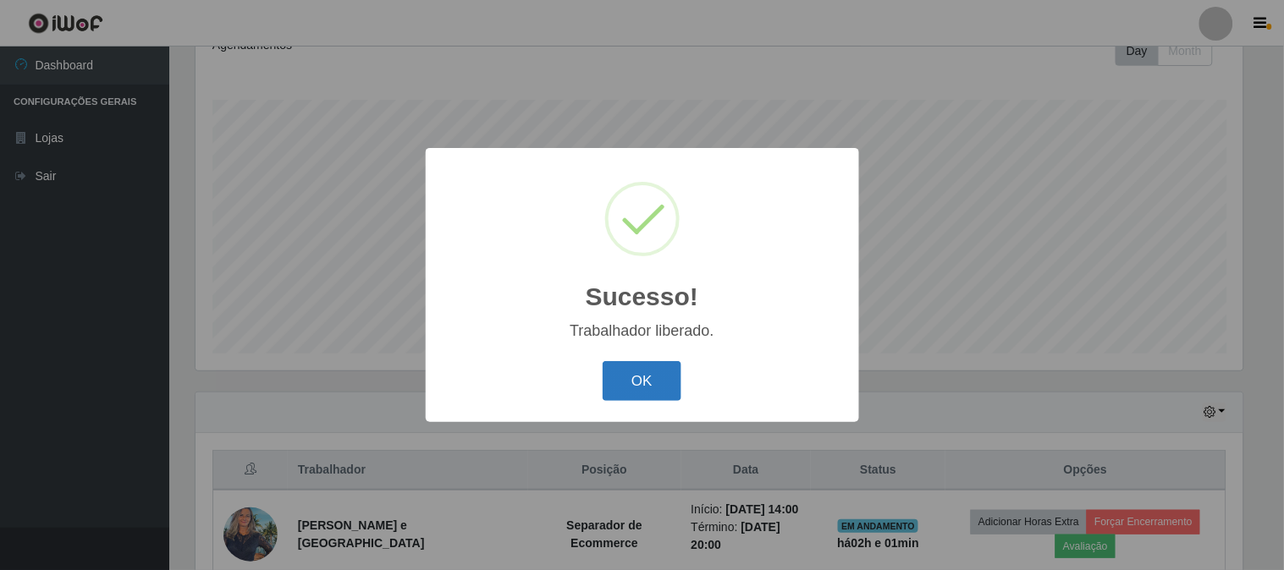
click at [637, 398] on button "OK" at bounding box center [642, 381] width 79 height 40
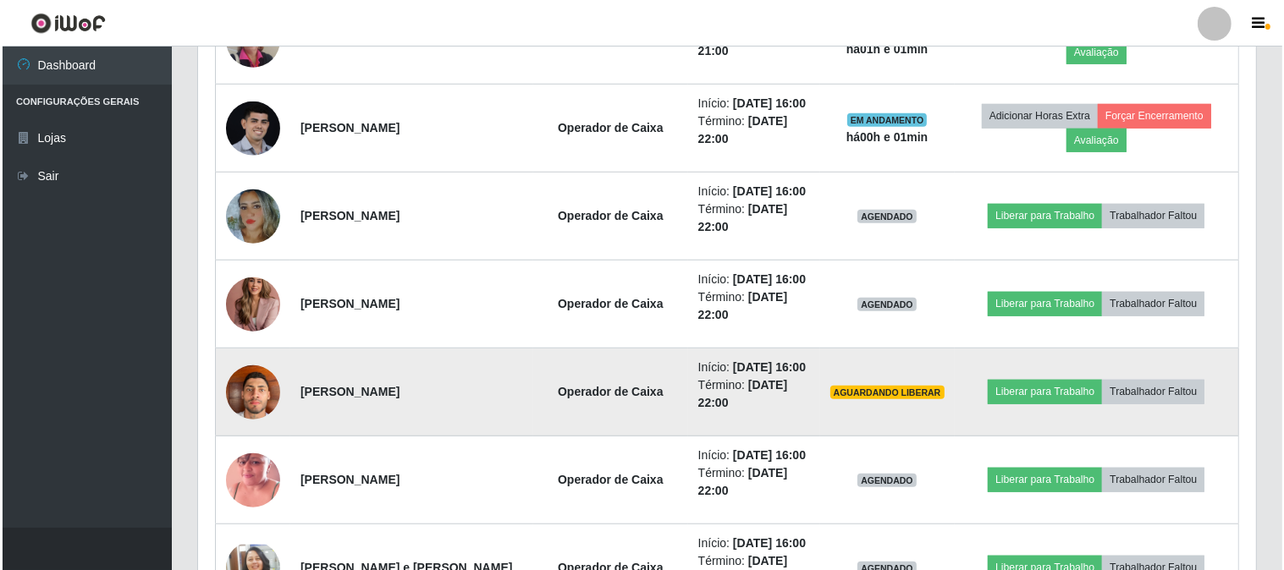
scroll to position [1192, 0]
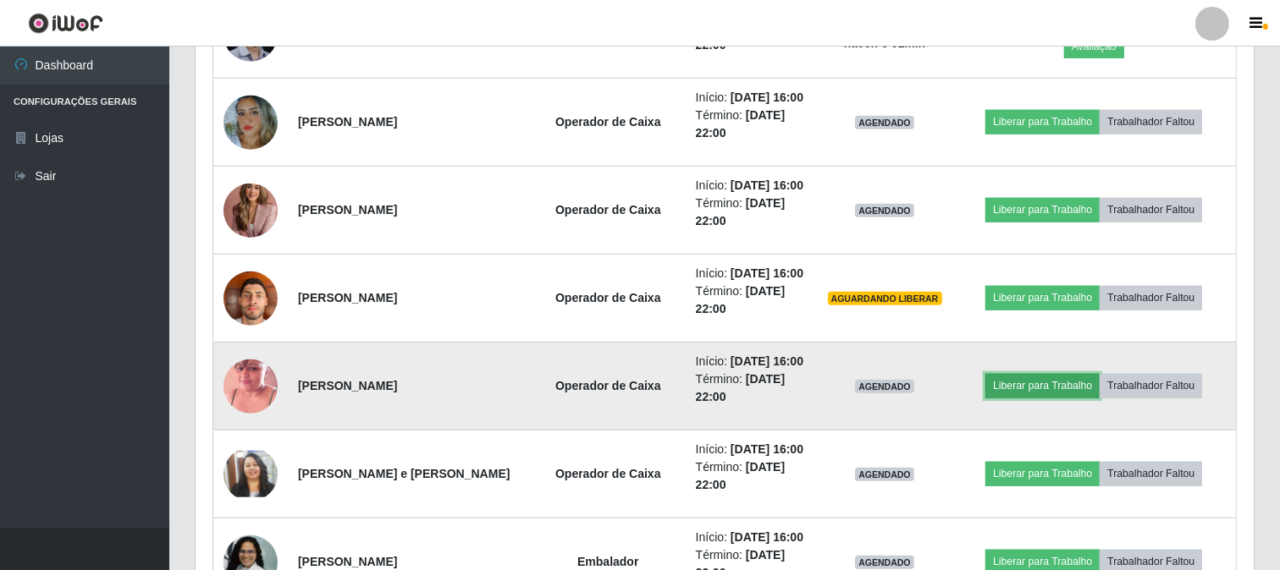
click at [1009, 390] on button "Liberar para Trabalho" at bounding box center [1042, 386] width 114 height 24
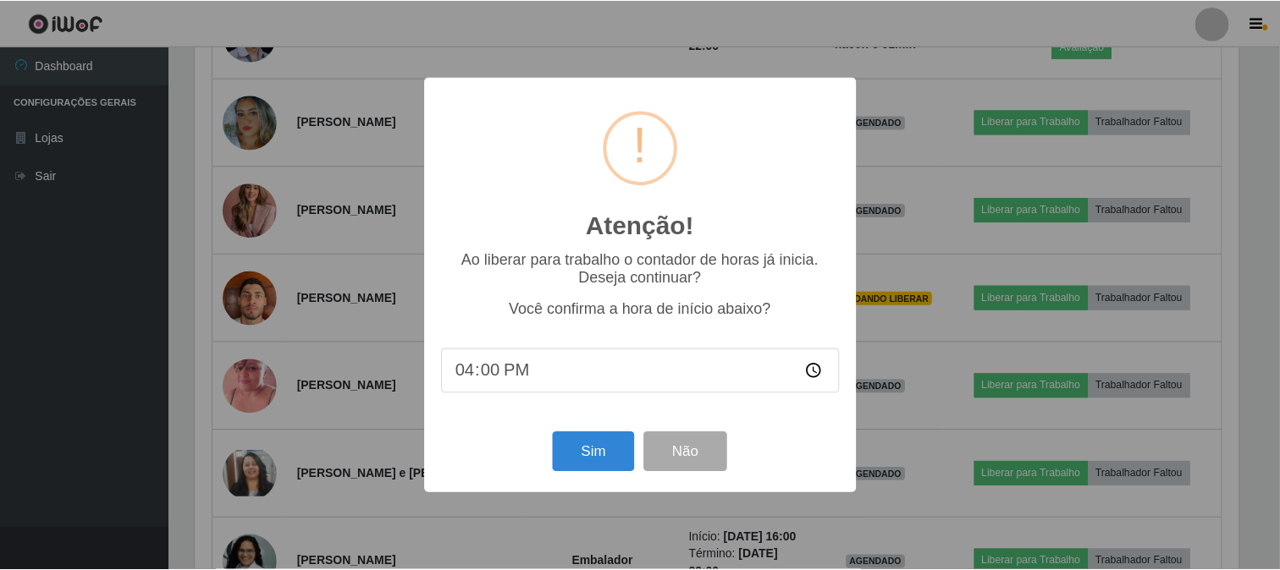
scroll to position [350, 1047]
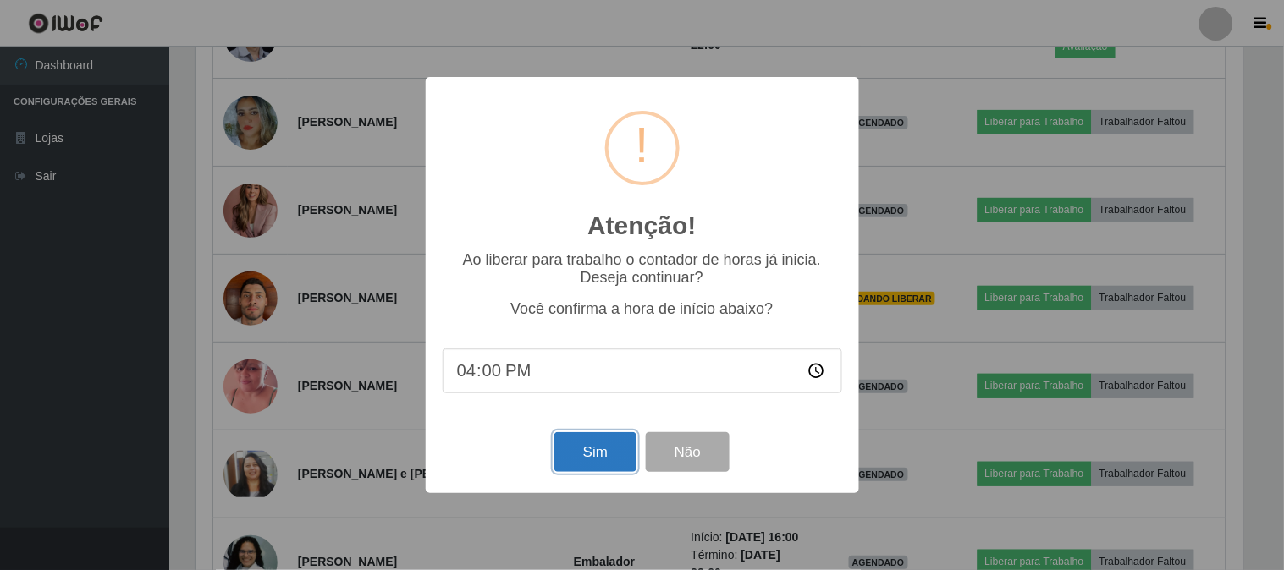
click at [591, 454] on button "Sim" at bounding box center [595, 452] width 82 height 40
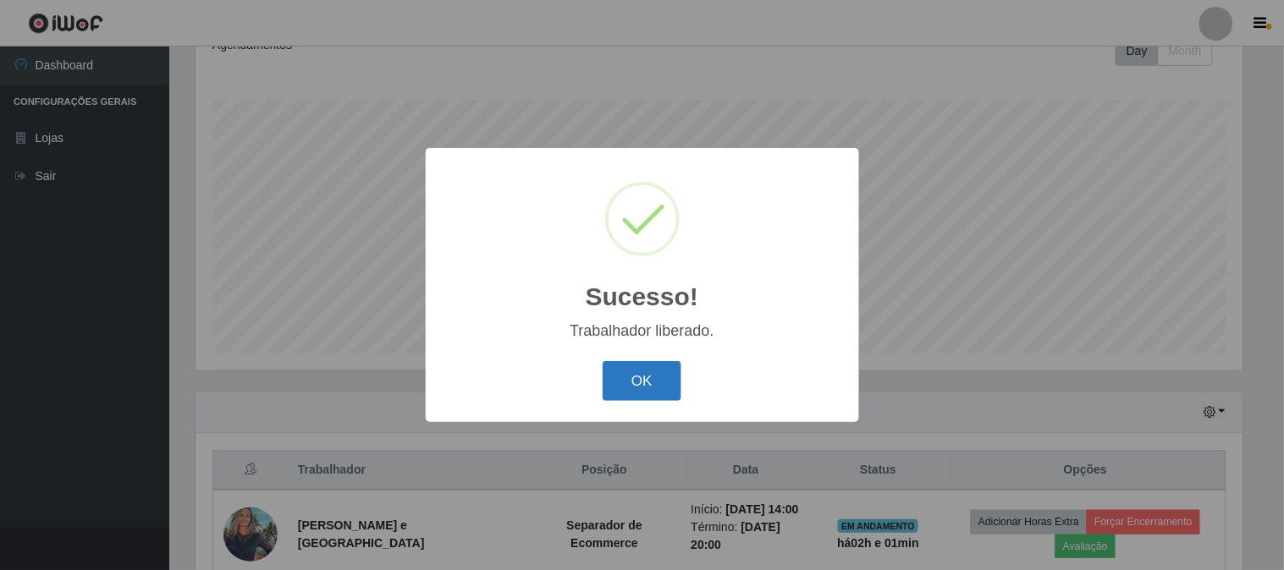
click at [619, 387] on button "OK" at bounding box center [642, 381] width 79 height 40
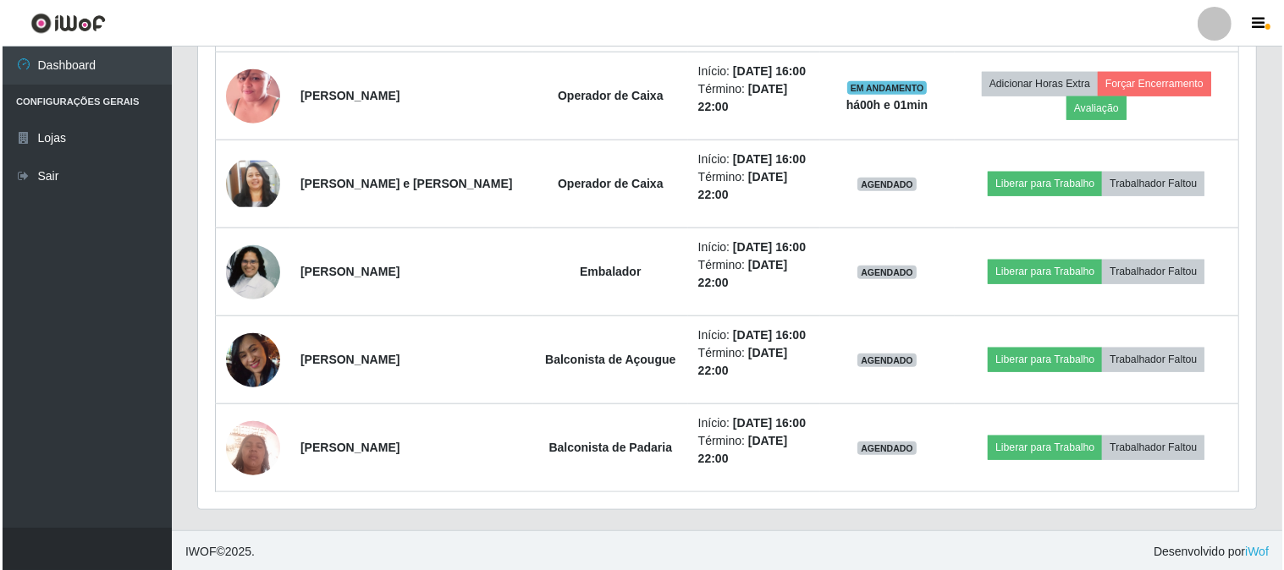
scroll to position [1484, 0]
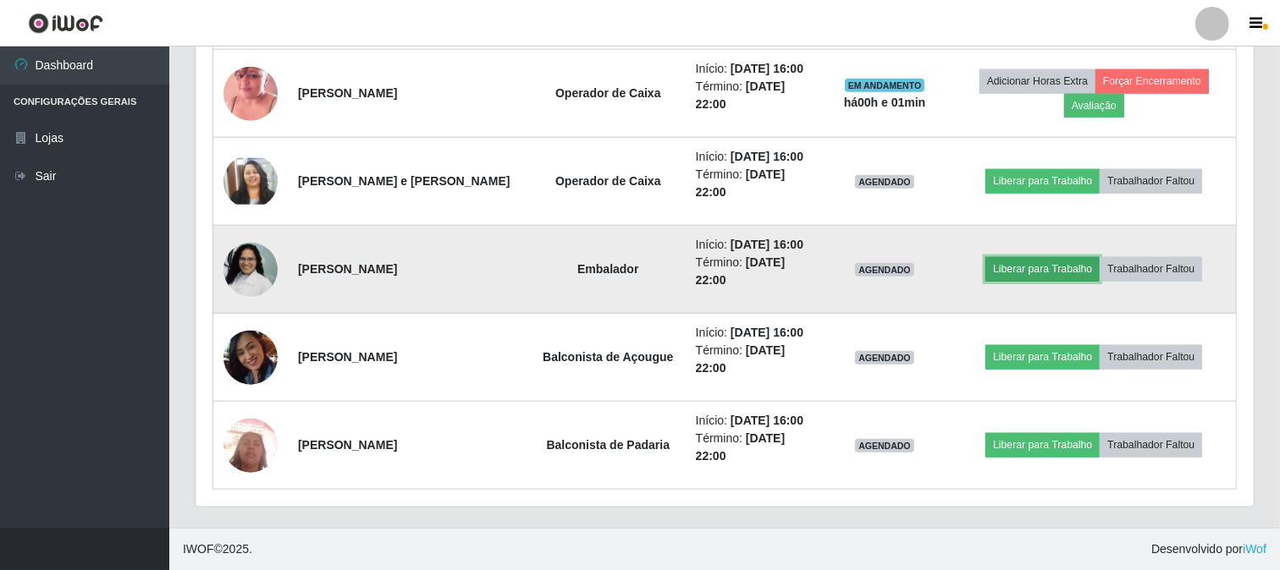
click at [1030, 260] on button "Liberar para Trabalho" at bounding box center [1042, 269] width 114 height 24
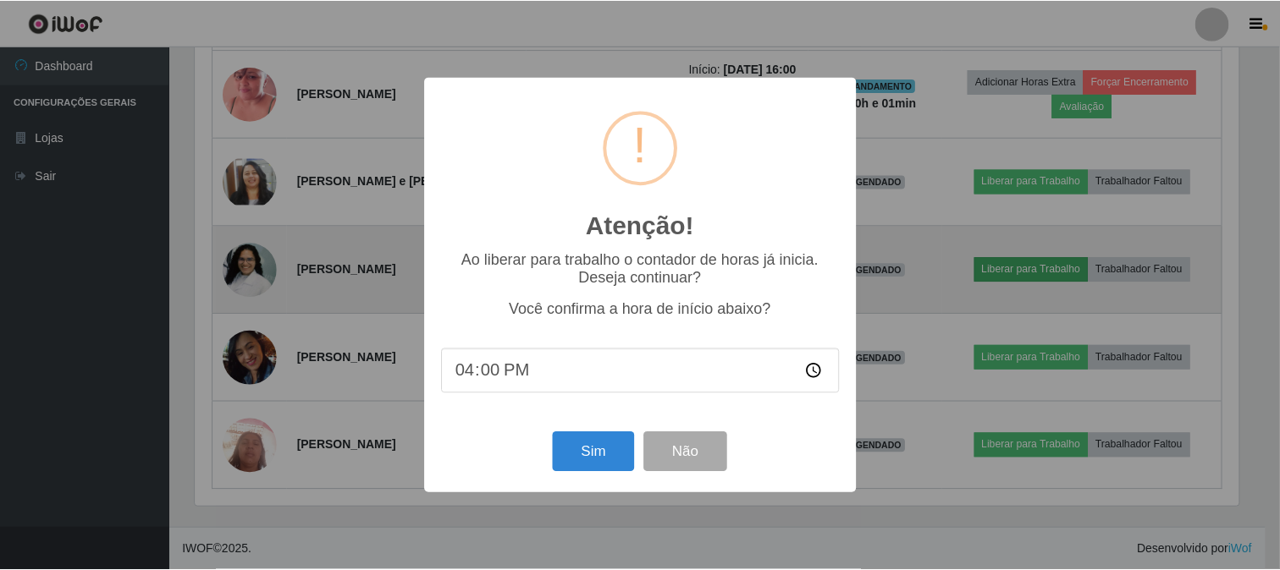
scroll to position [350, 1047]
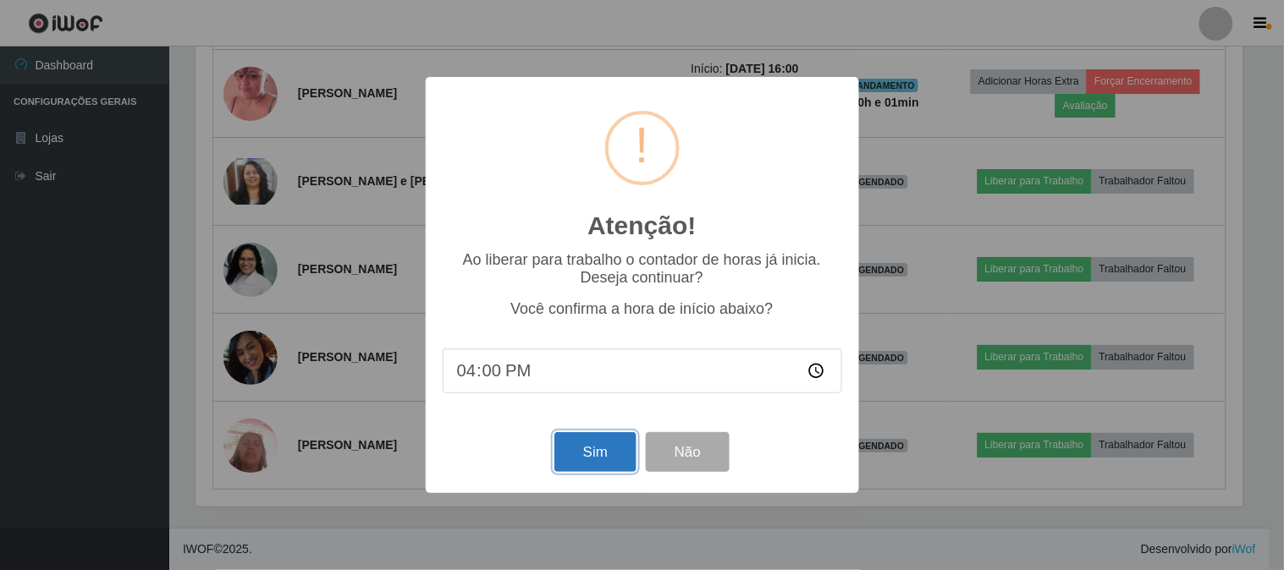
click at [612, 457] on button "Sim" at bounding box center [595, 452] width 82 height 40
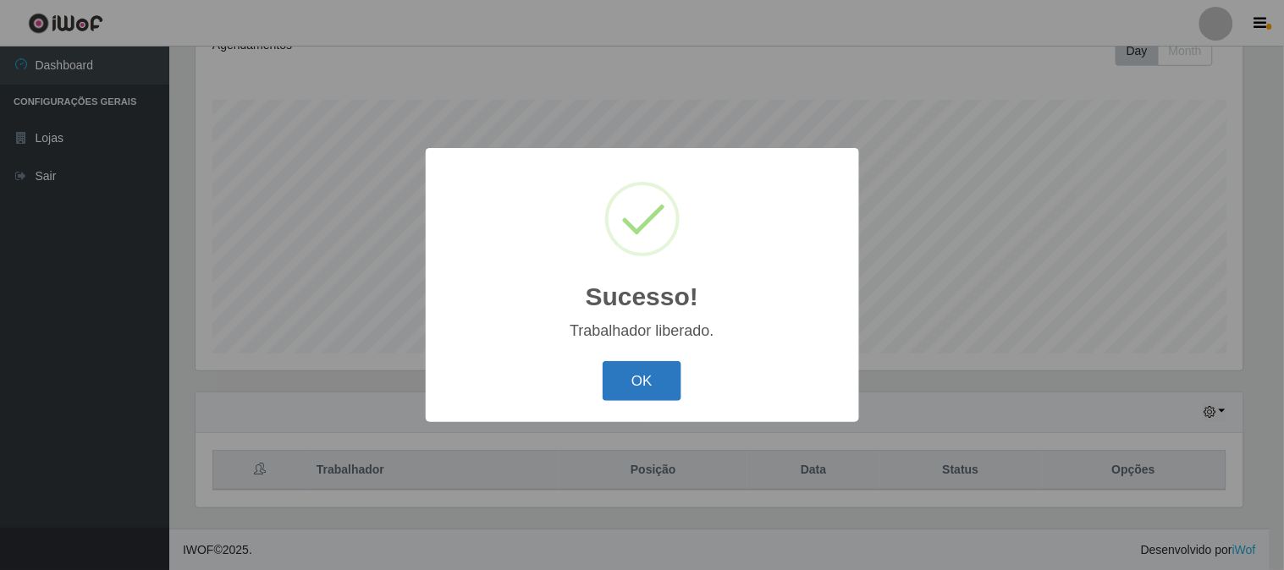
click at [637, 382] on button "OK" at bounding box center [642, 381] width 79 height 40
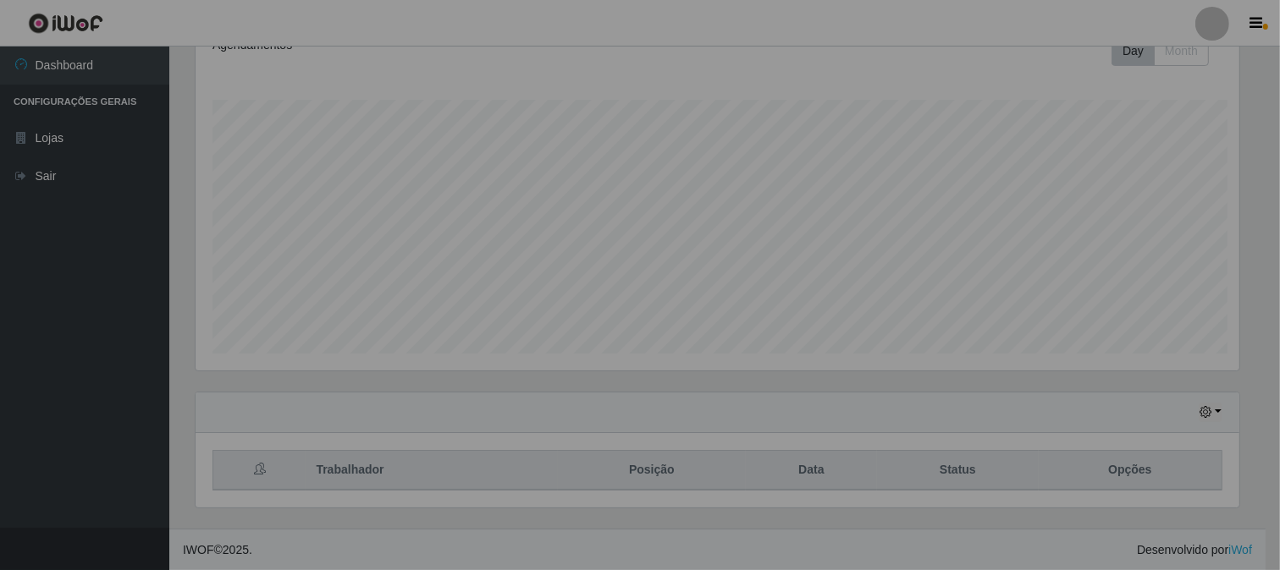
scroll to position [0, 0]
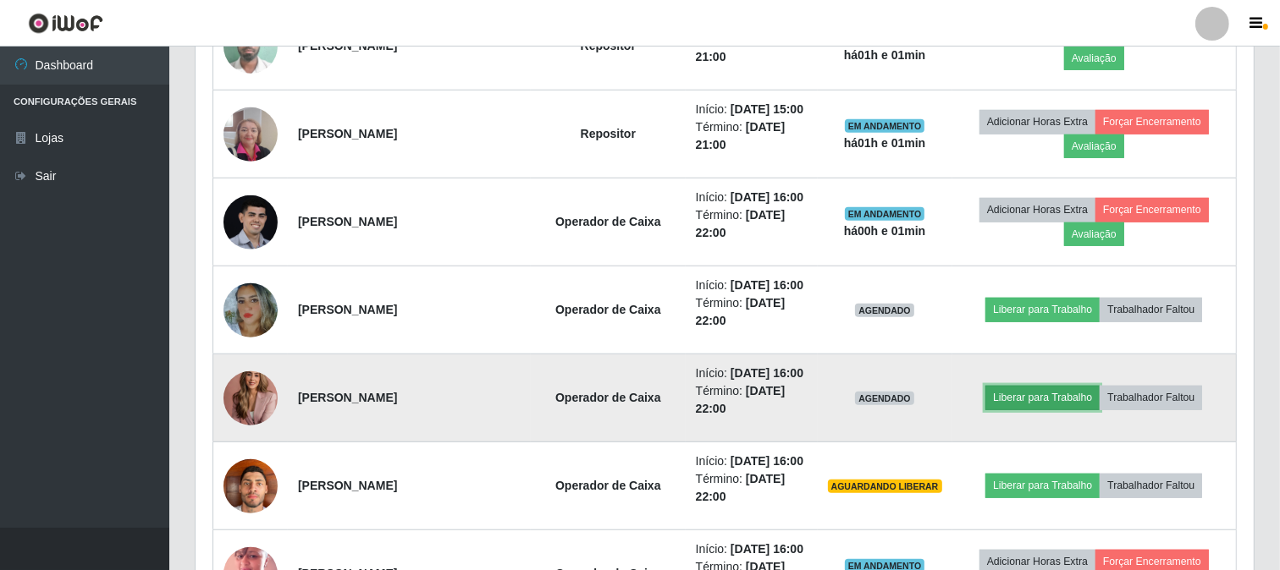
click at [999, 391] on button "Liberar para Trabalho" at bounding box center [1042, 398] width 114 height 24
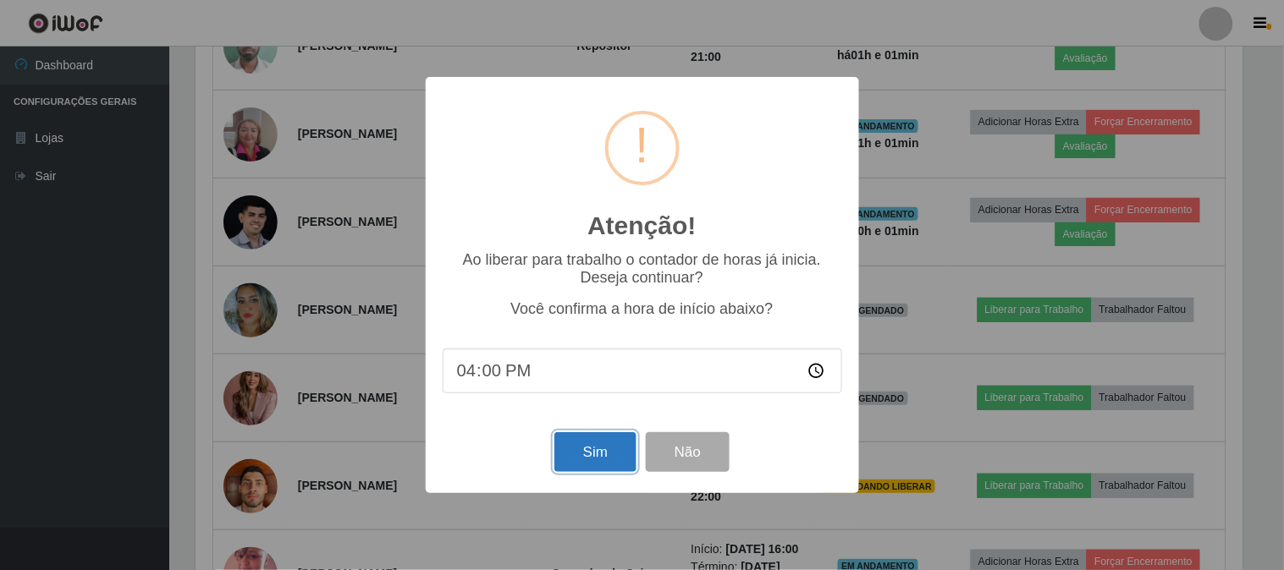
click at [573, 457] on button "Sim" at bounding box center [595, 452] width 82 height 40
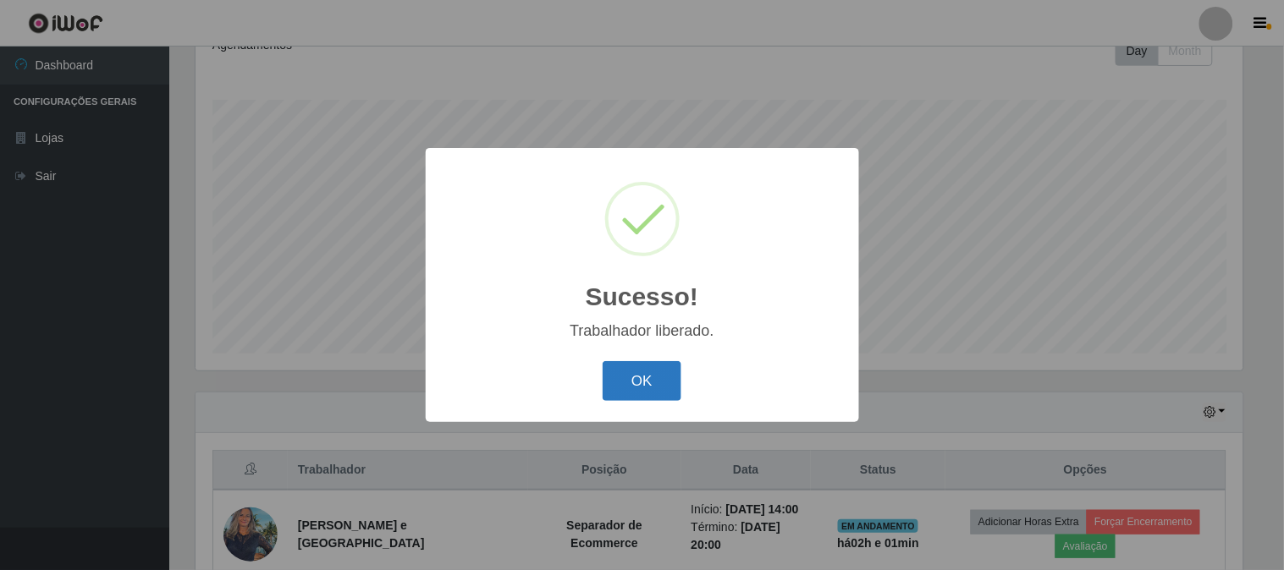
click at [623, 382] on button "OK" at bounding box center [642, 381] width 79 height 40
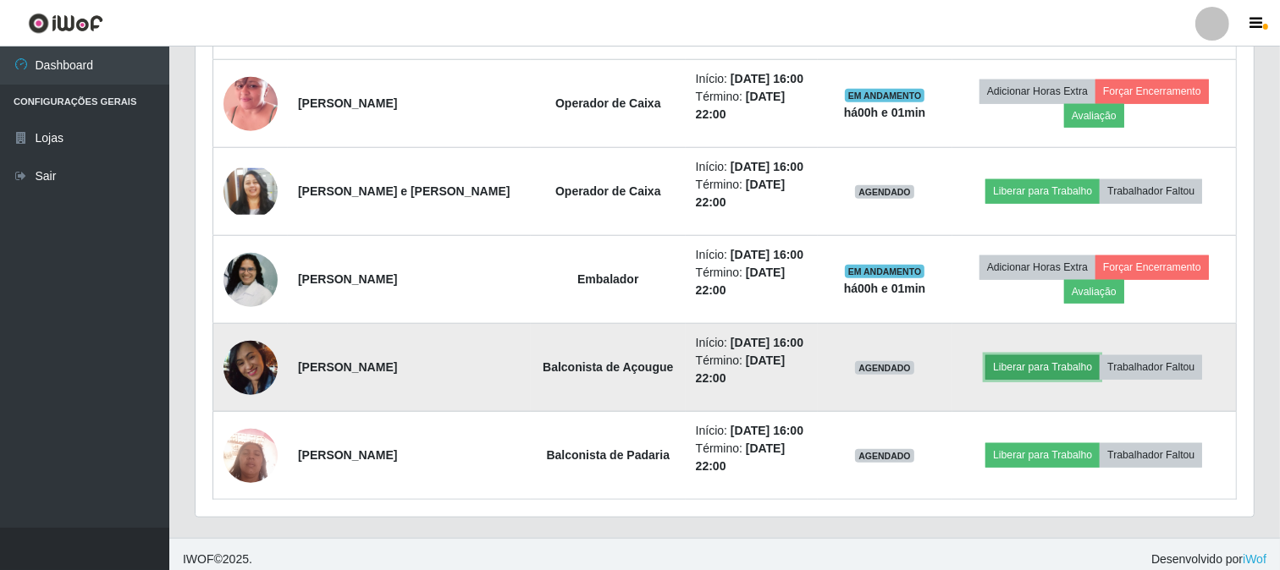
click at [1051, 373] on button "Liberar para Trabalho" at bounding box center [1042, 367] width 114 height 24
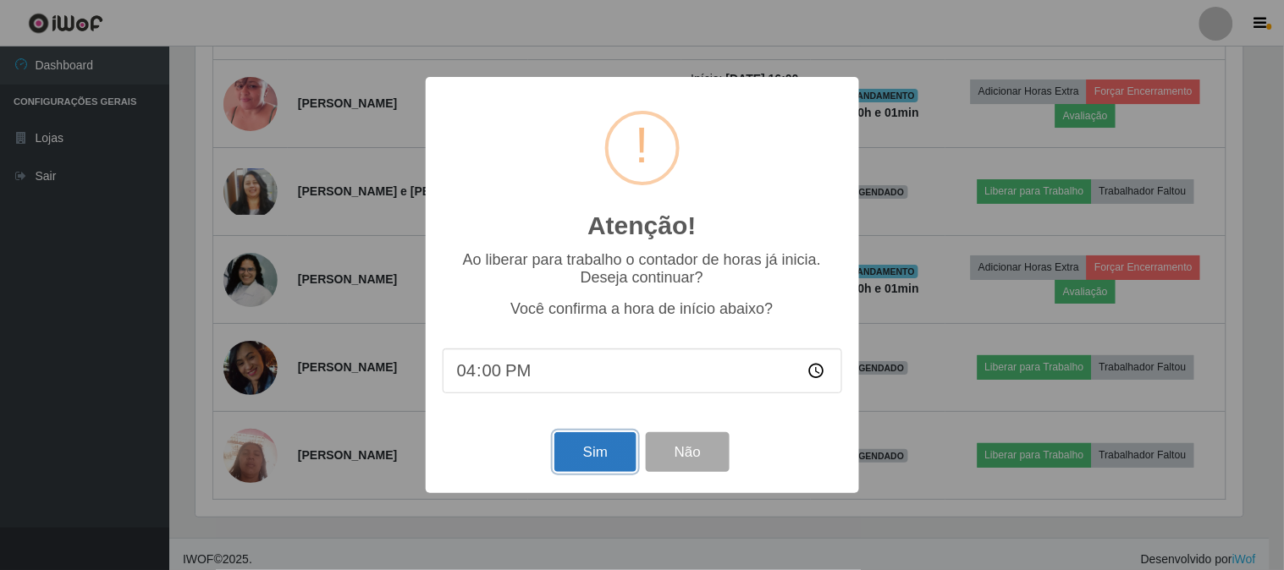
click at [607, 441] on button "Sim" at bounding box center [595, 452] width 82 height 40
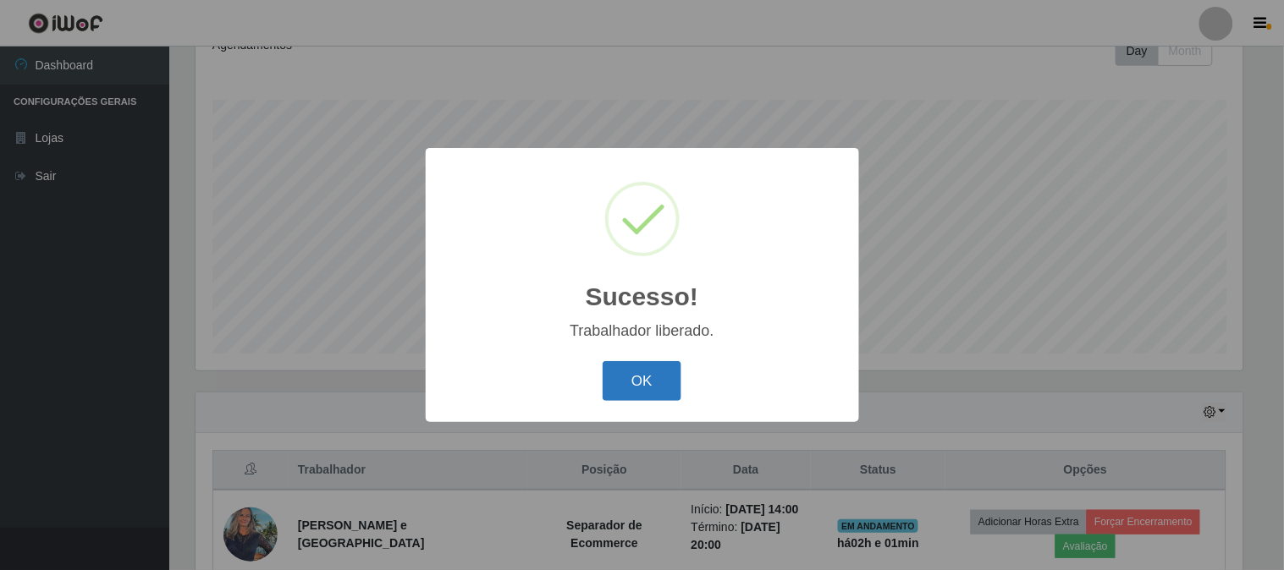
click at [619, 394] on button "OK" at bounding box center [642, 381] width 79 height 40
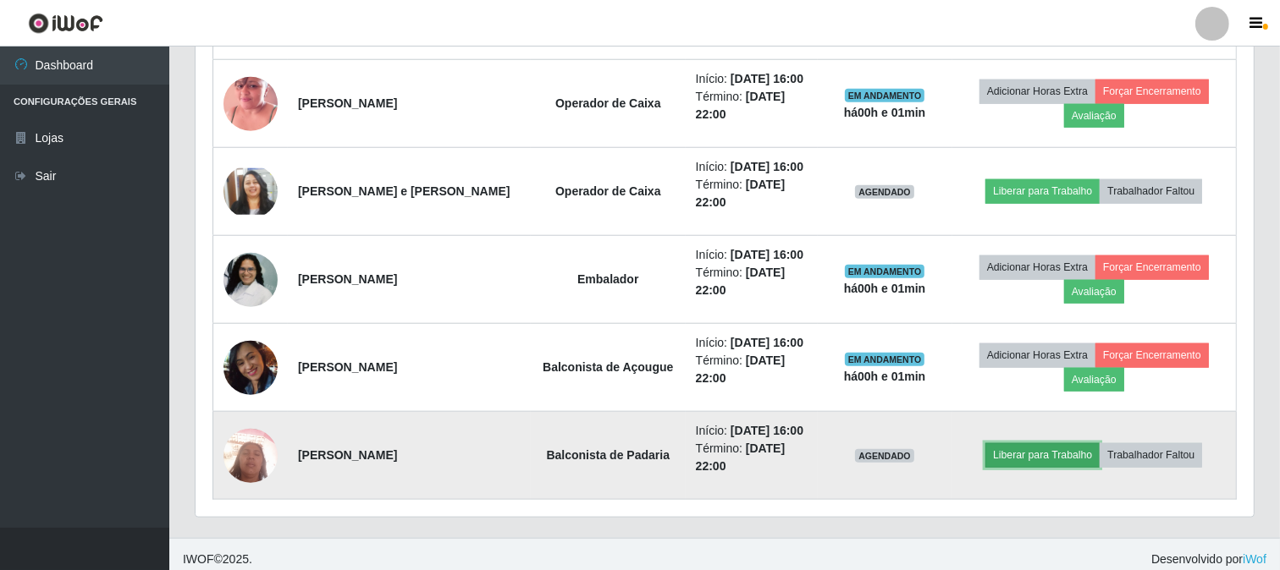
click at [1005, 449] on button "Liberar para Trabalho" at bounding box center [1042, 455] width 114 height 24
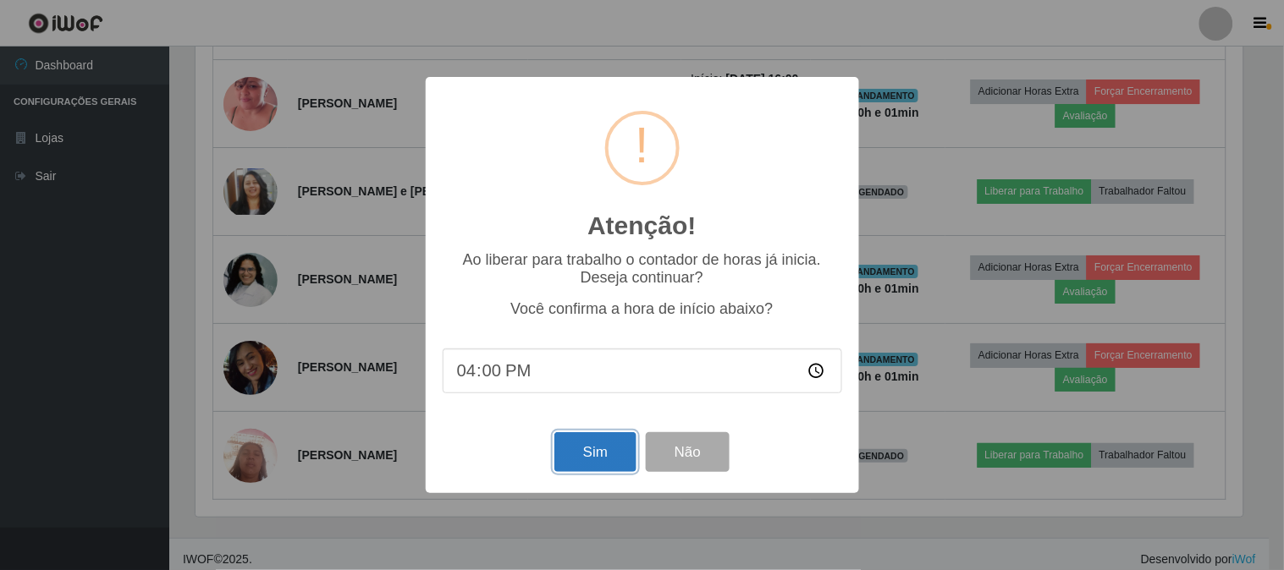
click at [582, 449] on button "Sim" at bounding box center [595, 452] width 82 height 40
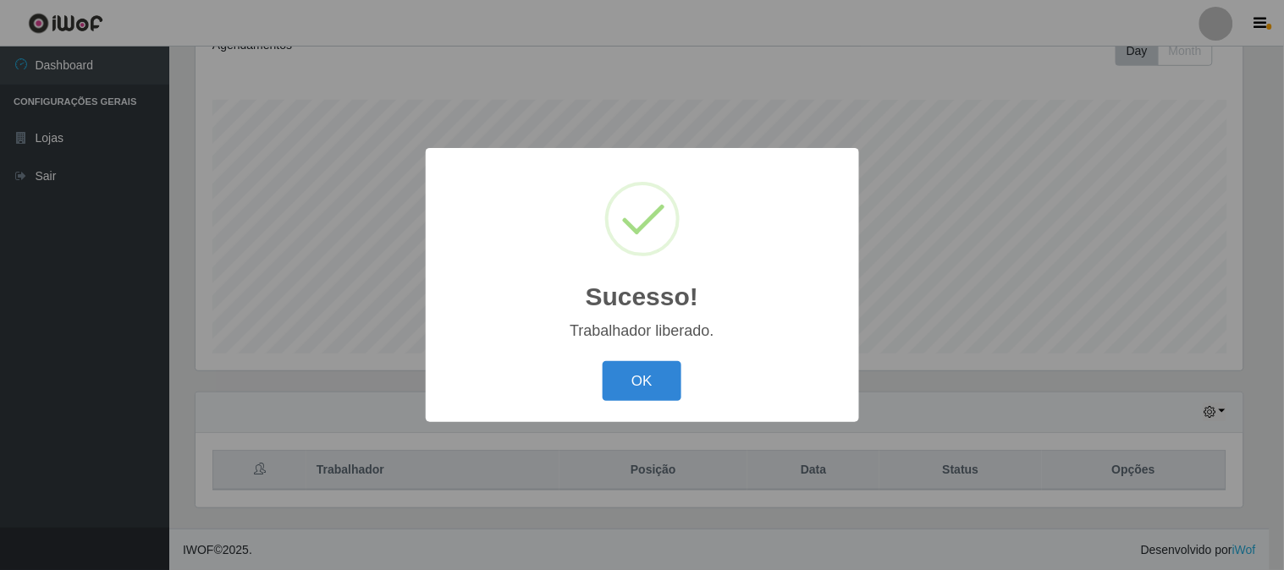
click at [630, 383] on button "OK" at bounding box center [642, 381] width 79 height 40
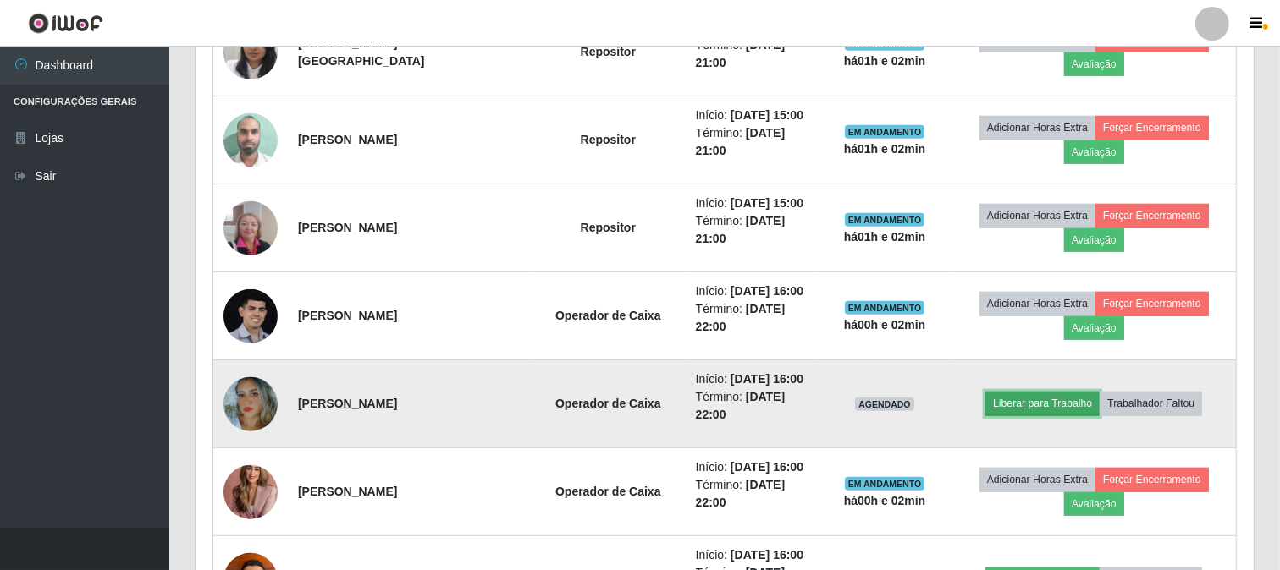
click at [1042, 413] on button "Liberar para Trabalho" at bounding box center [1042, 404] width 114 height 24
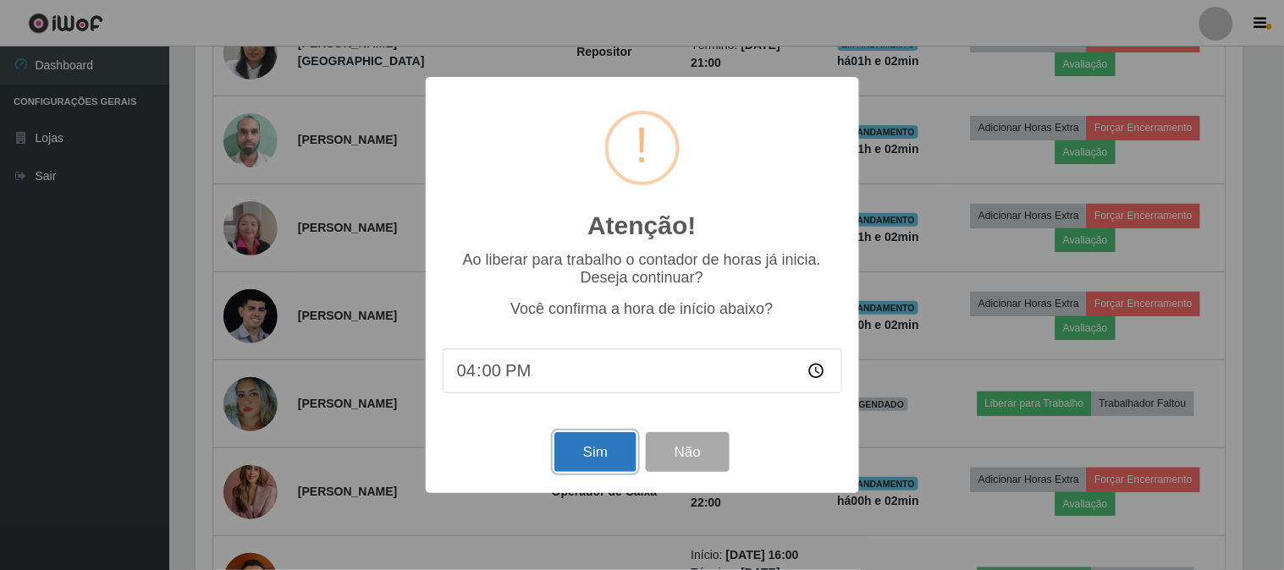
click at [619, 460] on button "Sim" at bounding box center [595, 452] width 82 height 40
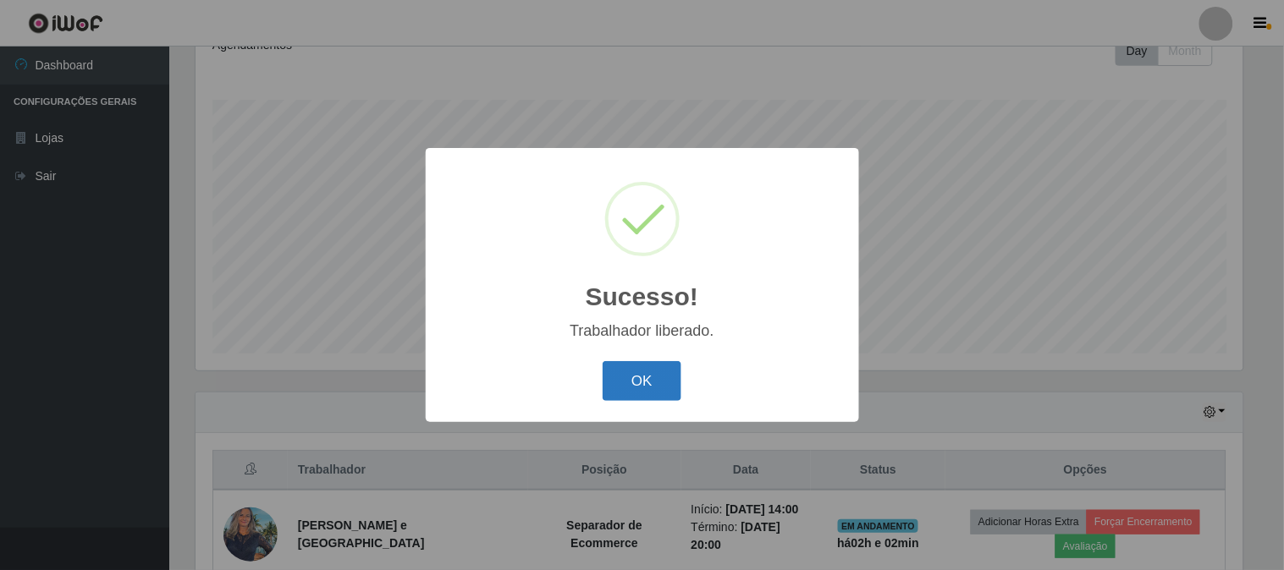
click at [646, 395] on button "OK" at bounding box center [642, 381] width 79 height 40
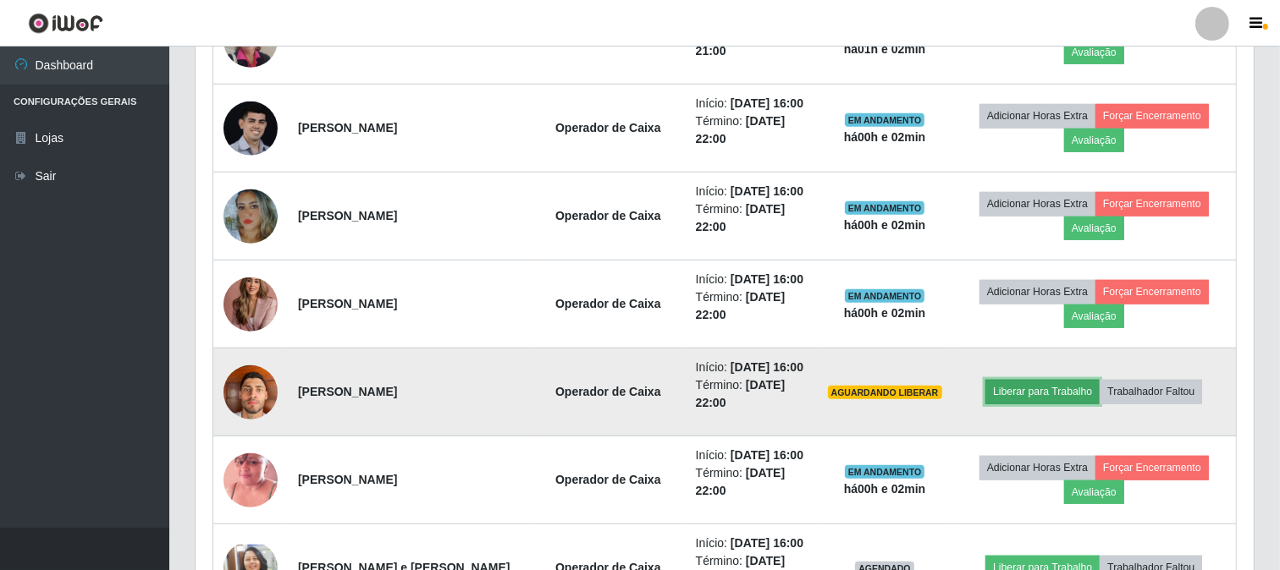
click at [1021, 398] on button "Liberar para Trabalho" at bounding box center [1042, 392] width 114 height 24
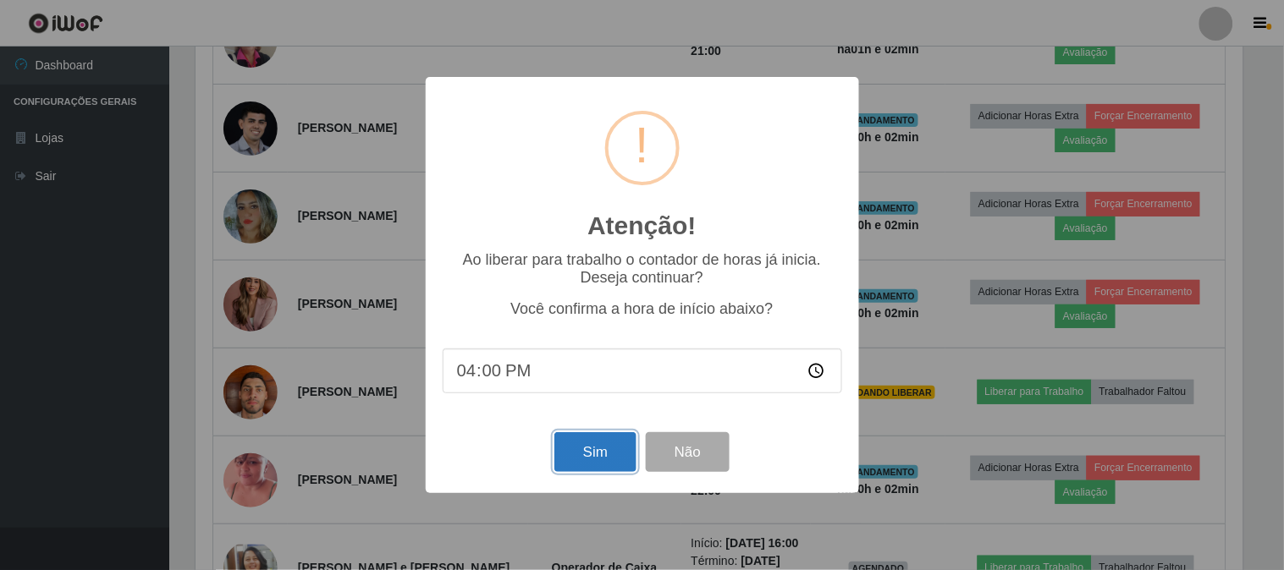
click at [569, 443] on button "Sim" at bounding box center [595, 452] width 82 height 40
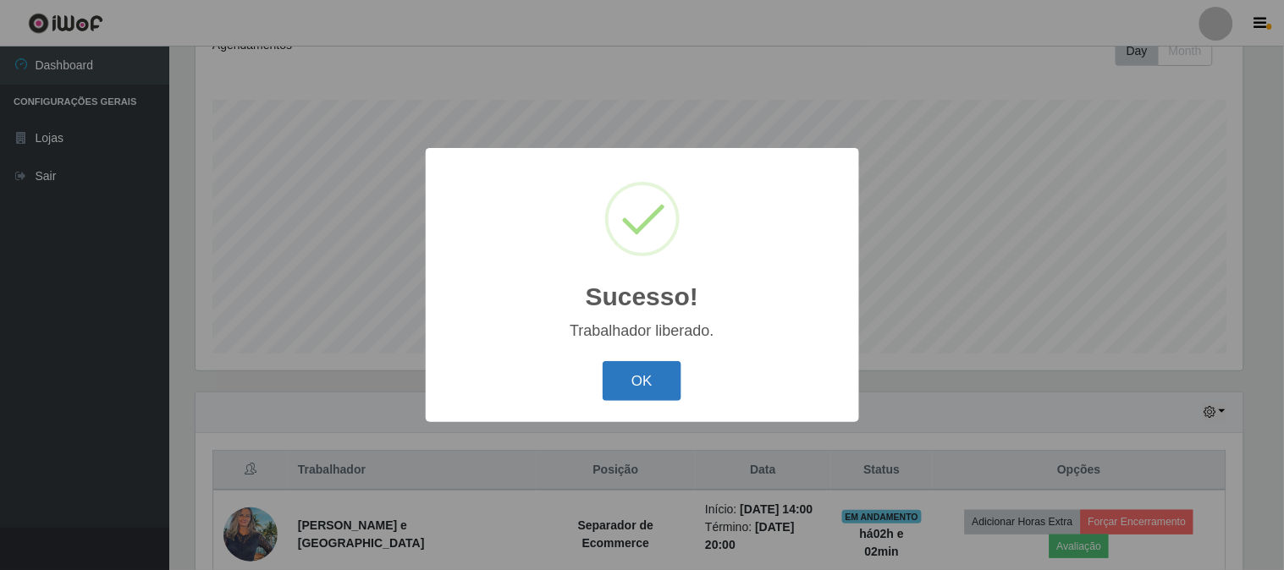
click at [635, 382] on button "OK" at bounding box center [642, 381] width 79 height 40
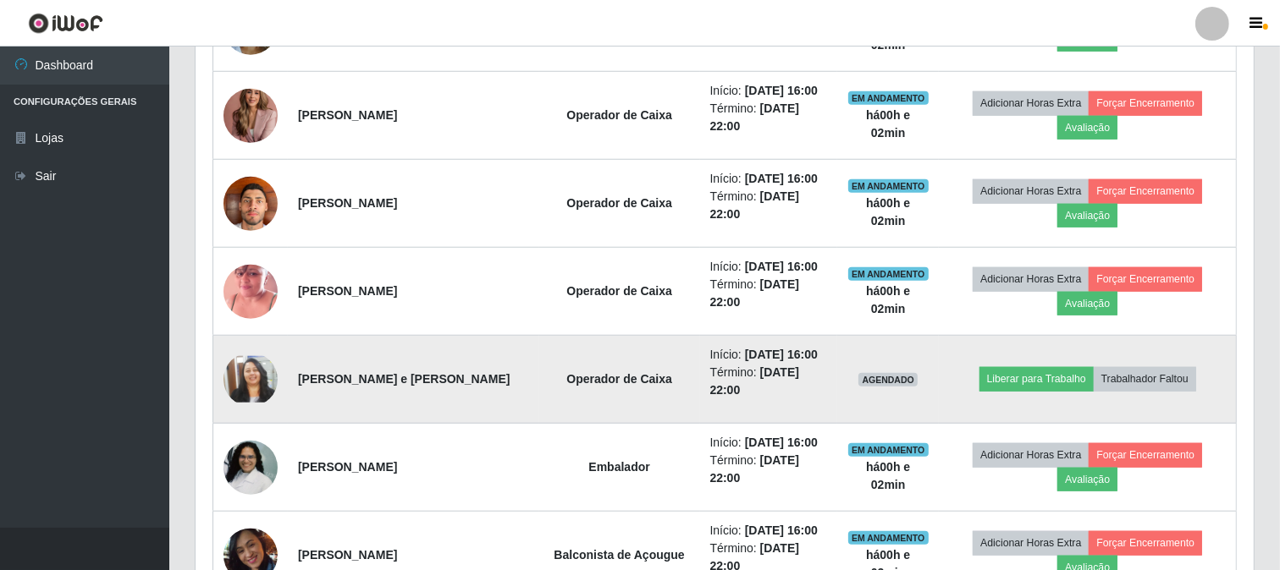
click at [1010, 366] on td "Liberar para Trabalho Trabalhador Faltou" at bounding box center [1087, 380] width 297 height 88
click at [1011, 370] on button "Liberar para Trabalho" at bounding box center [1036, 379] width 114 height 24
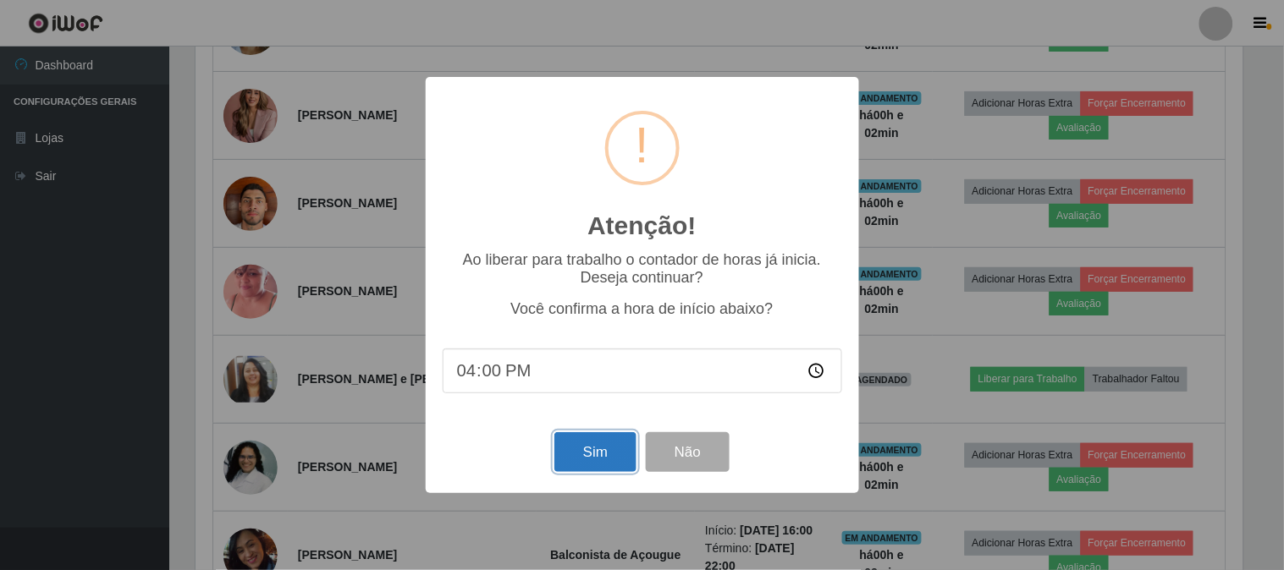
click at [585, 457] on button "Sim" at bounding box center [595, 452] width 82 height 40
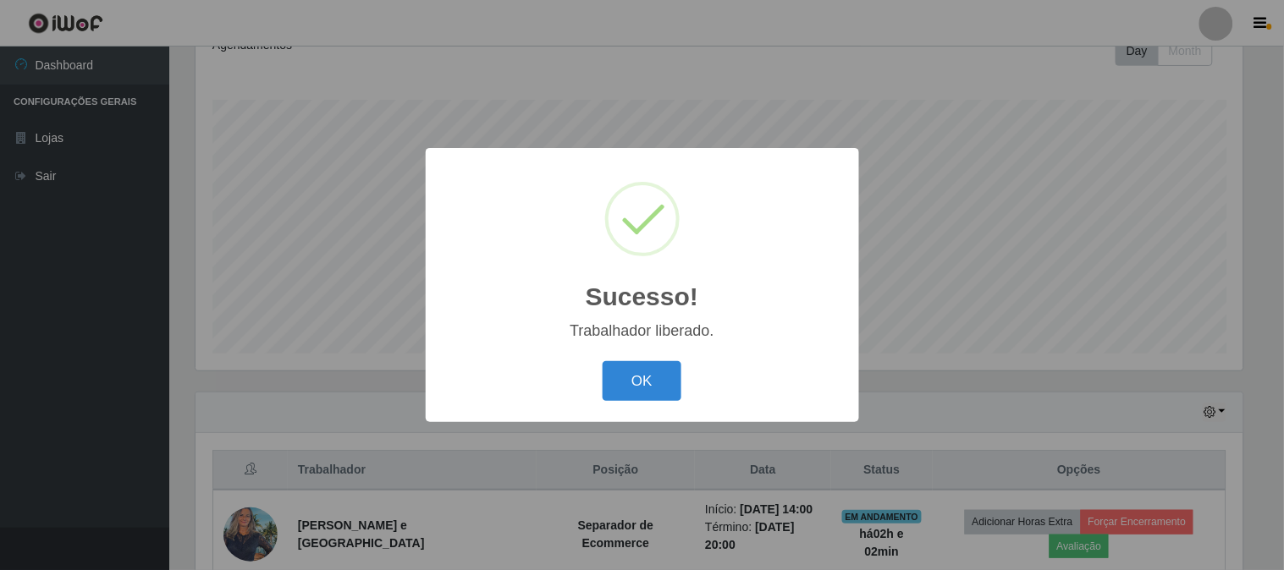
click at [603, 361] on button "OK" at bounding box center [642, 381] width 79 height 40
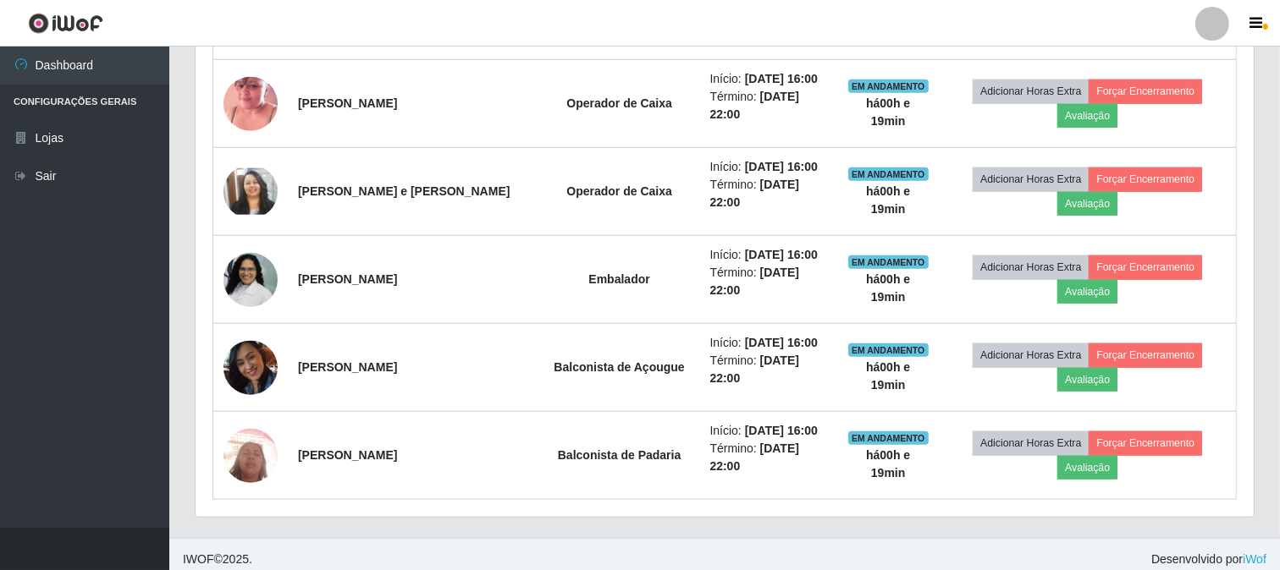
click at [674, 545] on footer "IWOF © 2025 . Desenvolvido por iWof" at bounding box center [724, 559] width 1110 height 42
